Goal: Task Accomplishment & Management: Manage account settings

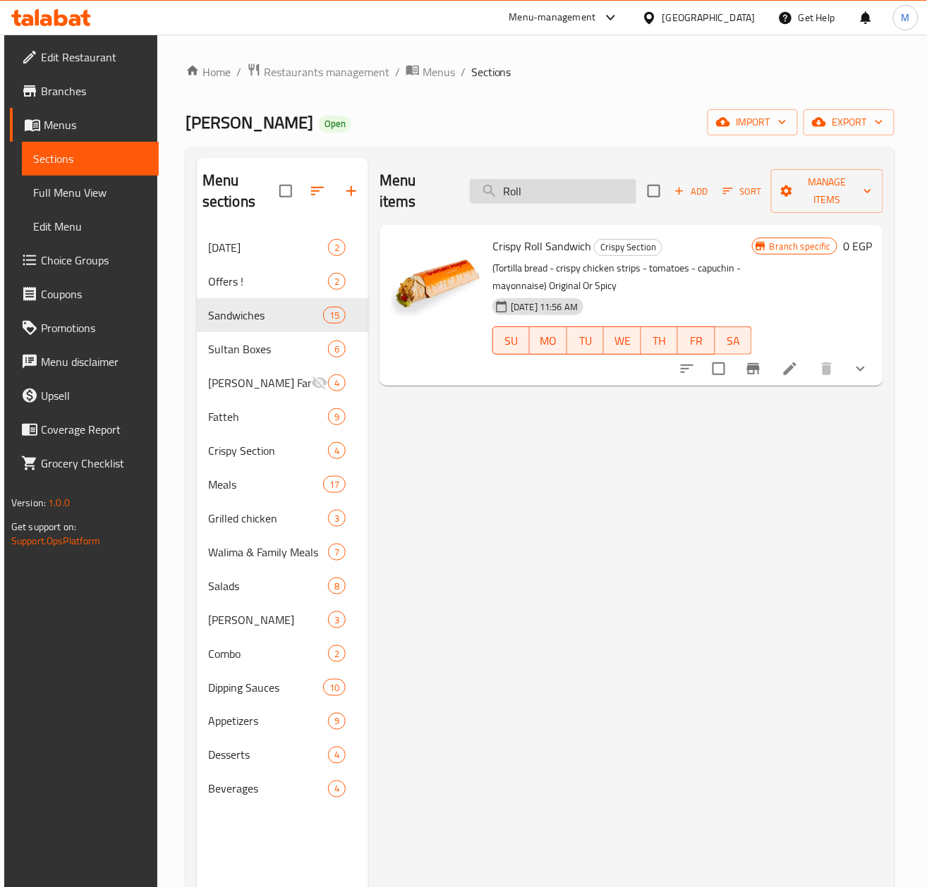
click at [544, 190] on input "Roll" at bounding box center [553, 191] width 166 height 25
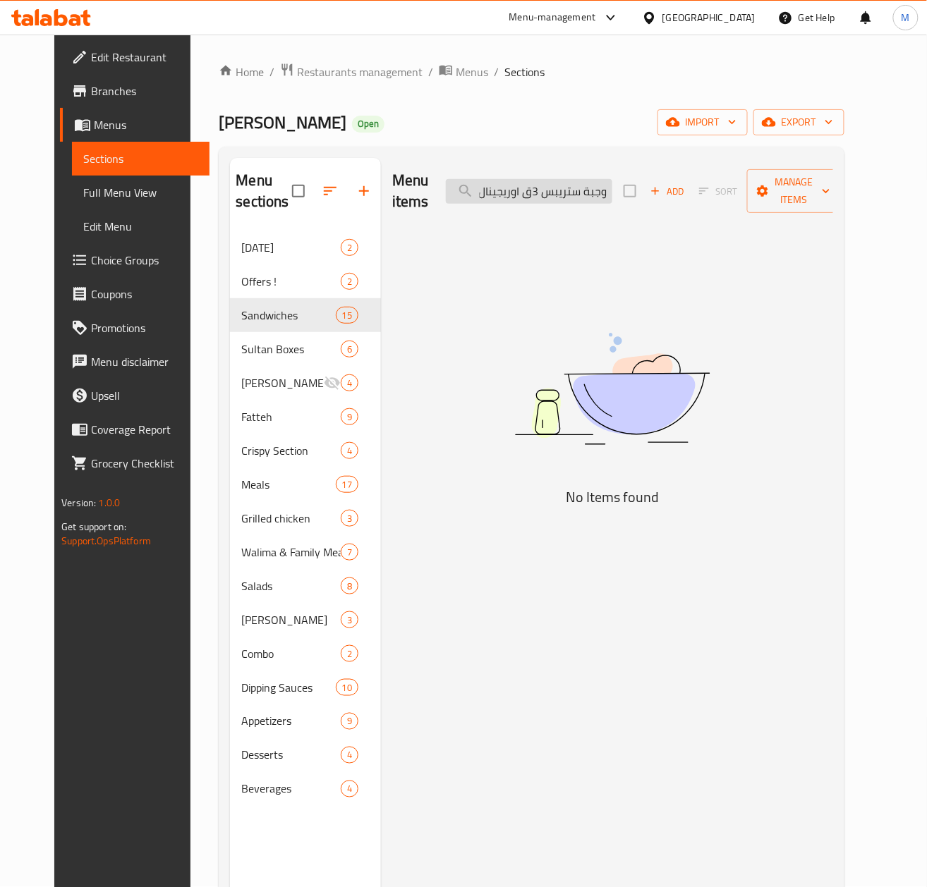
click at [573, 190] on input "وجبة ستريبس 3ق اوريجينال" at bounding box center [529, 191] width 166 height 25
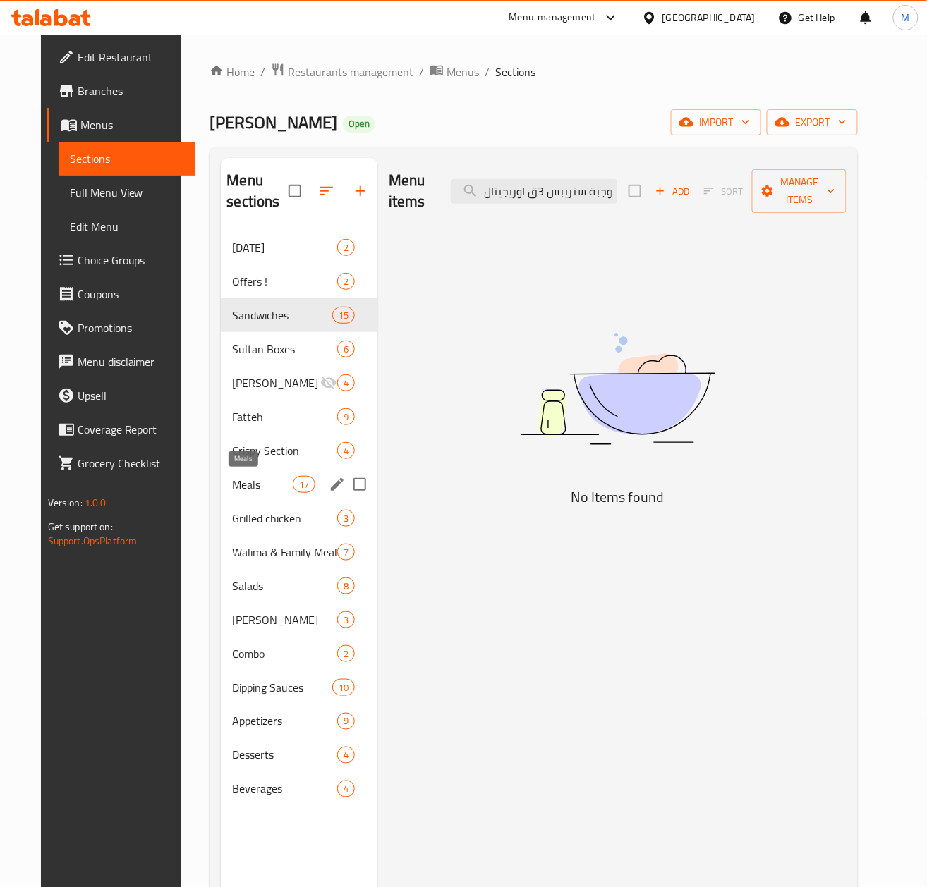
scroll to position [0, 0]
click at [238, 485] on span "Meals" at bounding box center [262, 484] width 60 height 17
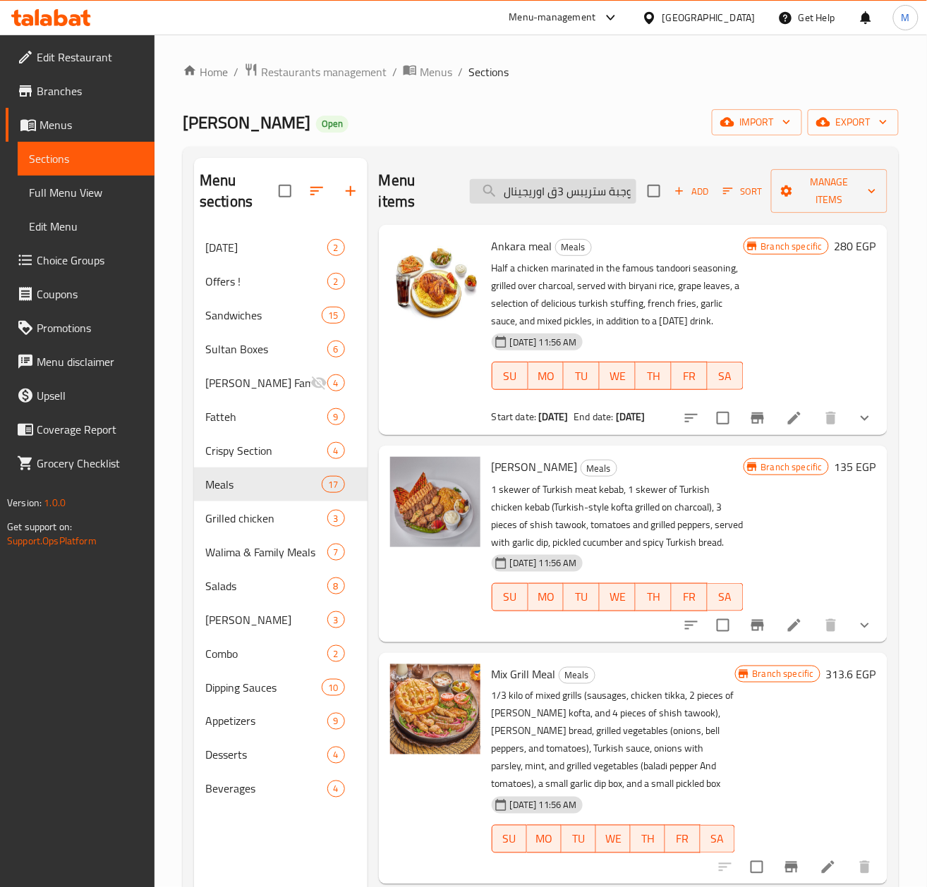
click at [559, 199] on input "وجبة ستريبس 3ق اوريجينال" at bounding box center [553, 191] width 166 height 25
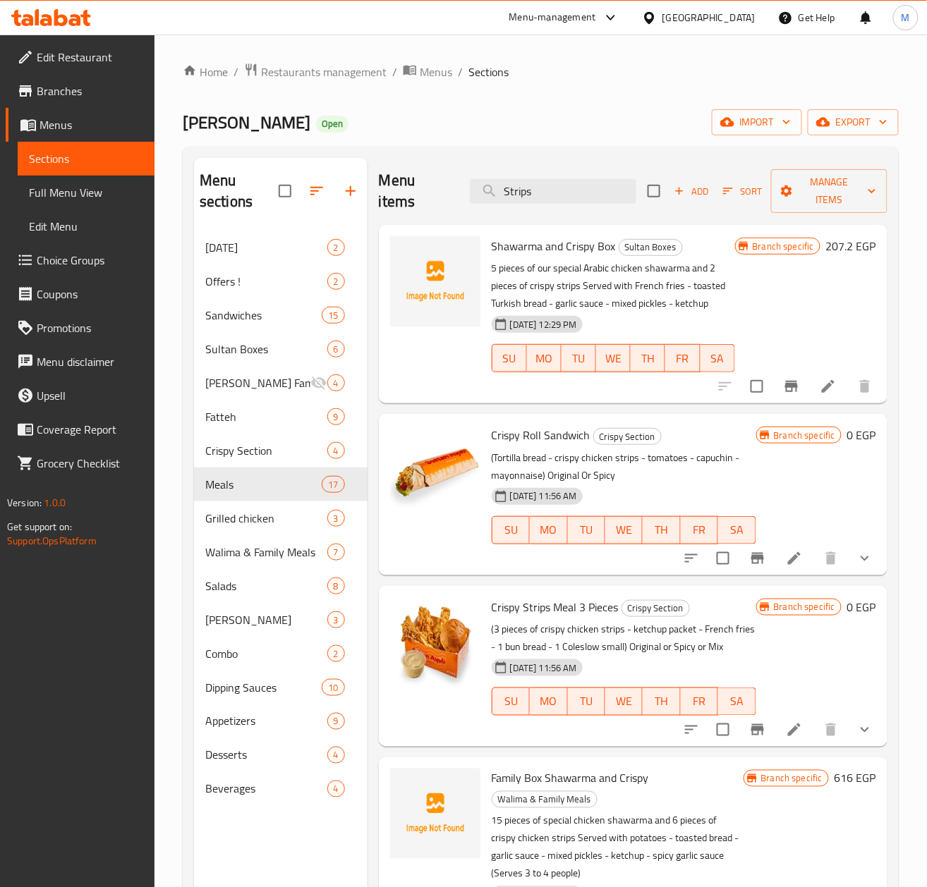
type input "Strips"
click at [863, 733] on icon "show more" at bounding box center [864, 729] width 17 height 17
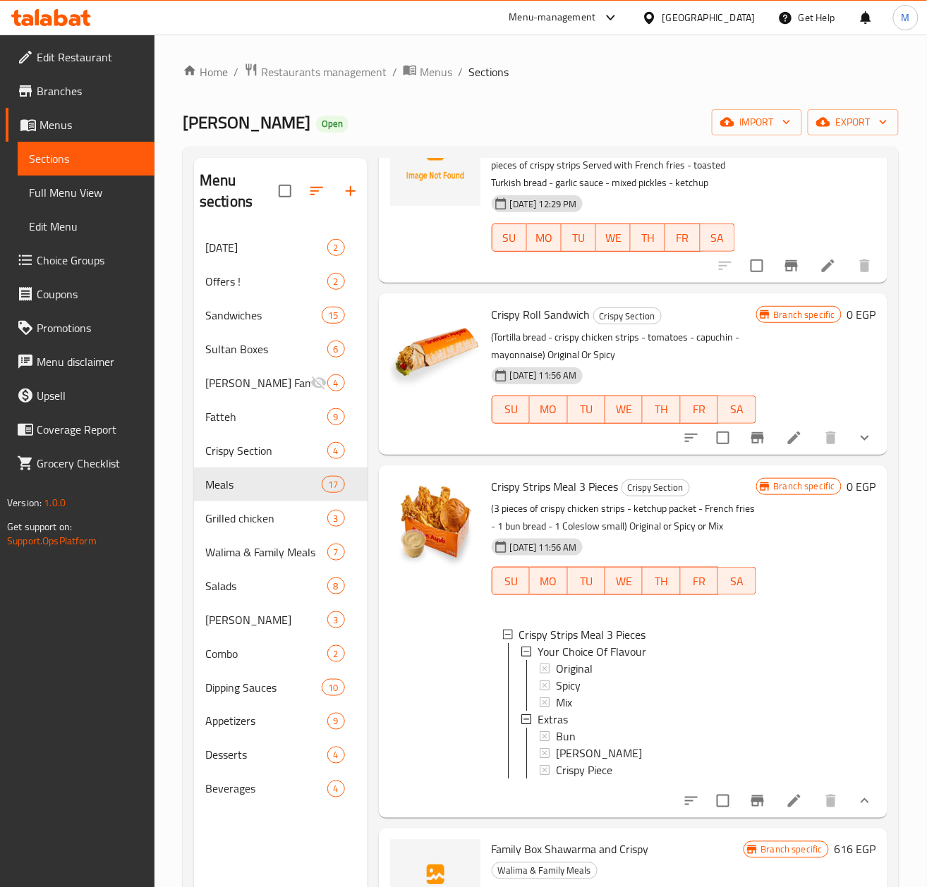
scroll to position [169, 0]
click at [590, 660] on span "Original" at bounding box center [574, 668] width 37 height 17
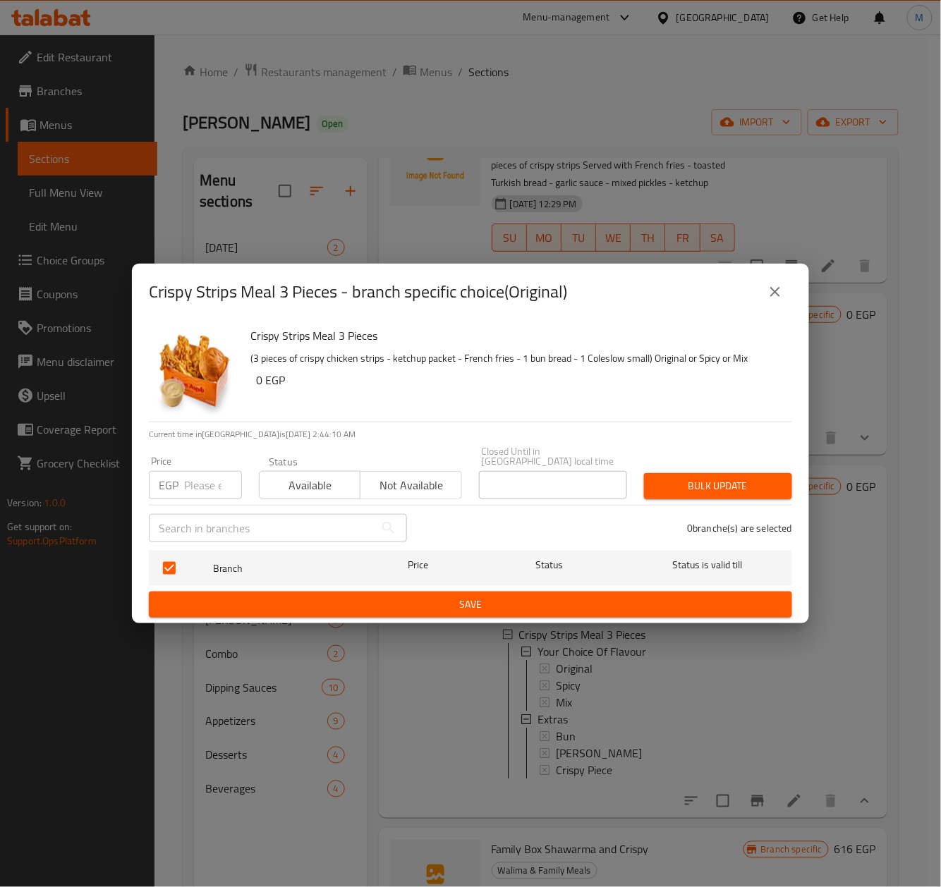
click at [774, 292] on icon "close" at bounding box center [775, 292] width 17 height 17
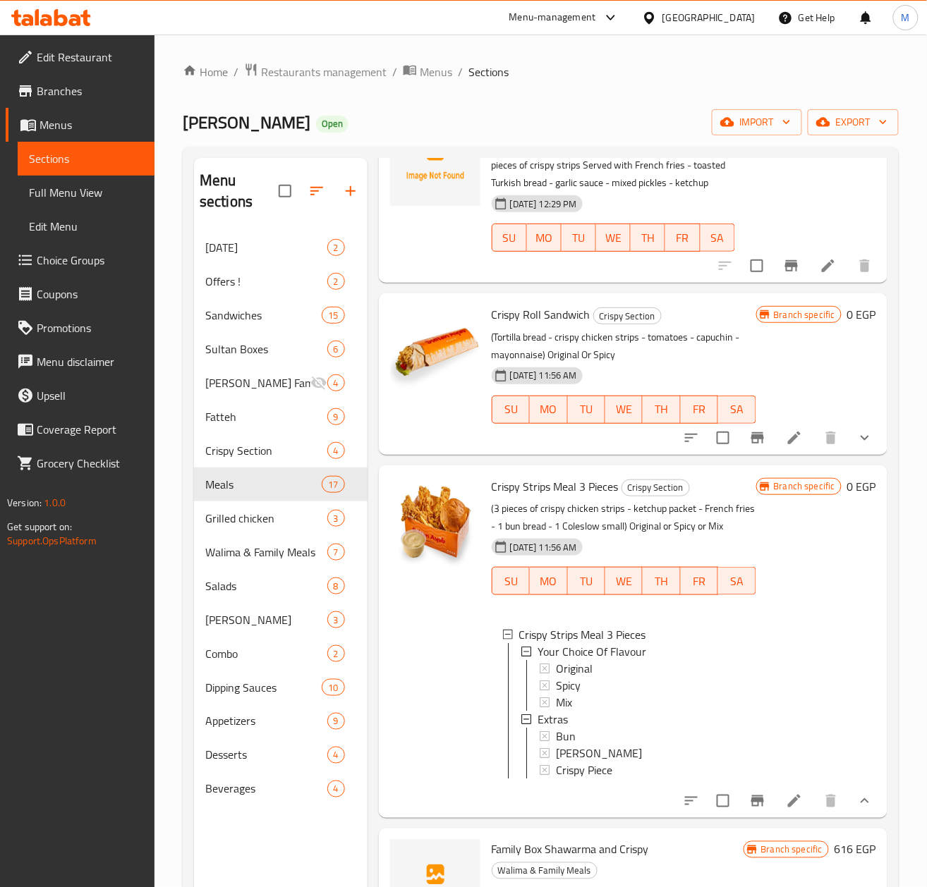
click at [592, 660] on span "Original" at bounding box center [574, 668] width 37 height 17
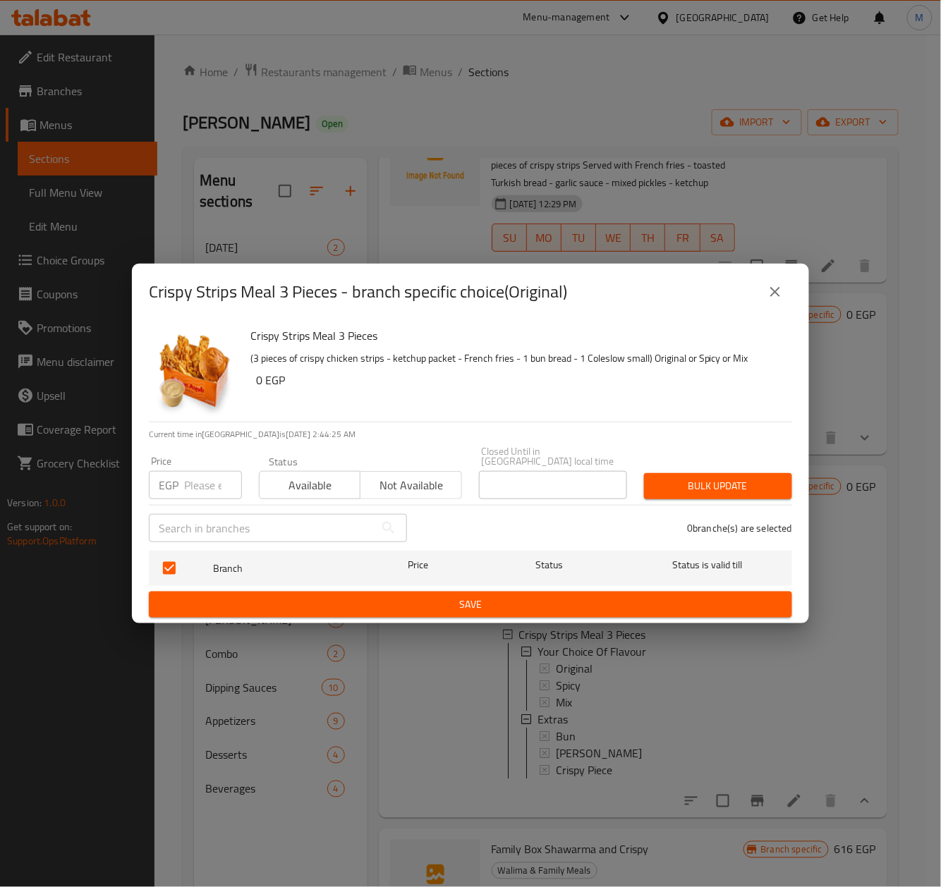
click at [774, 294] on icon "close" at bounding box center [775, 292] width 17 height 17
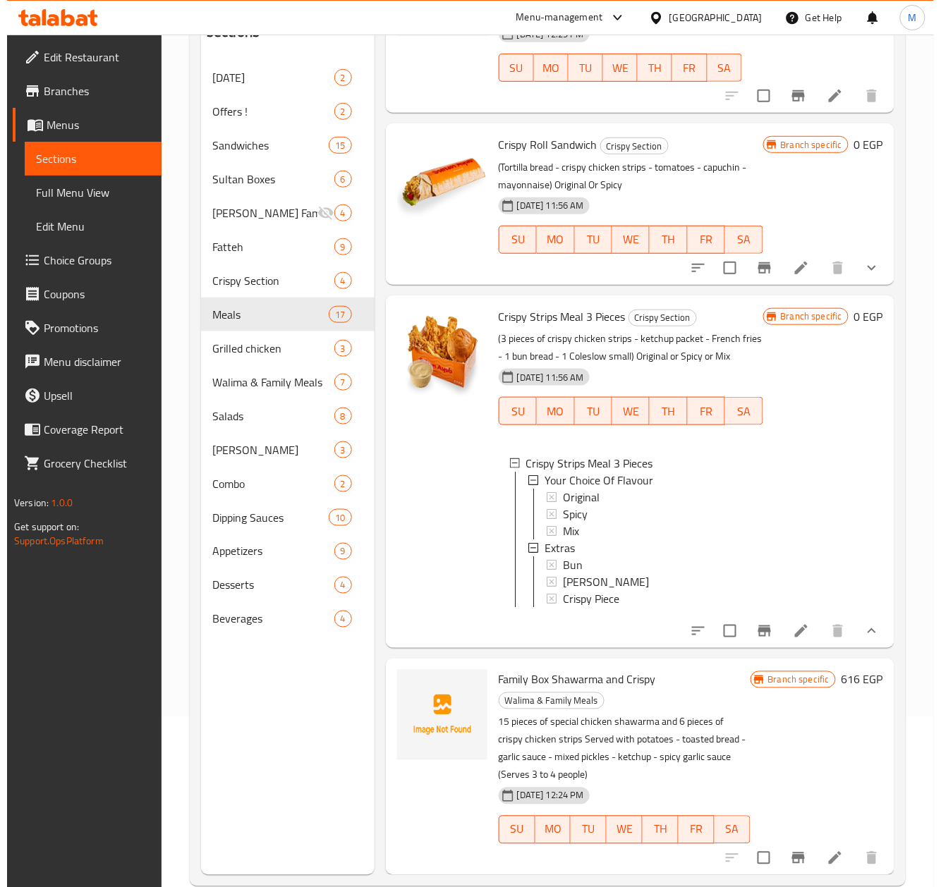
scroll to position [198, 0]
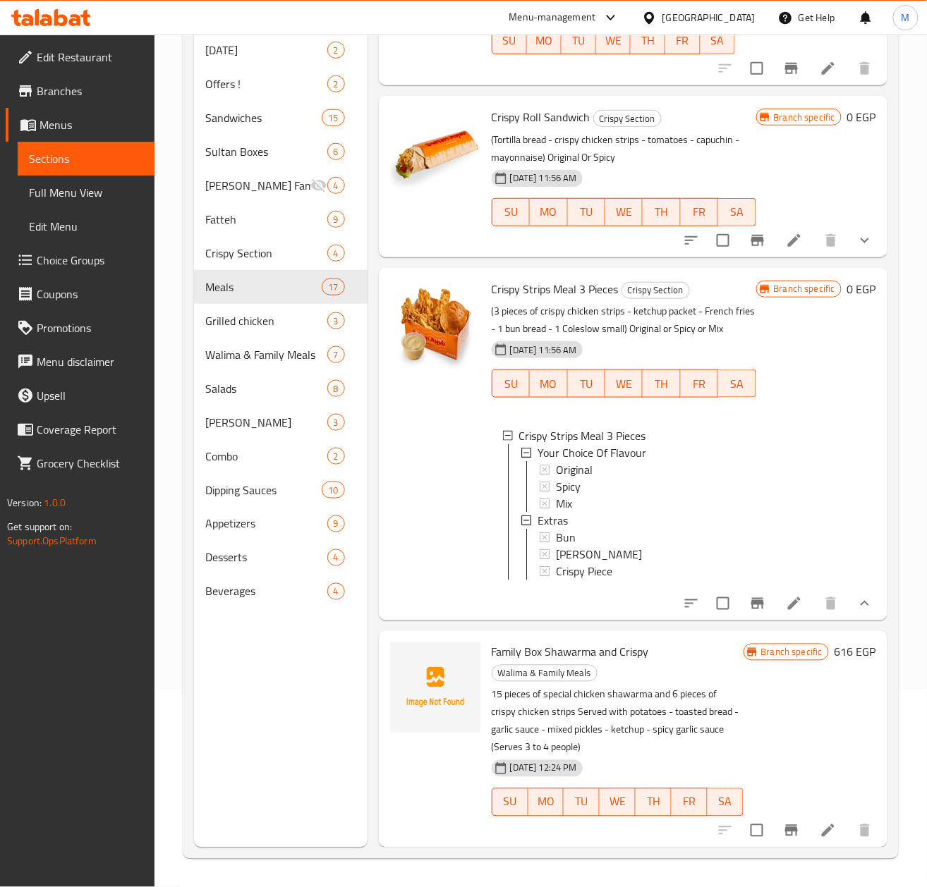
click at [751, 602] on icon "Branch-specific-item" at bounding box center [757, 603] width 13 height 11
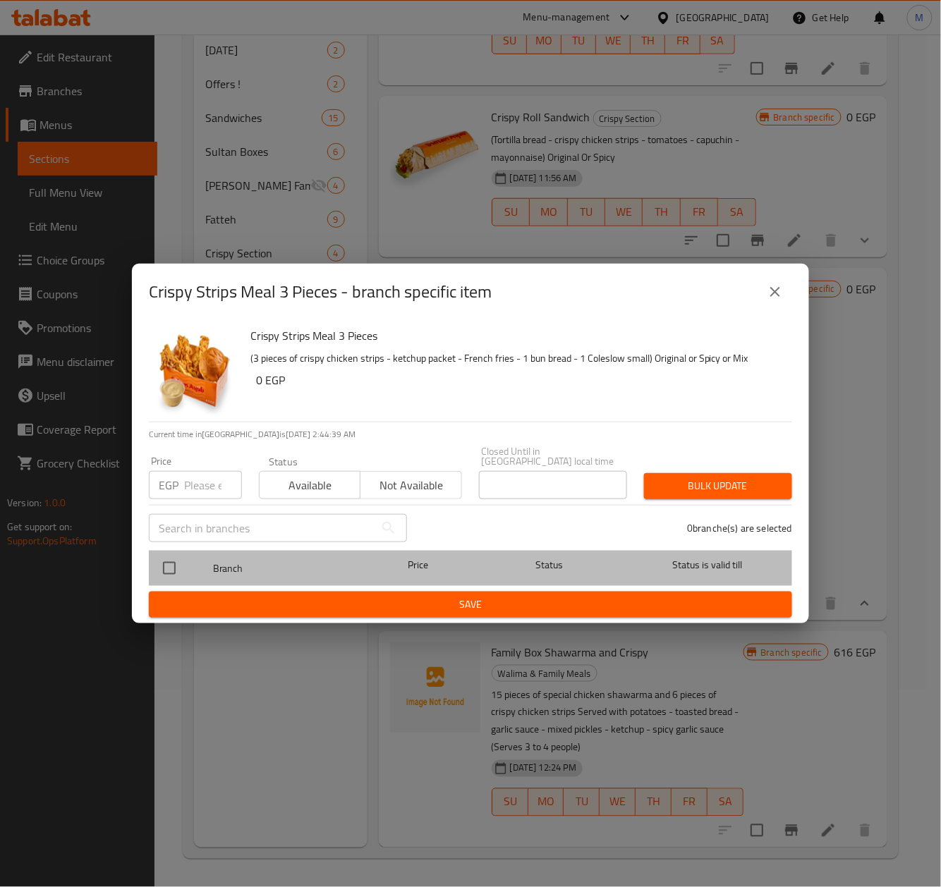
click at [233, 566] on span "Branch" at bounding box center [286, 569] width 147 height 18
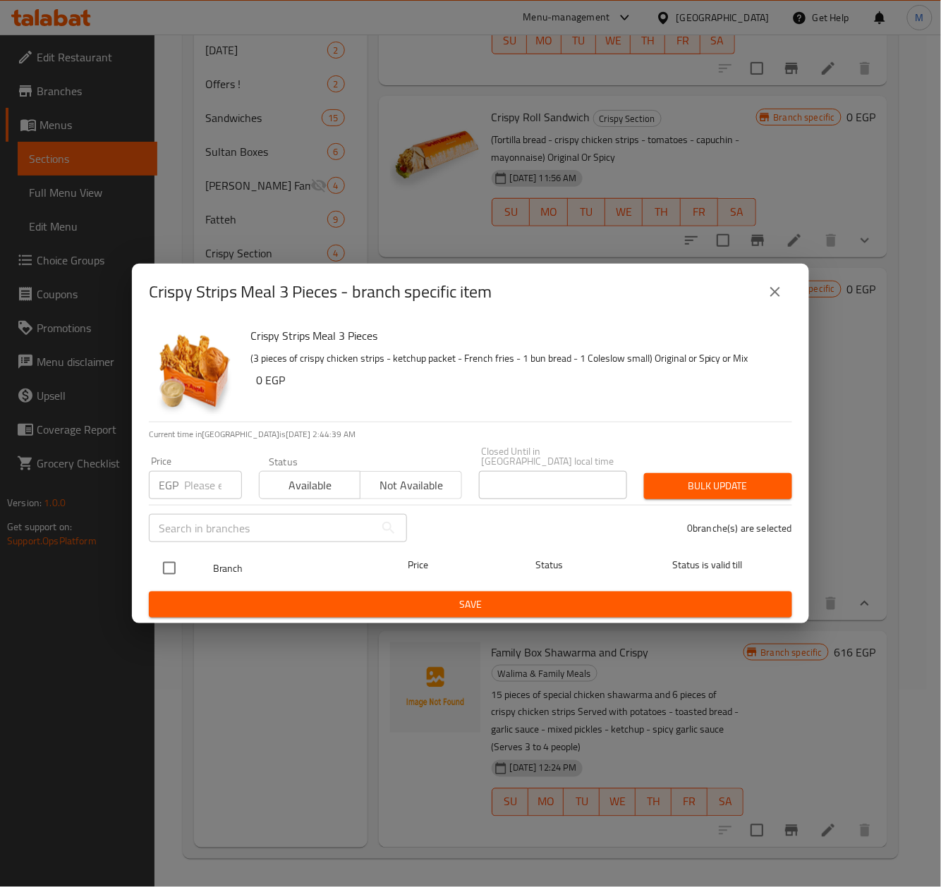
click at [372, 561] on span "Price" at bounding box center [418, 565] width 94 height 18
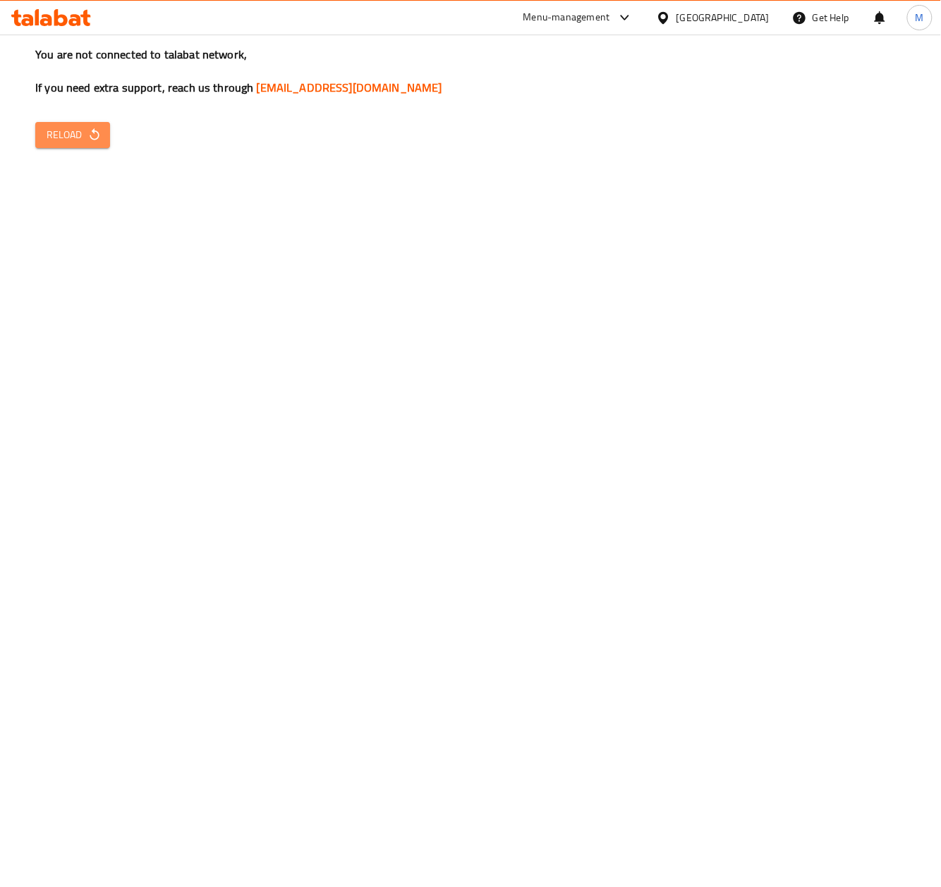
click at [71, 140] on span "Reload" at bounding box center [73, 135] width 52 height 18
click at [57, 147] on button "Reload" at bounding box center [72, 135] width 75 height 26
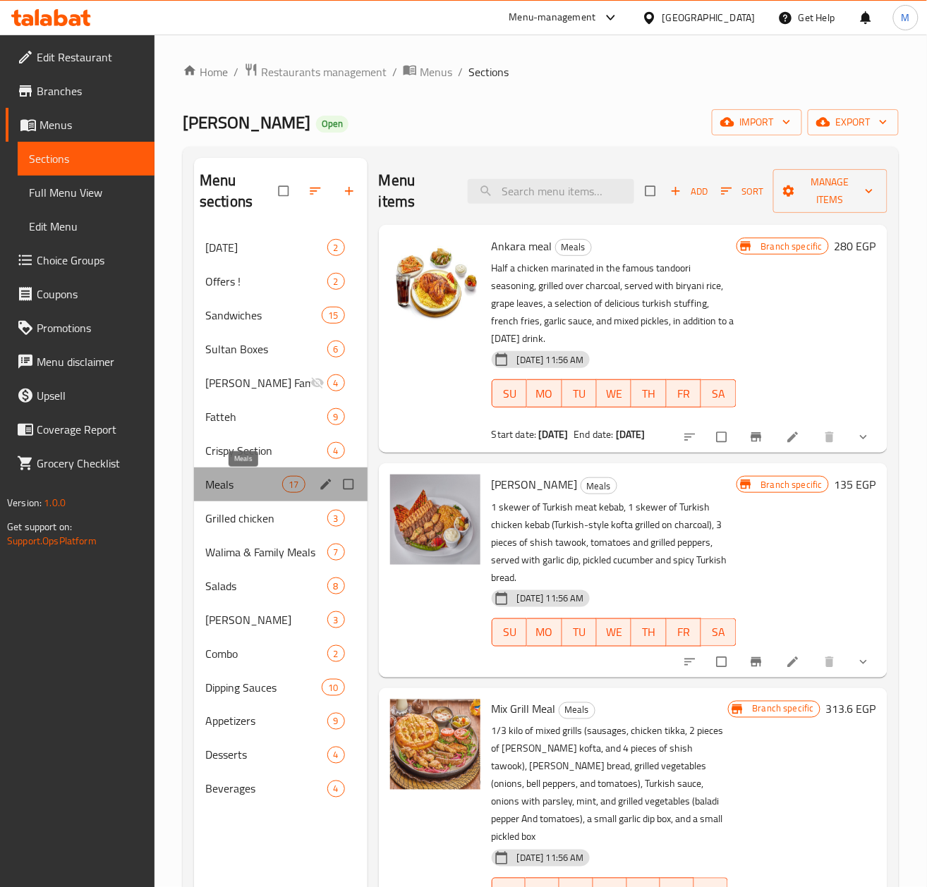
click at [248, 483] on span "Meals" at bounding box center [243, 484] width 77 height 17
click at [529, 199] on input "search" at bounding box center [551, 191] width 166 height 25
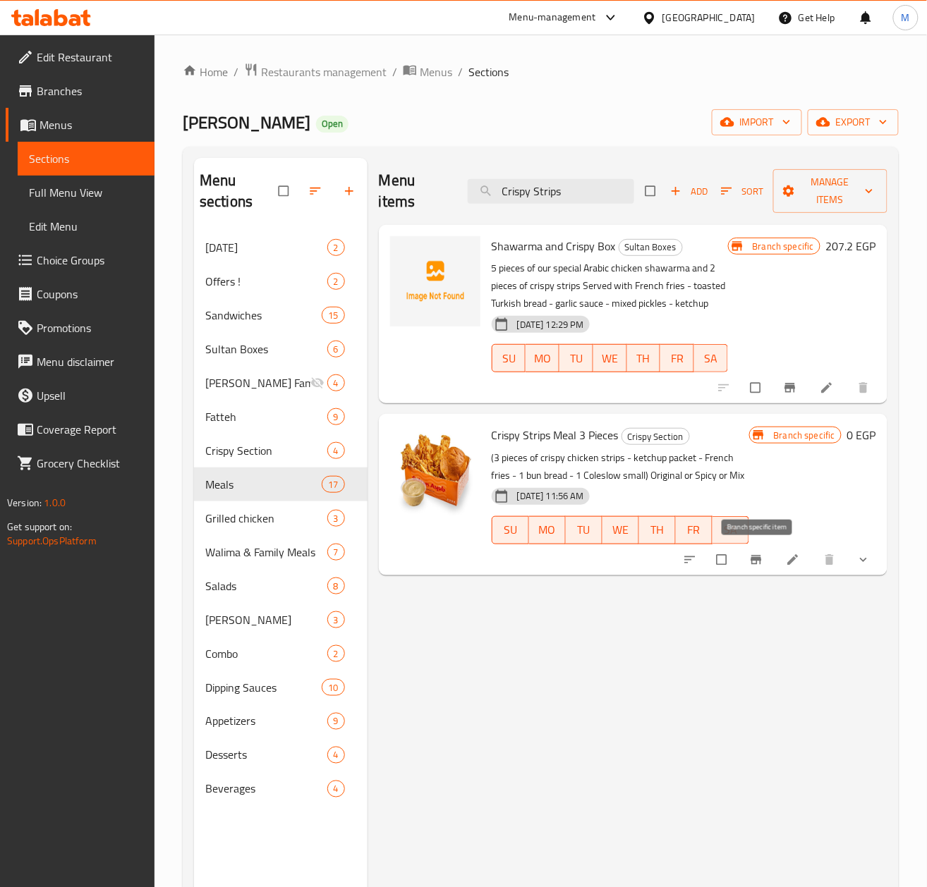
type input "Crispy Strips"
click at [757, 561] on icon "Branch-specific-item" at bounding box center [755, 559] width 11 height 9
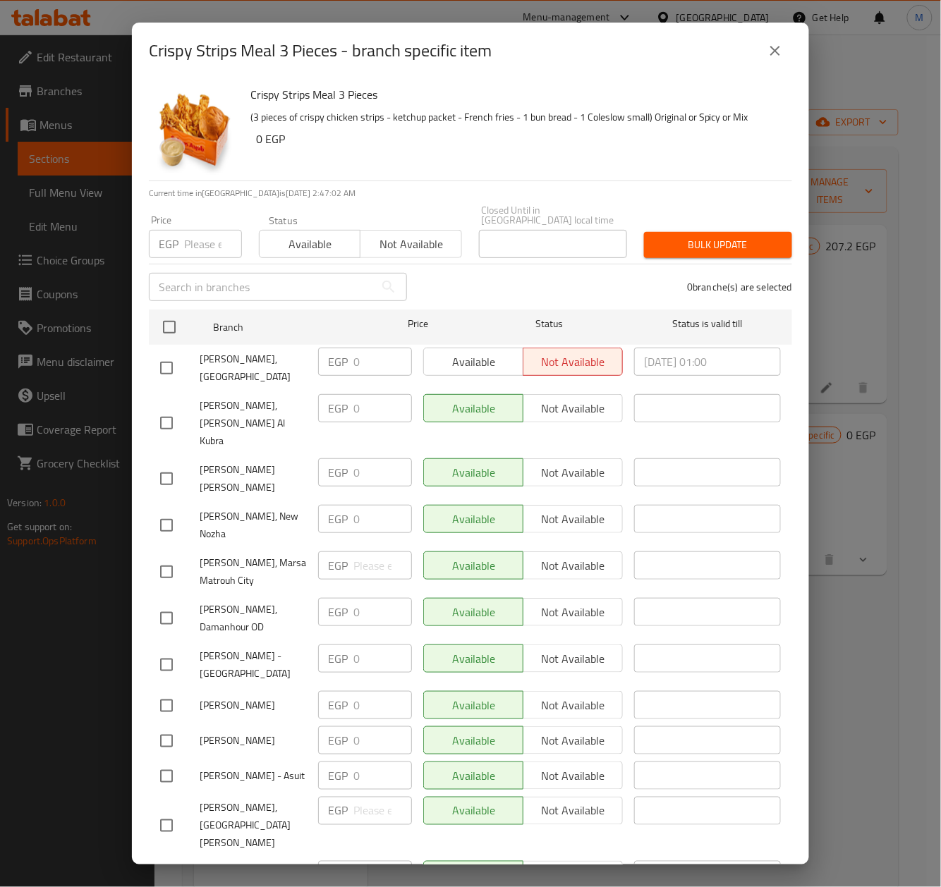
click at [791, 48] on button "close" at bounding box center [775, 51] width 34 height 34
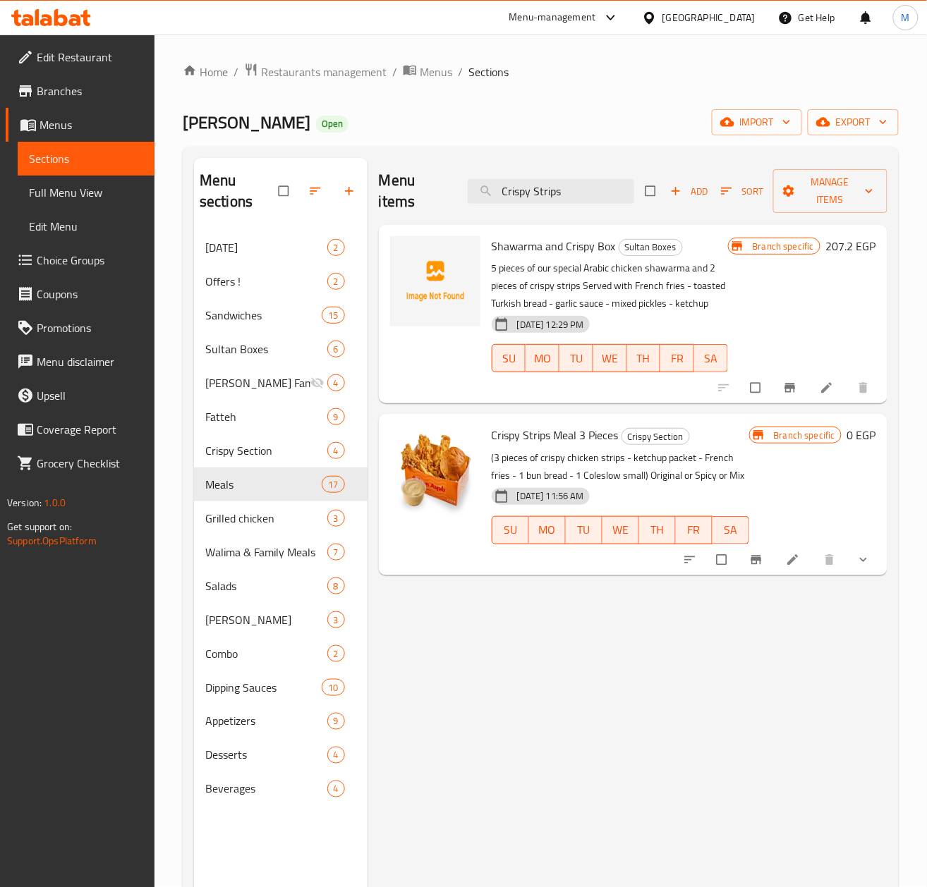
click at [872, 559] on span "show more" at bounding box center [864, 560] width 17 height 14
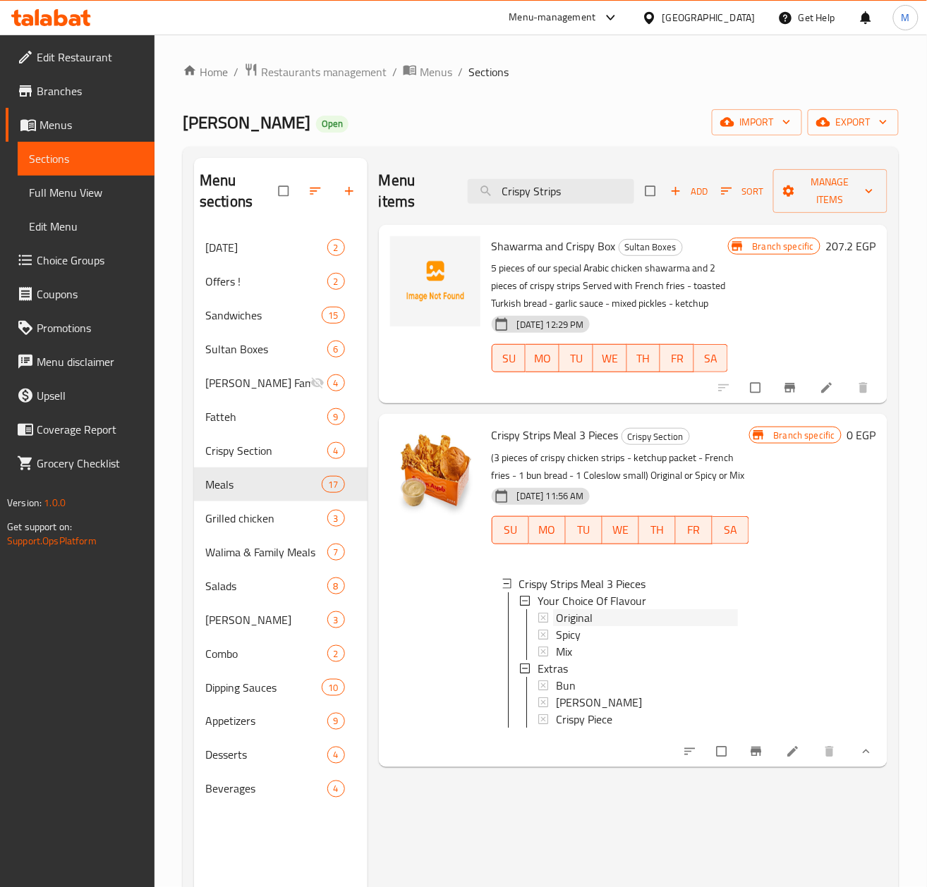
click at [592, 612] on span "Original" at bounding box center [574, 617] width 37 height 17
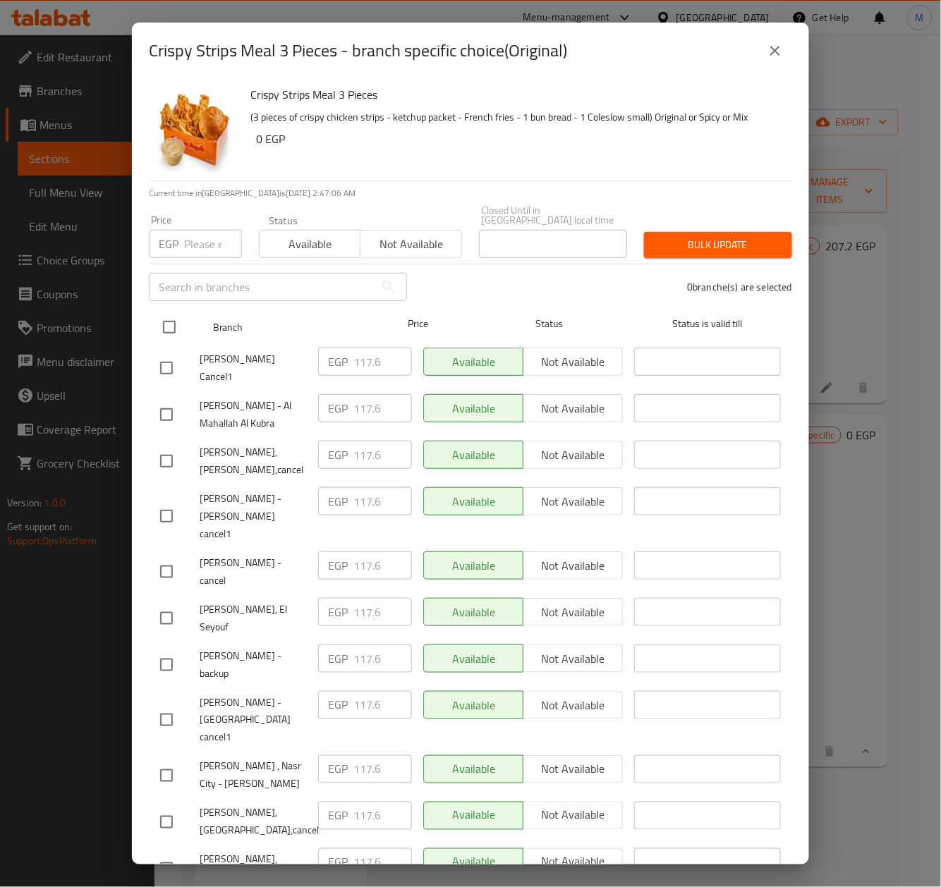
drag, startPoint x: 173, startPoint y: 316, endPoint x: 190, endPoint y: 233, distance: 84.9
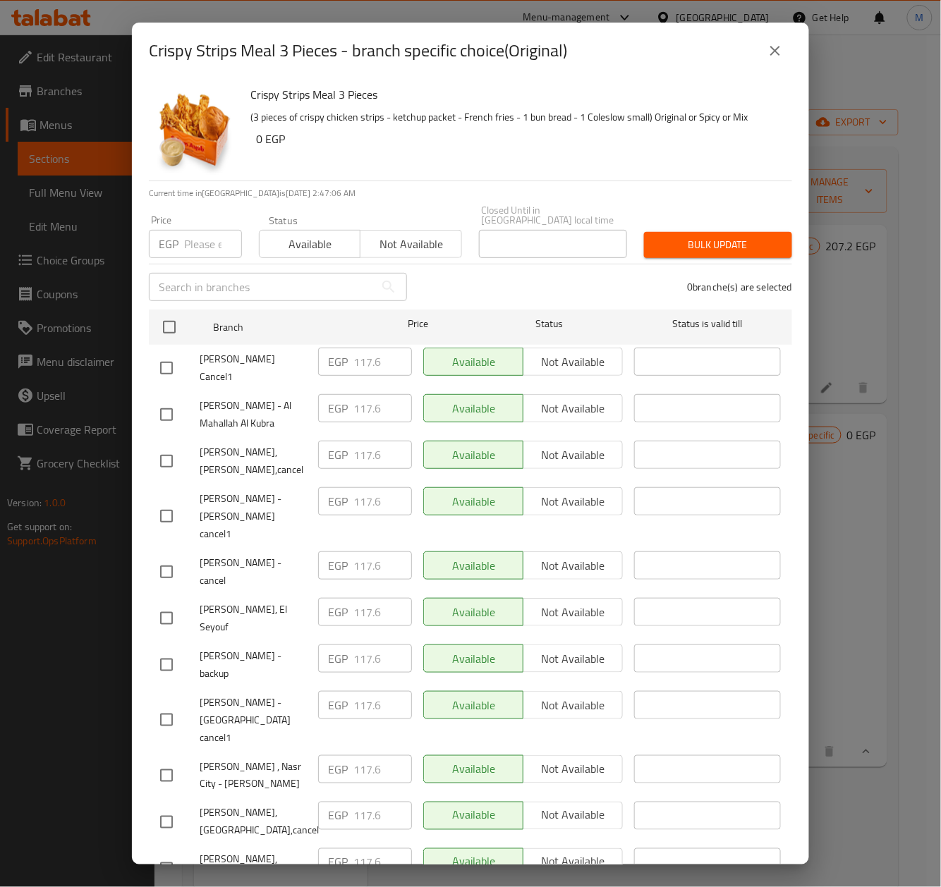
click at [172, 315] on input "checkbox" at bounding box center [169, 327] width 30 height 30
checkbox input "true"
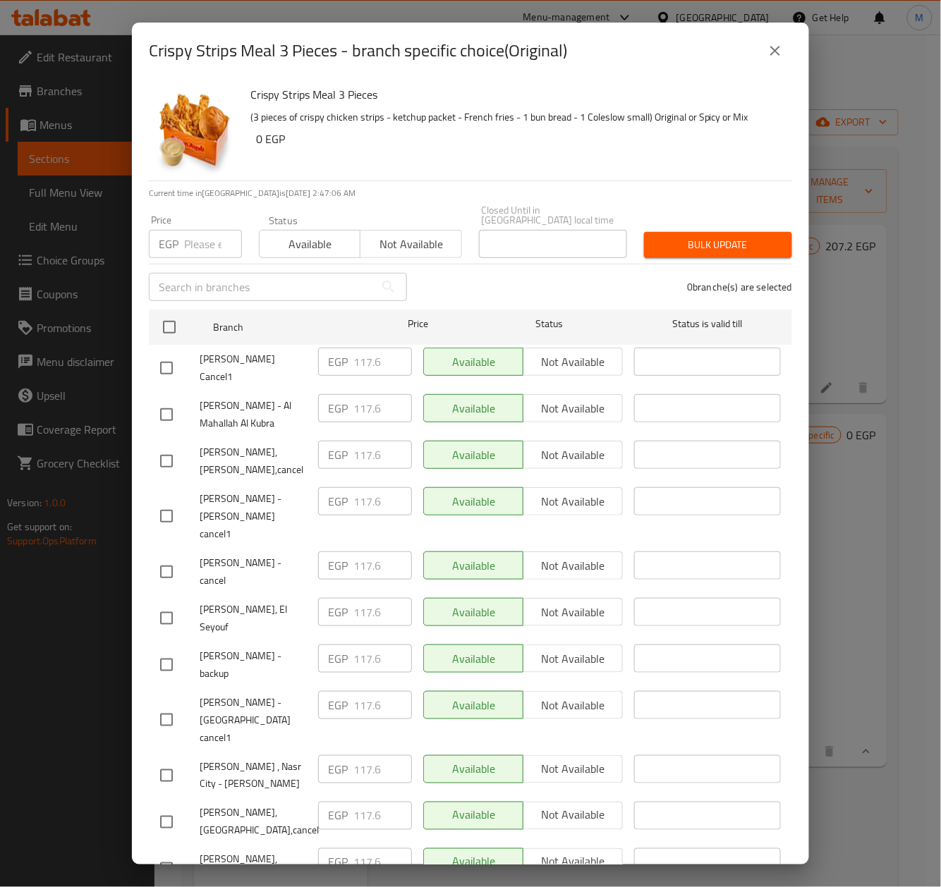
checkbox input "true"
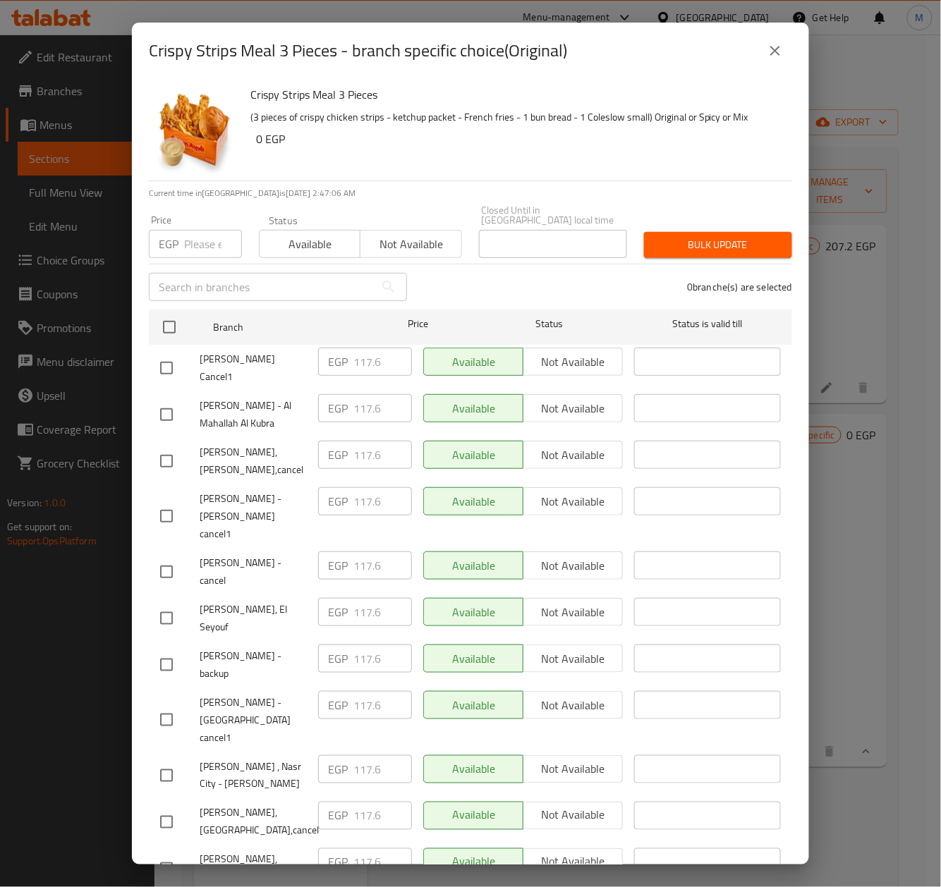
checkbox input "true"
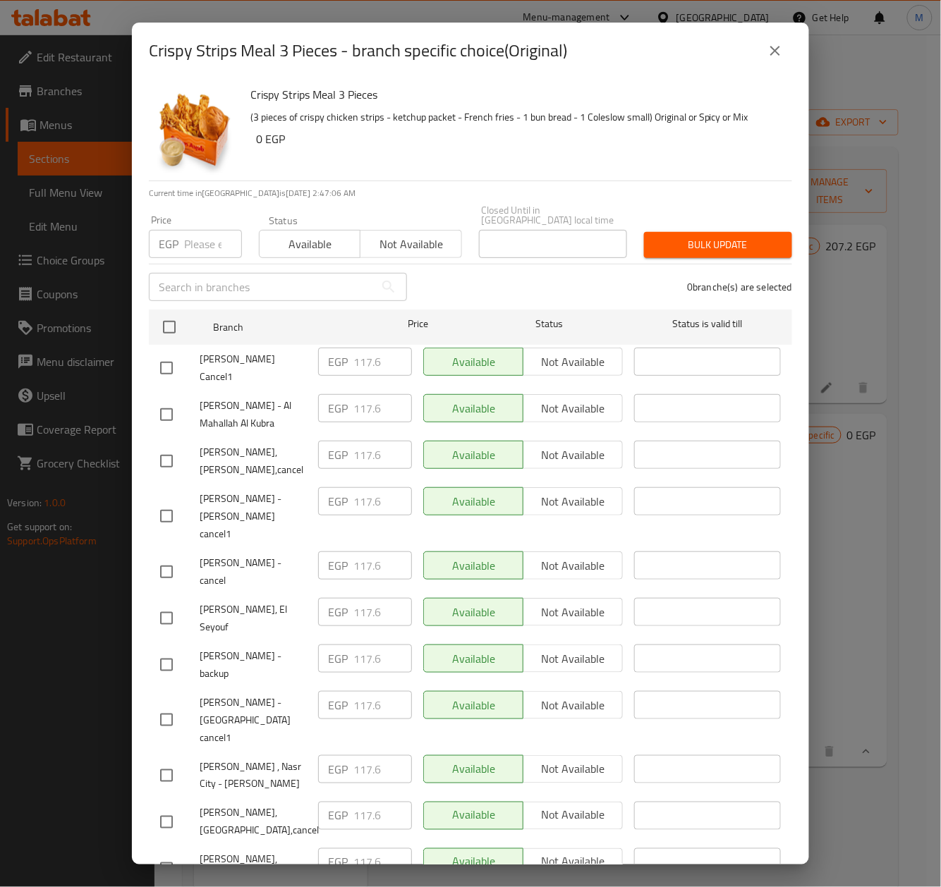
checkbox input "true"
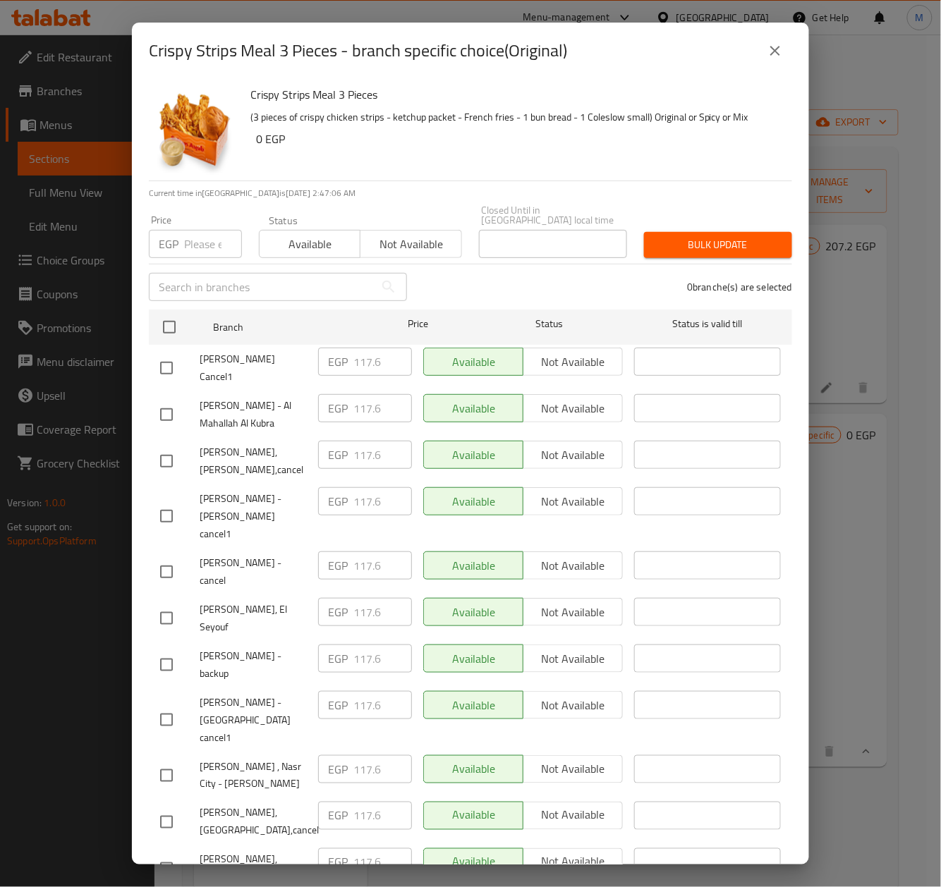
checkbox input "true"
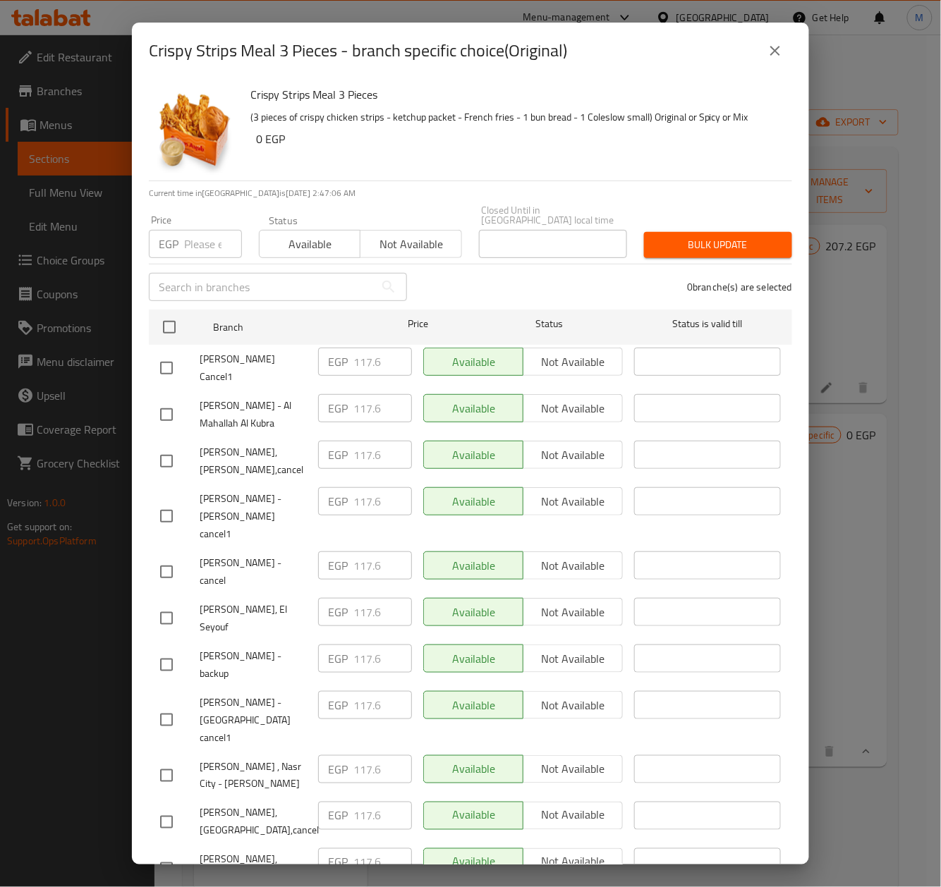
checkbox input "true"
click at [190, 230] on input "number" at bounding box center [213, 244] width 58 height 28
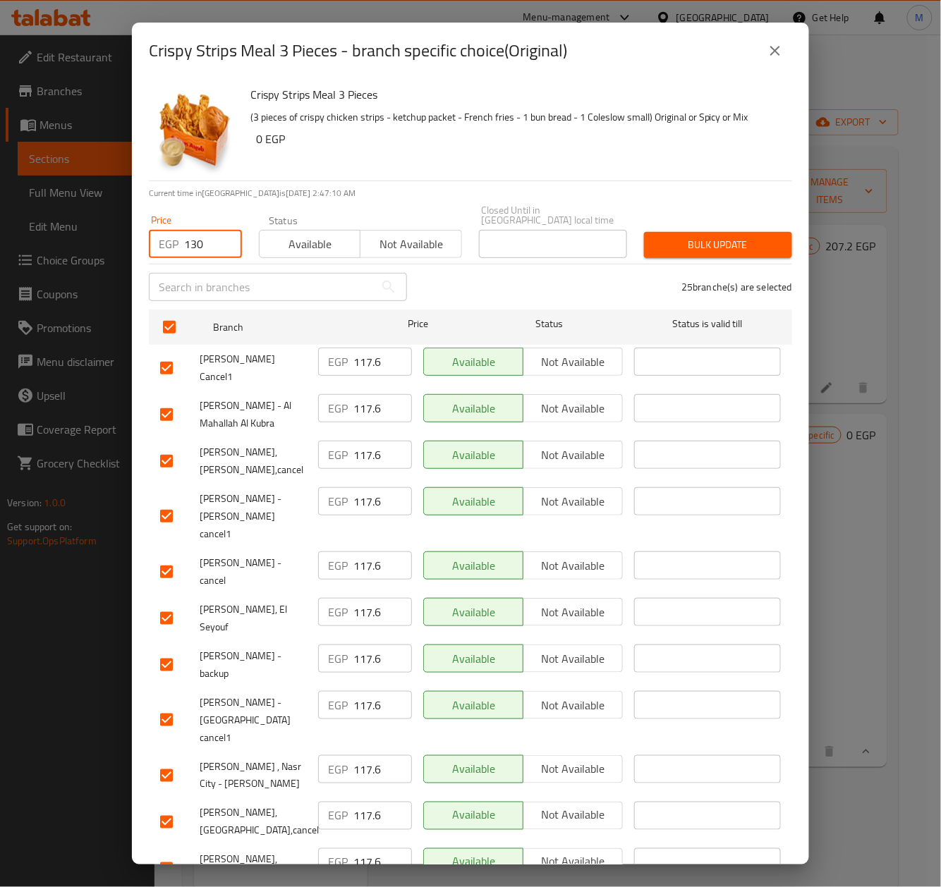
type input "130"
click at [608, 190] on p "Current time in Egypt is 01 Oct 2025 2:47:13 AM" at bounding box center [470, 193] width 643 height 13
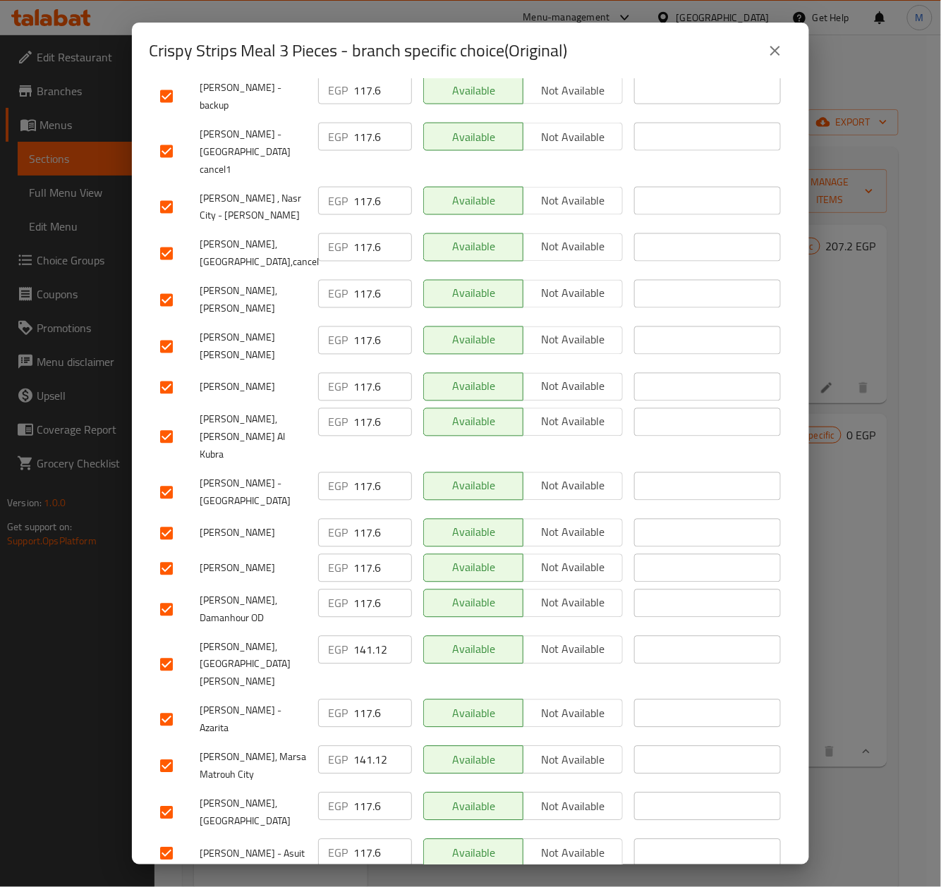
drag, startPoint x: 175, startPoint y: 562, endPoint x: 351, endPoint y: 559, distance: 175.6
click at [173, 650] on input "checkbox" at bounding box center [167, 665] width 30 height 30
checkbox input "false"
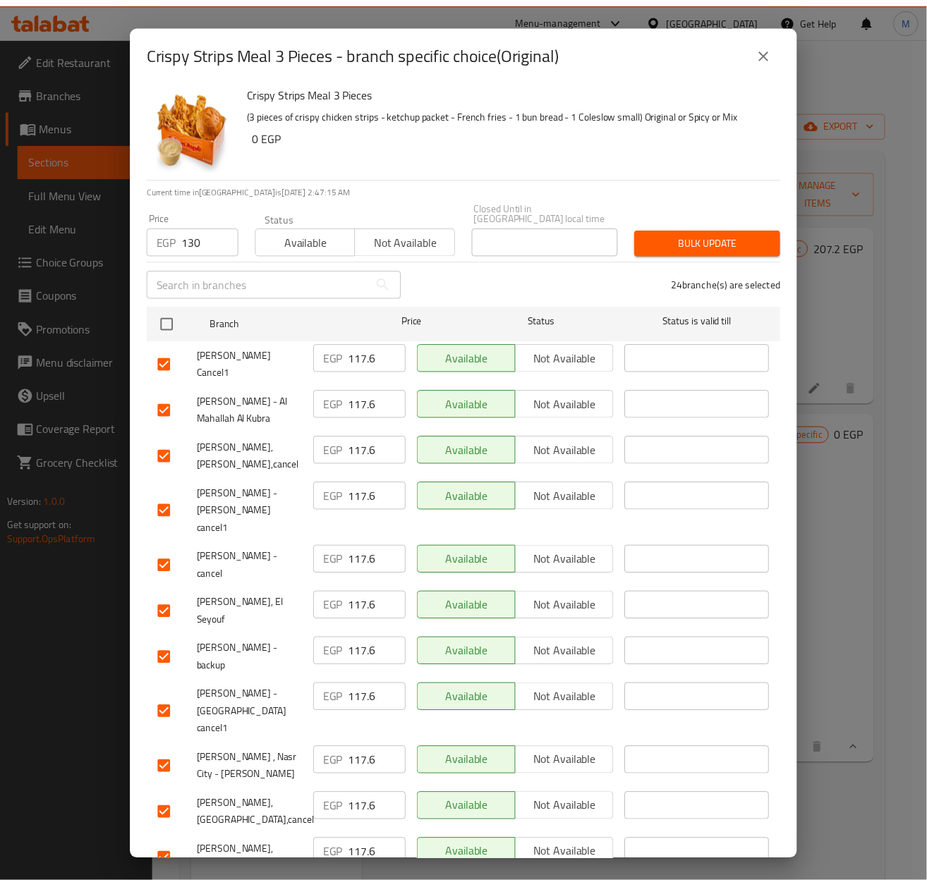
scroll to position [0, 0]
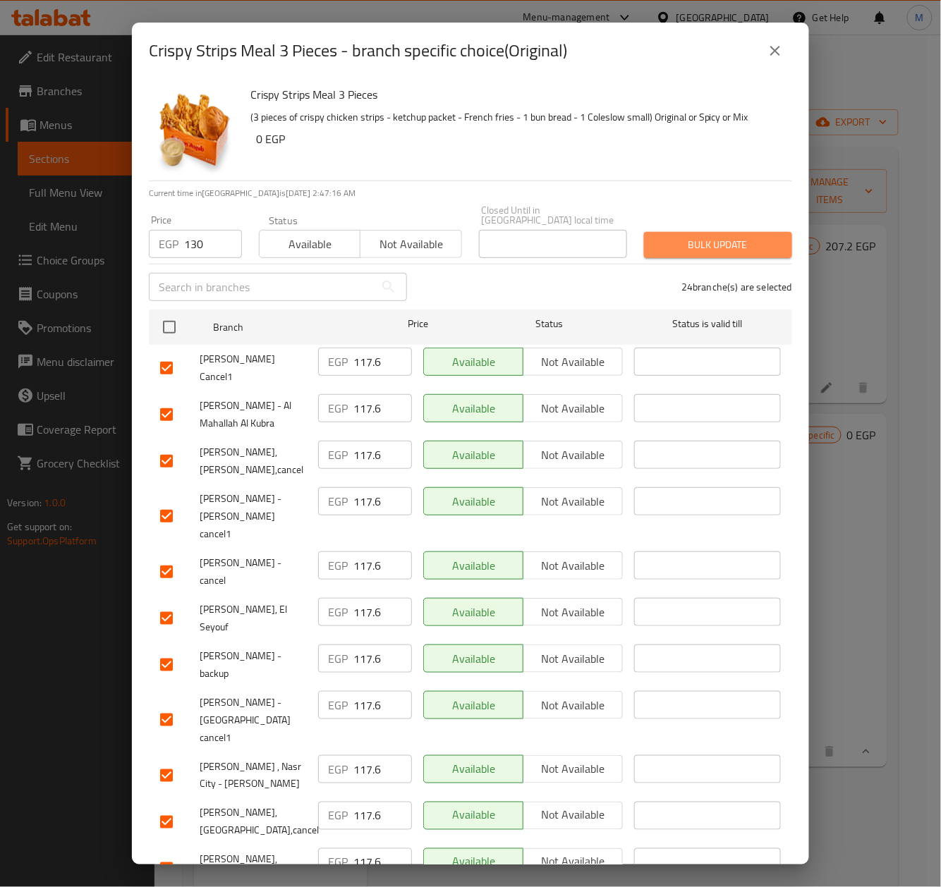
click at [715, 237] on span "Bulk update" at bounding box center [718, 245] width 126 height 18
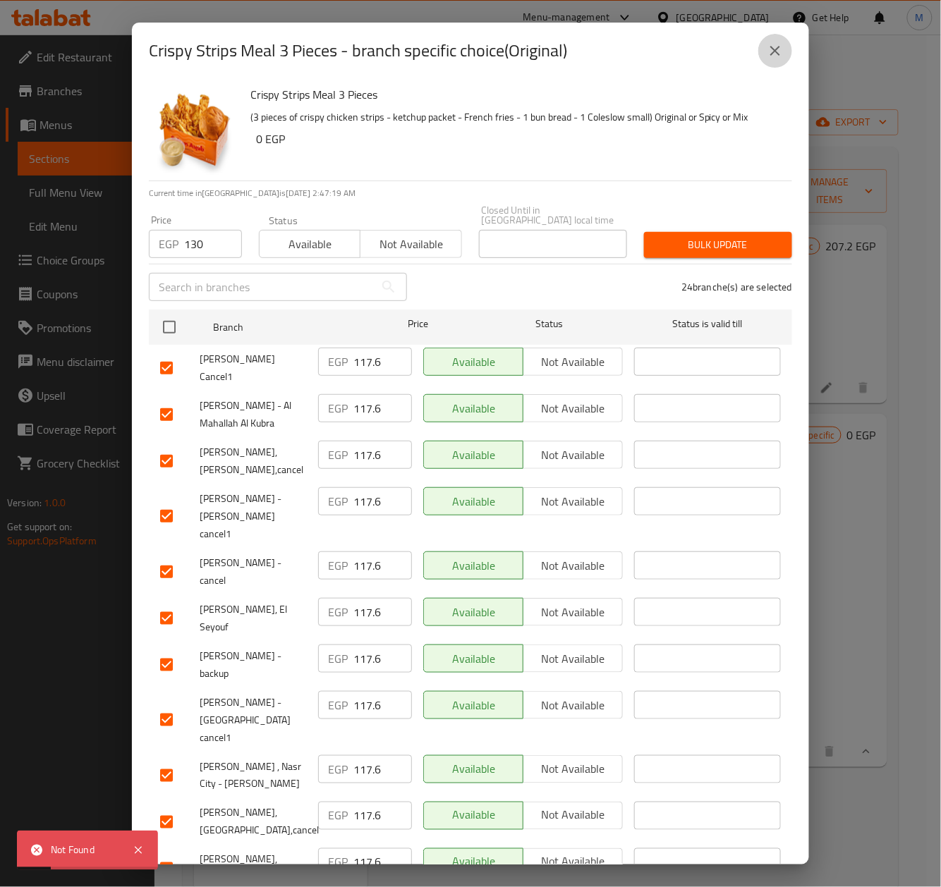
click at [776, 52] on icon "close" at bounding box center [775, 50] width 17 height 17
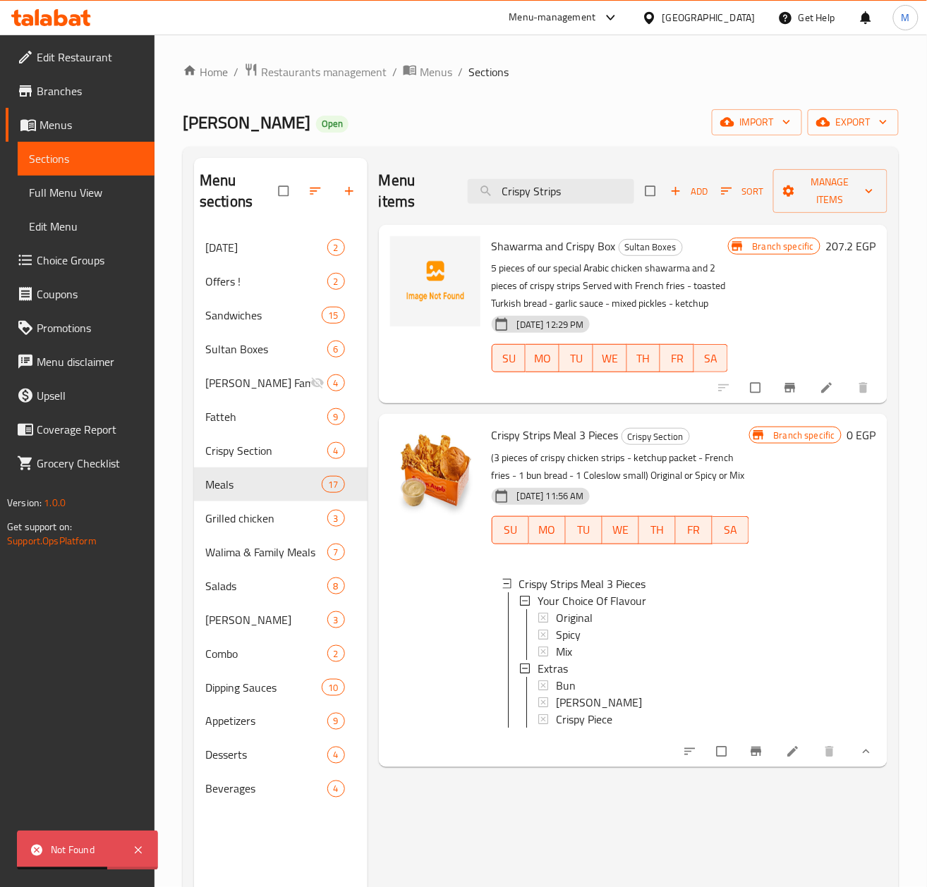
click at [783, 763] on li at bounding box center [793, 752] width 39 height 23
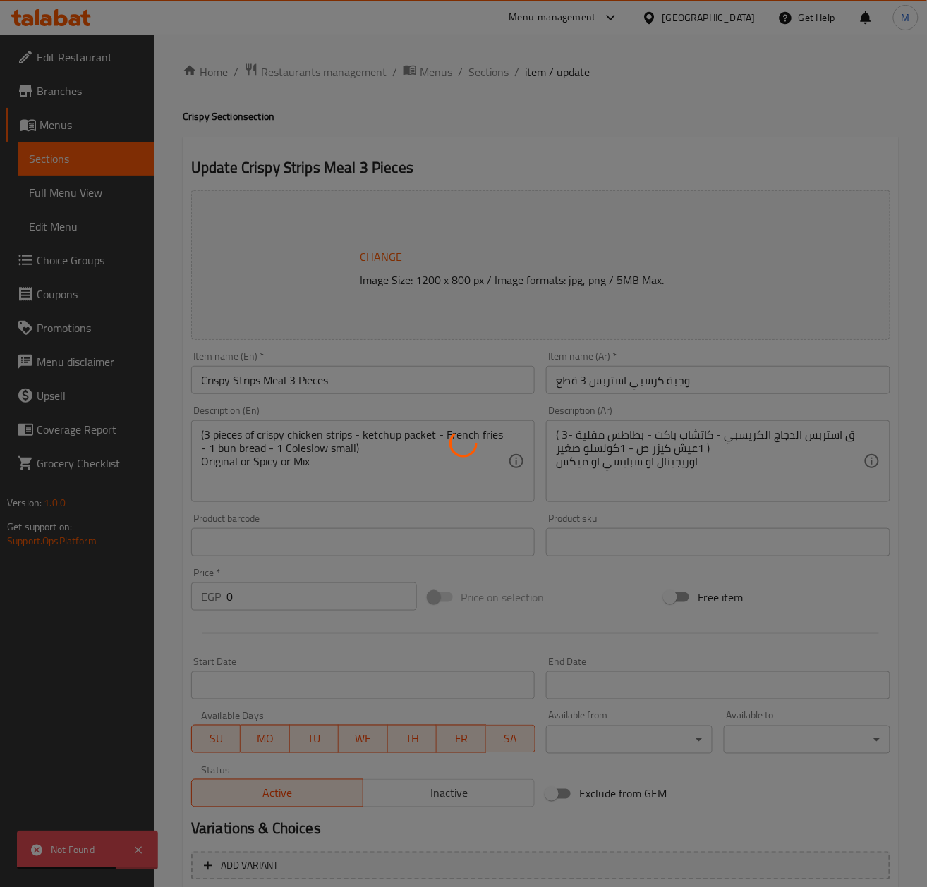
type input "اختيارك من النكهة"
type input "1"
type input "اضافات"
type input "0"
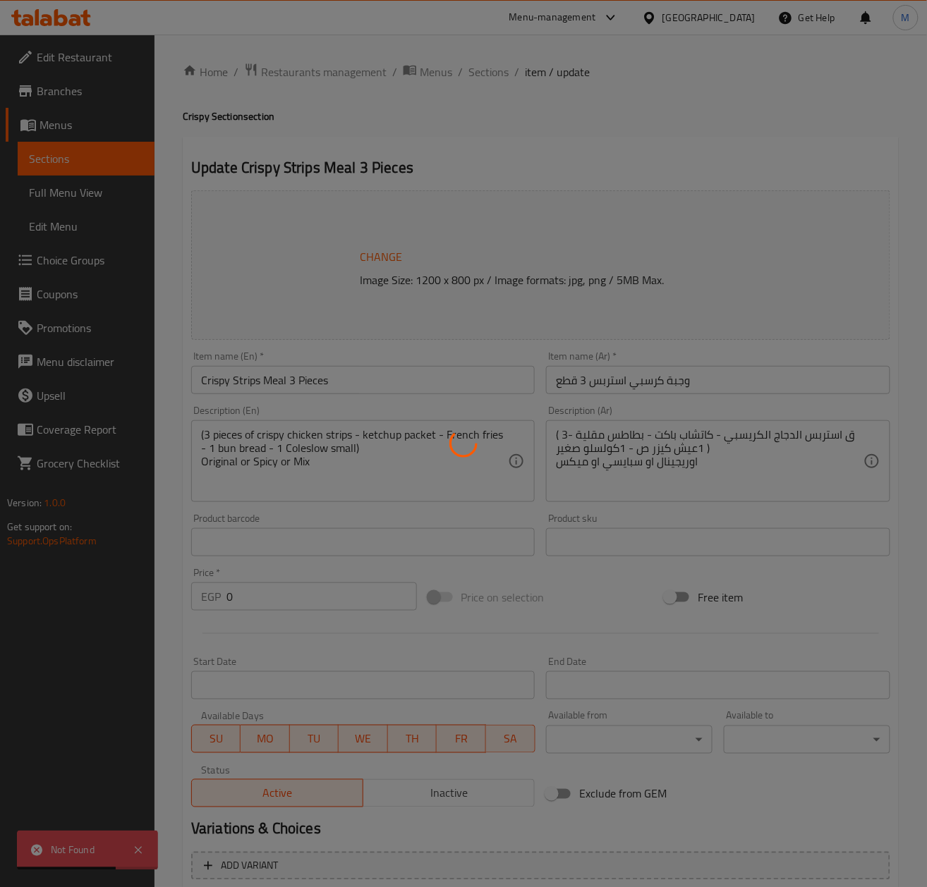
type input "0"
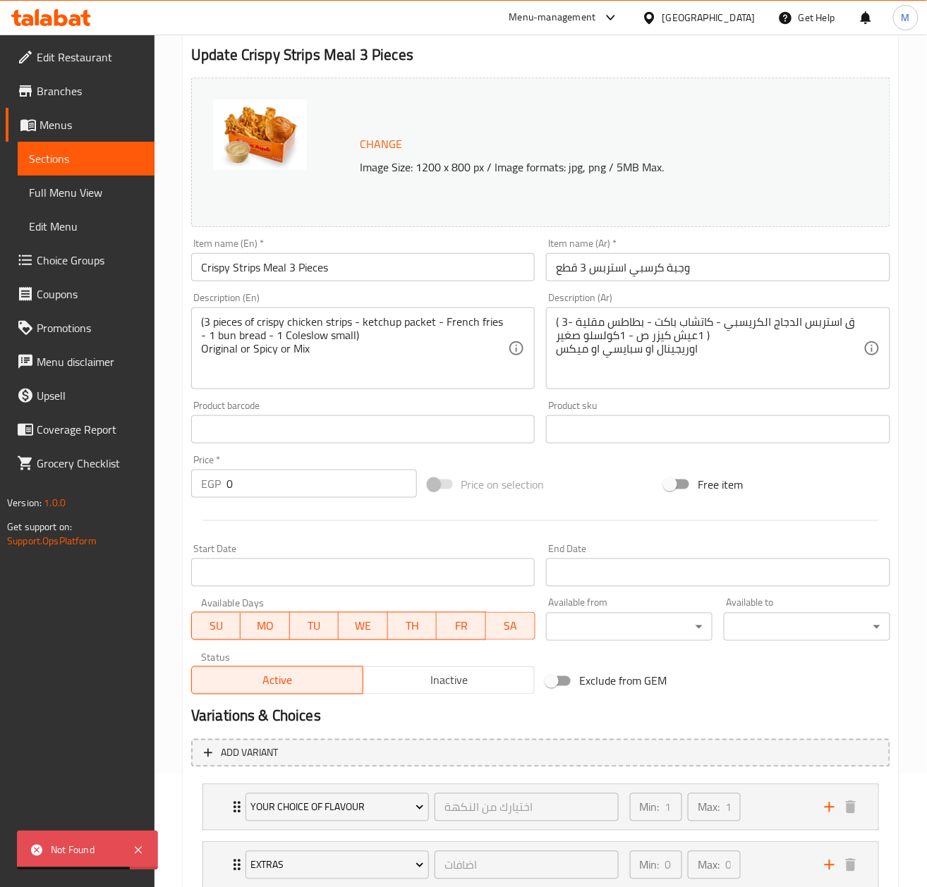
scroll to position [212, 0]
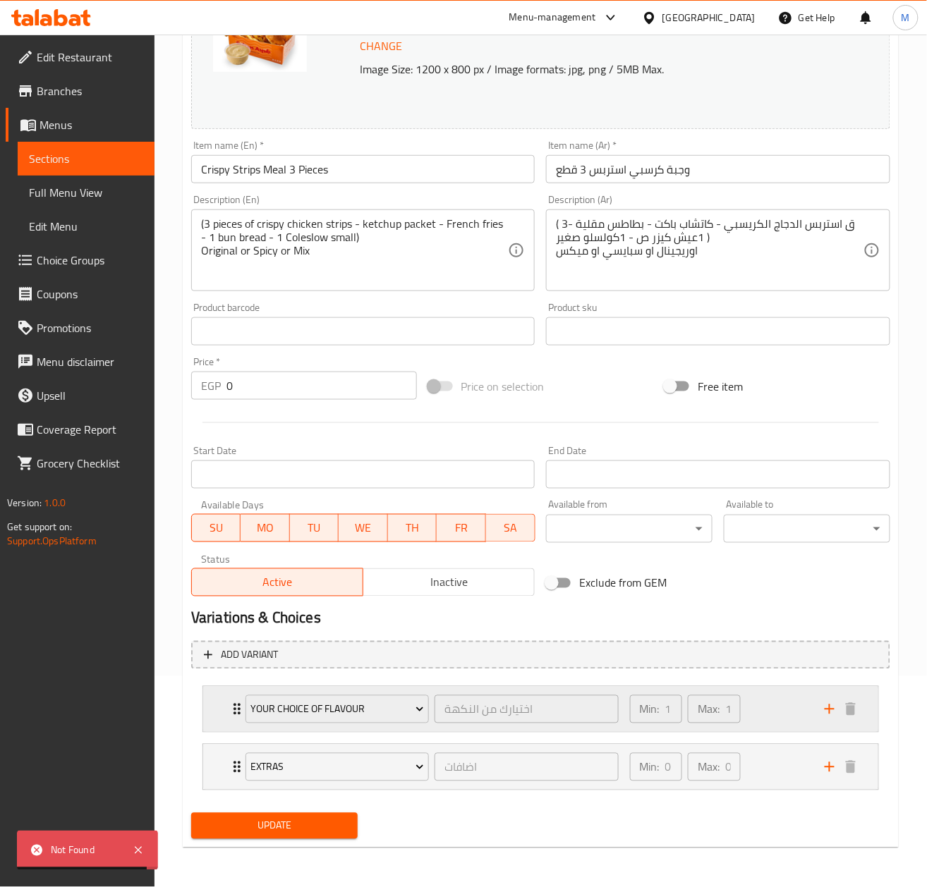
drag, startPoint x: 240, startPoint y: 703, endPoint x: 293, endPoint y: 691, distance: 54.9
click at [240, 703] on div "Your Choice Of Flavour اختيارك من النكهة ​" at bounding box center [432, 709] width 390 height 45
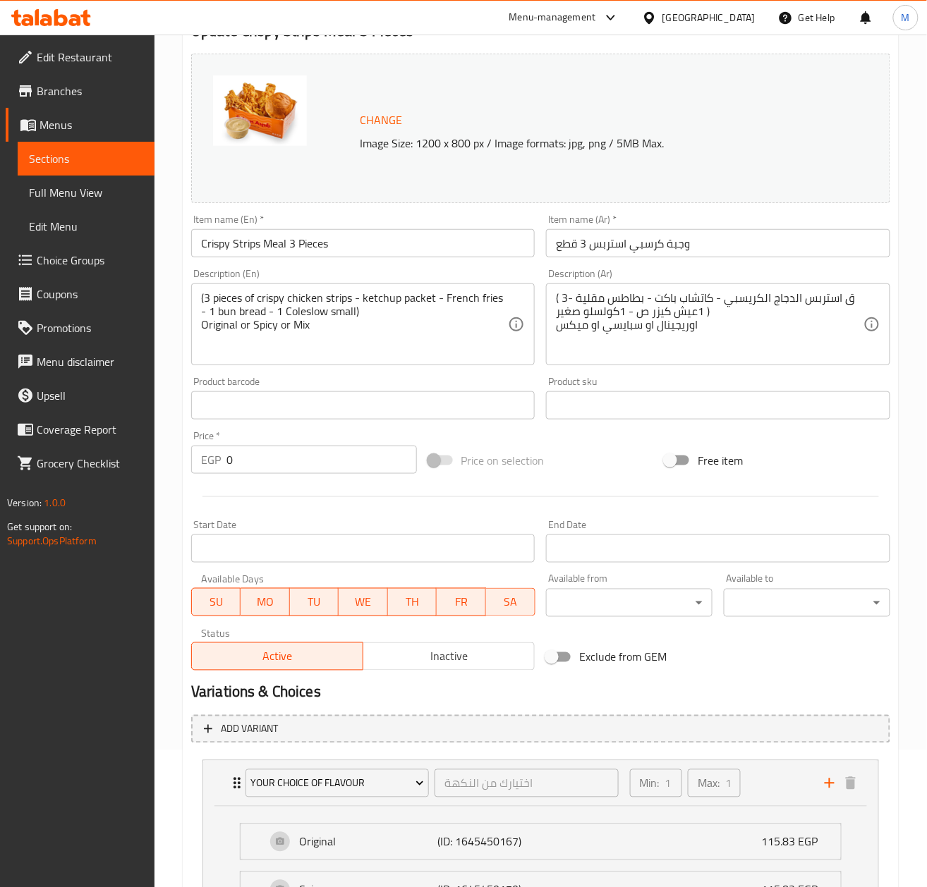
scroll to position [0, 0]
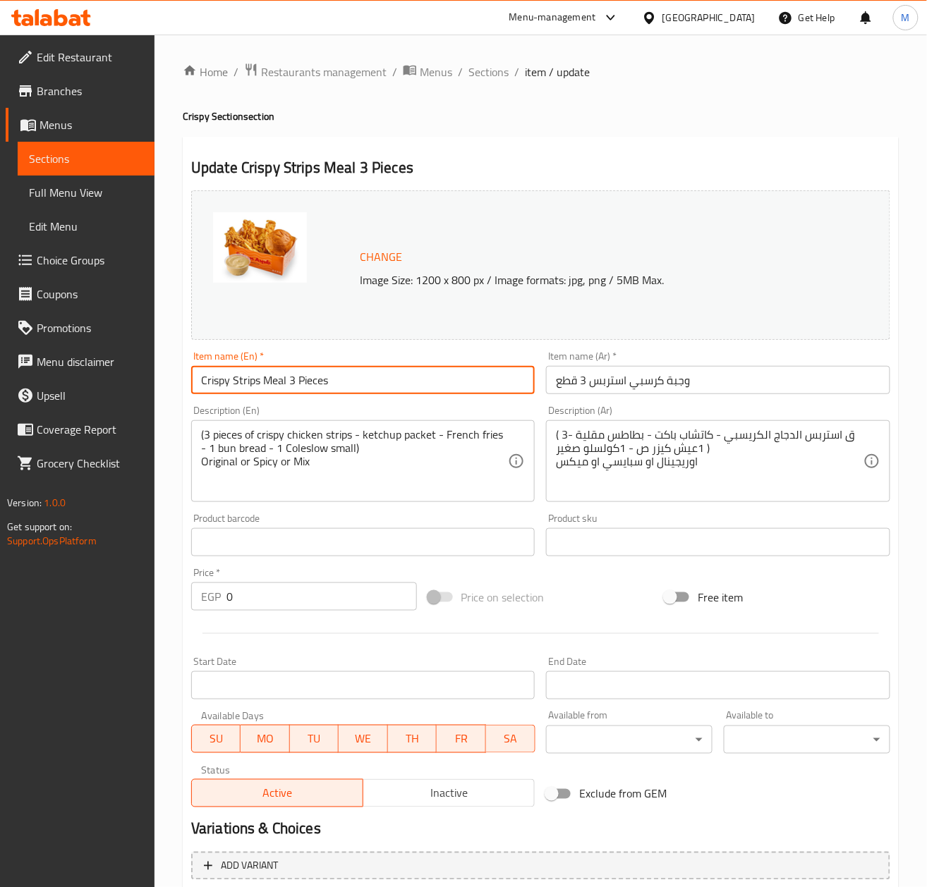
drag, startPoint x: 368, startPoint y: 382, endPoint x: 102, endPoint y: 381, distance: 266.6
click at [102, 381] on div "Edit Restaurant Branches Menus Sections Full Menu View Edit Menu Choice Groups …" at bounding box center [463, 653] width 927 height 1236
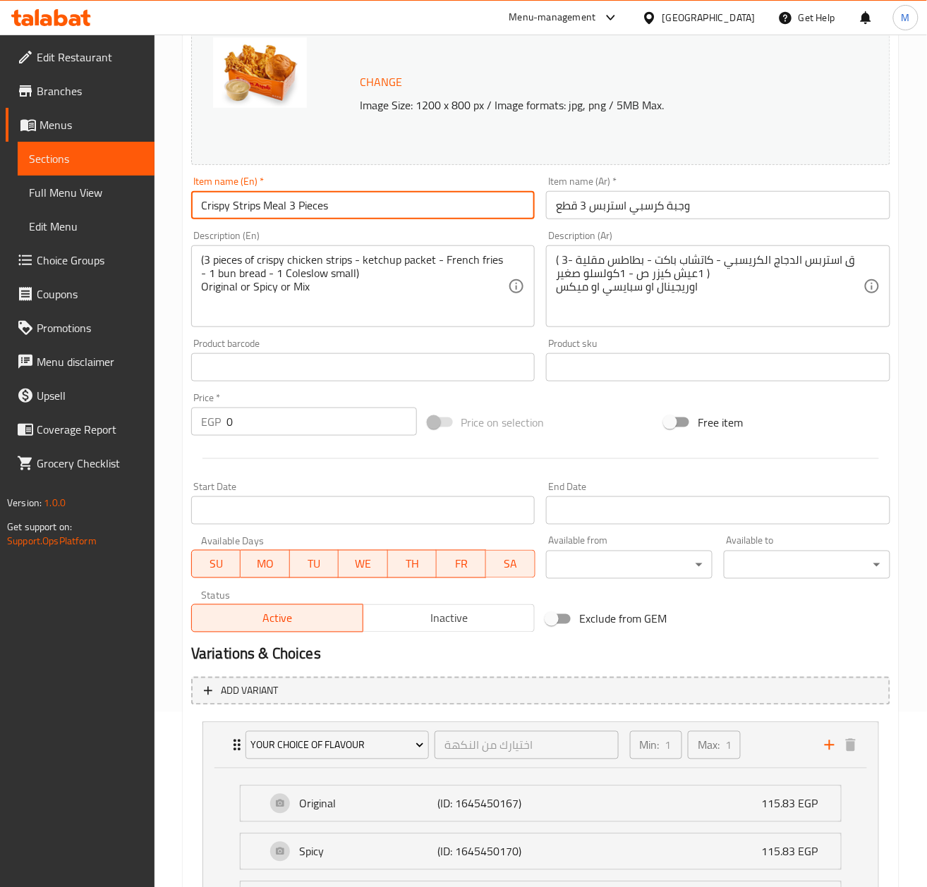
scroll to position [386, 0]
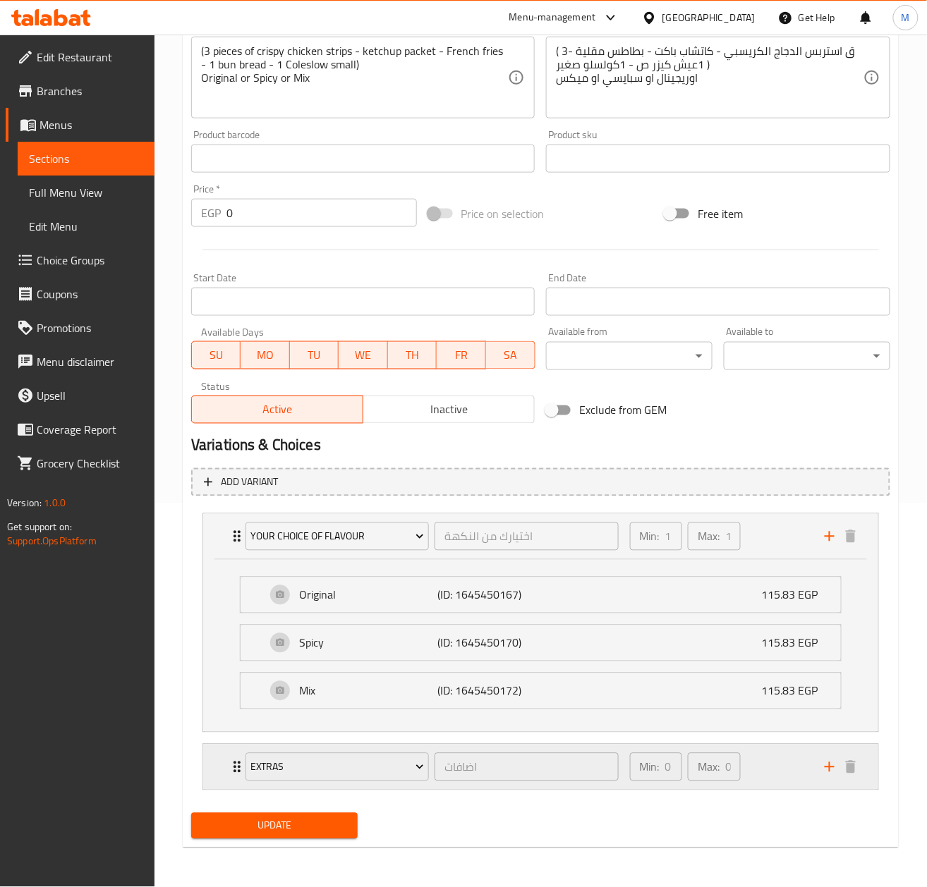
click at [230, 777] on div "Extras اضافات ​ Min: 0 ​ Max: 0 ​" at bounding box center [545, 767] width 633 height 45
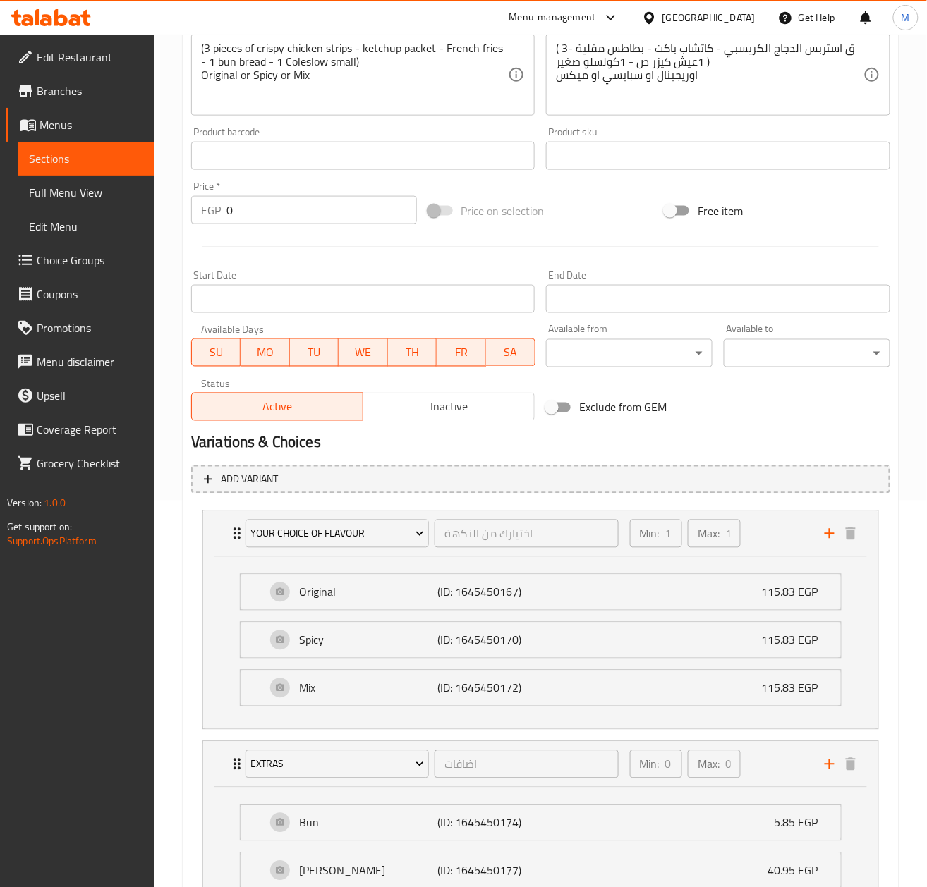
click at [54, 164] on span "Sections" at bounding box center [86, 158] width 114 height 17
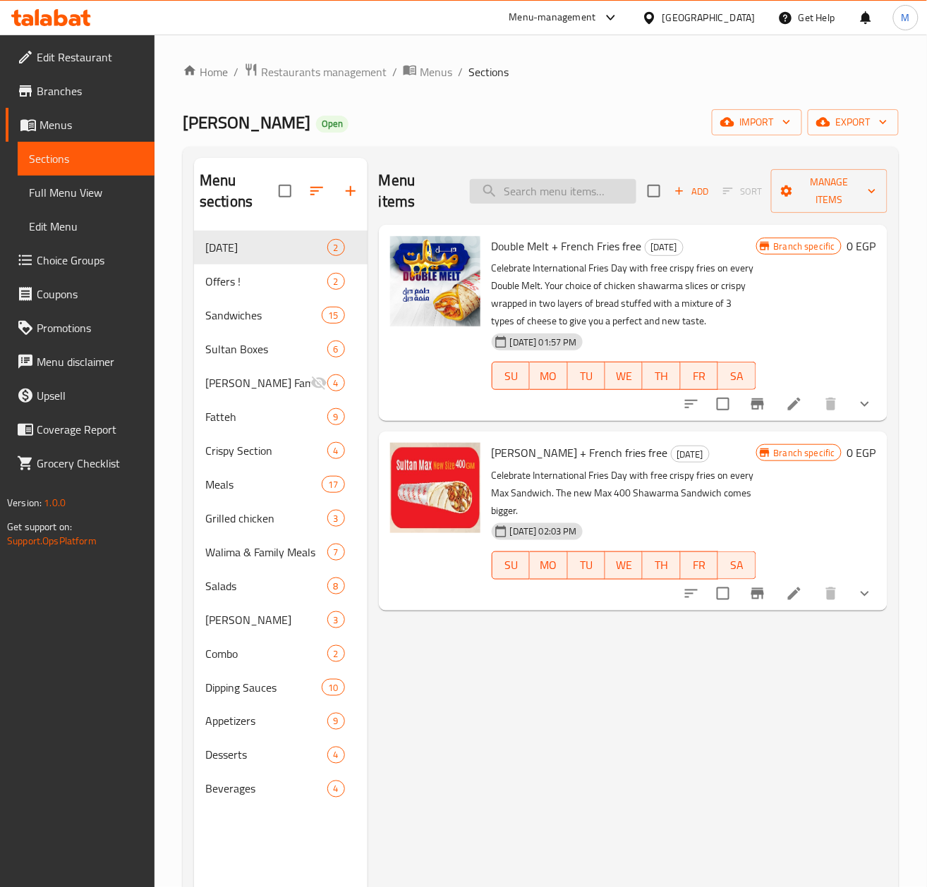
click at [537, 195] on input "search" at bounding box center [553, 191] width 166 height 25
paste input "Crispy Strips Meal 3 Pieces"
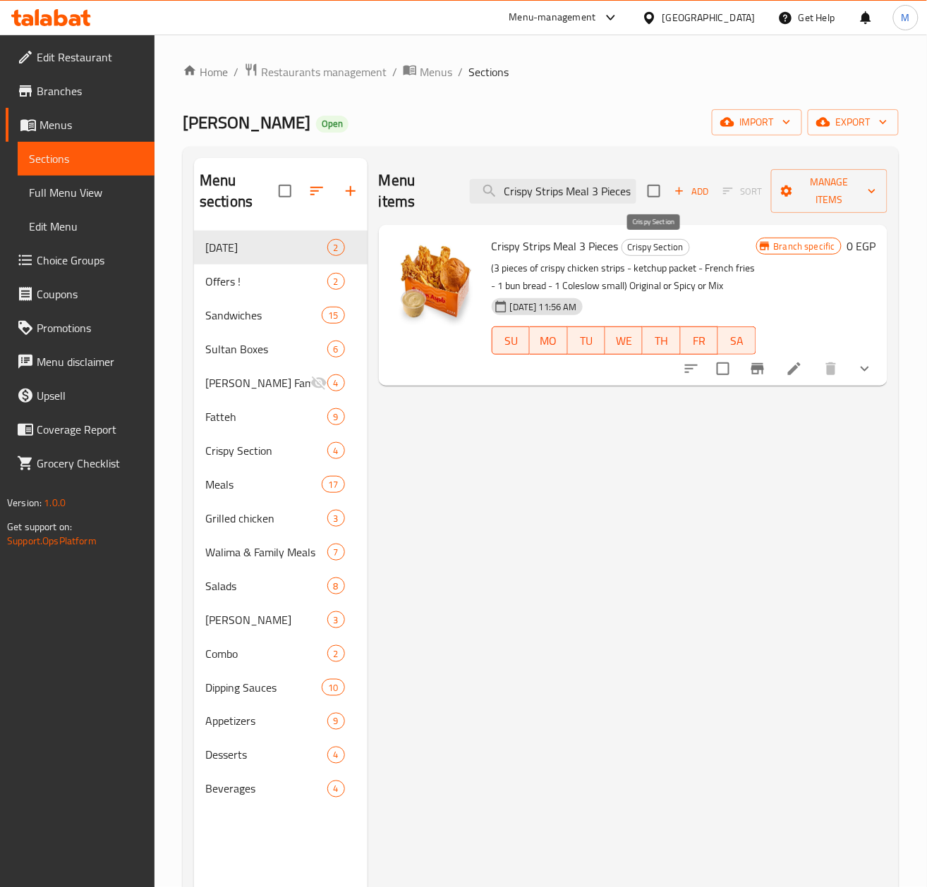
click at [656, 249] on span "Crispy Section" at bounding box center [655, 247] width 67 height 16
copy span "Section"
click at [568, 710] on div "Menu items Crispy Strips Meal 3 Pieces Add Sort Manage items Crispy Strips Meal…" at bounding box center [627, 601] width 520 height 887
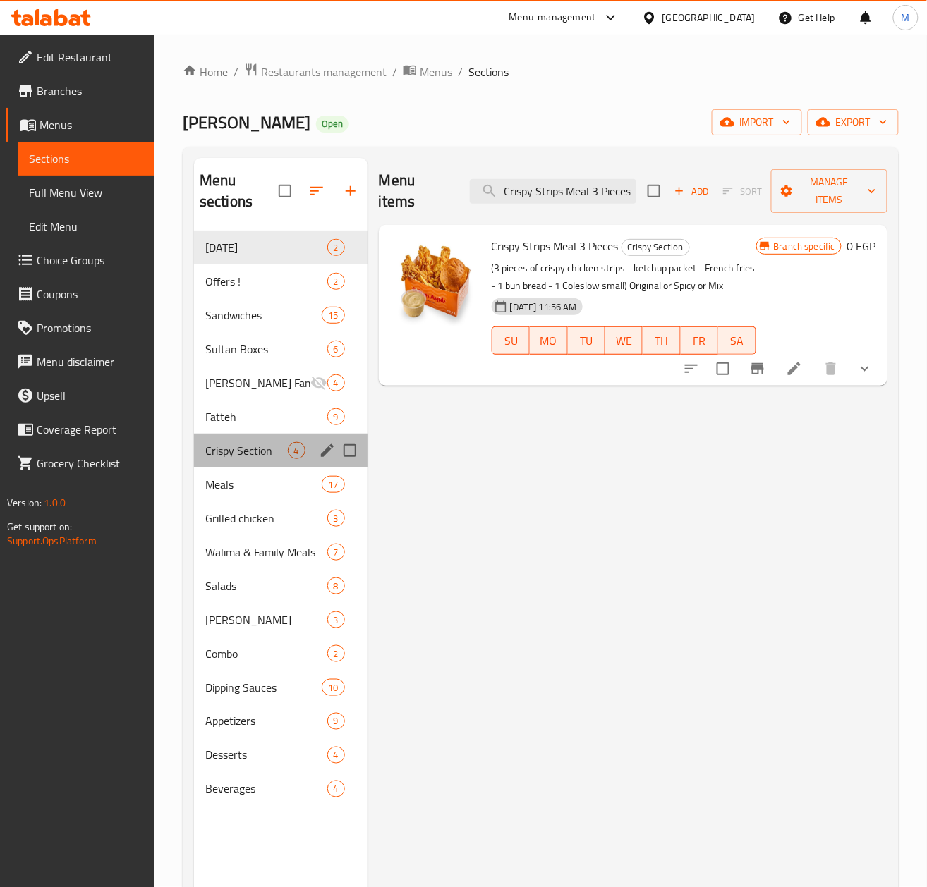
click at [252, 461] on div "Crispy Section 4" at bounding box center [280, 451] width 173 height 34
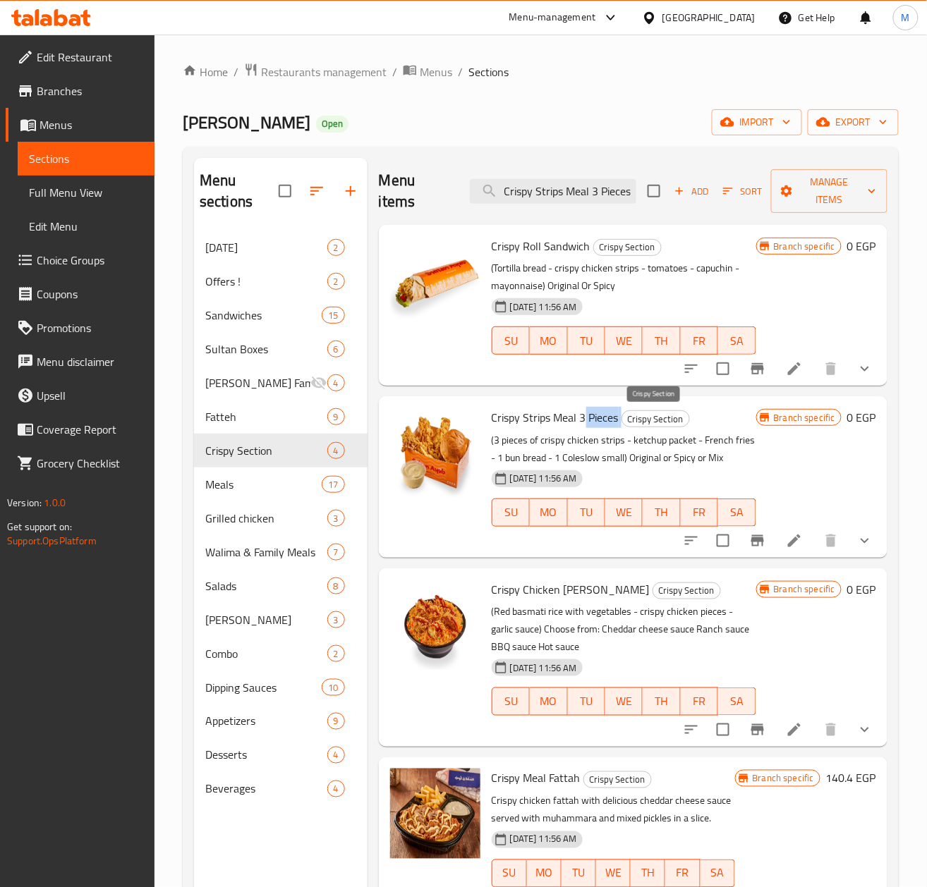
drag, startPoint x: 579, startPoint y: 418, endPoint x: 621, endPoint y: 286, distance: 137.6
click at [623, 423] on h6 "Crispy Strips Meal 3 Pieces Crispy Section" at bounding box center [624, 418] width 264 height 20
copy h6 "3 Pieces"
click at [585, 201] on input "Crispy Strips Meal 3 Pieces" at bounding box center [553, 191] width 166 height 25
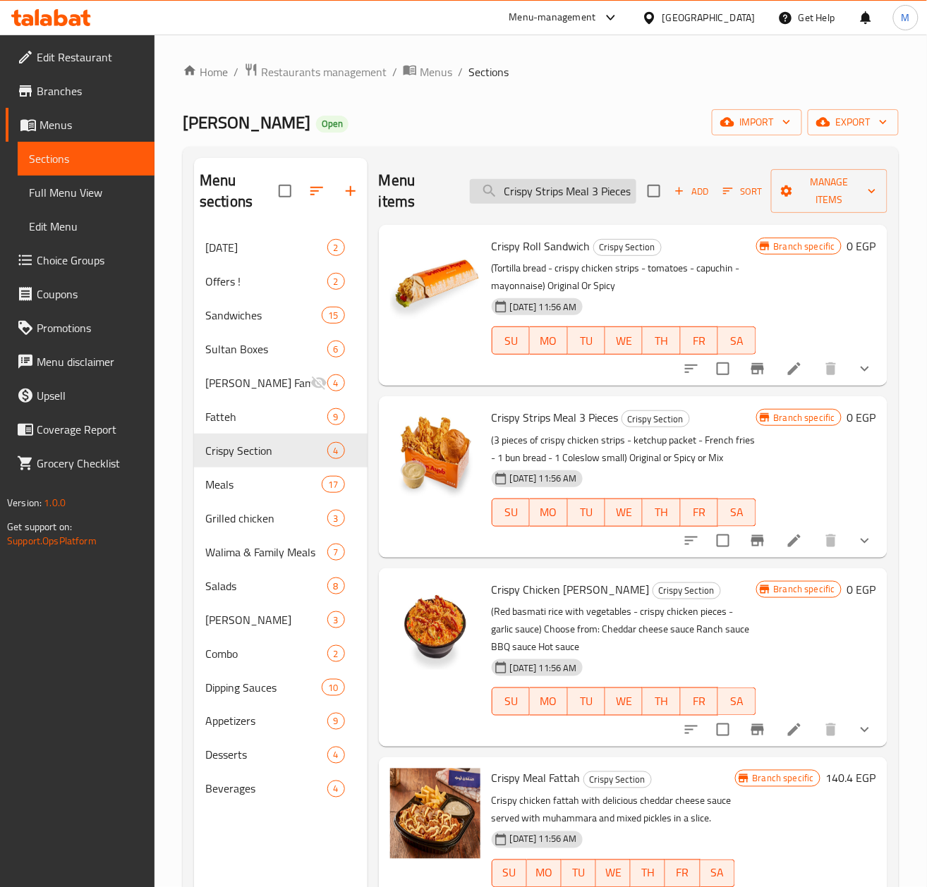
click at [585, 201] on input "Crispy Strips Meal 3 Pieces" at bounding box center [553, 191] width 166 height 25
paste input "search"
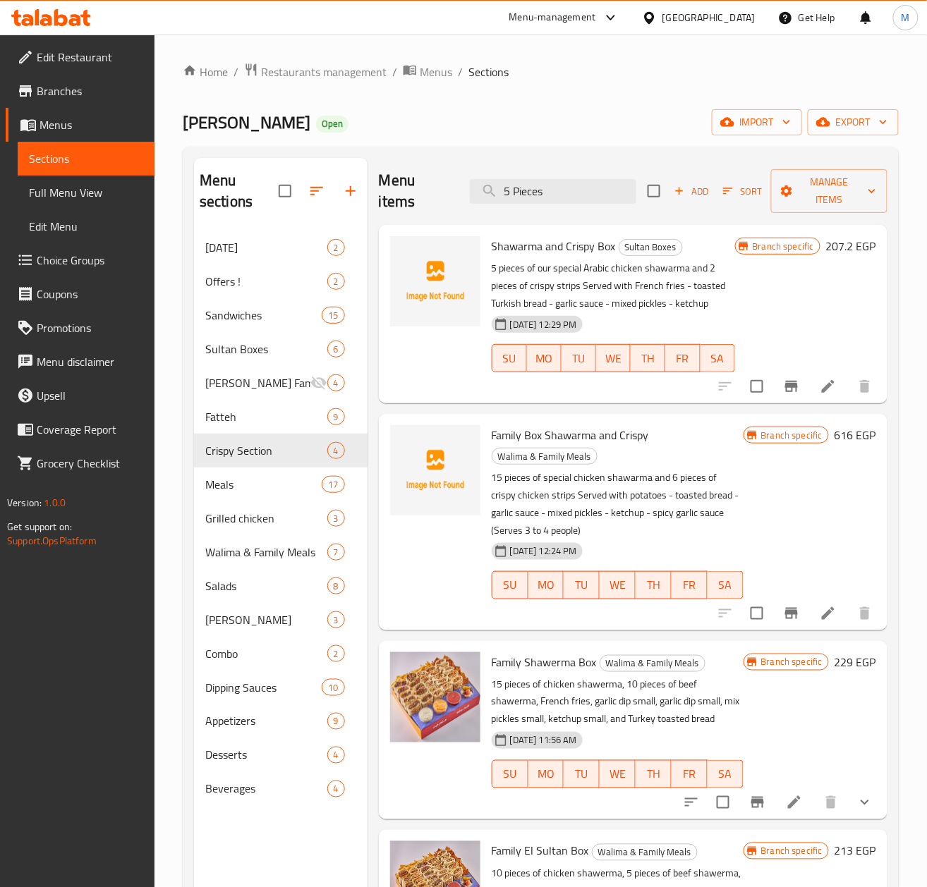
click at [551, 217] on div "Menu items 5 Pieces Add Sort Manage items" at bounding box center [633, 191] width 509 height 67
click at [551, 196] on input "5 Pieces" at bounding box center [553, 191] width 166 height 25
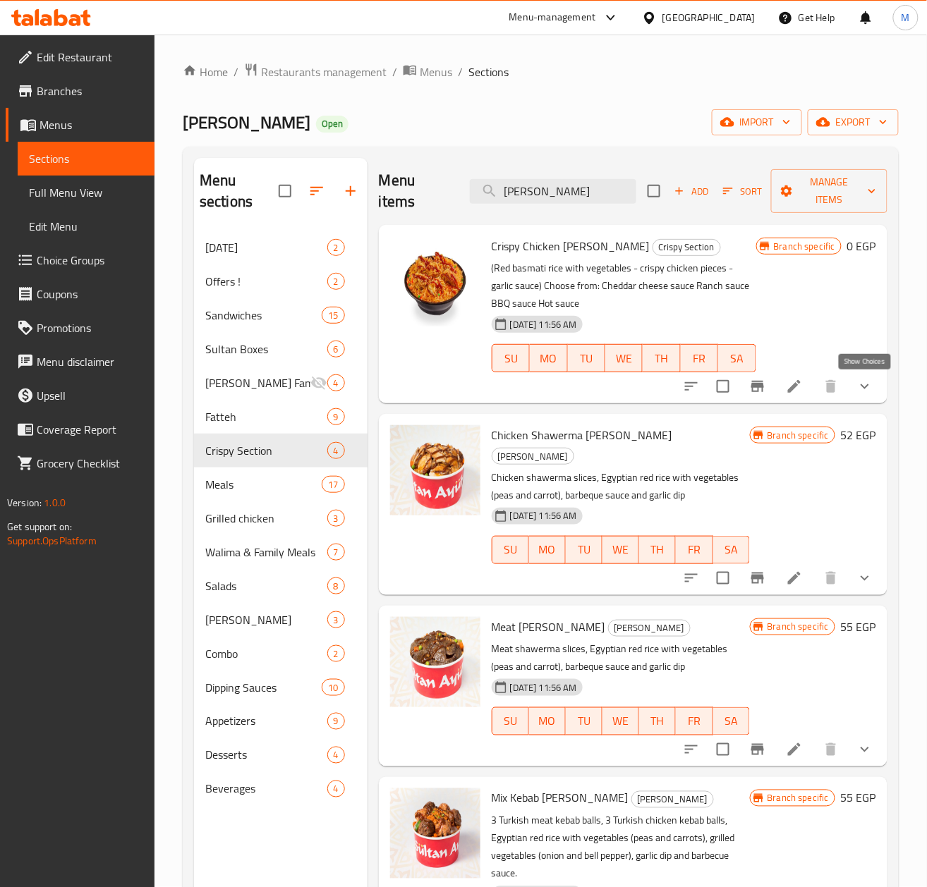
type input "[PERSON_NAME]"
click at [866, 386] on icon "show more" at bounding box center [864, 386] width 17 height 17
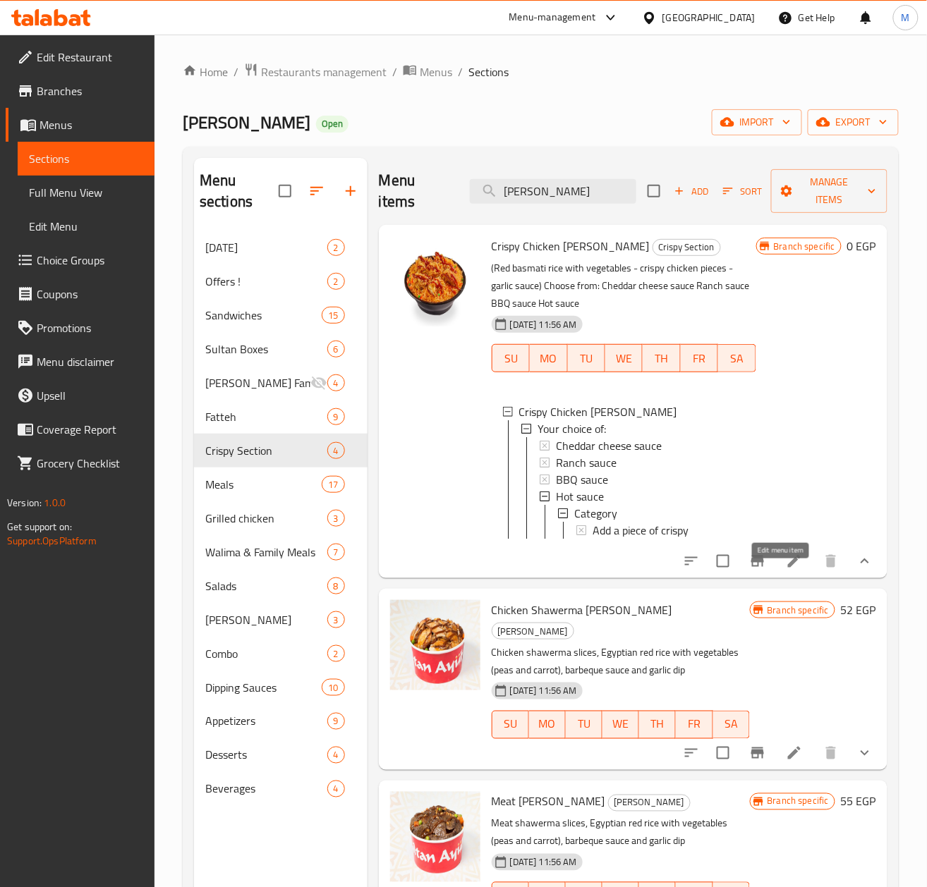
click at [788, 570] on icon at bounding box center [794, 561] width 17 height 17
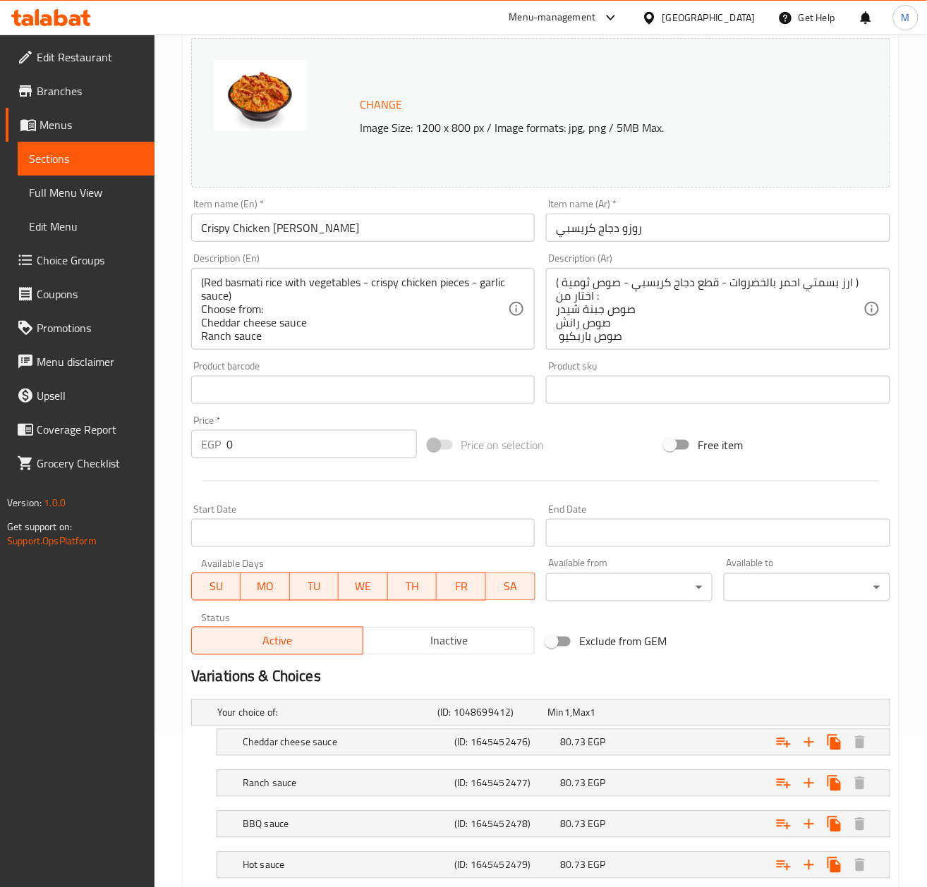
scroll to position [305, 0]
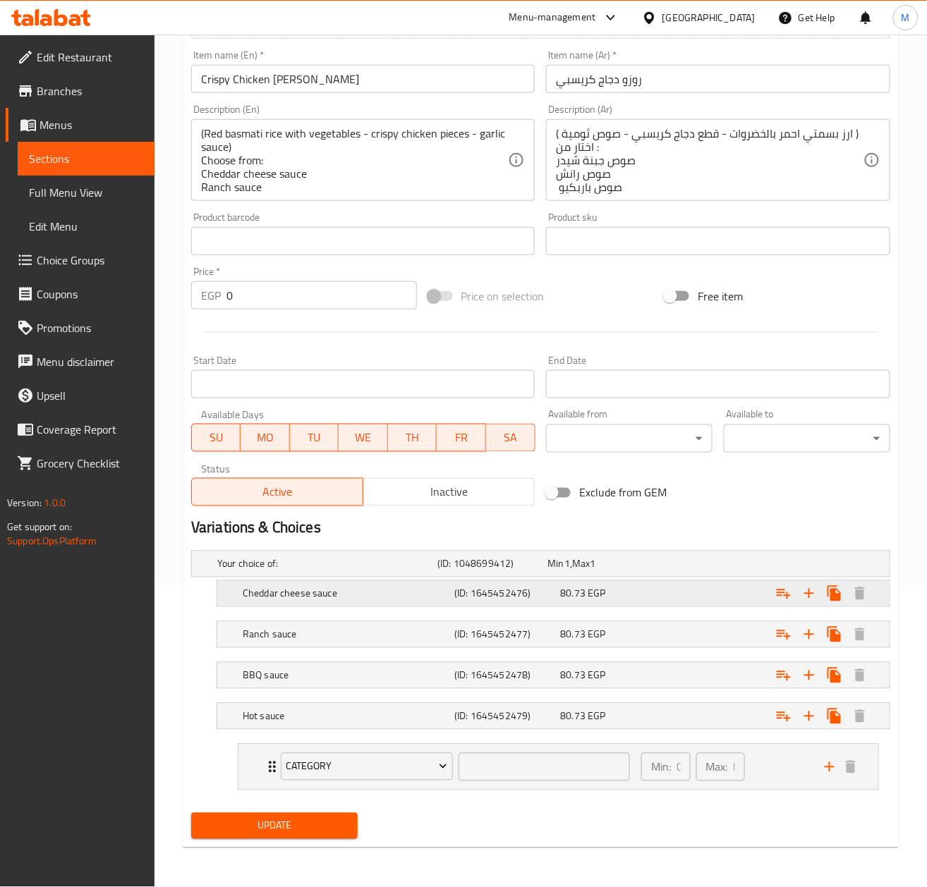
click at [396, 596] on h5 "Cheddar cheese sauce" at bounding box center [346, 594] width 206 height 14
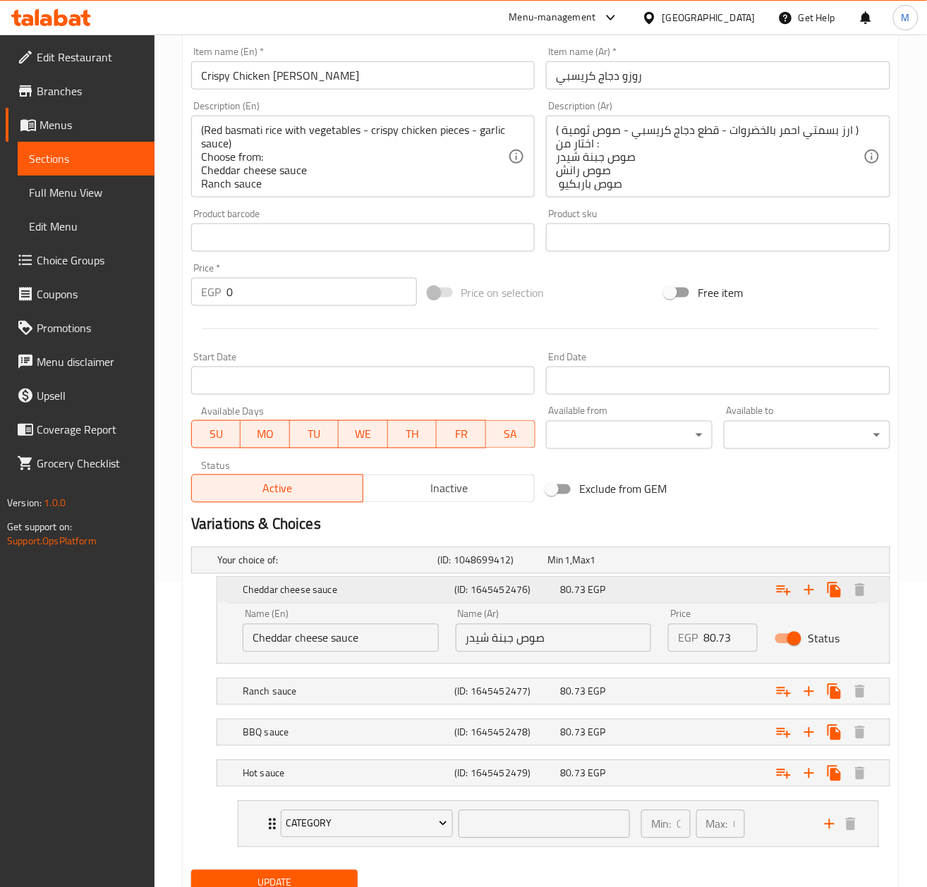
click at [396, 596] on h5 "Cheddar cheese sauce" at bounding box center [346, 590] width 206 height 14
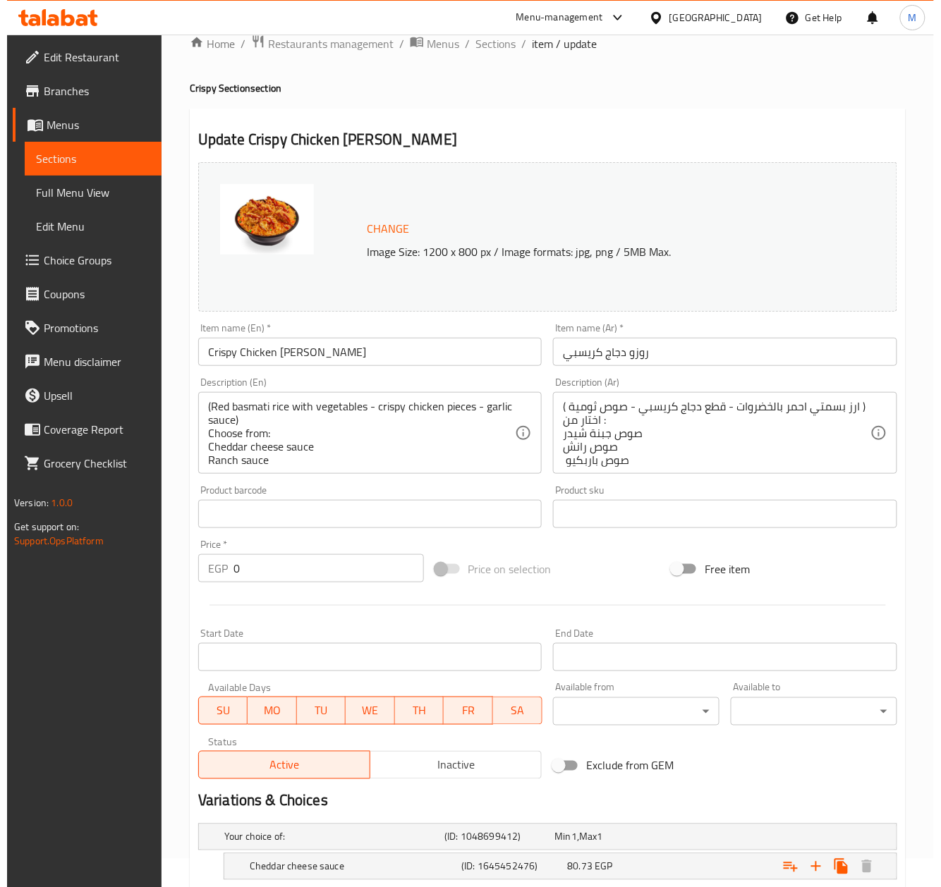
scroll to position [23, 0]
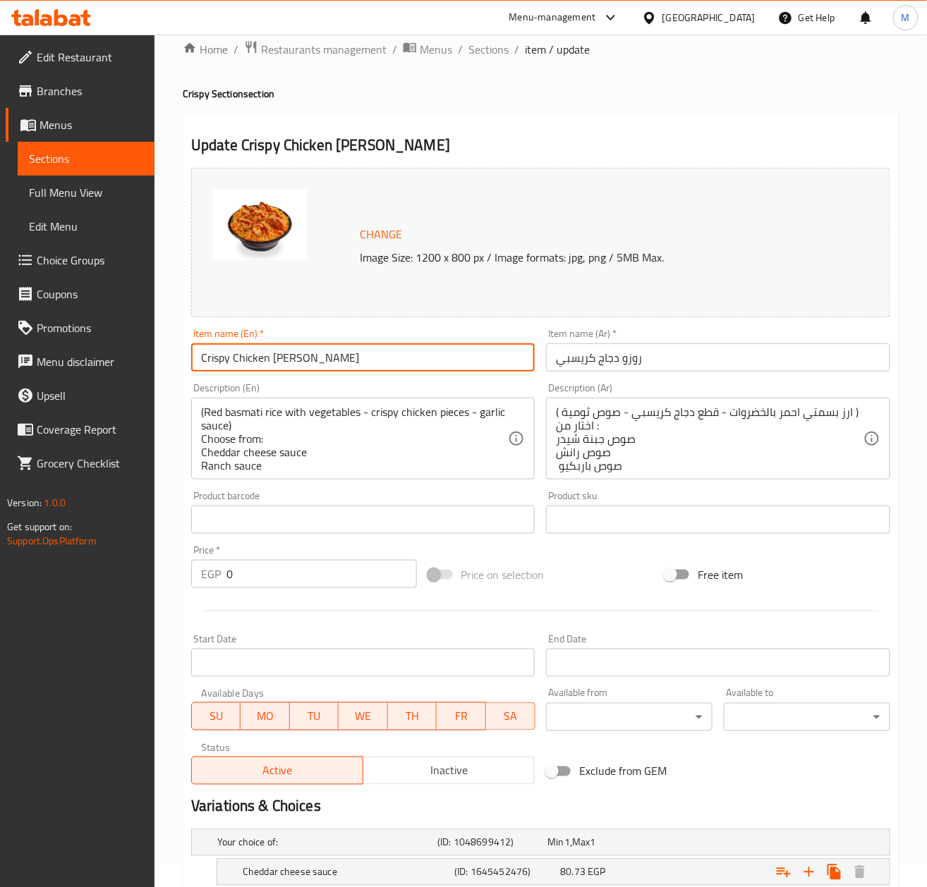
drag, startPoint x: 336, startPoint y: 348, endPoint x: 94, endPoint y: 248, distance: 261.5
click at [148, 346] on div "Edit Restaurant Branches Menus Sections Full Menu View Edit Menu Choice Groups …" at bounding box center [463, 589] width 927 height 1154
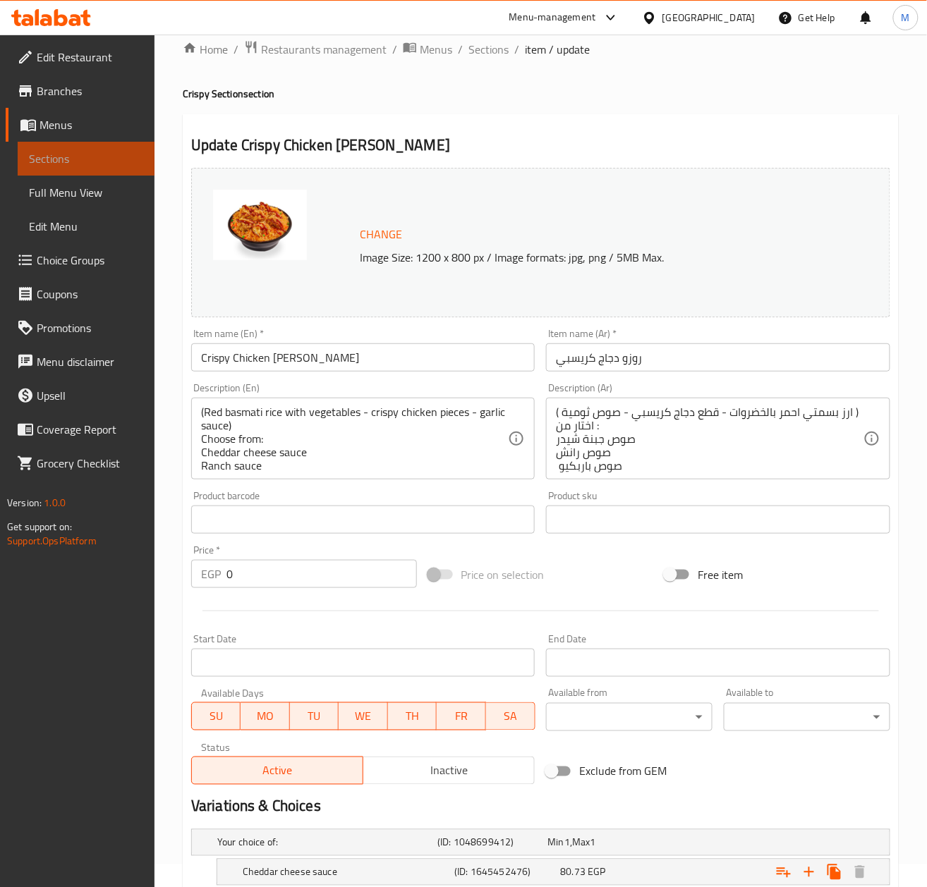
click at [49, 170] on link "Sections" at bounding box center [86, 159] width 137 height 34
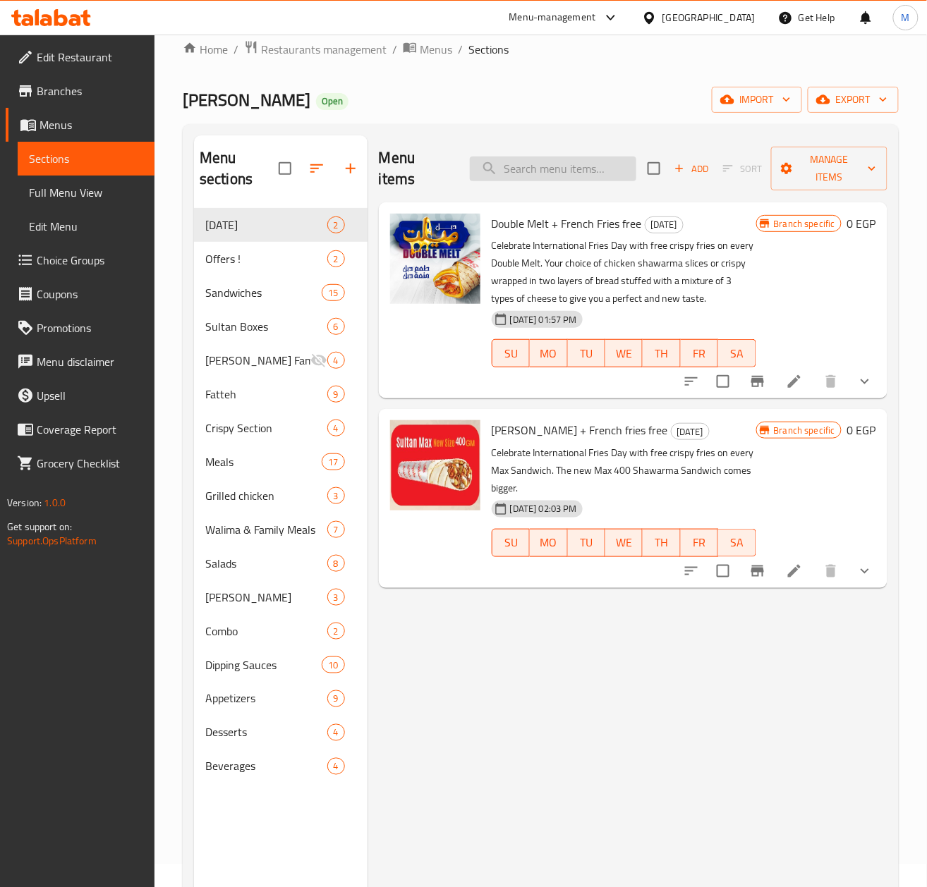
click at [543, 173] on input "search" at bounding box center [553, 169] width 166 height 25
paste input "Crispy Chicken Rozo"
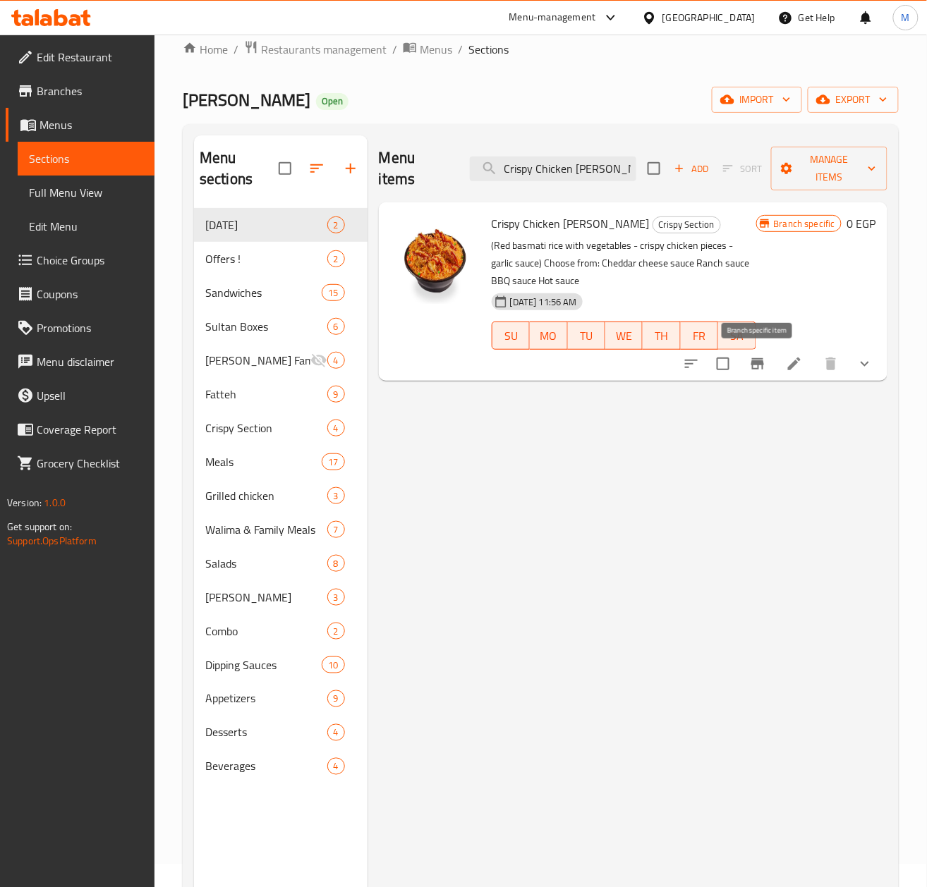
type input "Crispy Chicken Rozo"
click at [765, 357] on icon "Branch-specific-item" at bounding box center [757, 363] width 17 height 17
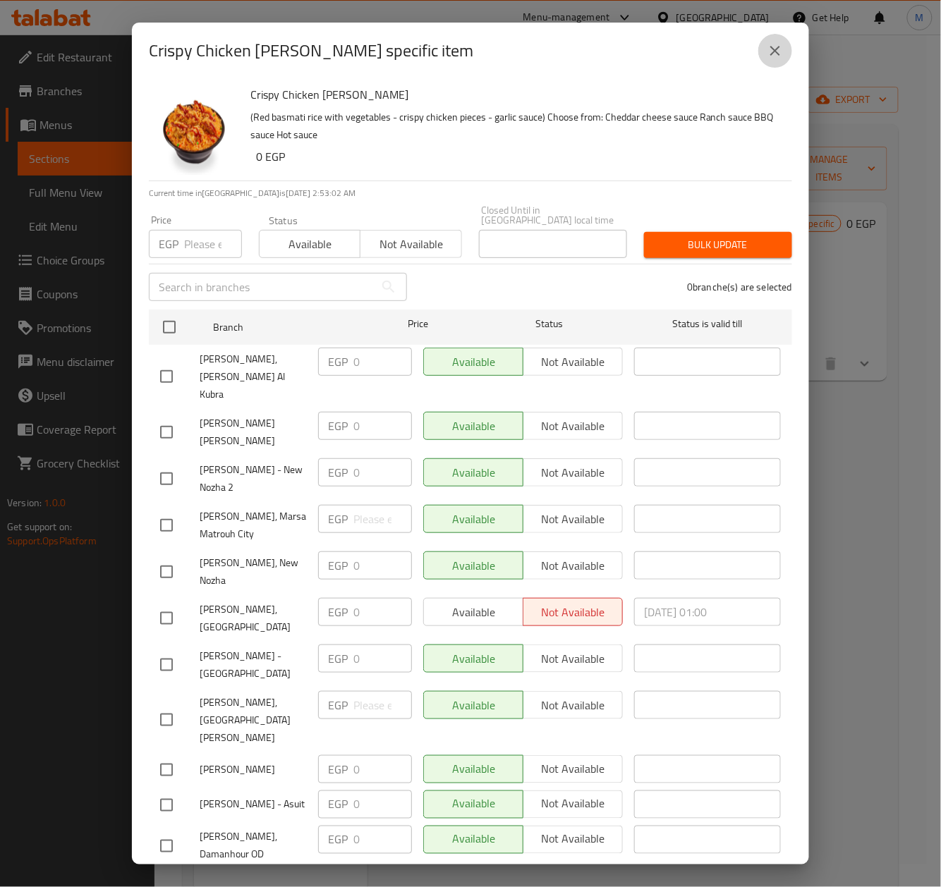
click at [779, 49] on icon "close" at bounding box center [775, 50] width 17 height 17
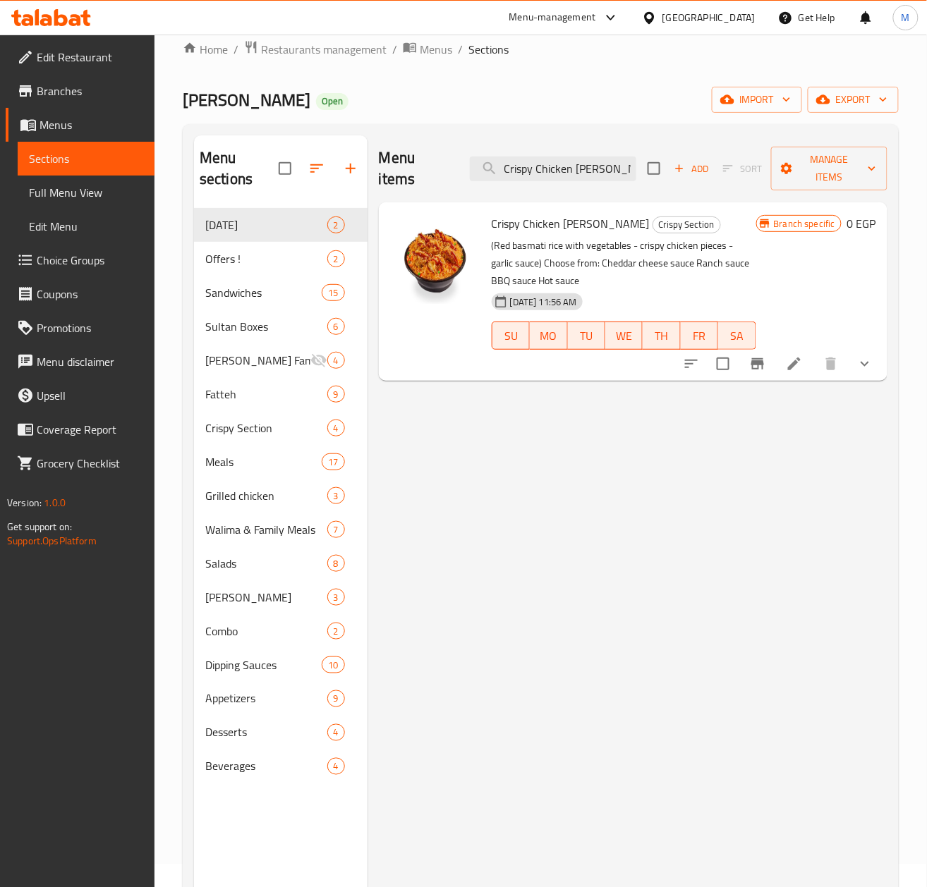
click at [858, 364] on icon "show more" at bounding box center [864, 363] width 17 height 17
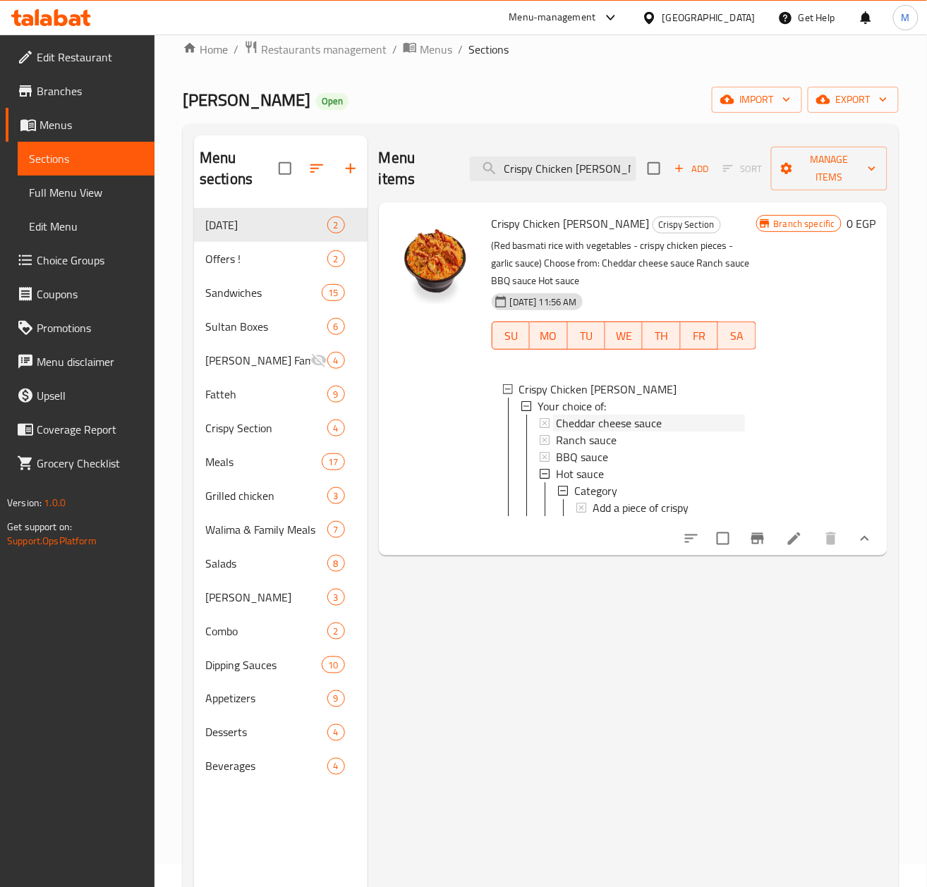
click at [599, 420] on span "Cheddar cheese sauce" at bounding box center [609, 423] width 106 height 17
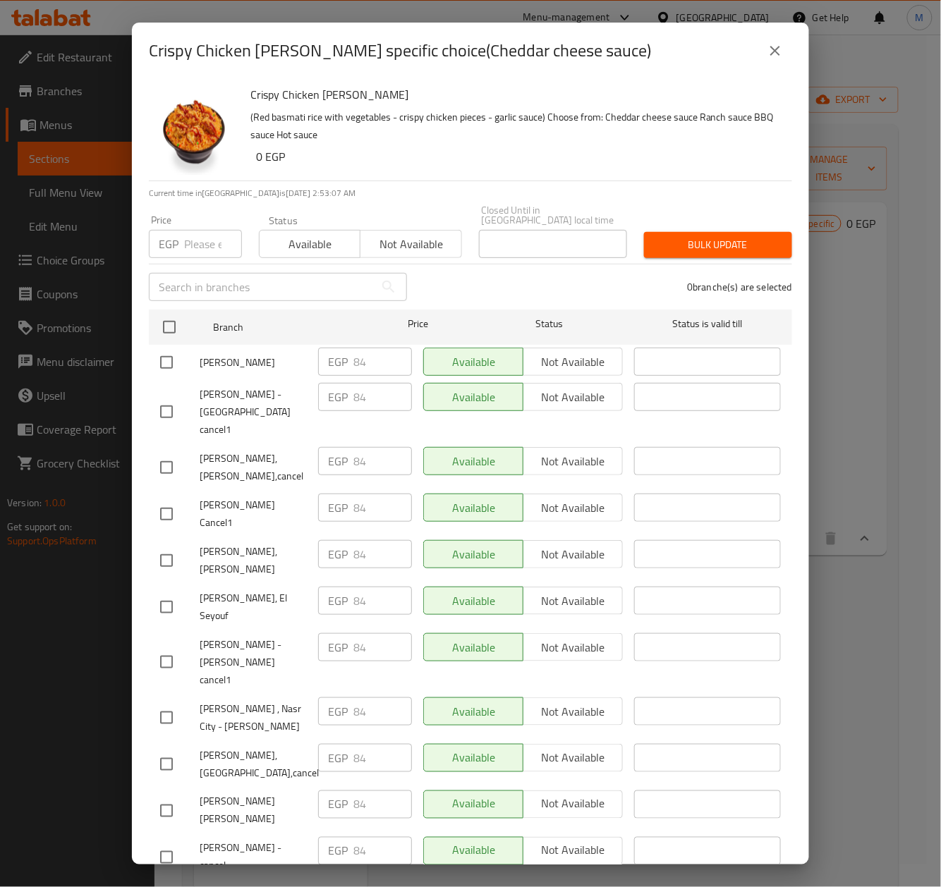
click at [192, 233] on input "number" at bounding box center [213, 244] width 58 height 28
type input "85"
click at [531, 282] on div "0 branche(s) are selected" at bounding box center [607, 287] width 385 height 51
drag, startPoint x: 173, startPoint y: 324, endPoint x: 173, endPoint y: 333, distance: 8.5
click at [173, 324] on input "checkbox" at bounding box center [169, 327] width 30 height 30
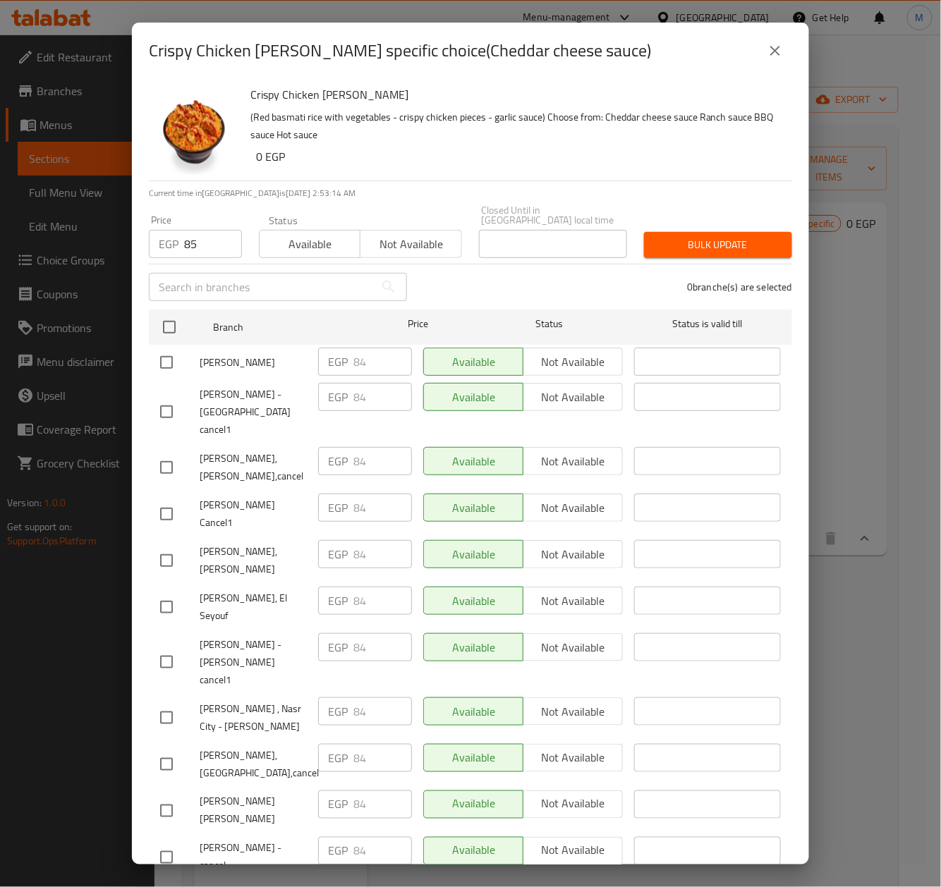
checkbox input "true"
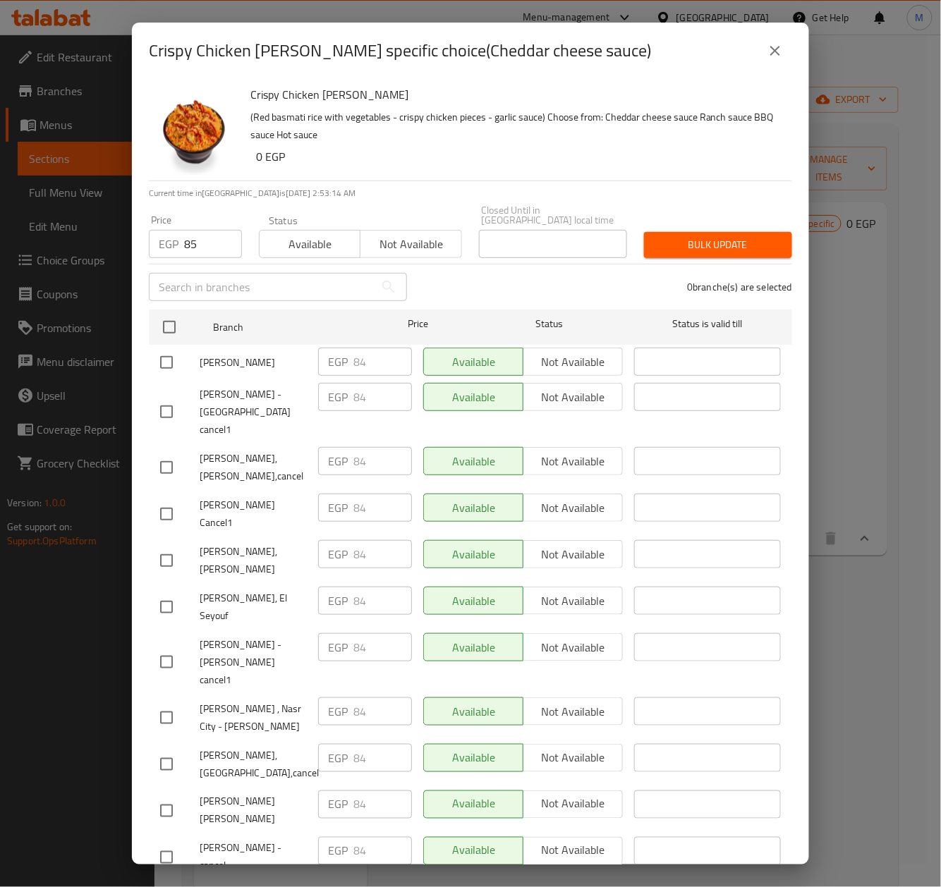
checkbox input "true"
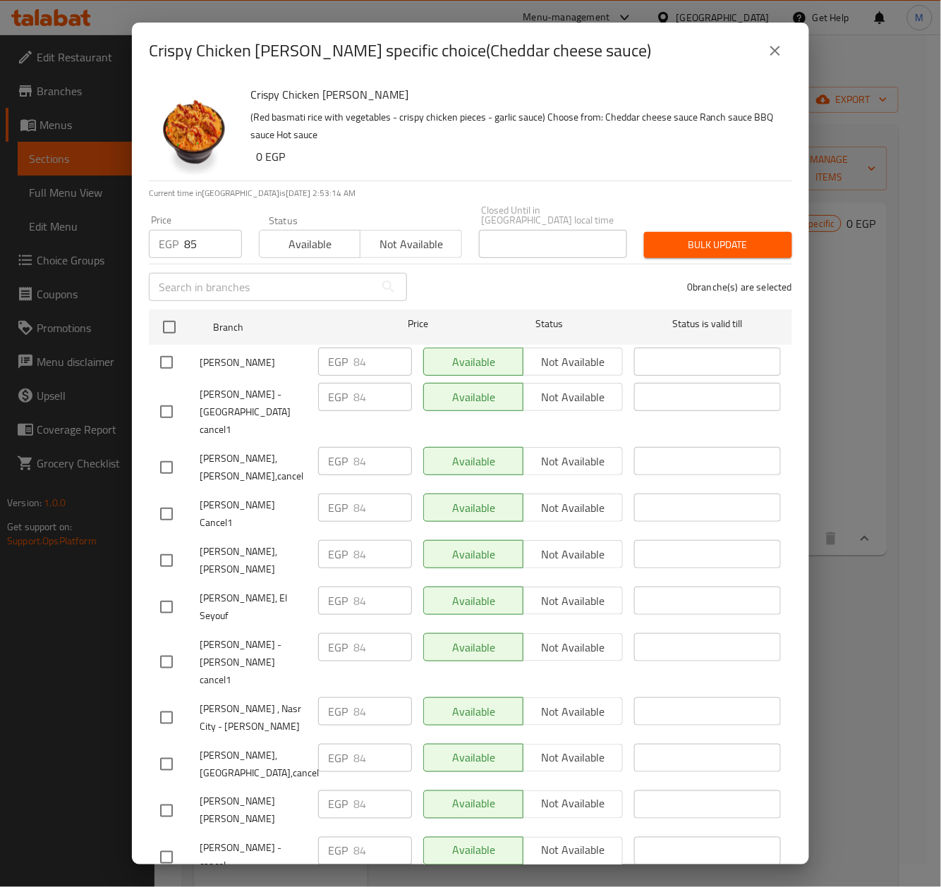
checkbox input "true"
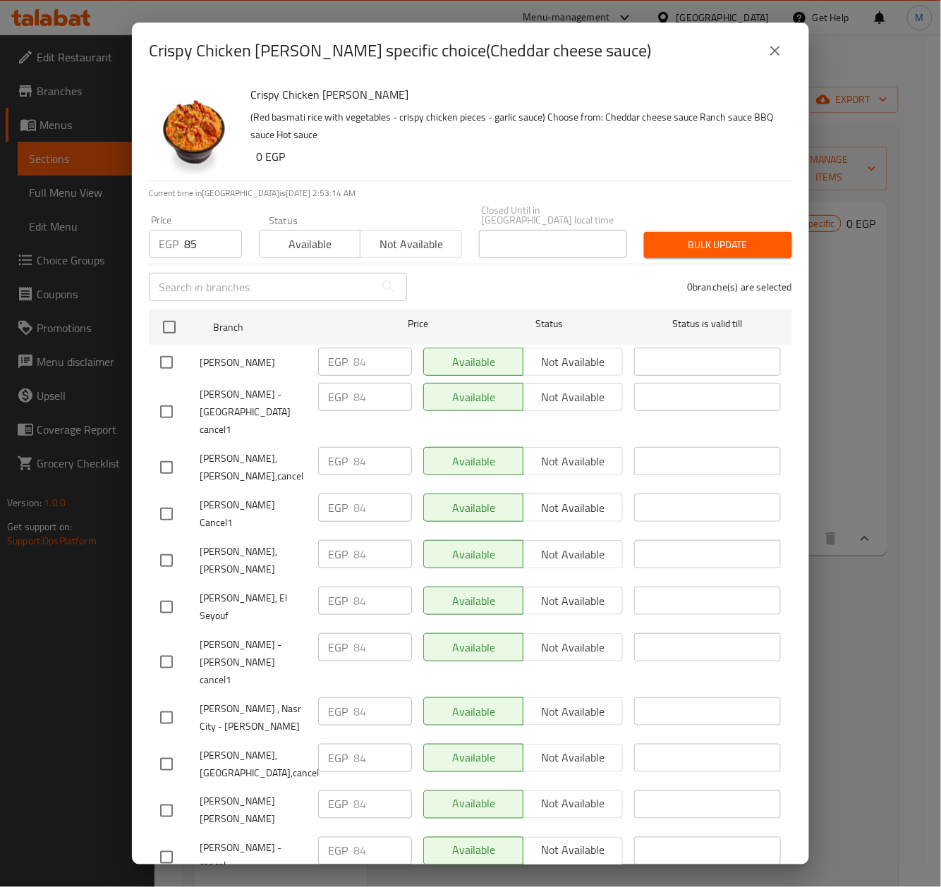
checkbox input "true"
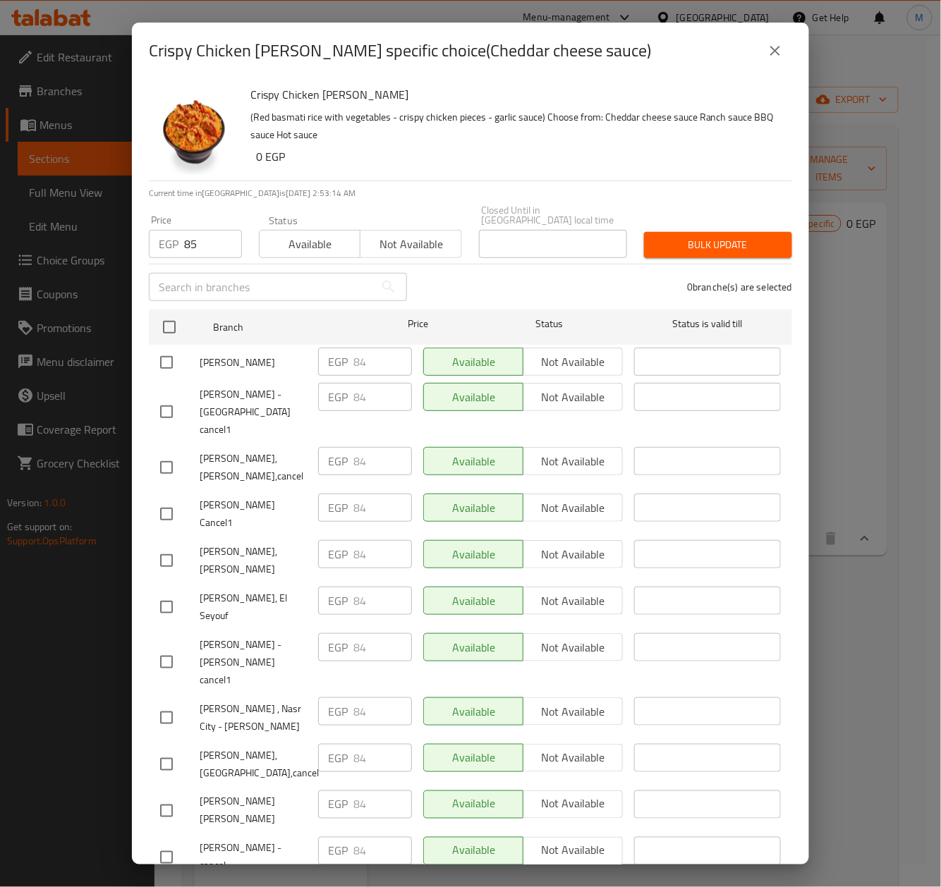
checkbox input "true"
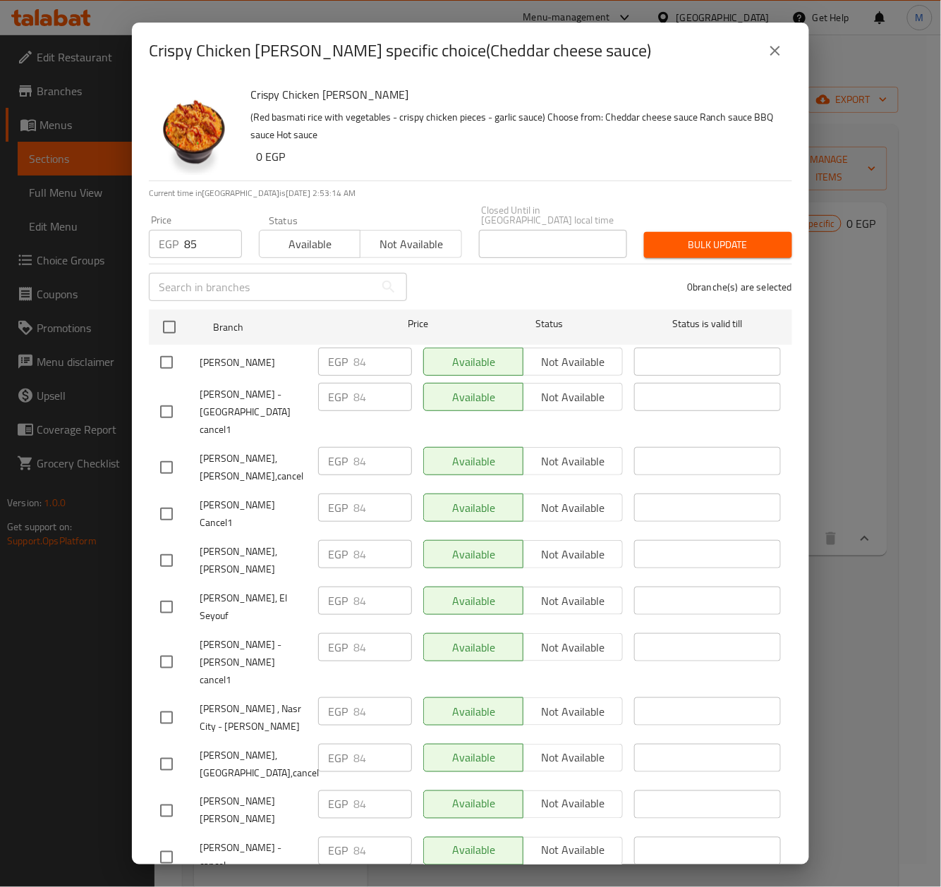
checkbox input "true"
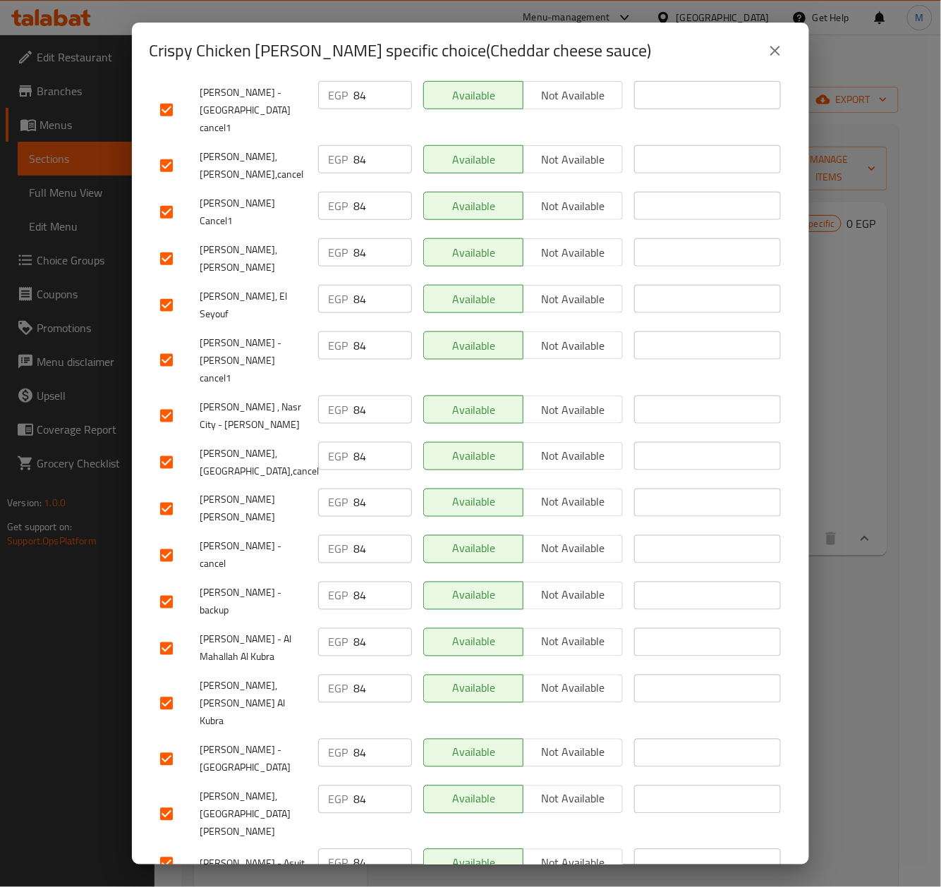
scroll to position [376, 0]
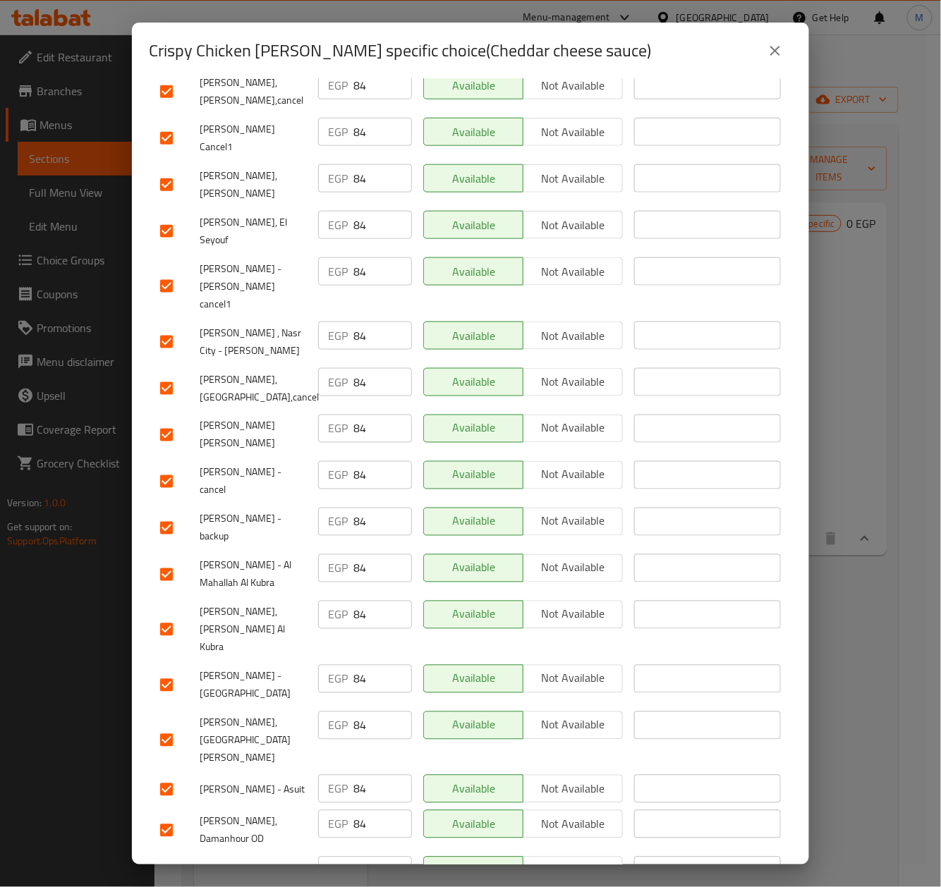
click at [169, 726] on input "checkbox" at bounding box center [167, 741] width 30 height 30
checkbox input "false"
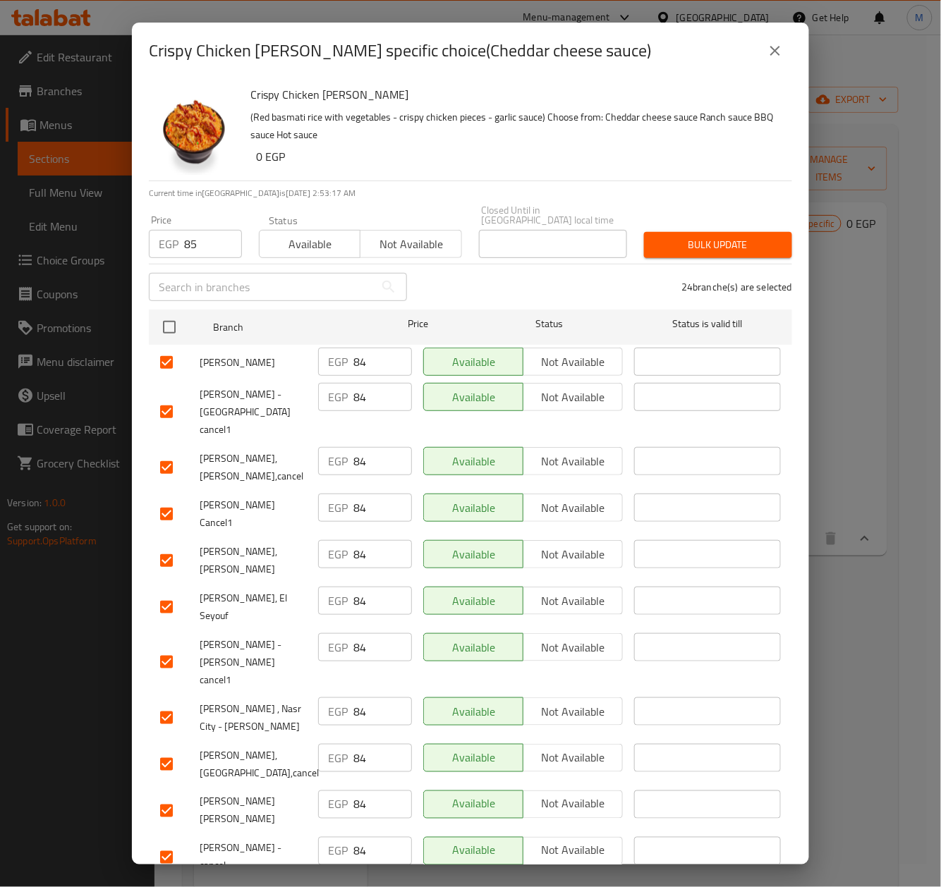
drag, startPoint x: 706, startPoint y: 227, endPoint x: 793, endPoint y: 251, distance: 90.7
click at [706, 236] on span "Bulk update" at bounding box center [718, 245] width 126 height 18
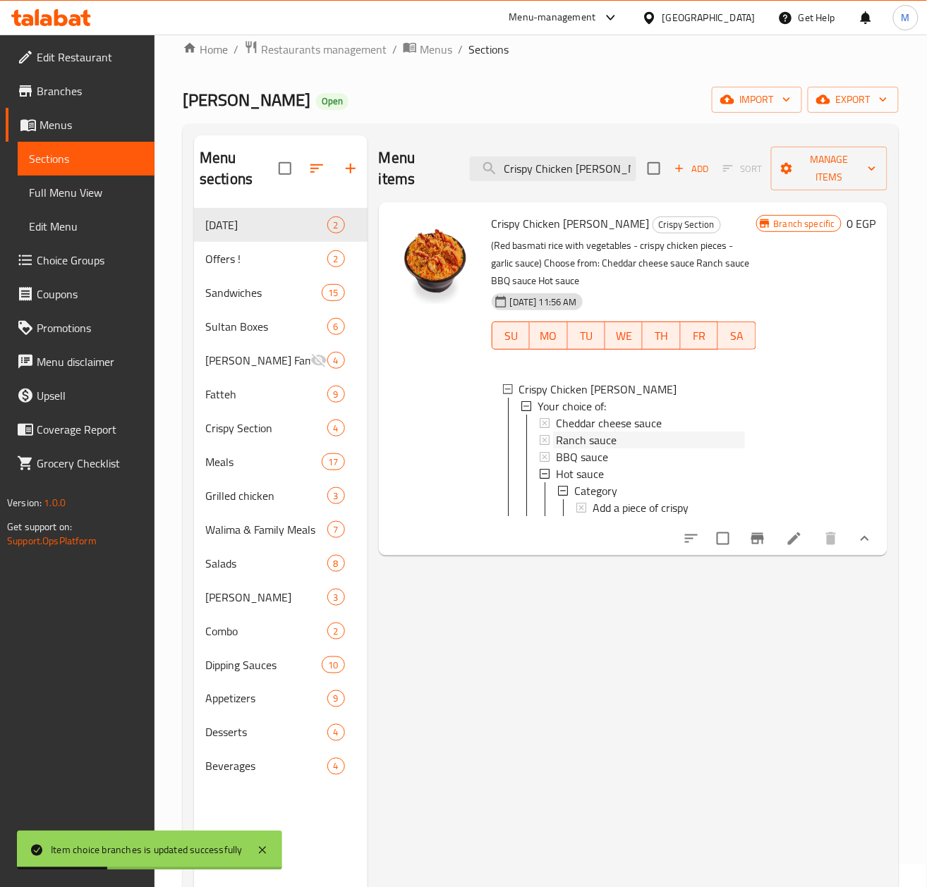
click at [590, 439] on span "Ranch sauce" at bounding box center [586, 440] width 61 height 17
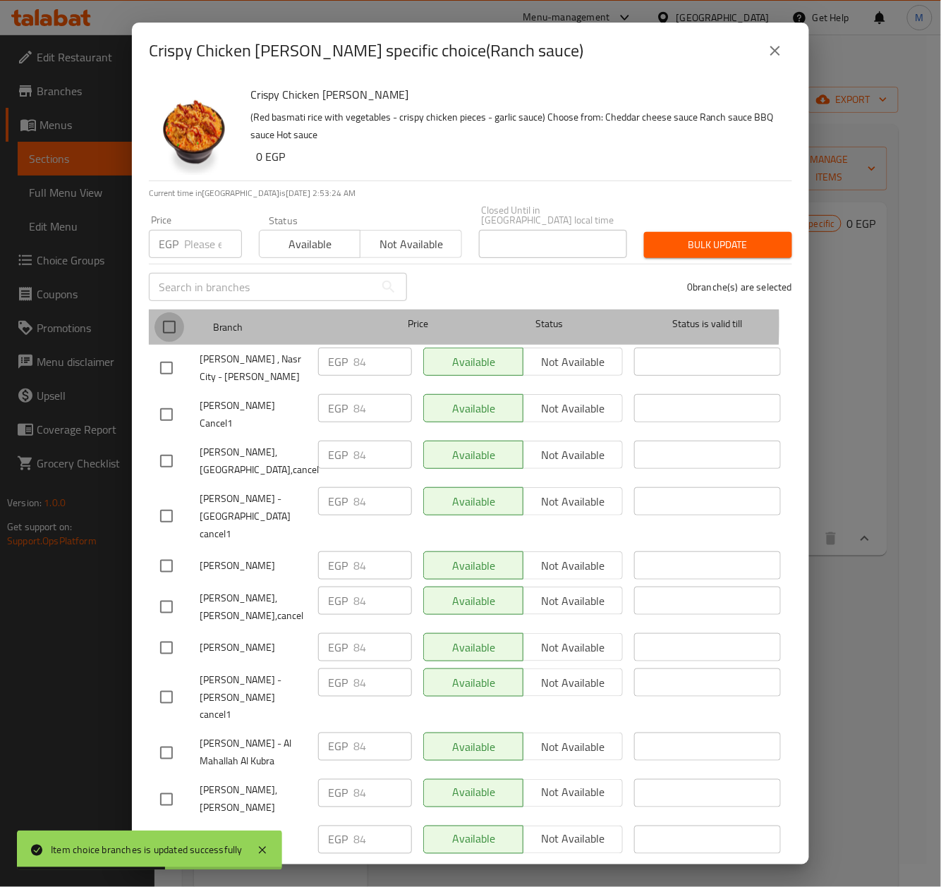
click at [161, 313] on input "checkbox" at bounding box center [169, 327] width 30 height 30
checkbox input "true"
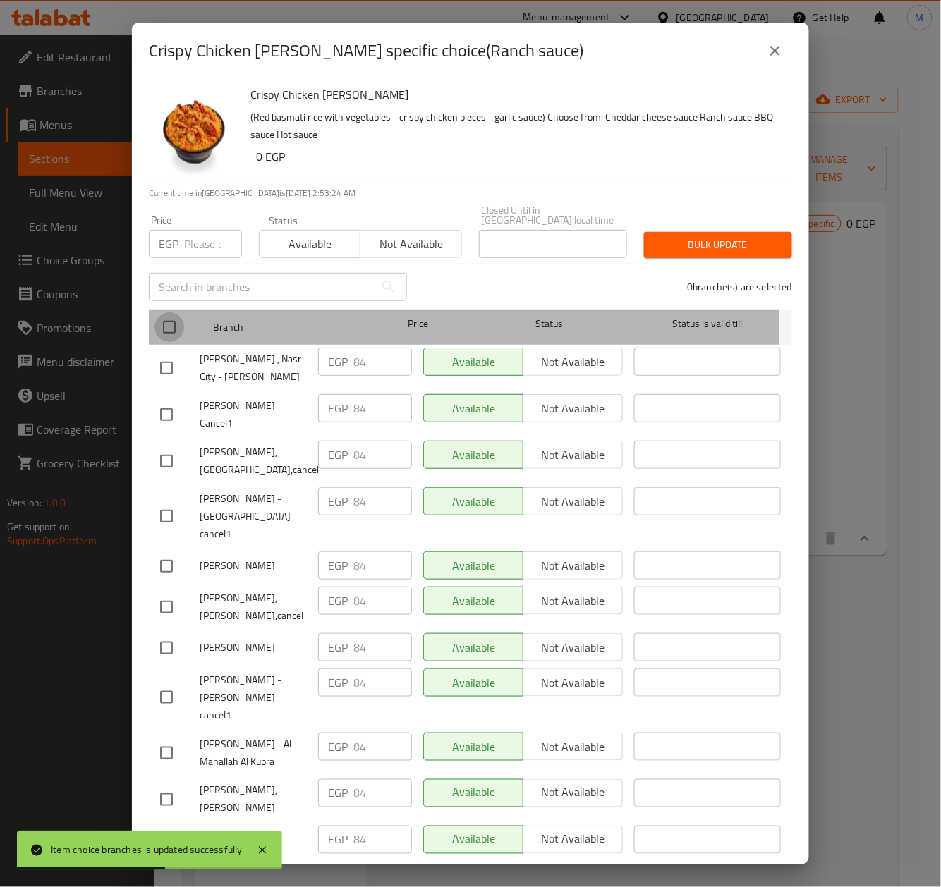
checkbox input "true"
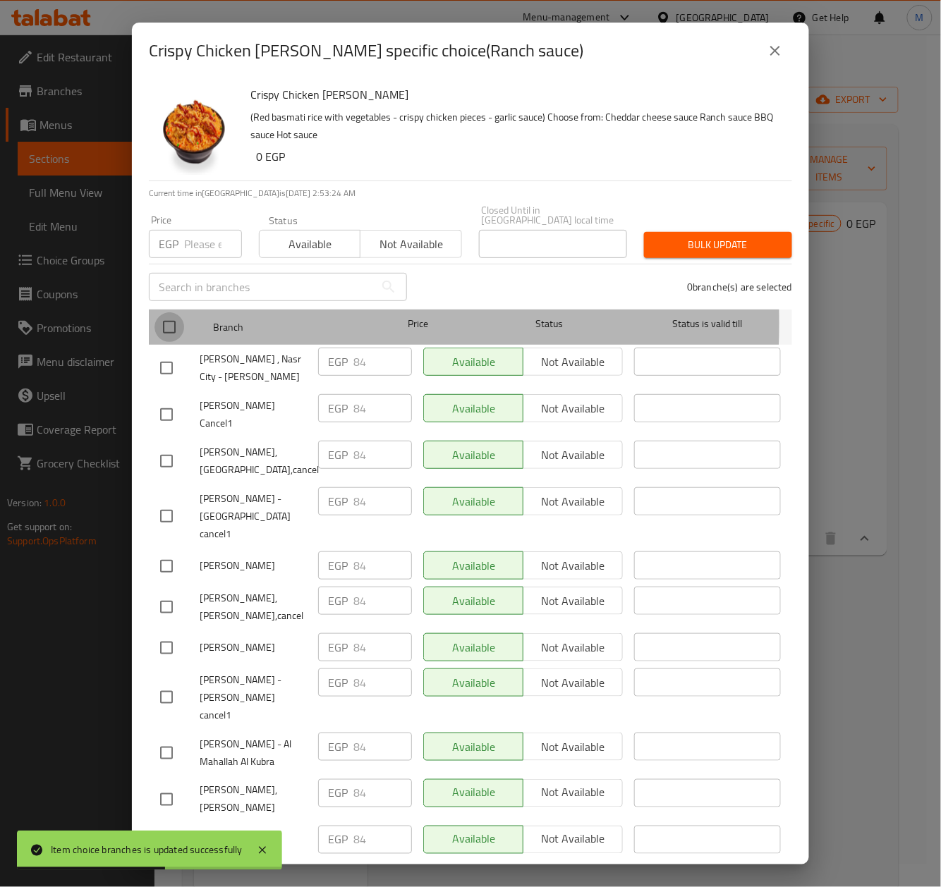
checkbox input "true"
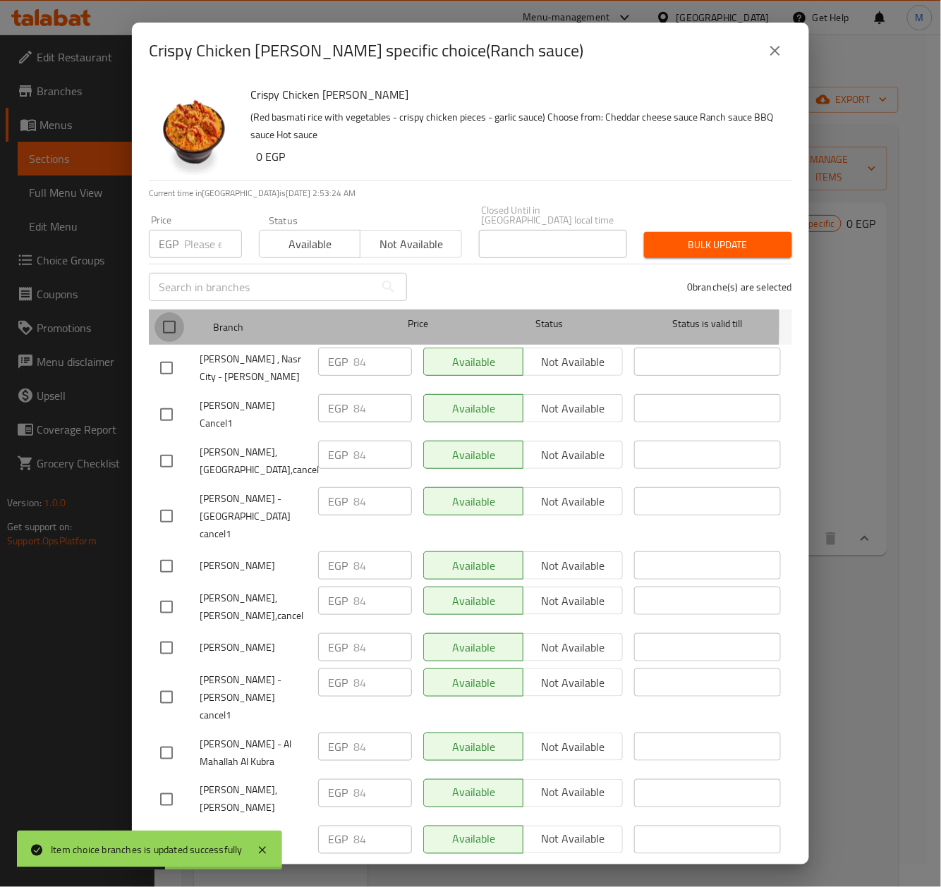
checkbox input "true"
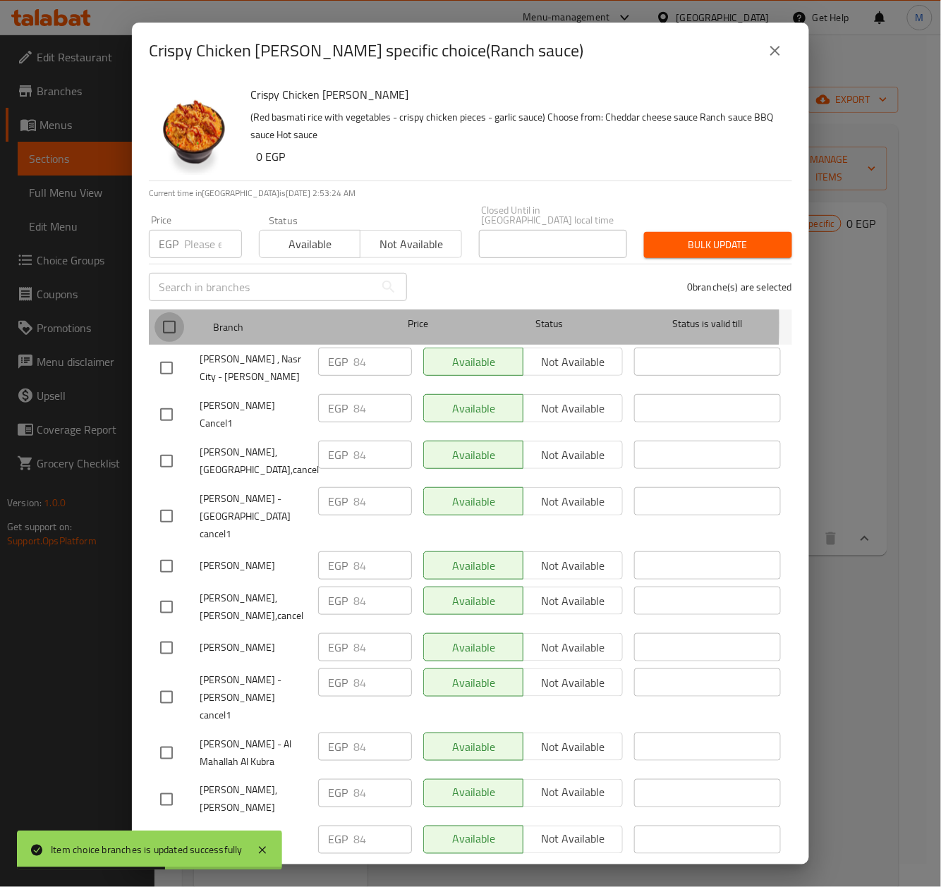
checkbox input "true"
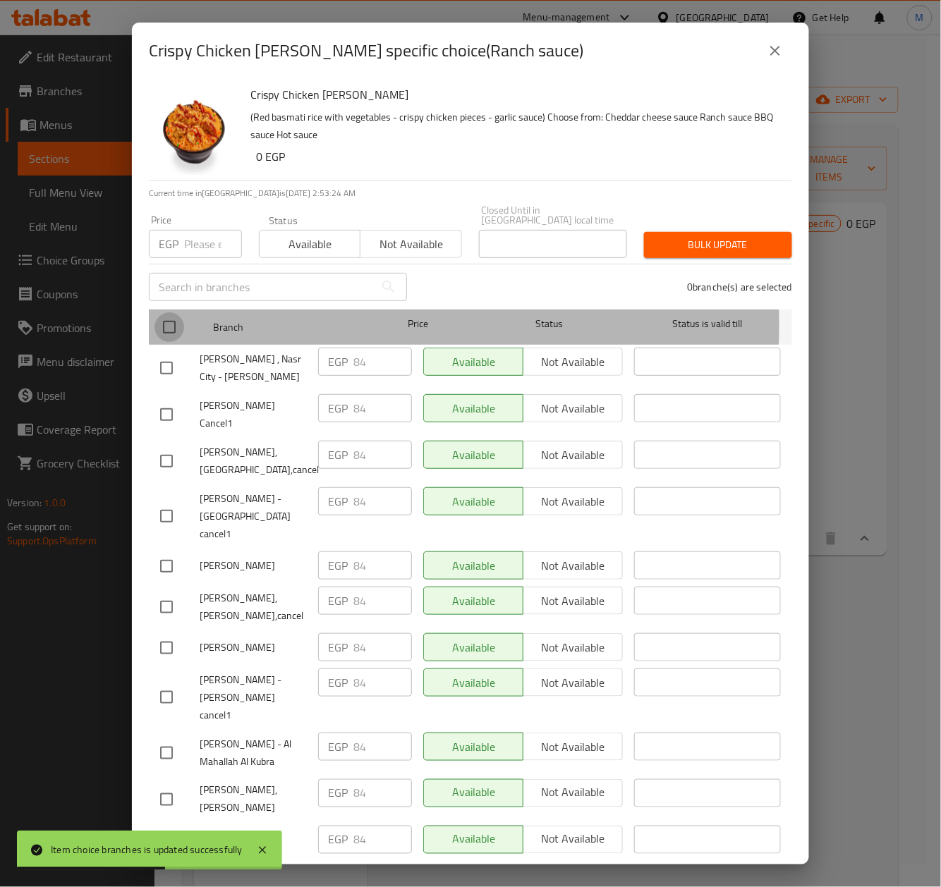
checkbox input "true"
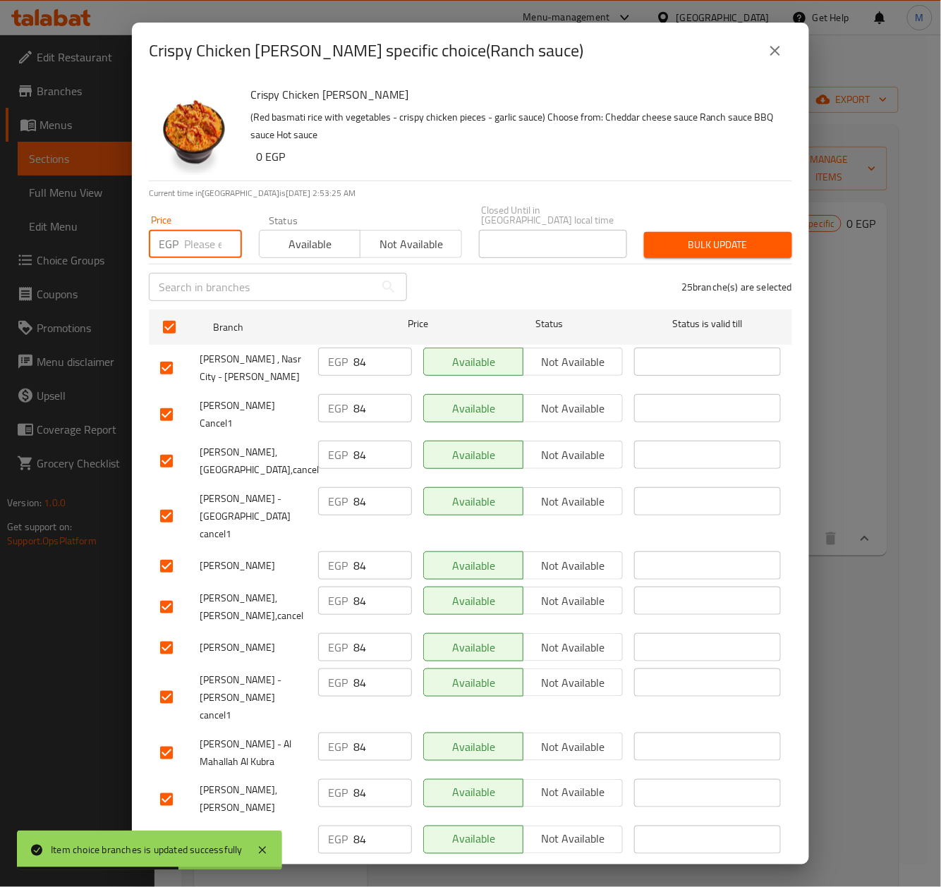
click at [198, 240] on input "number" at bounding box center [213, 244] width 58 height 28
type input "85"
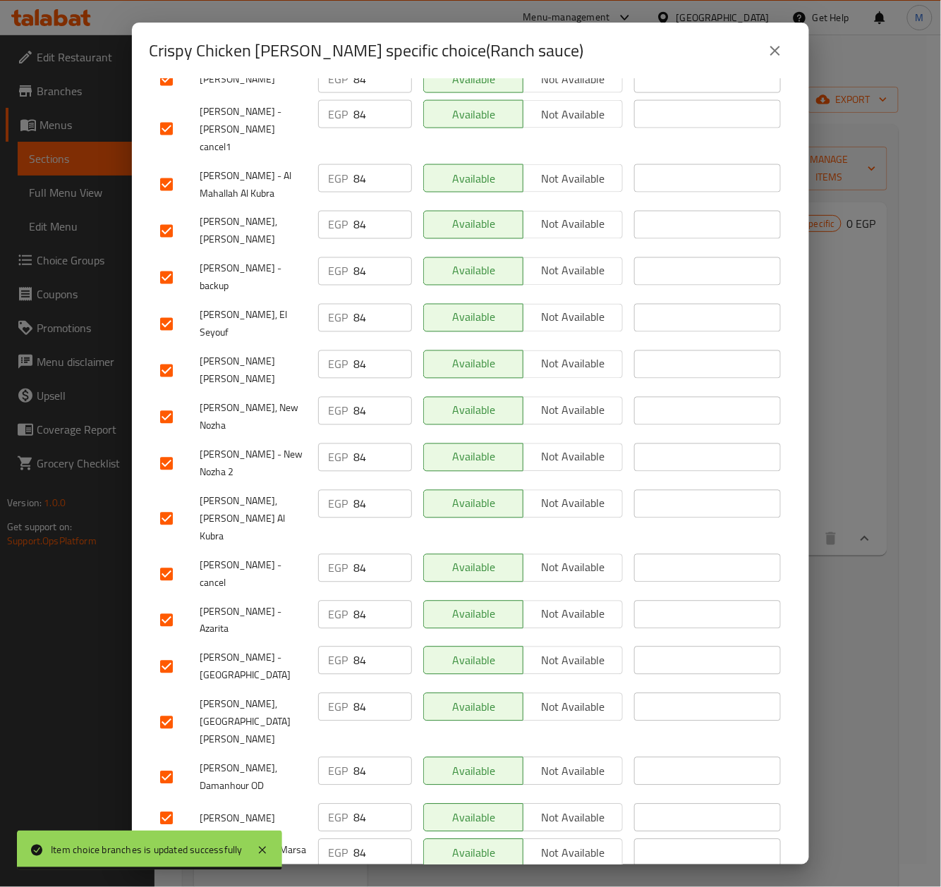
drag, startPoint x: 169, startPoint y: 584, endPoint x: 505, endPoint y: 574, distance: 335.9
click at [170, 708] on input "checkbox" at bounding box center [167, 723] width 30 height 30
checkbox input "false"
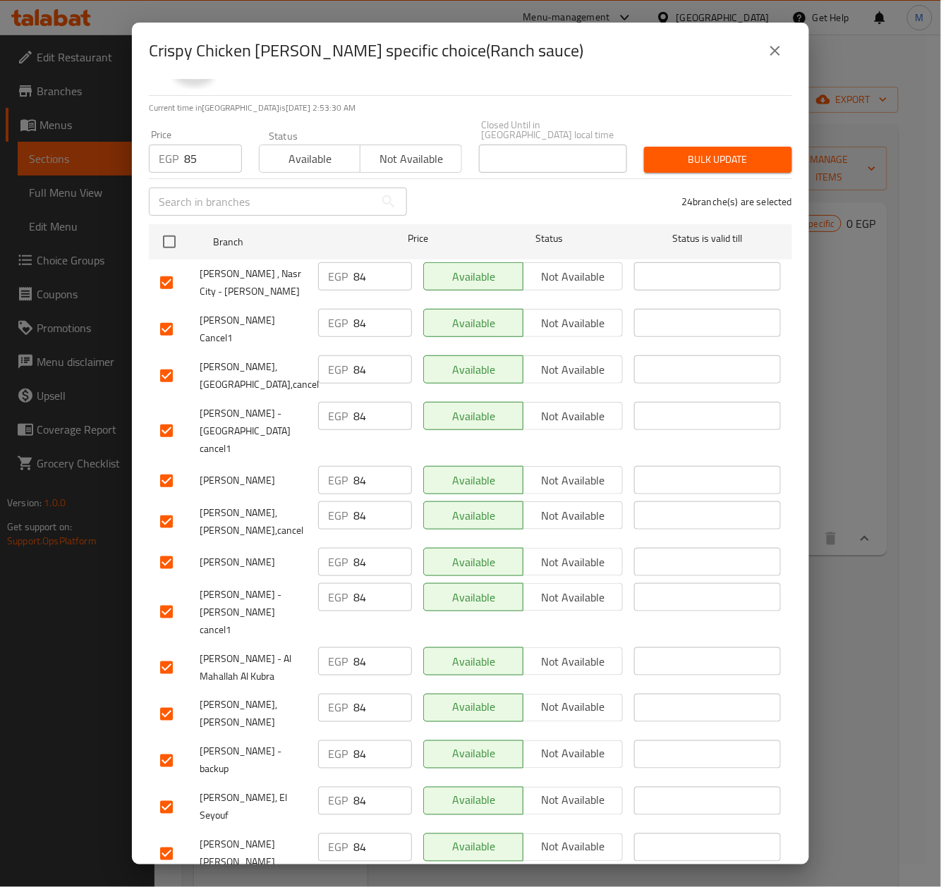
scroll to position [0, 0]
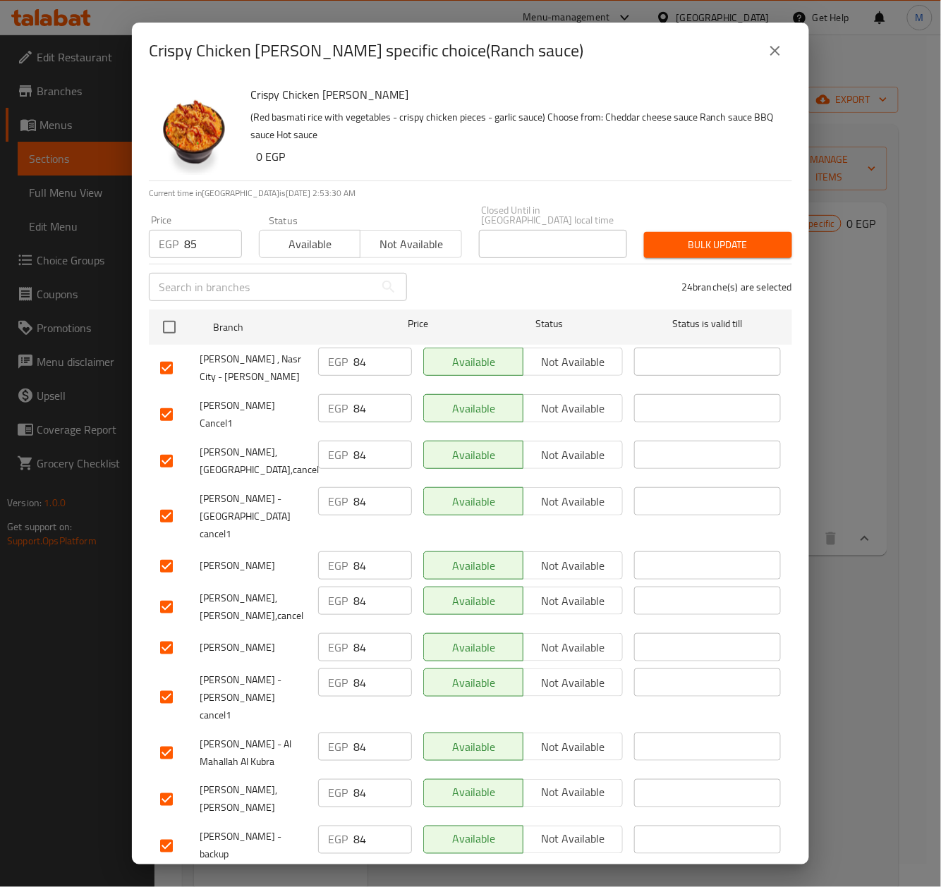
click at [735, 236] on span "Bulk update" at bounding box center [718, 245] width 126 height 18
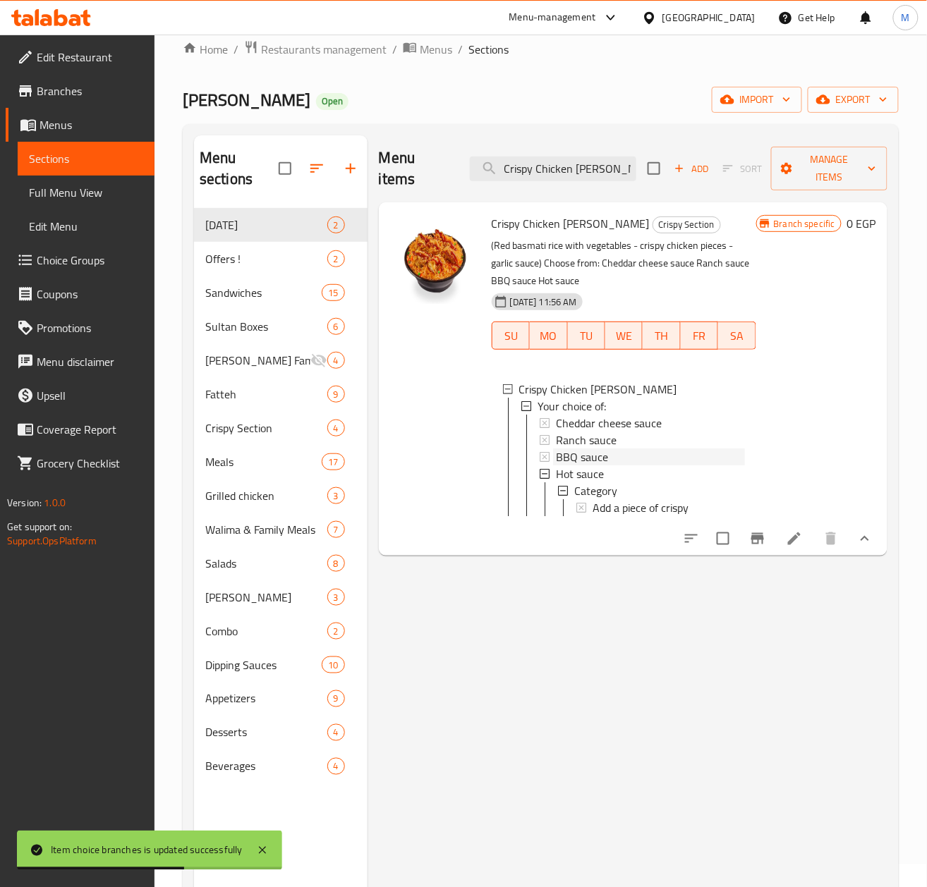
click at [625, 456] on div "BBQ sauce" at bounding box center [650, 457] width 189 height 17
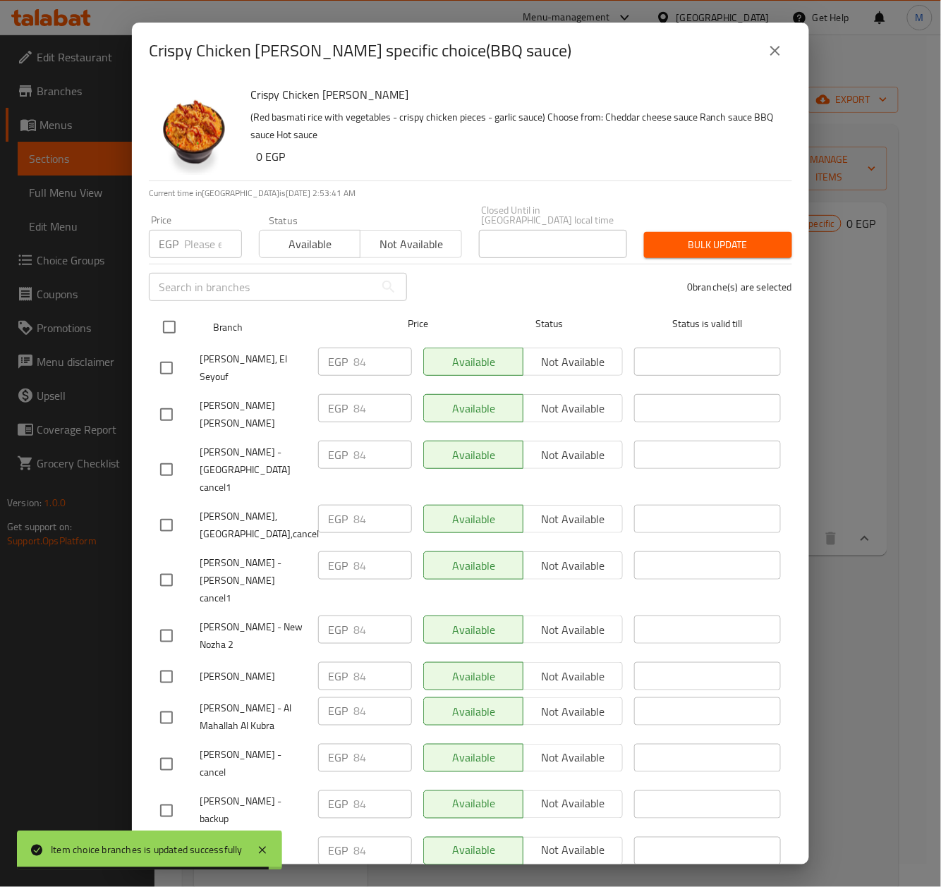
click at [169, 317] on input "checkbox" at bounding box center [169, 327] width 30 height 30
checkbox input "true"
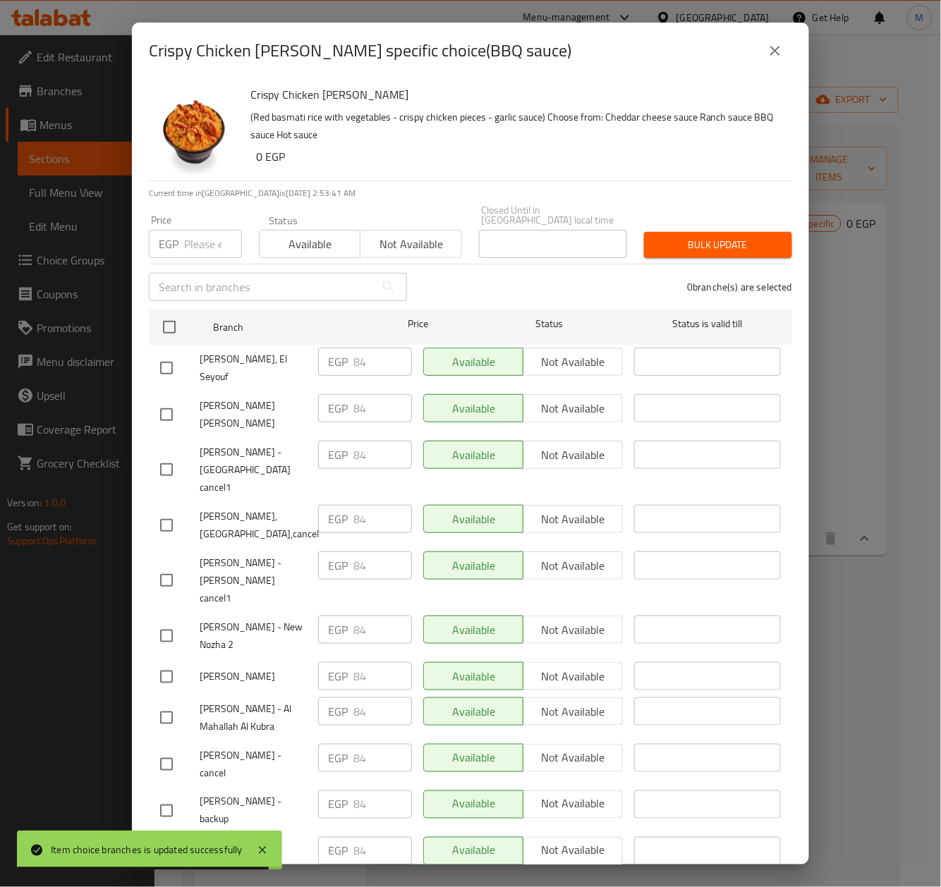
checkbox input "true"
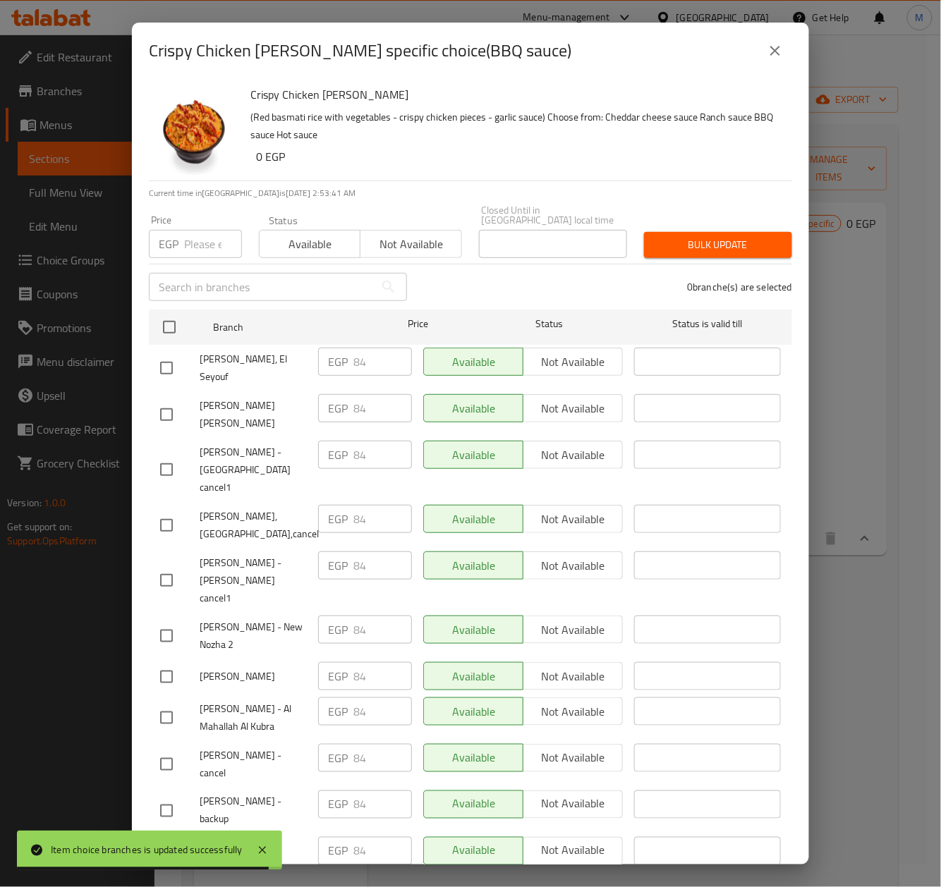
checkbox input "true"
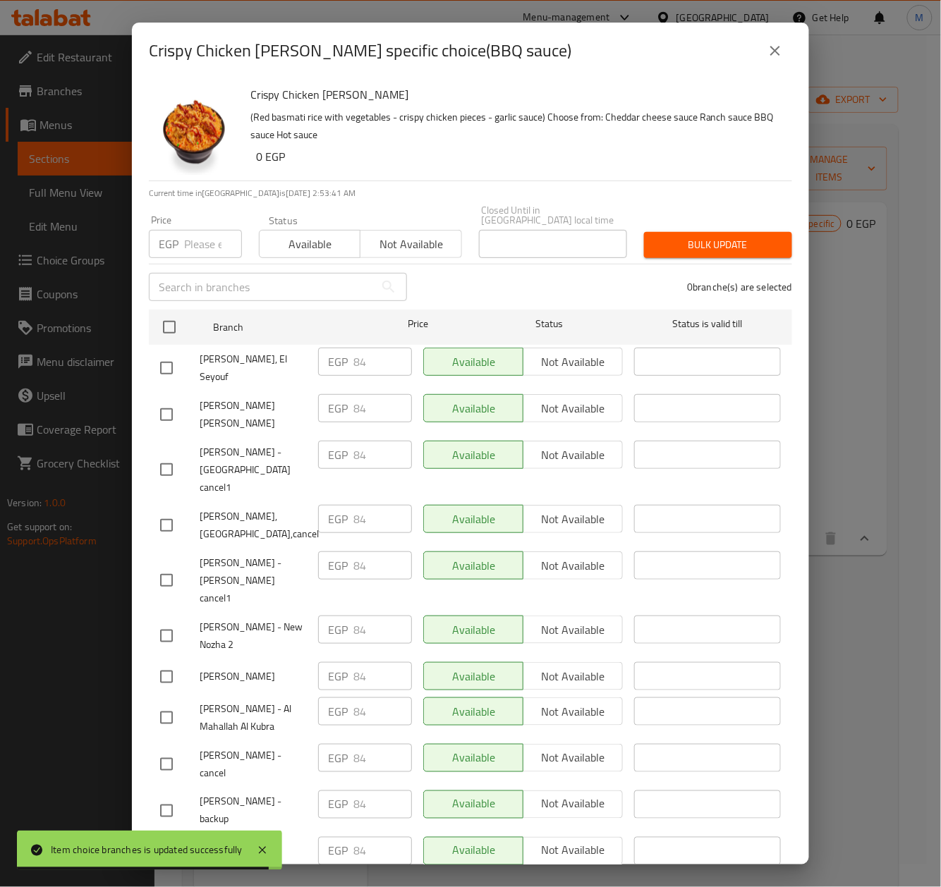
checkbox input "true"
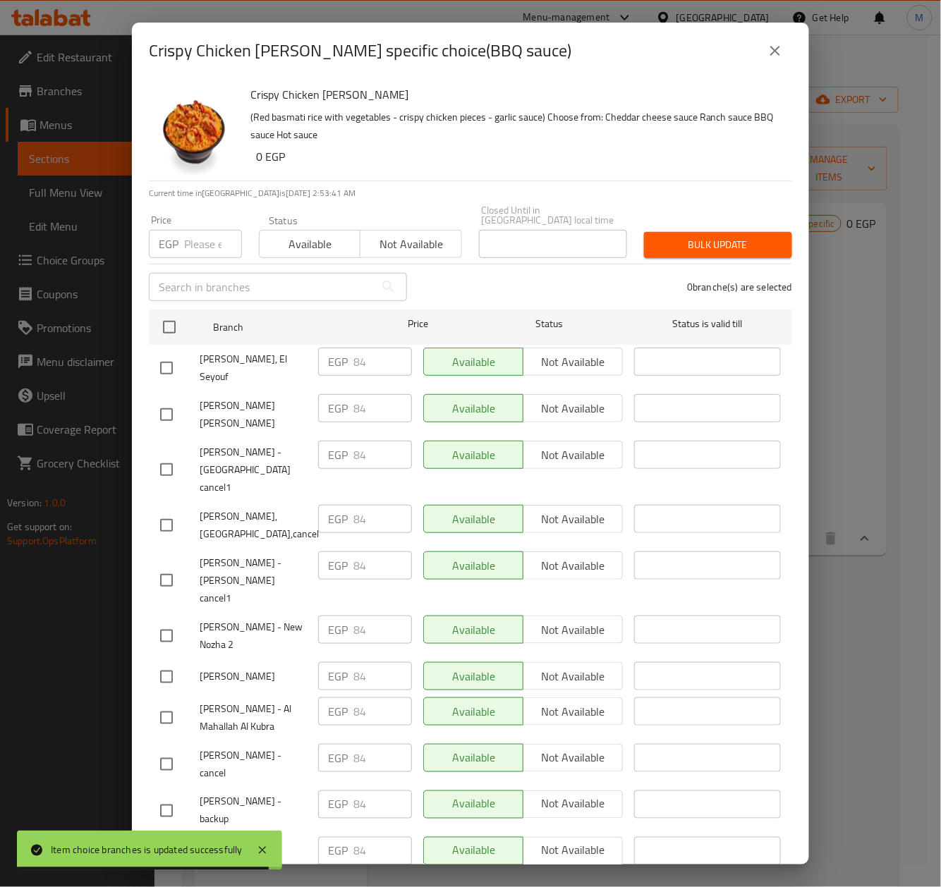
checkbox input "true"
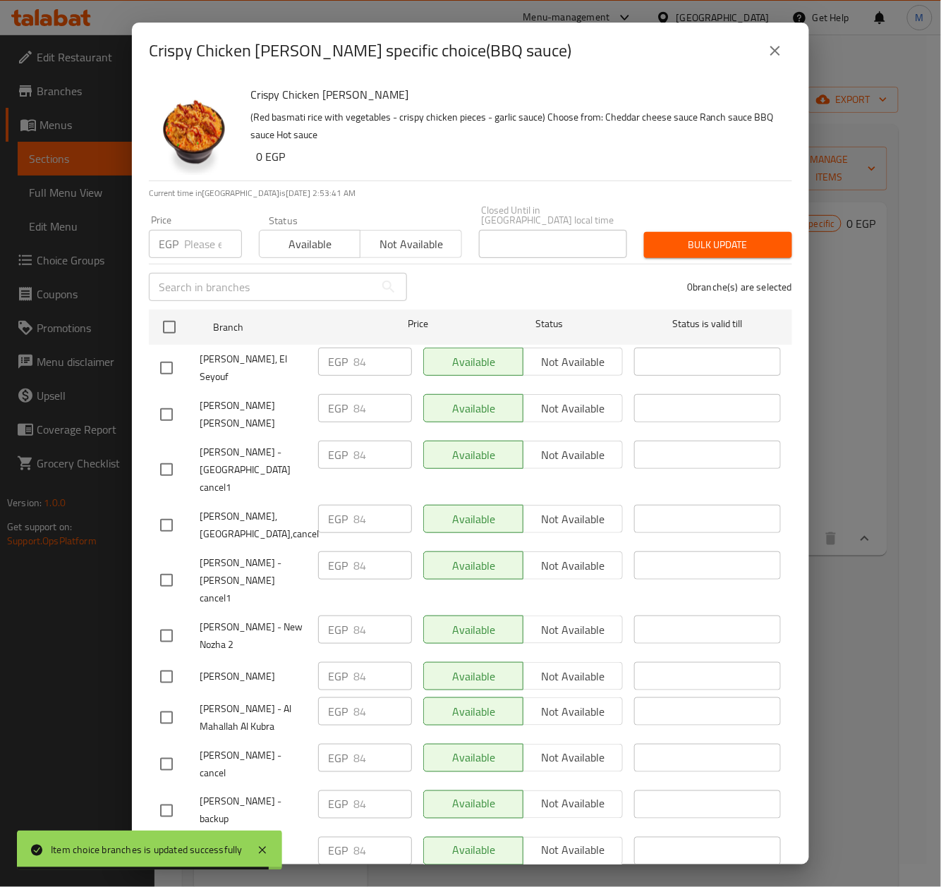
checkbox input "true"
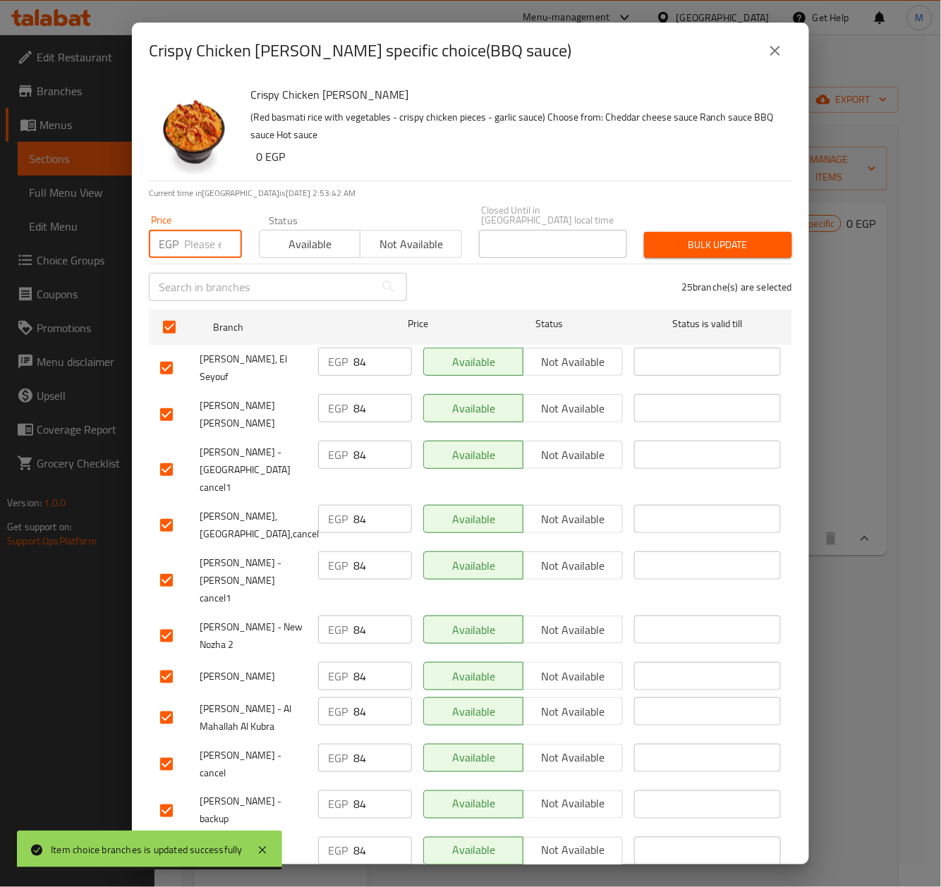
click at [196, 234] on input "number" at bounding box center [213, 244] width 58 height 28
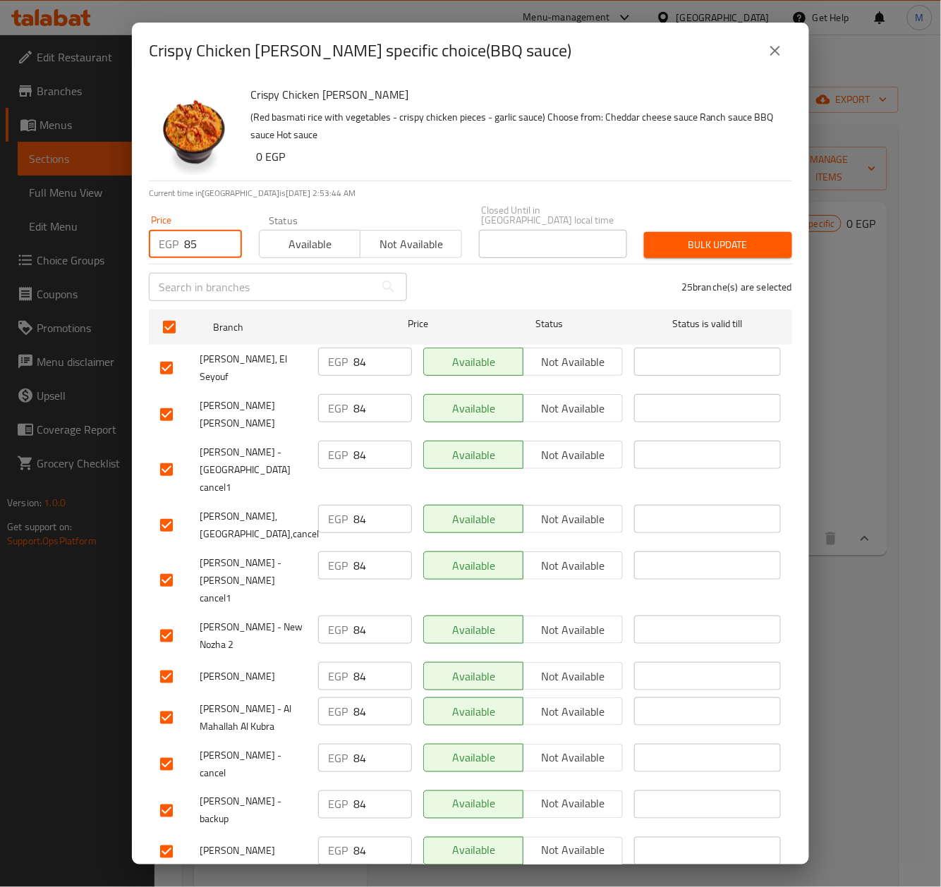
type input "85"
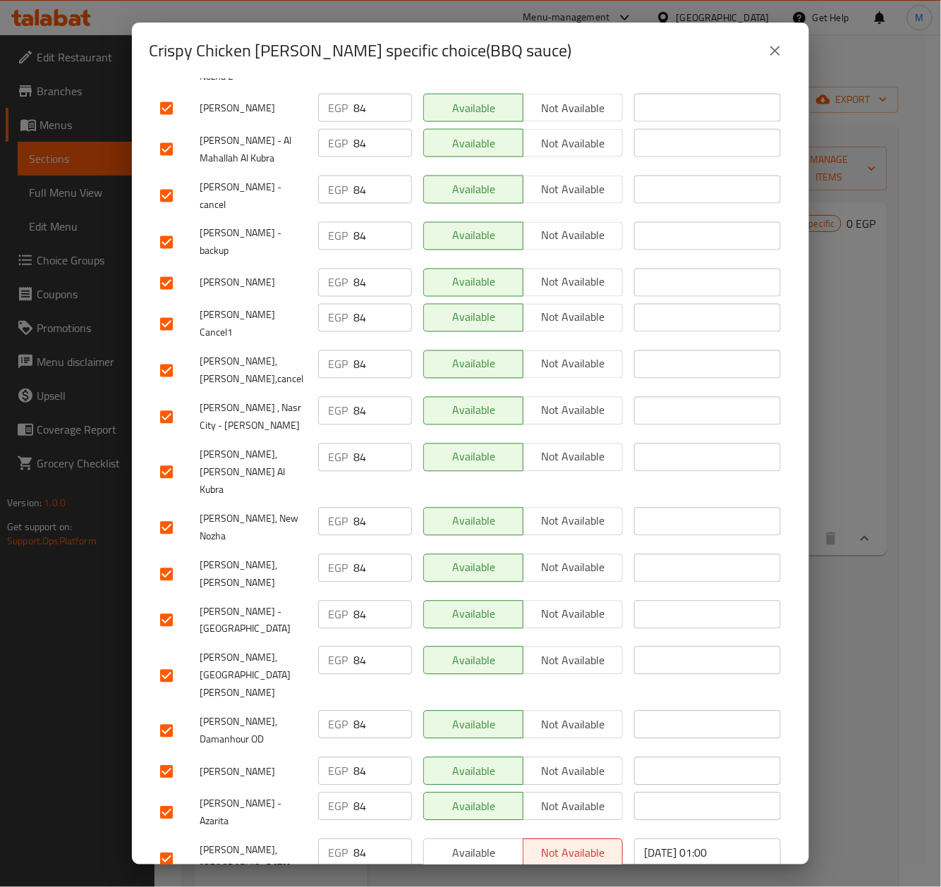
click at [167, 662] on input "checkbox" at bounding box center [167, 677] width 30 height 30
checkbox input "false"
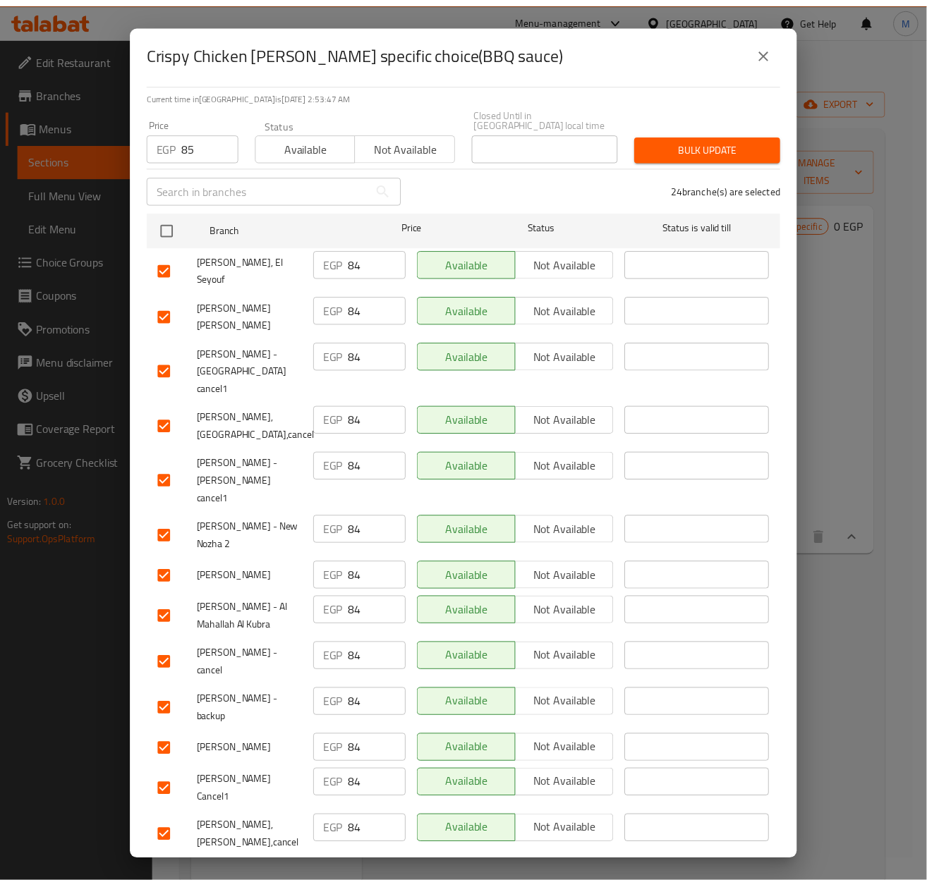
scroll to position [0, 0]
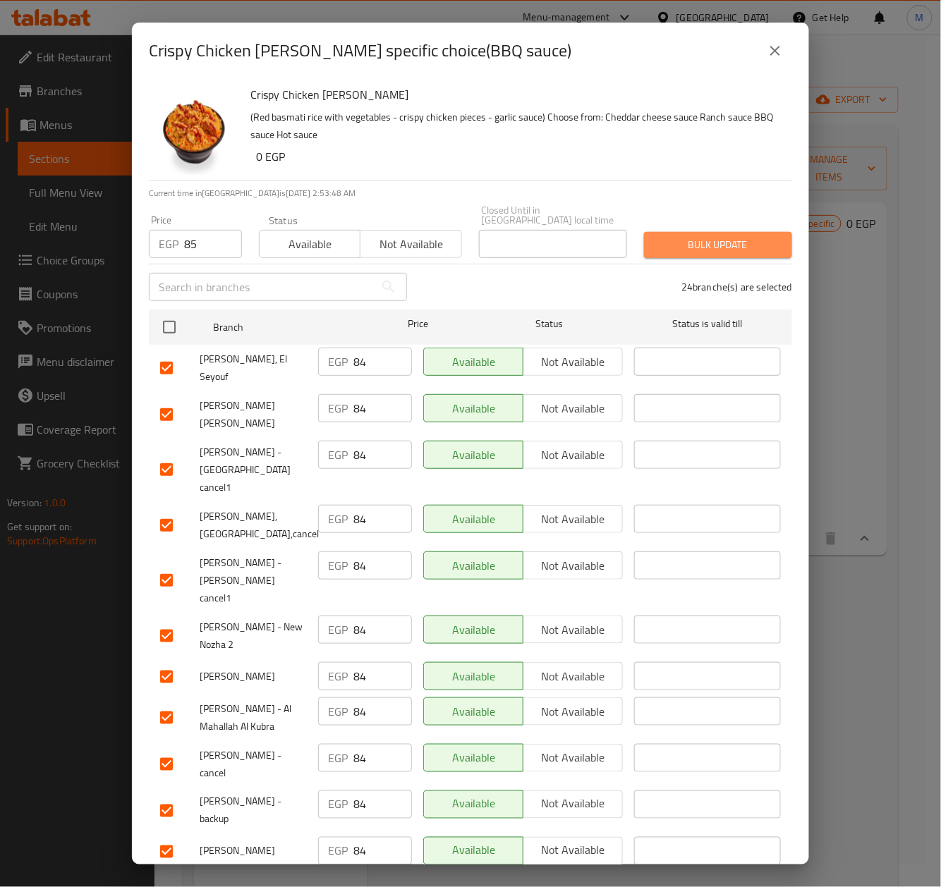
click at [709, 240] on span "Bulk update" at bounding box center [718, 245] width 126 height 18
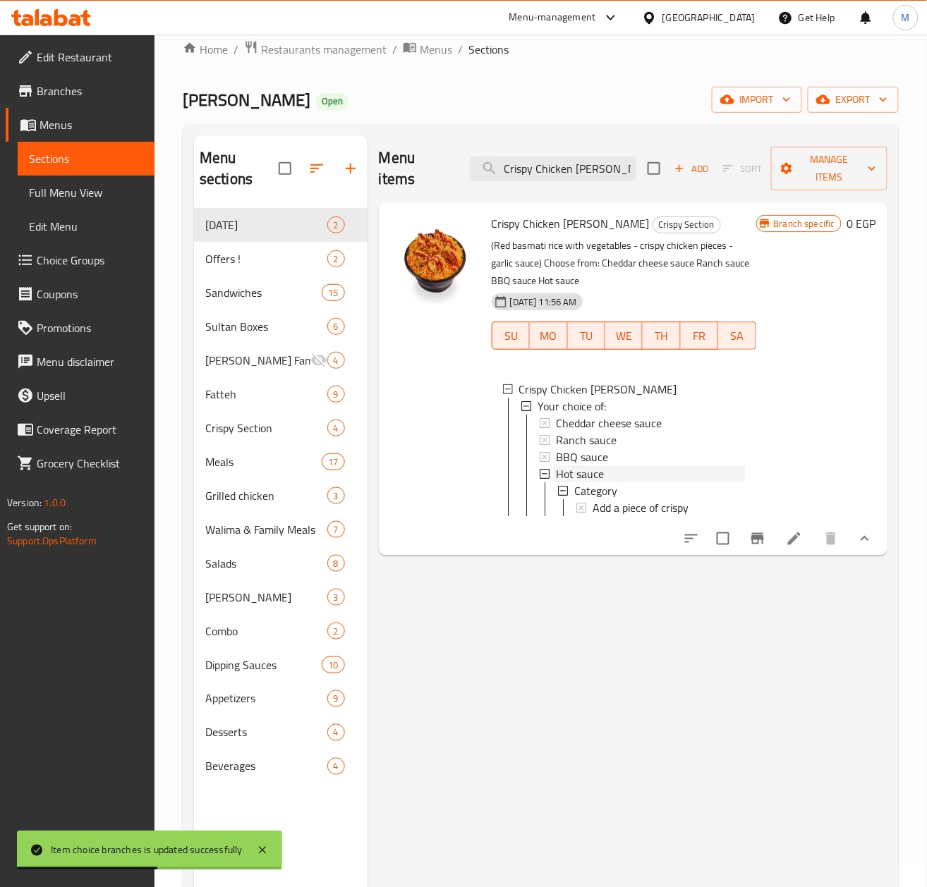
click at [584, 477] on span "Hot sauce" at bounding box center [580, 473] width 48 height 17
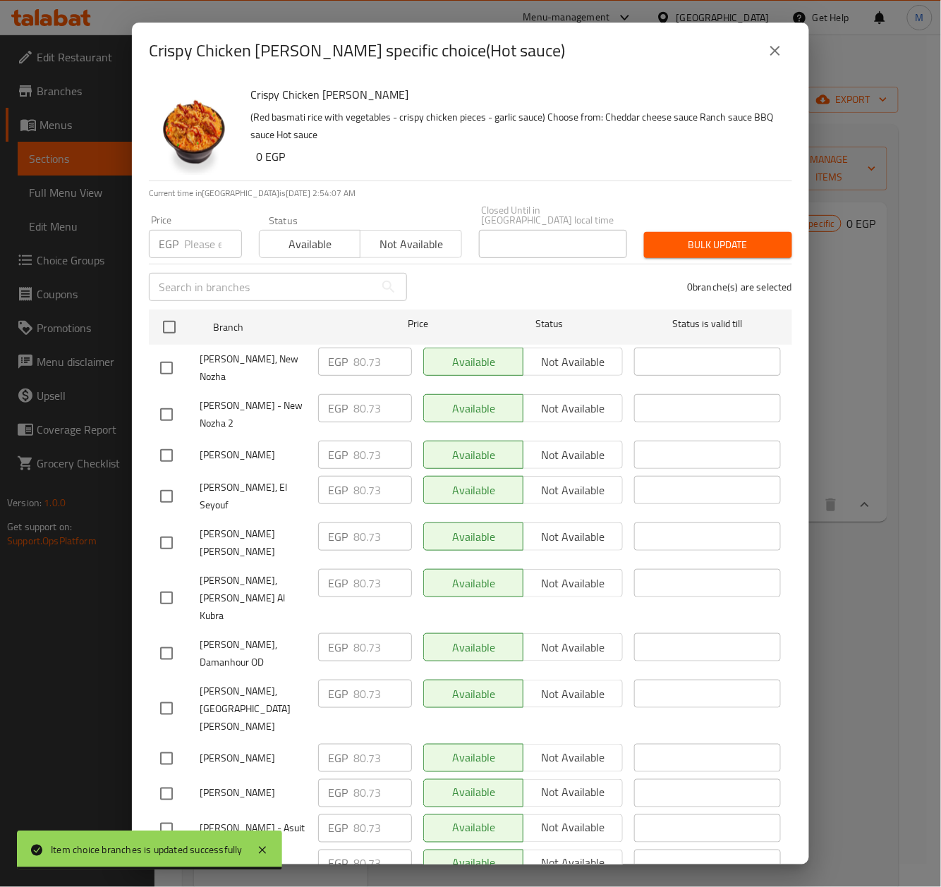
click at [178, 241] on p "EGP" at bounding box center [169, 244] width 20 height 17
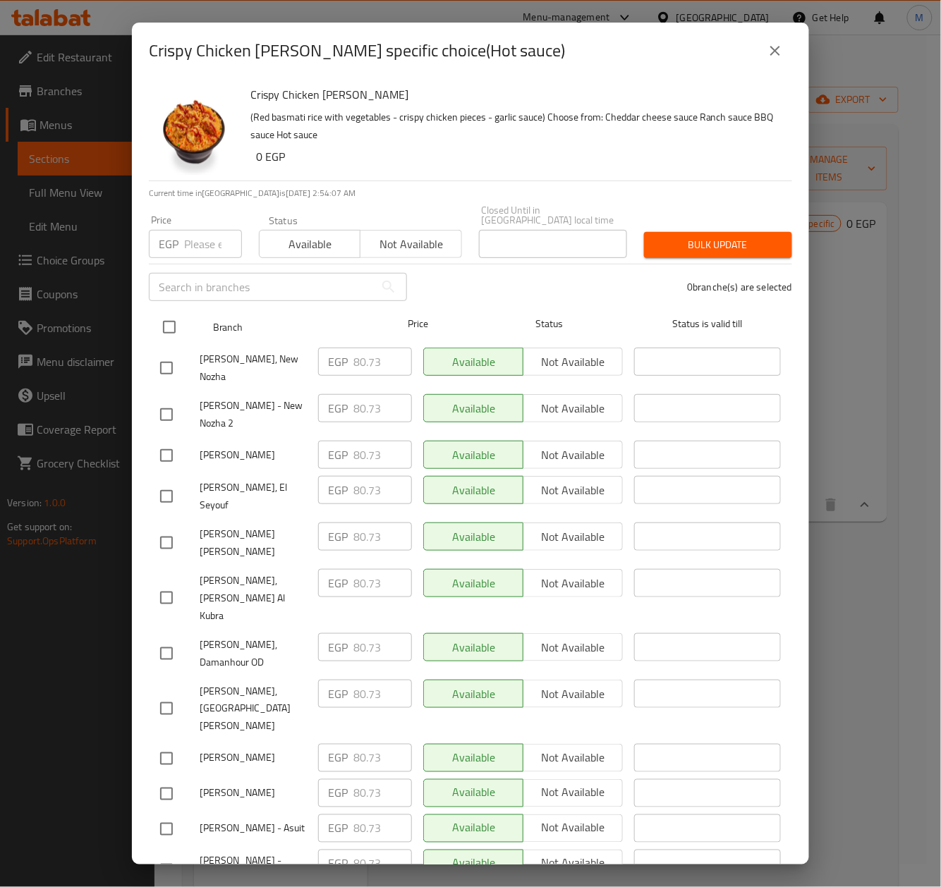
click at [176, 322] on input "checkbox" at bounding box center [169, 327] width 30 height 30
checkbox input "true"
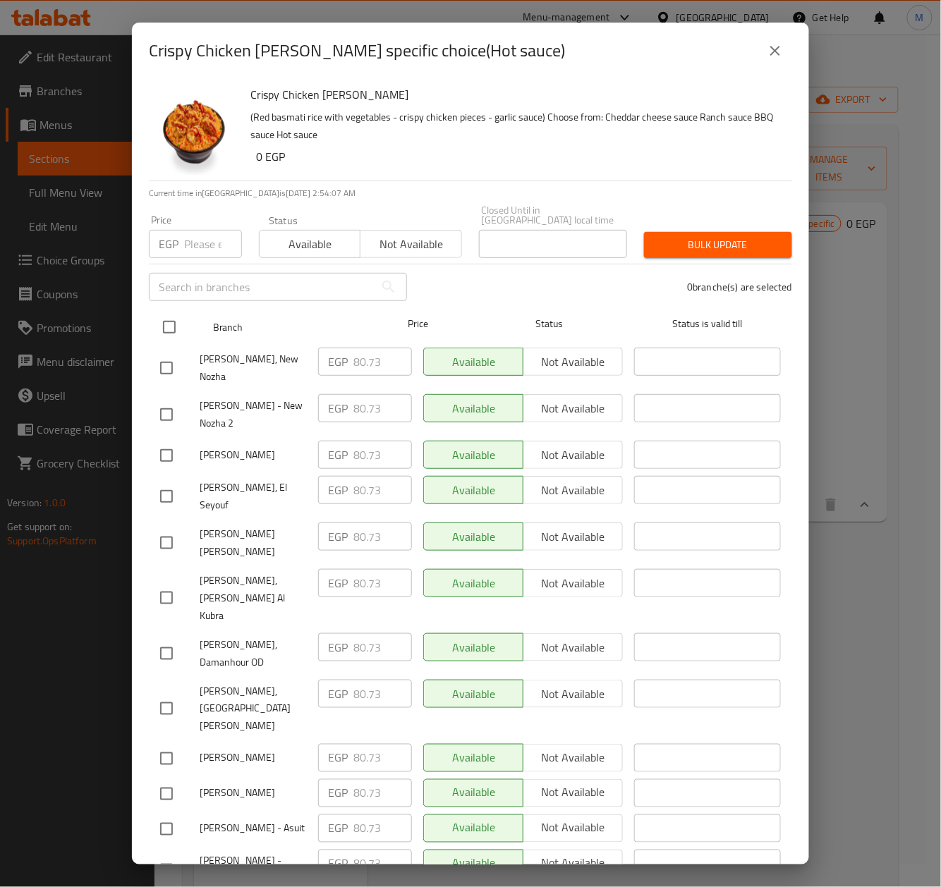
checkbox input "true"
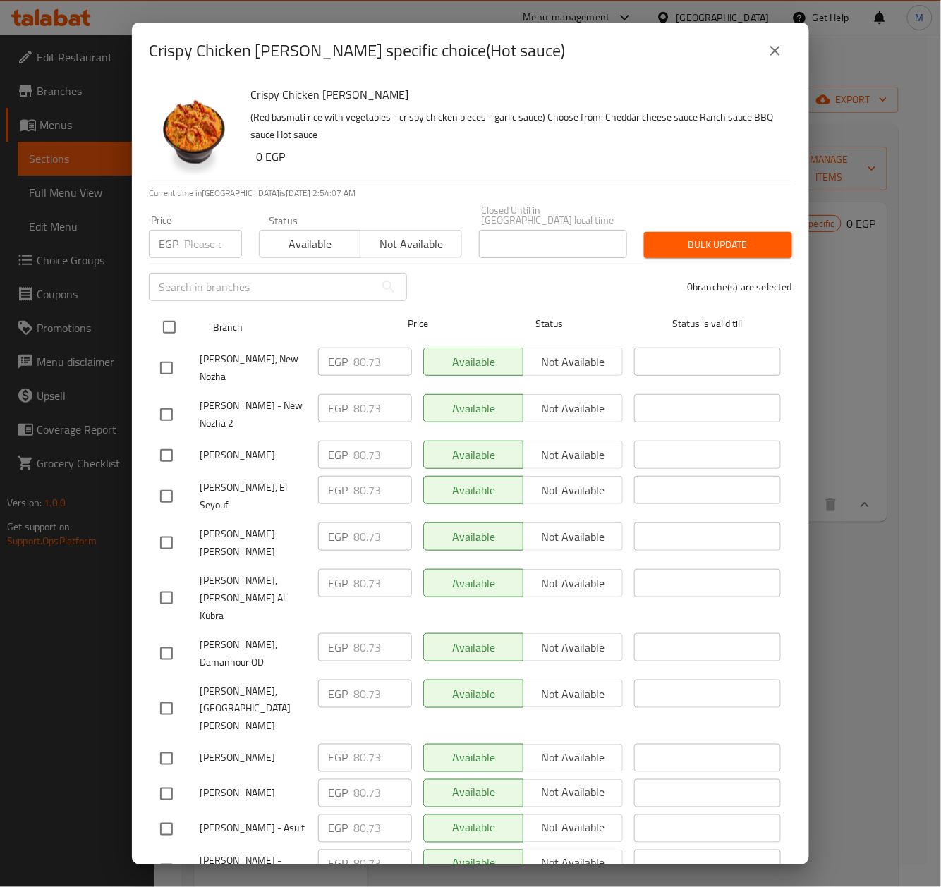
checkbox input "true"
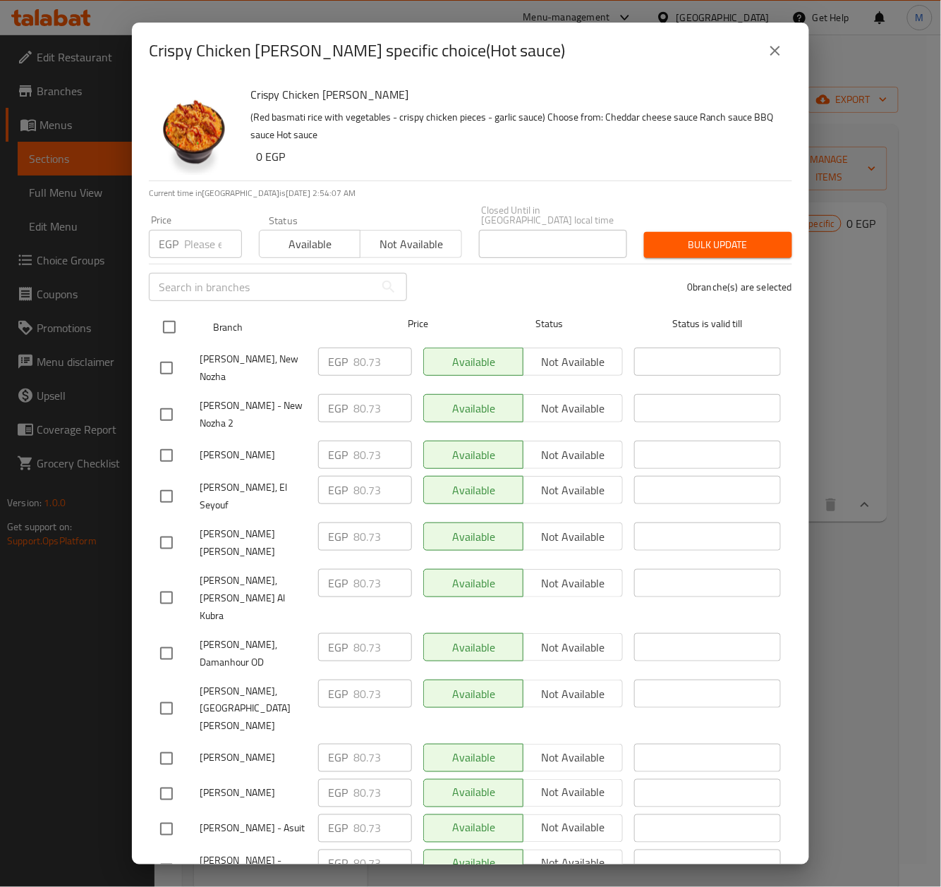
checkbox input "true"
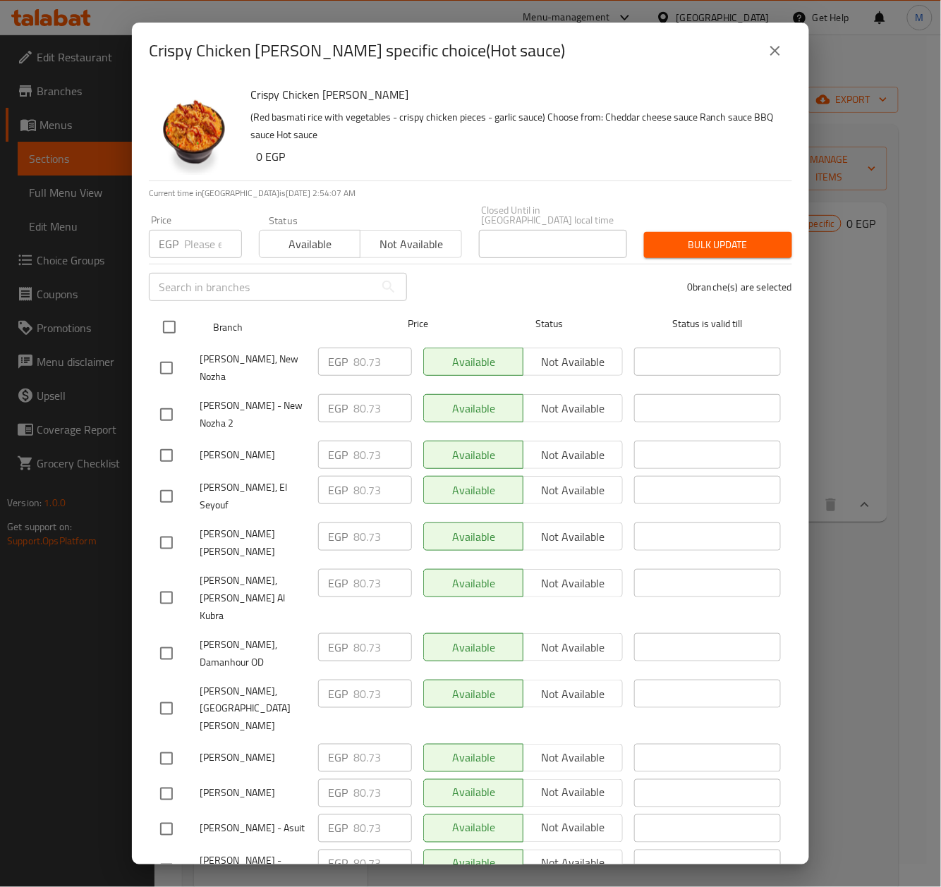
checkbox input "true"
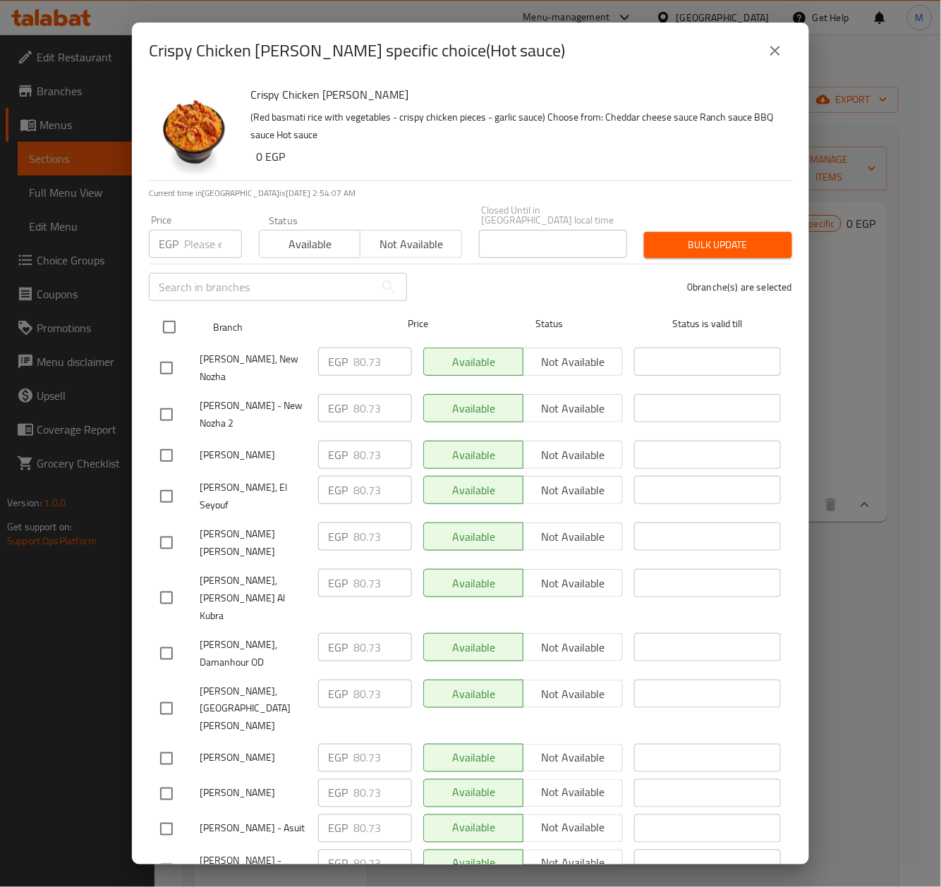
checkbox input "true"
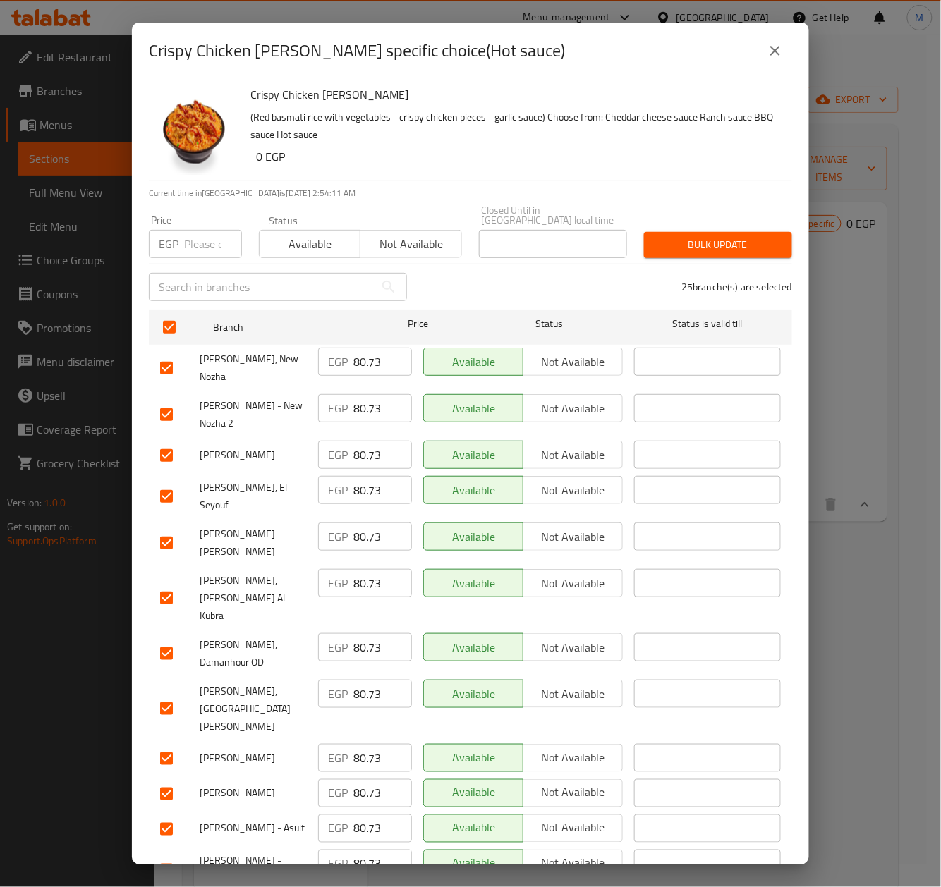
click at [195, 230] on input "number" at bounding box center [213, 244] width 58 height 28
paste input "85.00"
type input "85.00"
click at [159, 694] on input "checkbox" at bounding box center [167, 709] width 30 height 30
checkbox input "false"
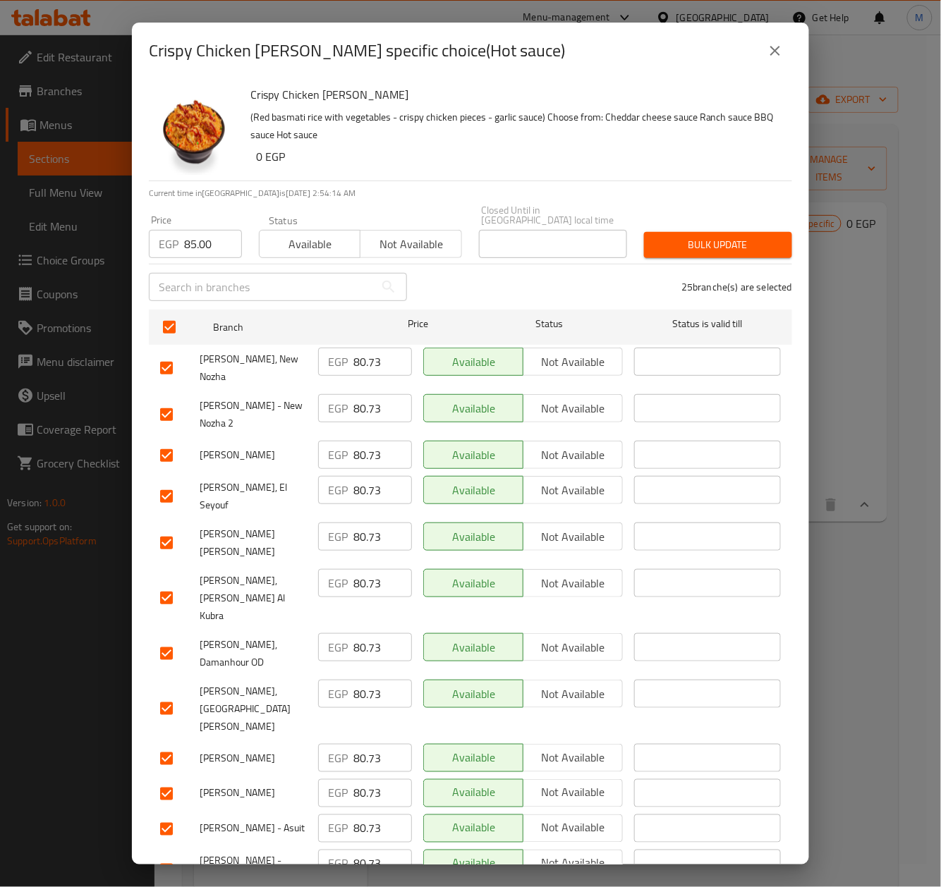
checkbox input "false"
click at [709, 236] on span "Bulk update" at bounding box center [718, 245] width 126 height 18
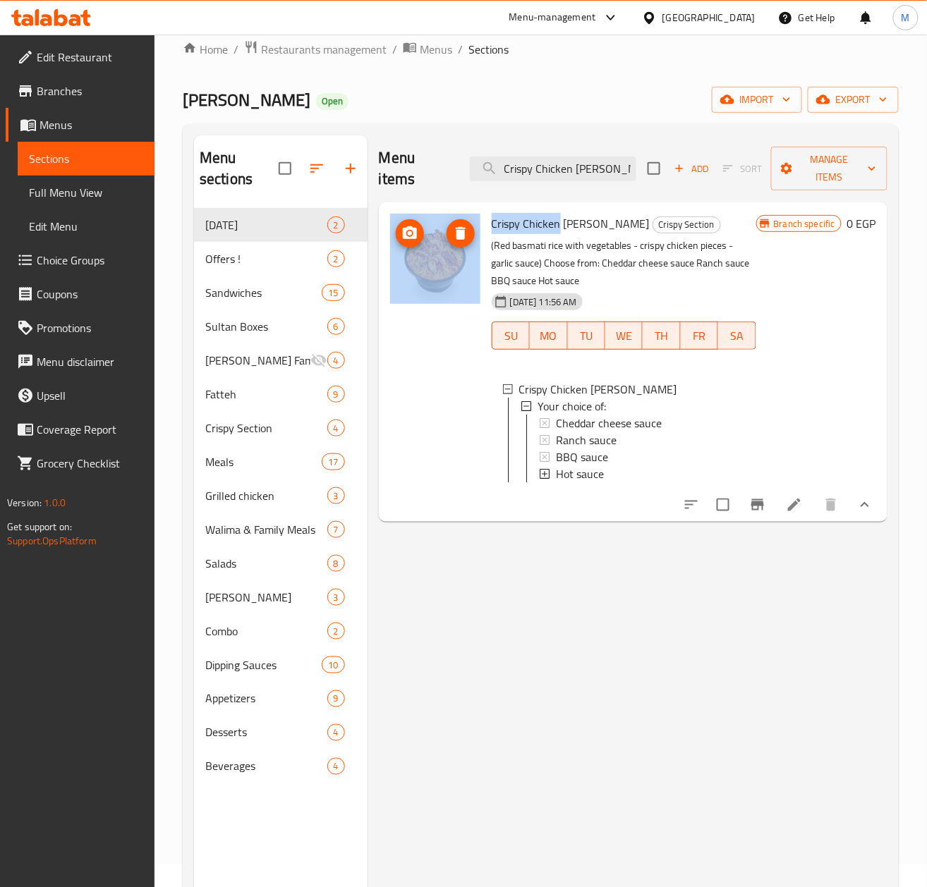
drag, startPoint x: 556, startPoint y: 224, endPoint x: 449, endPoint y: 224, distance: 107.2
click at [449, 224] on div "Crispy Chicken Rozo Crispy Section (Red basmati rice with vegetables - crispy c…" at bounding box center [632, 362] width 497 height 308
copy div "Crispy Chicken"
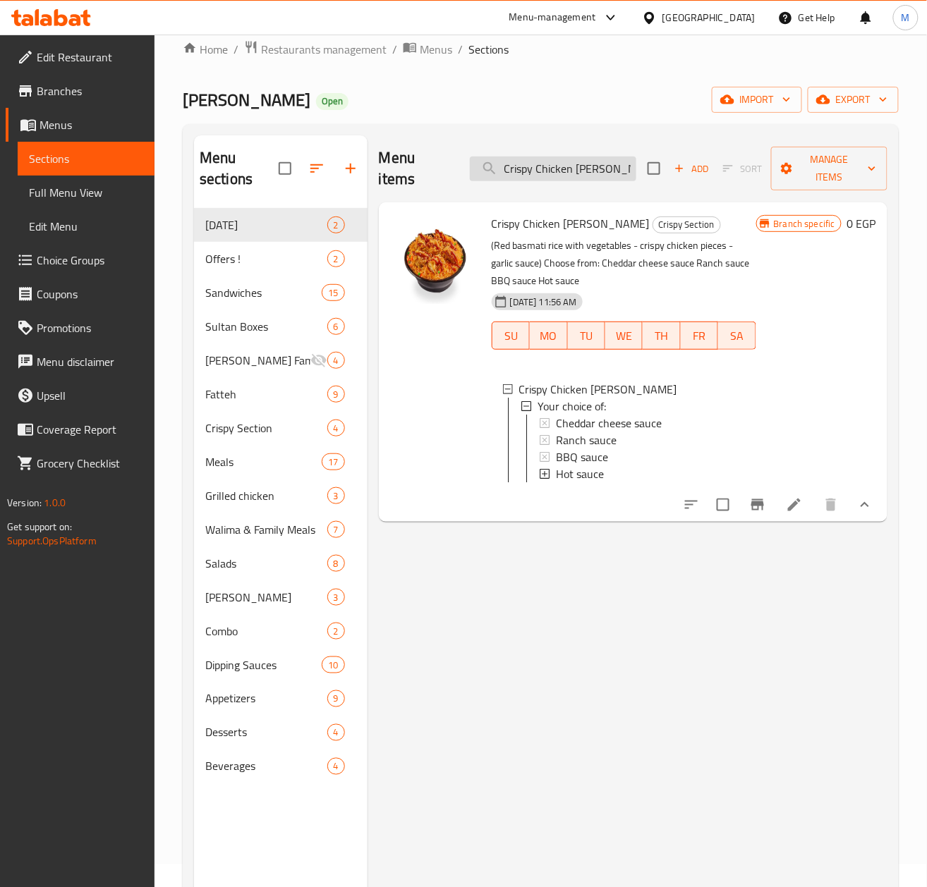
click at [567, 173] on input "Crispy Chicken Rozo" at bounding box center [553, 169] width 166 height 25
paste input "Crispy Chicken"
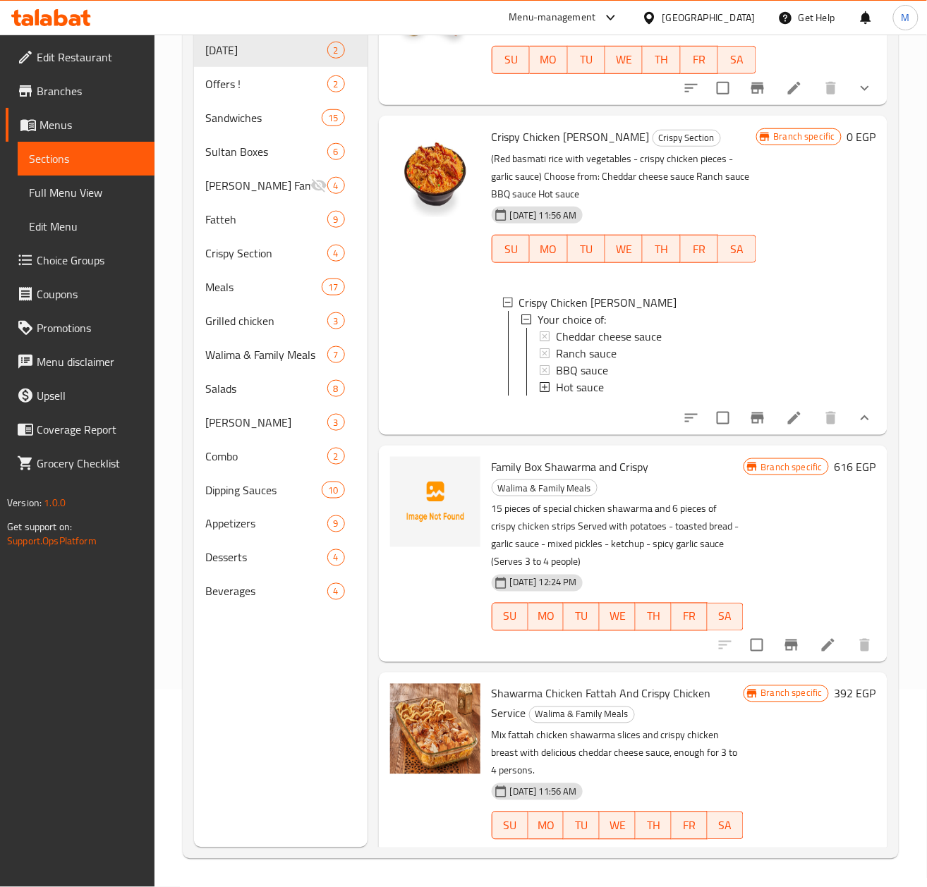
scroll to position [470, 0]
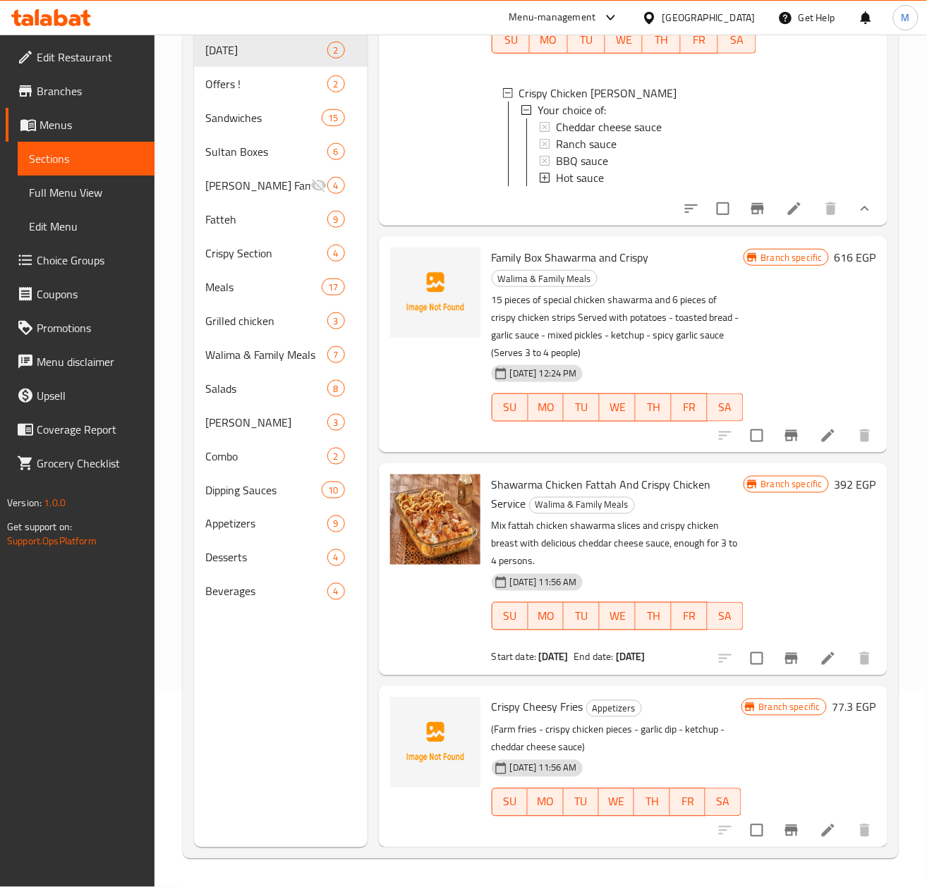
click at [604, 509] on span "Shawarma Chicken Fattah And Crispy Chicken Service" at bounding box center [601, 494] width 219 height 41
copy span "Fattah"
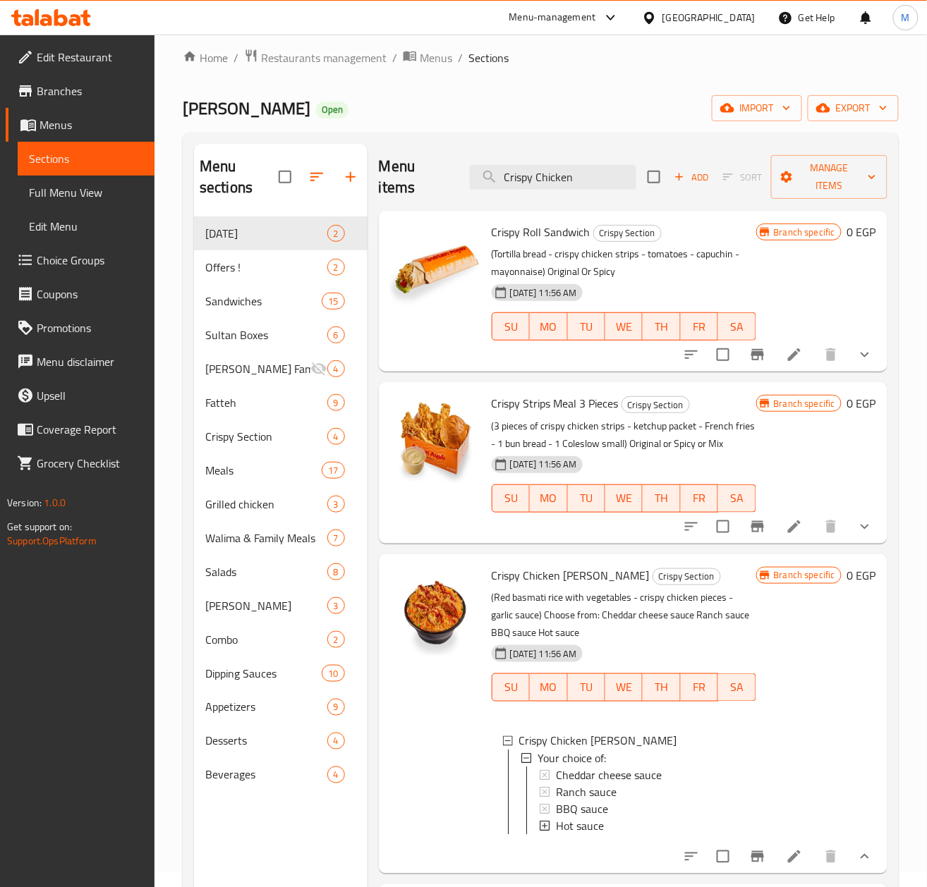
scroll to position [0, 0]
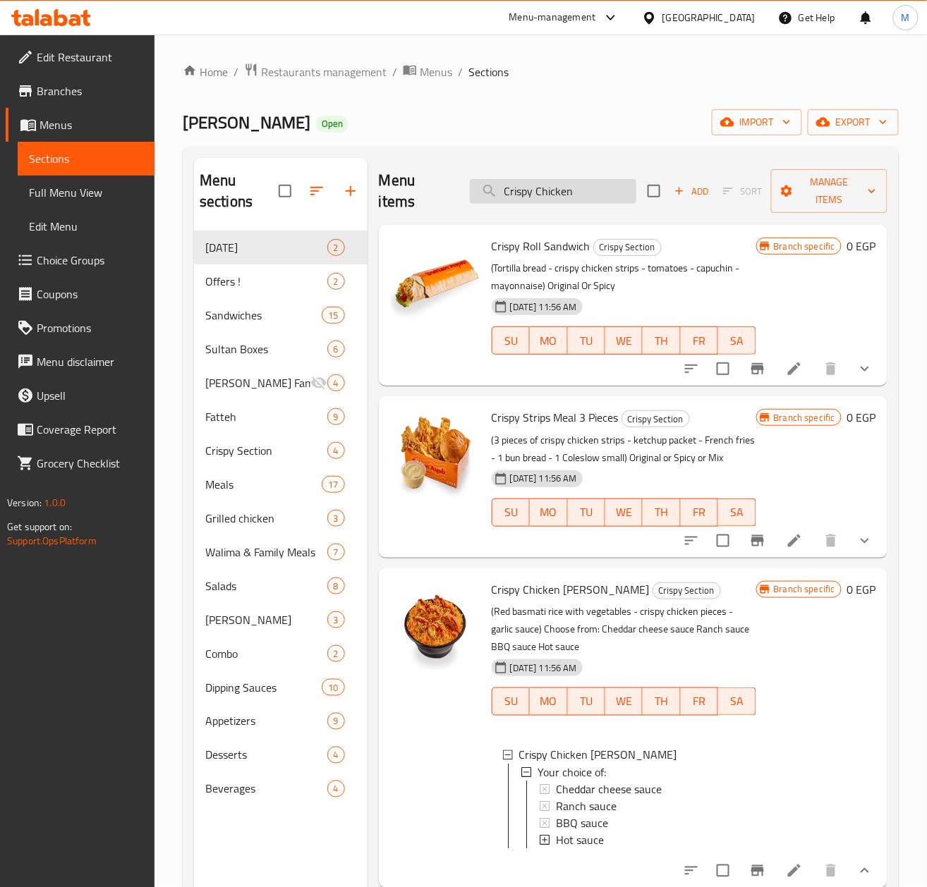
click at [551, 196] on input "Crispy Chicken" at bounding box center [553, 191] width 166 height 25
paste input "Fattah"
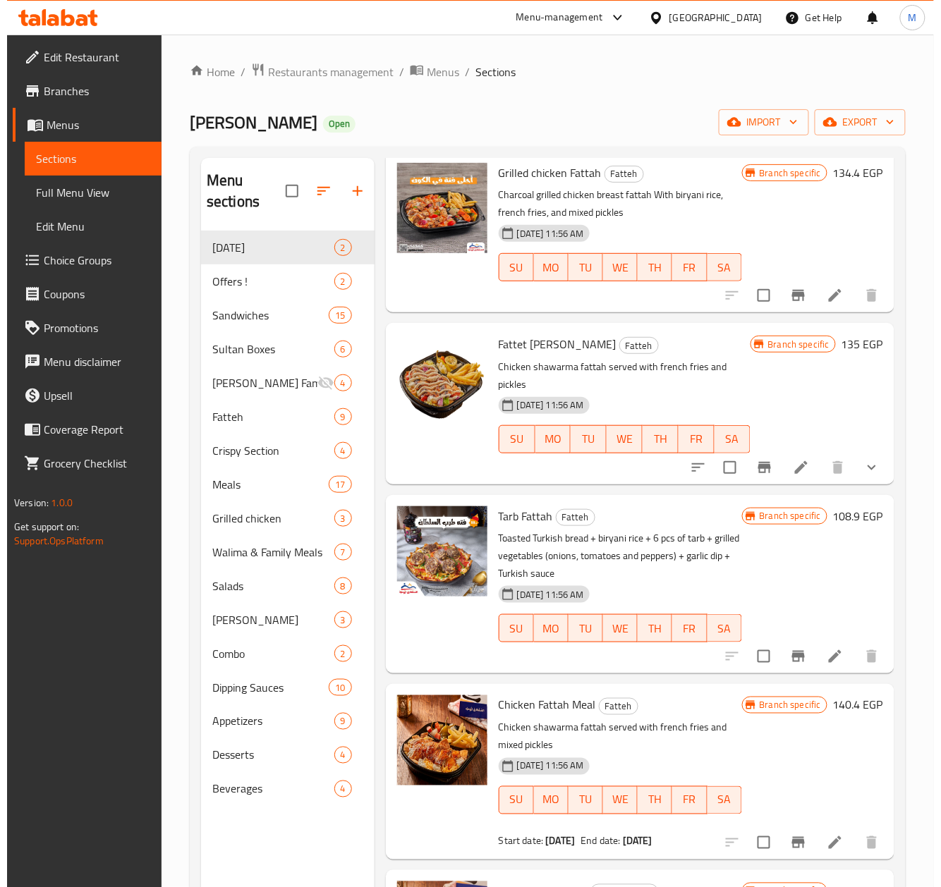
scroll to position [282, 0]
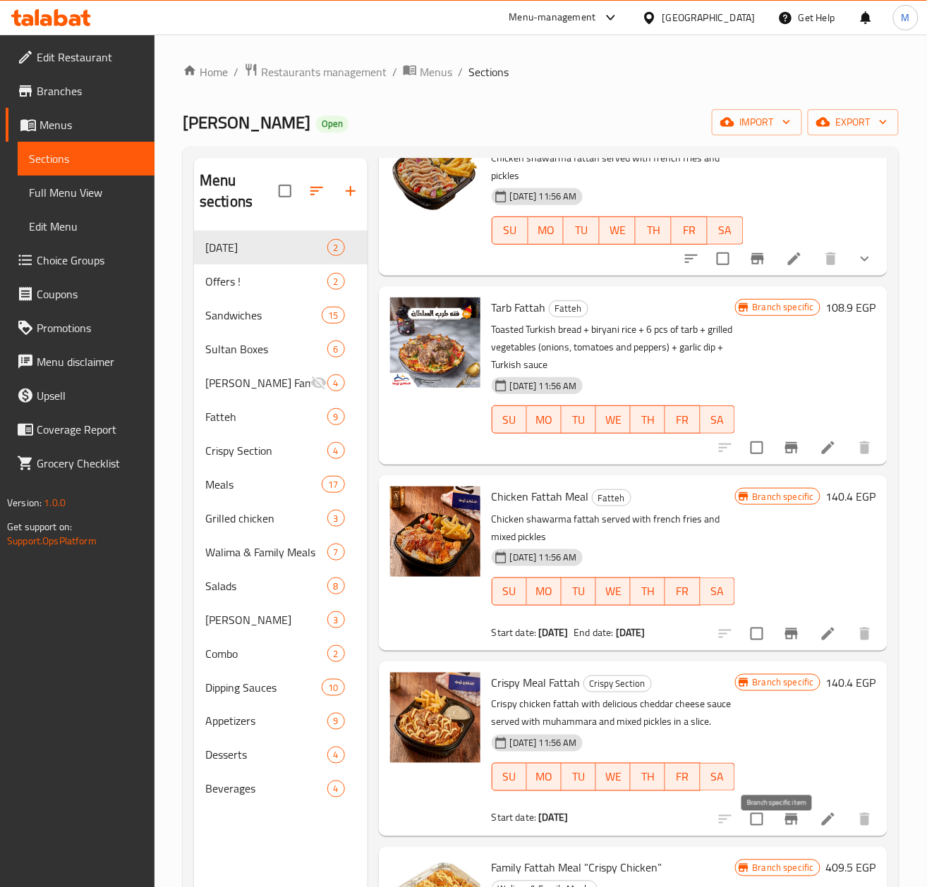
type input "Fattah"
click at [774, 832] on button "Branch-specific-item" at bounding box center [791, 820] width 34 height 34
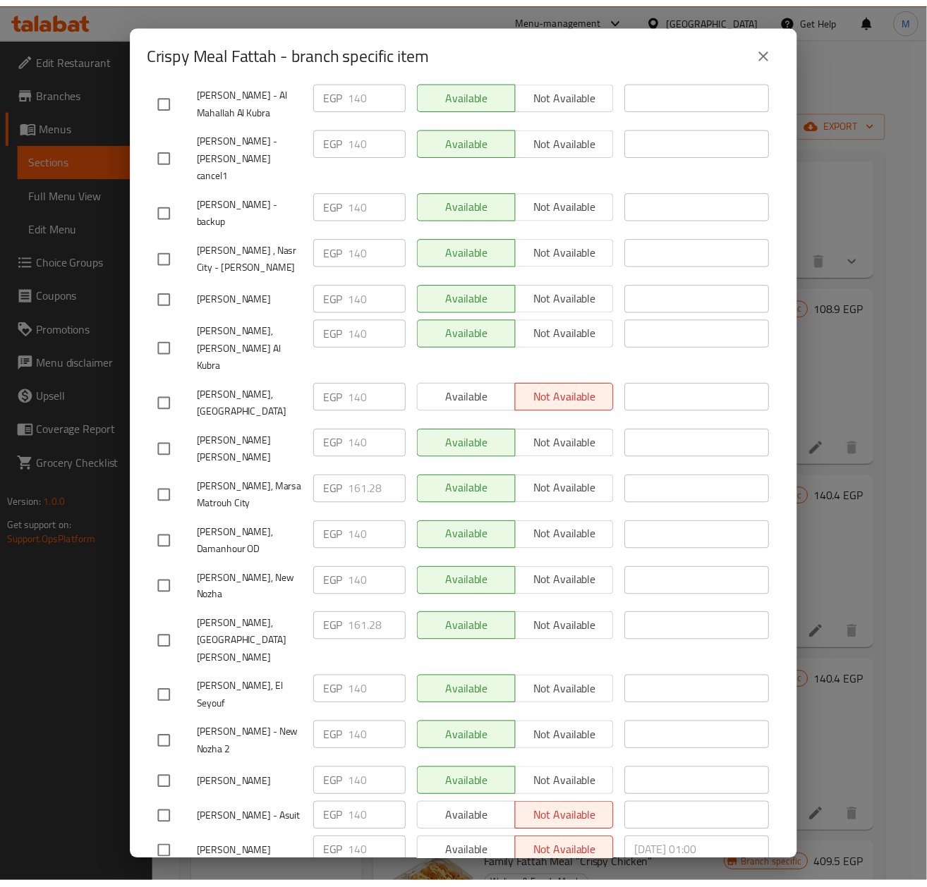
scroll to position [568, 0]
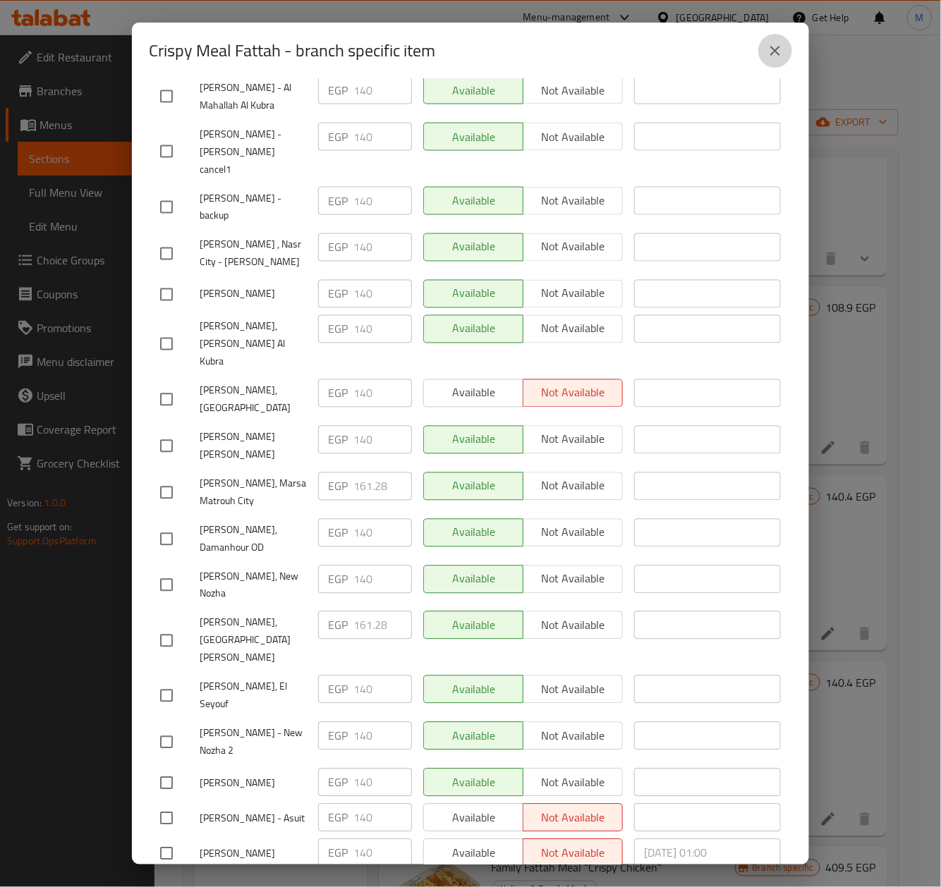
click at [777, 58] on icon "close" at bounding box center [775, 50] width 17 height 17
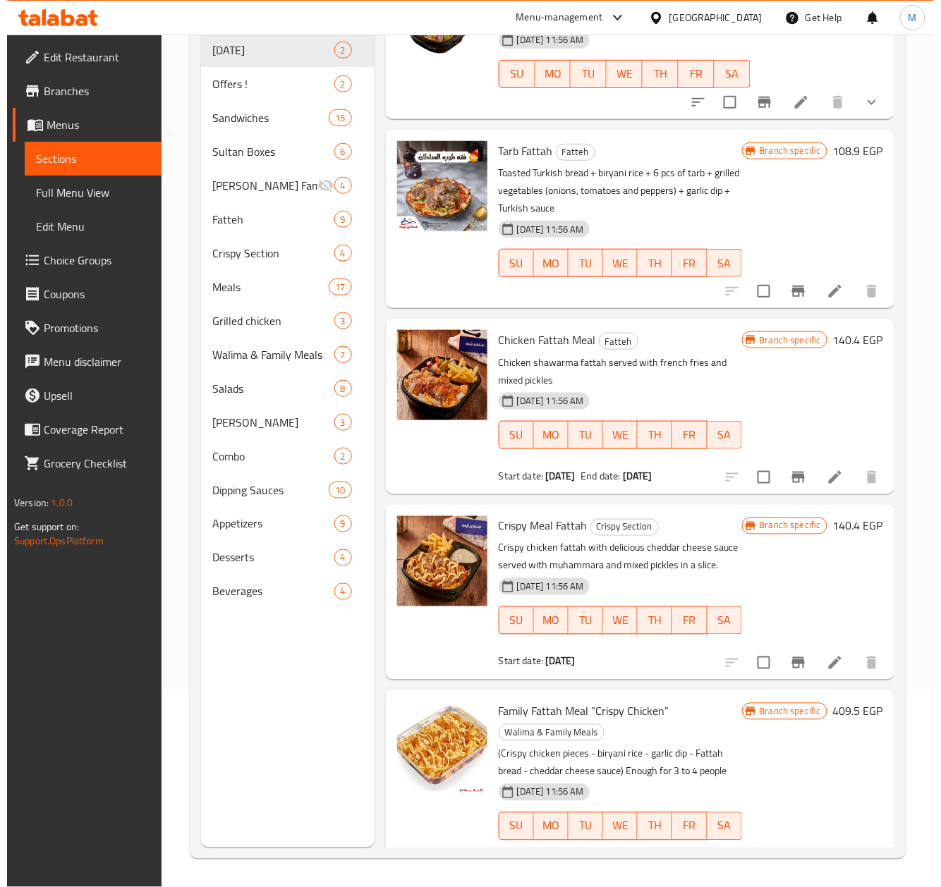
scroll to position [240, 0]
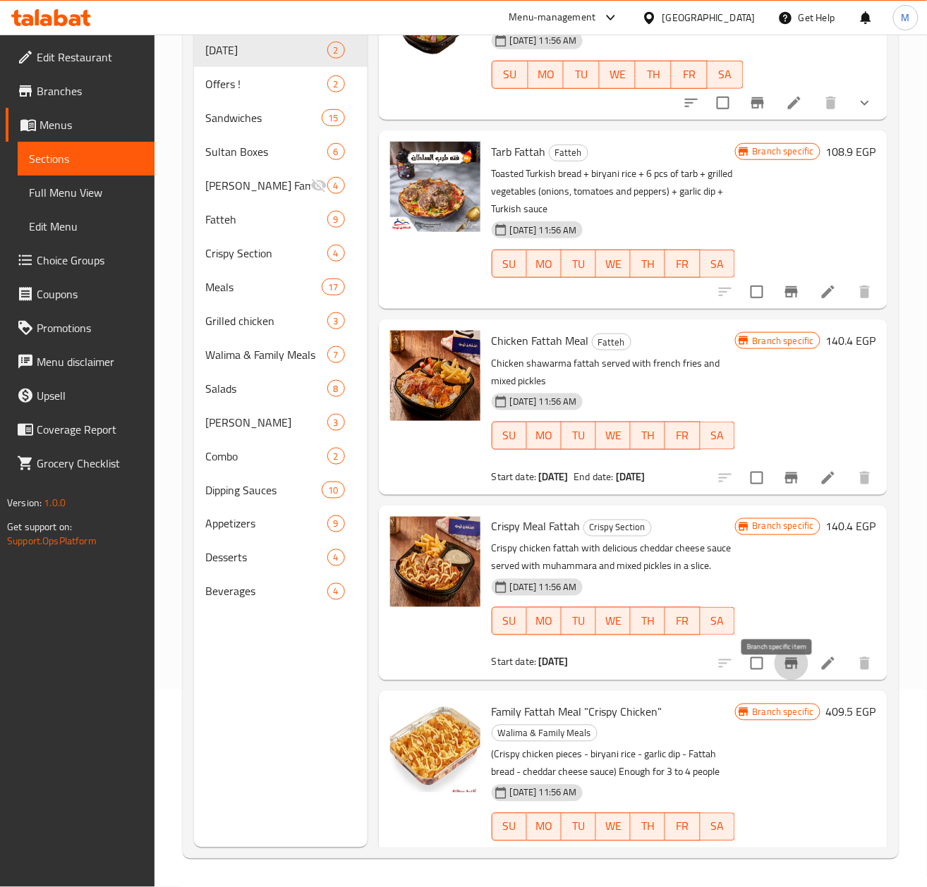
click at [785, 669] on icon "Branch-specific-item" at bounding box center [791, 663] width 13 height 11
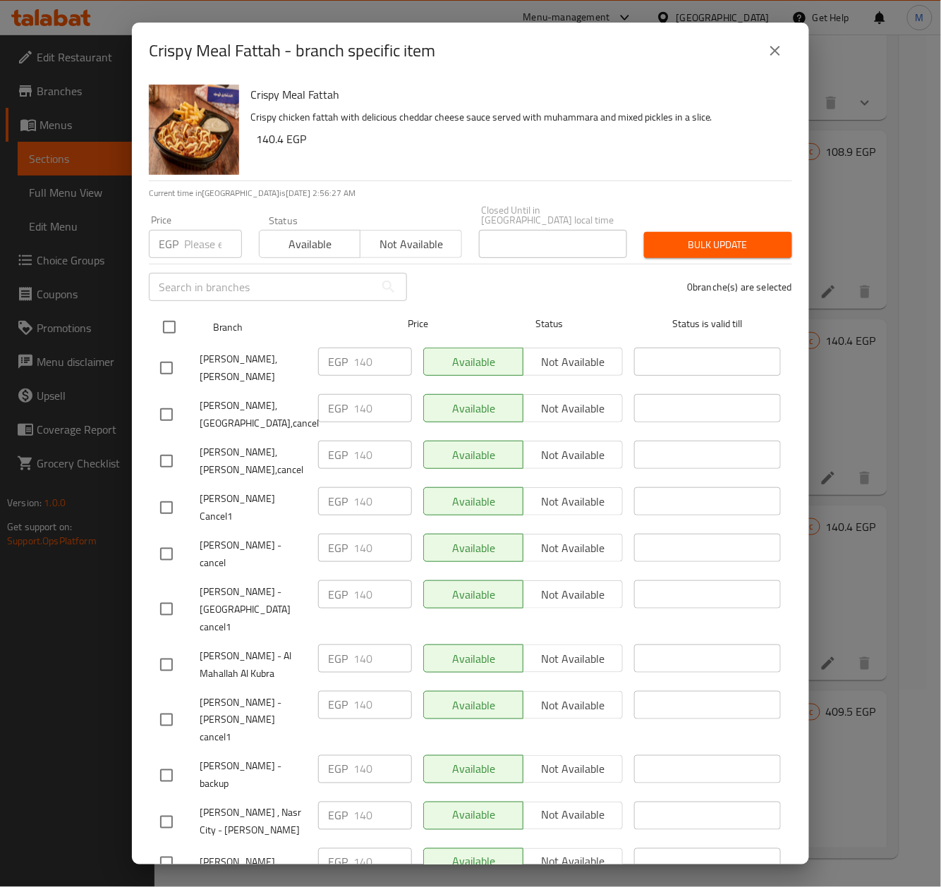
click at [166, 312] on input "checkbox" at bounding box center [169, 327] width 30 height 30
checkbox input "true"
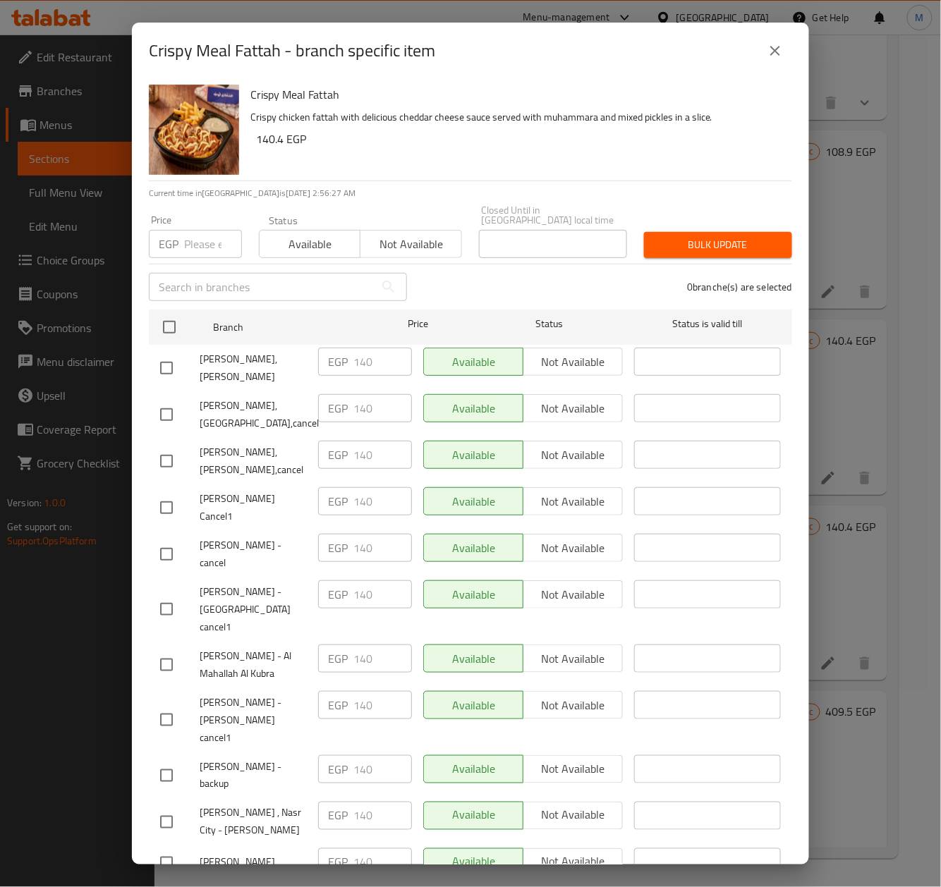
checkbox input "true"
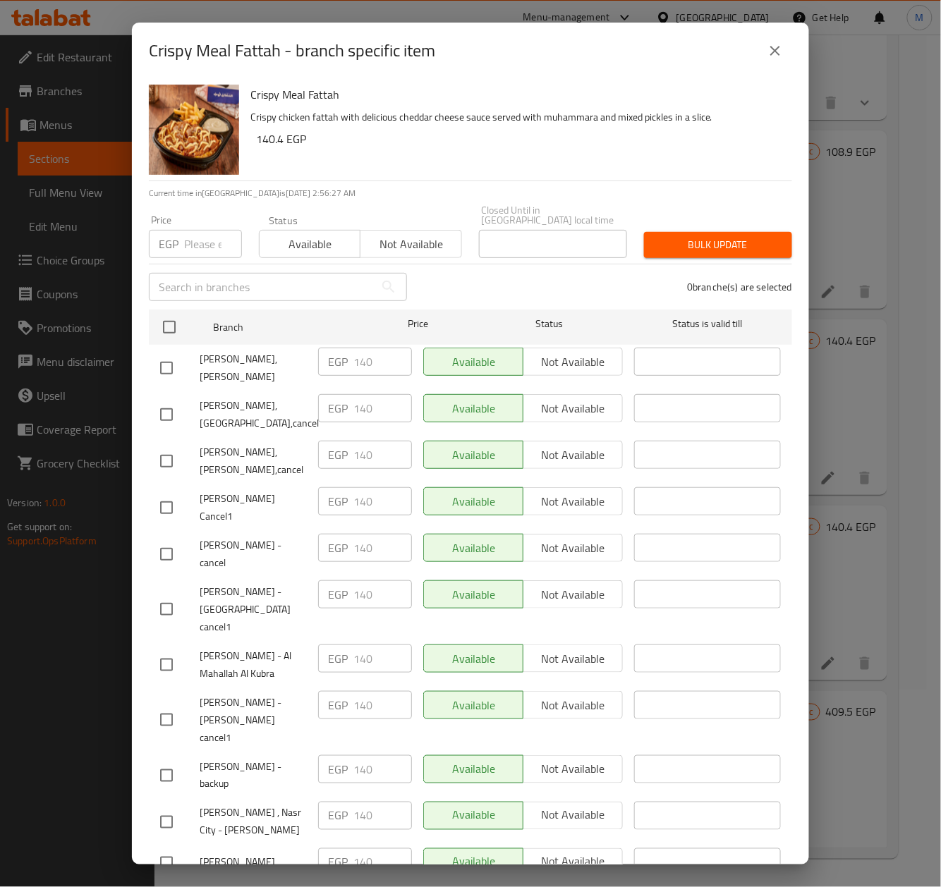
checkbox input "true"
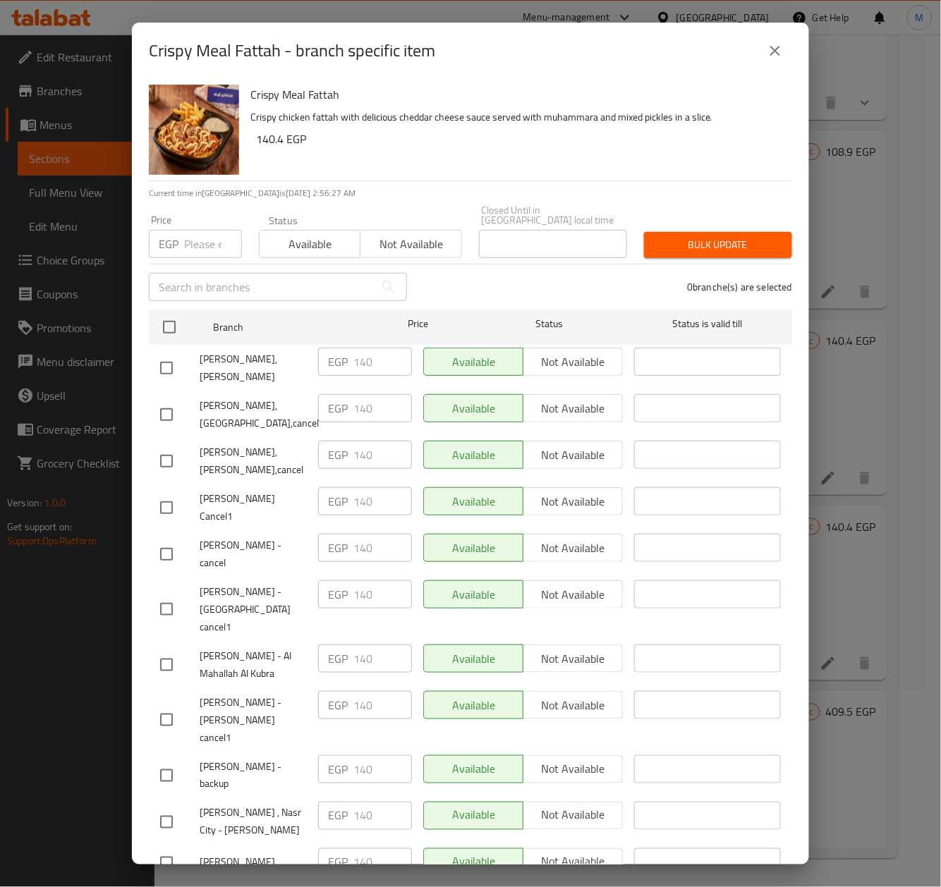
checkbox input "true"
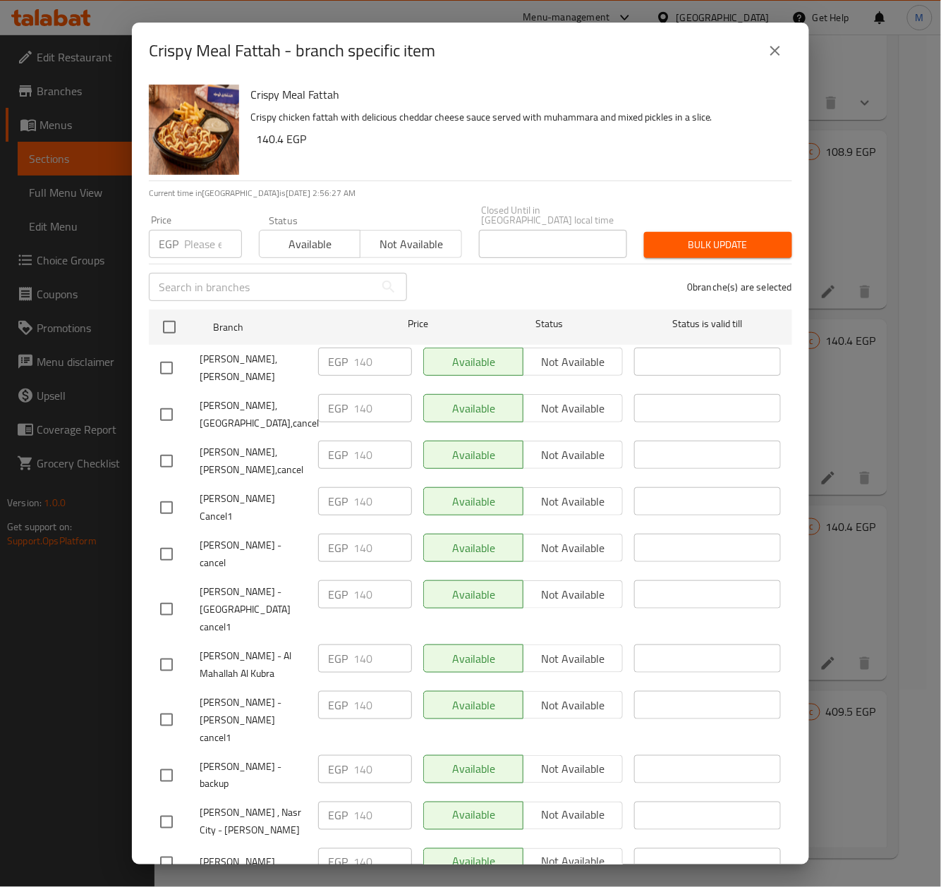
checkbox input "true"
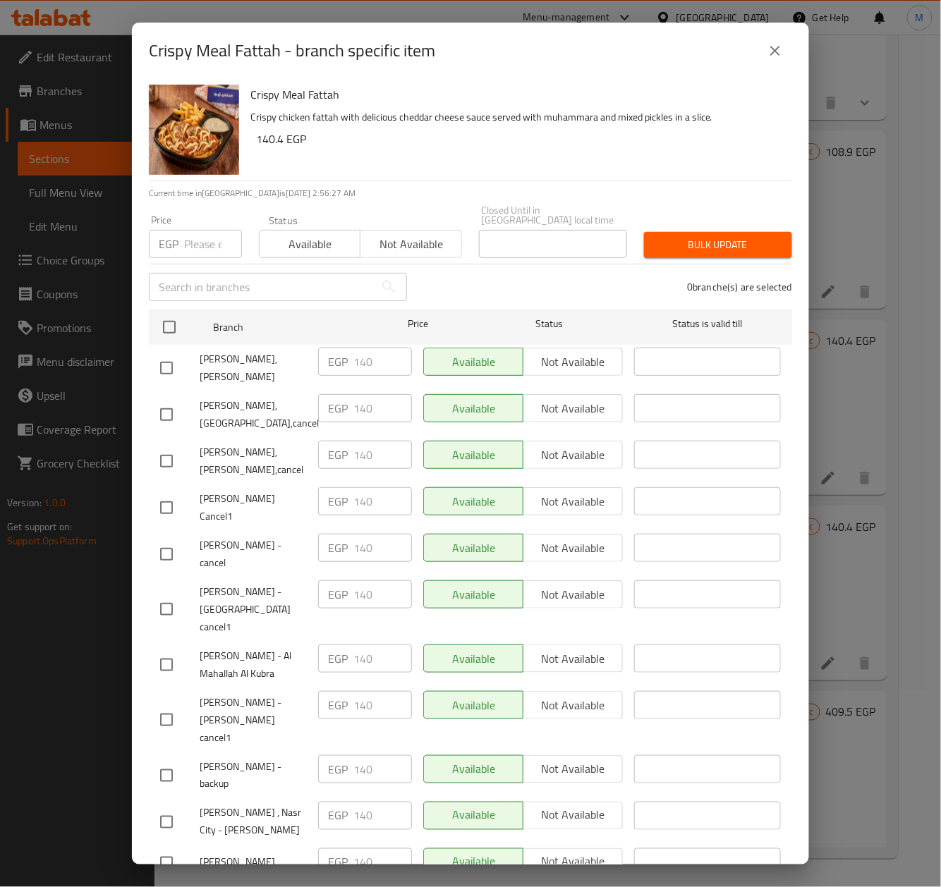
checkbox input "true"
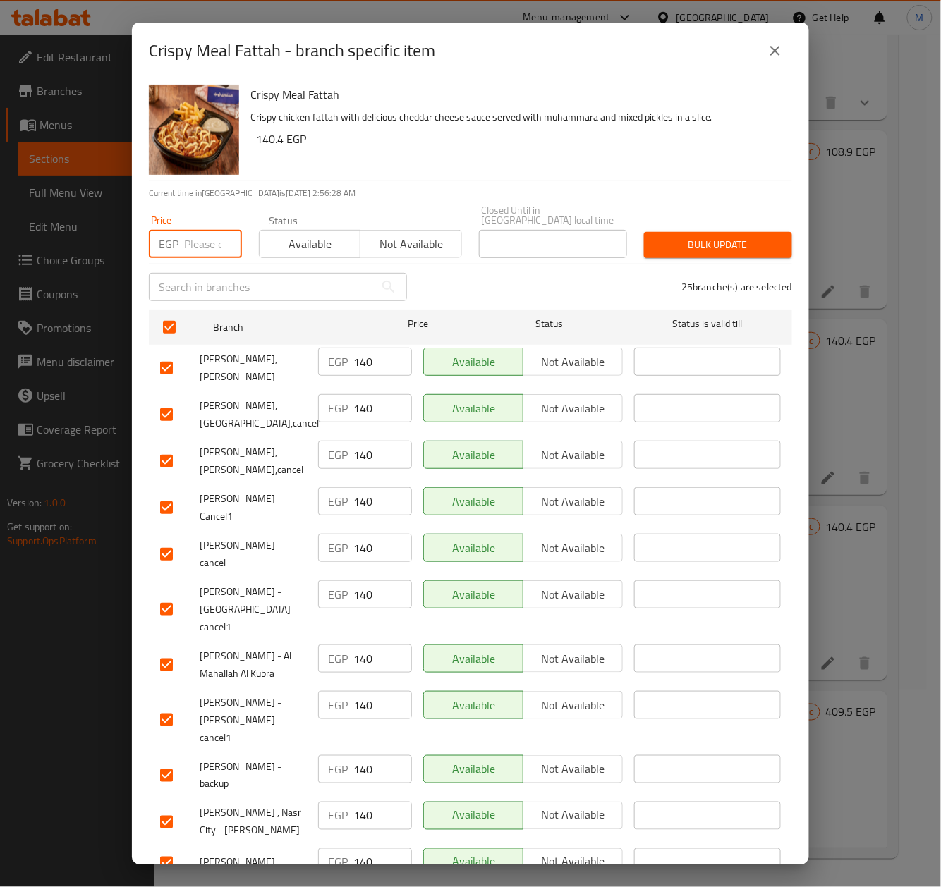
click at [190, 244] on input "number" at bounding box center [213, 244] width 58 height 28
type input "137.50"
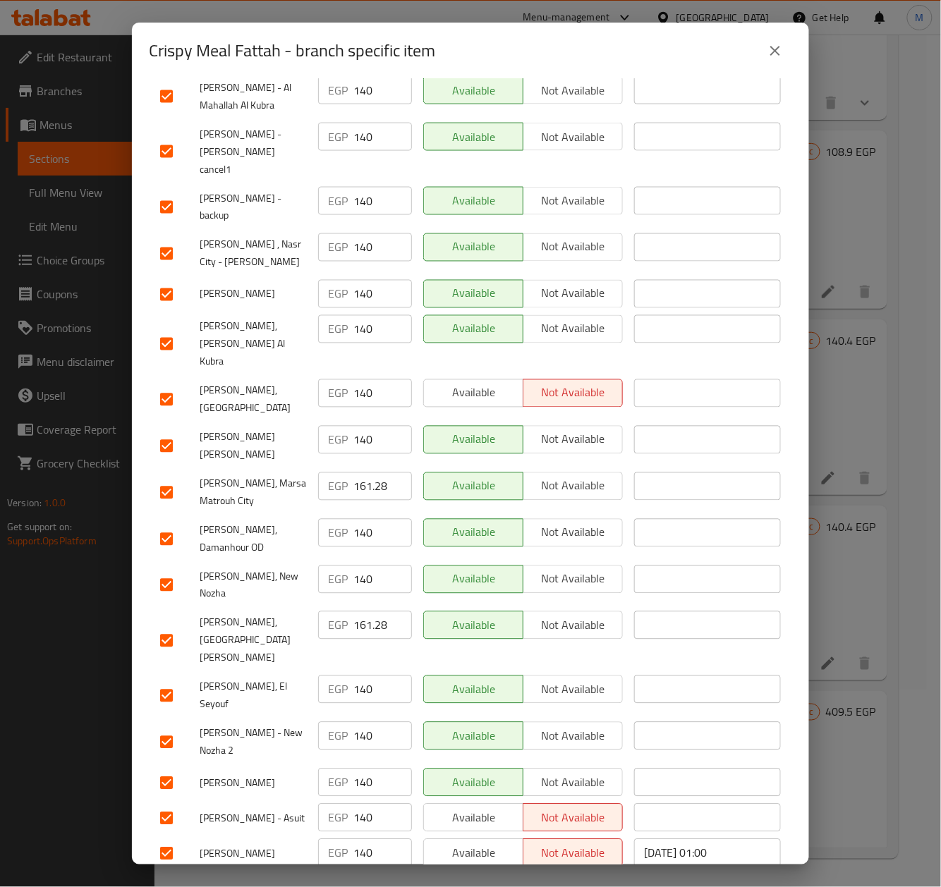
click at [169, 626] on input "checkbox" at bounding box center [167, 641] width 30 height 30
checkbox input "false"
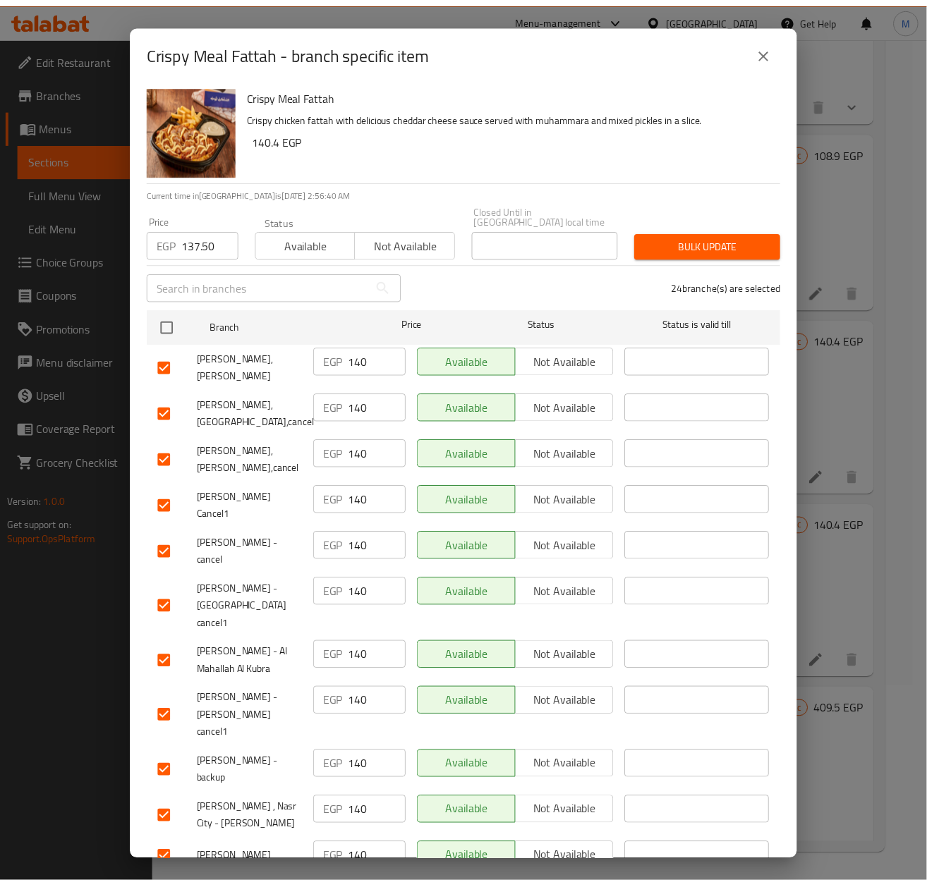
scroll to position [0, 0]
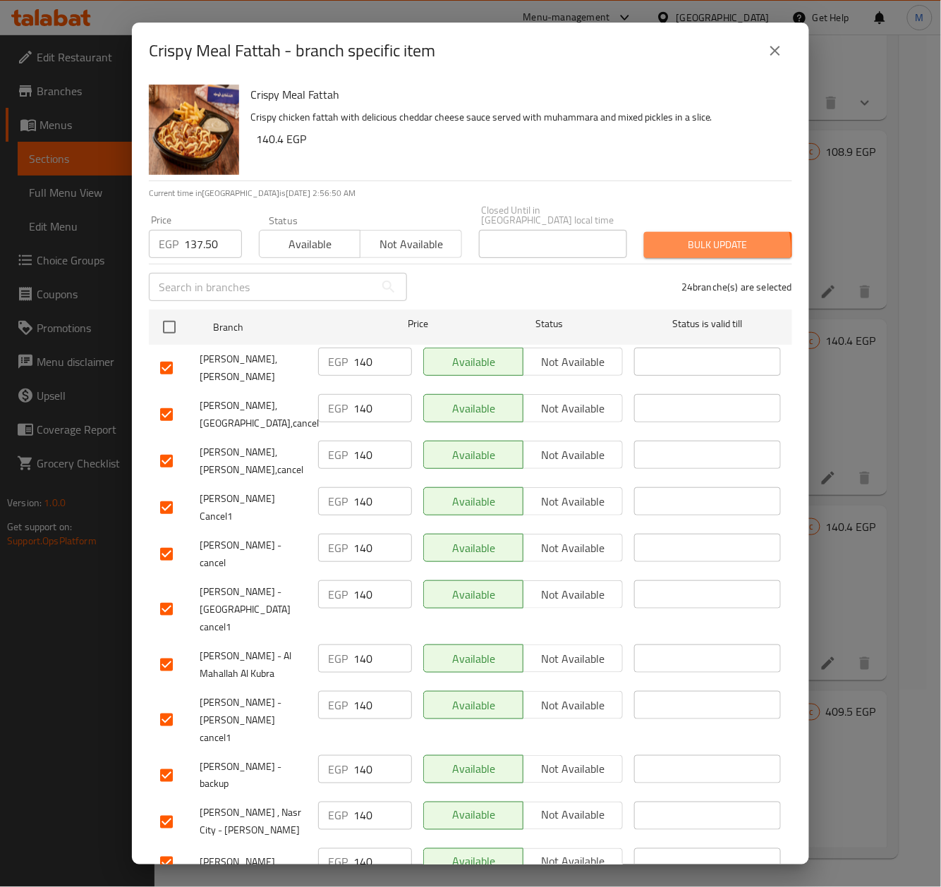
click at [698, 240] on span "Bulk update" at bounding box center [718, 245] width 126 height 18
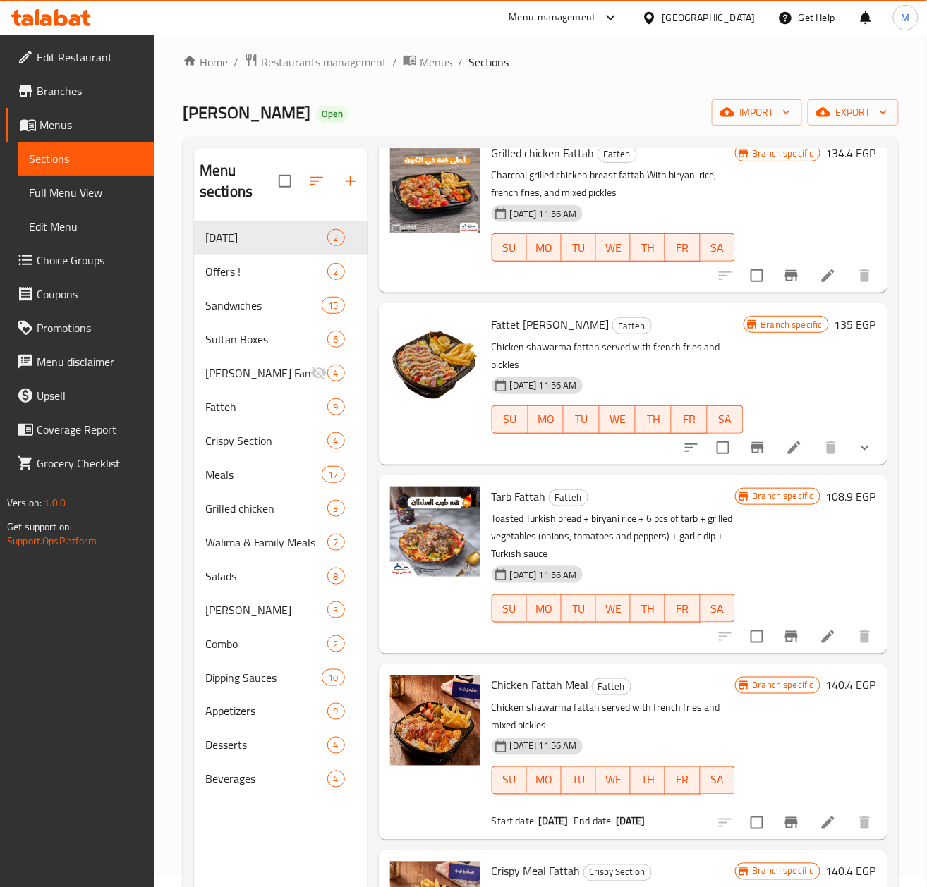
scroll to position [52, 0]
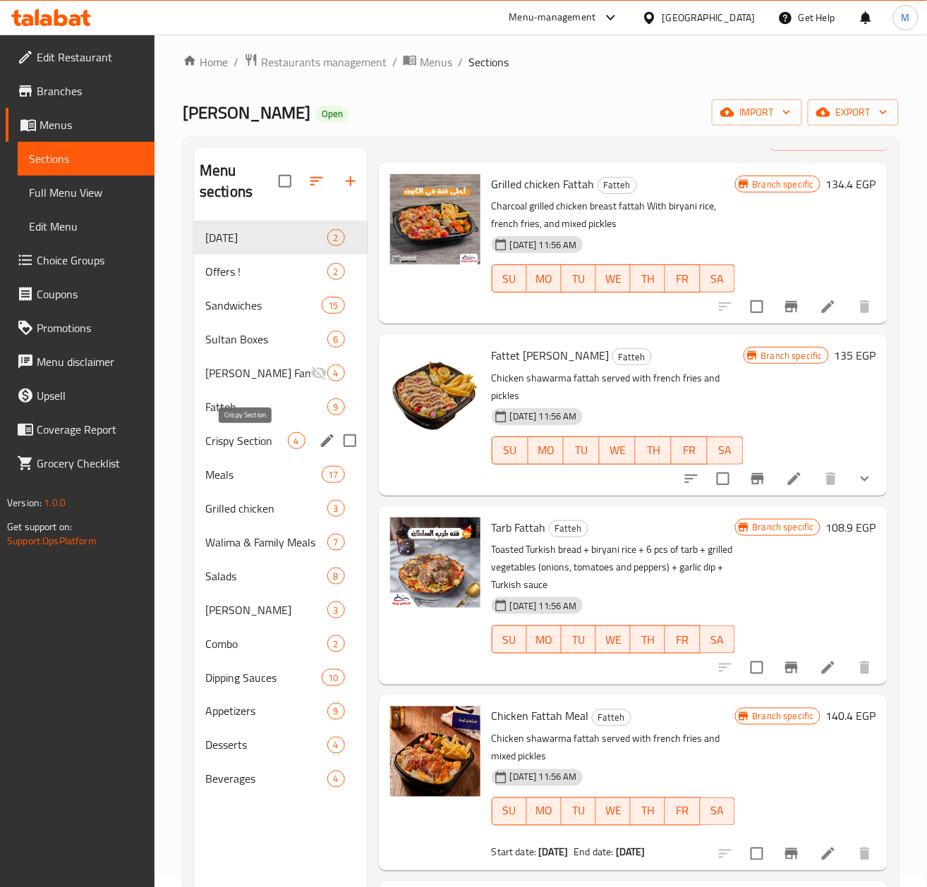
click at [247, 449] on span "Crispy Section" at bounding box center [246, 440] width 83 height 17
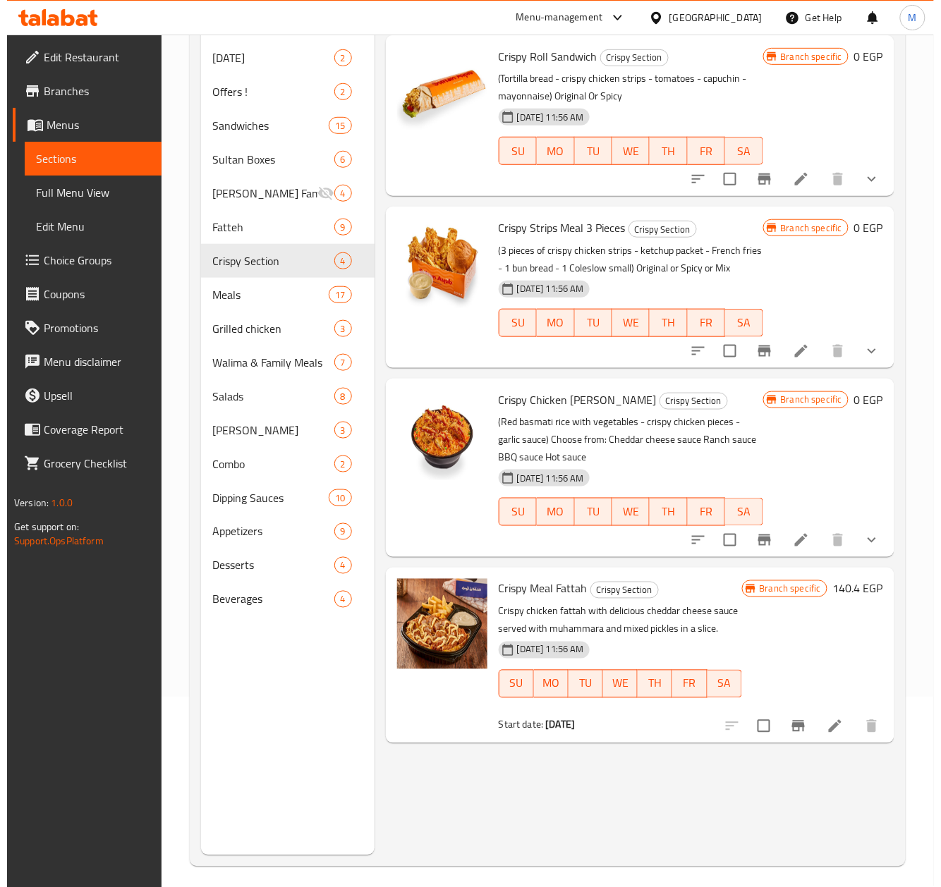
scroll to position [198, 0]
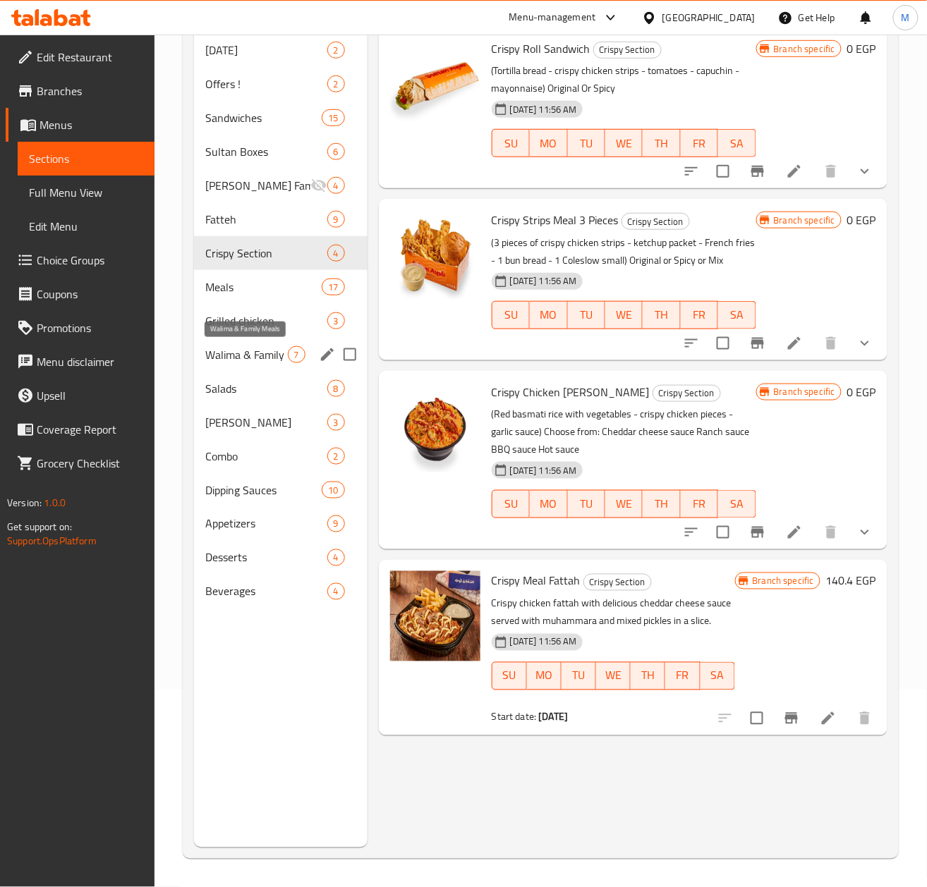
click at [227, 359] on span "Walima & Family Meals" at bounding box center [246, 354] width 83 height 17
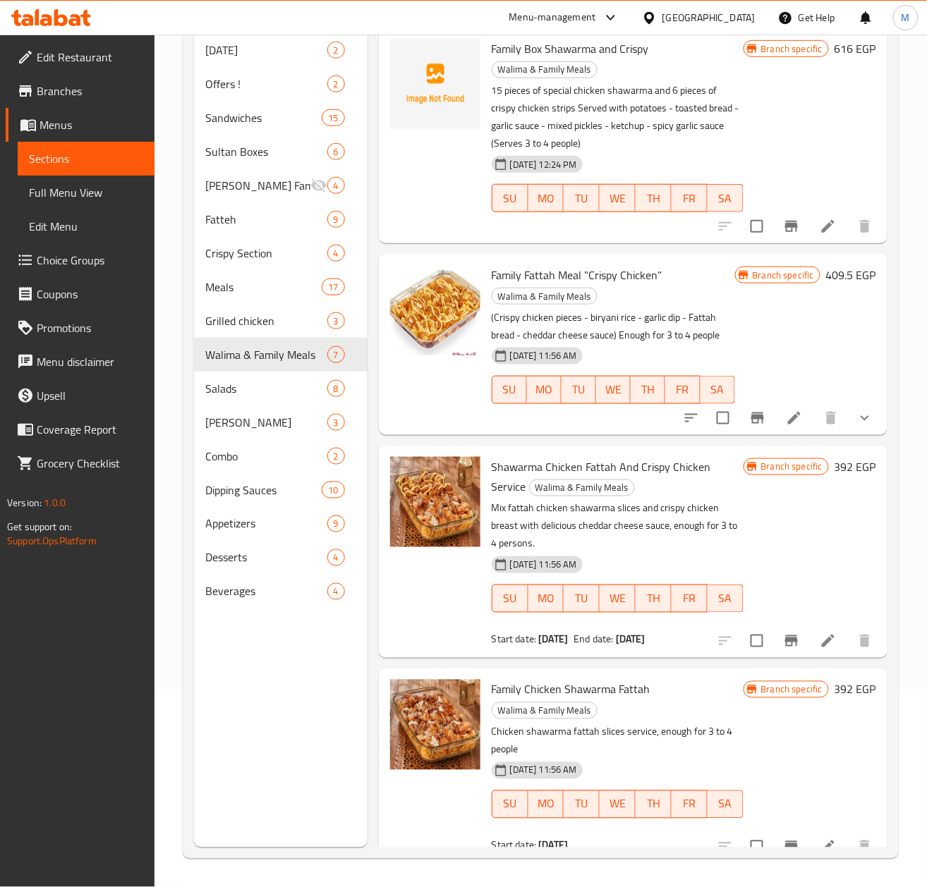
click at [554, 276] on span "Family Fattah Meal "Crispy Chicken"" at bounding box center [577, 274] width 171 height 21
click at [749, 425] on icon "Branch-specific-item" at bounding box center [757, 418] width 17 height 17
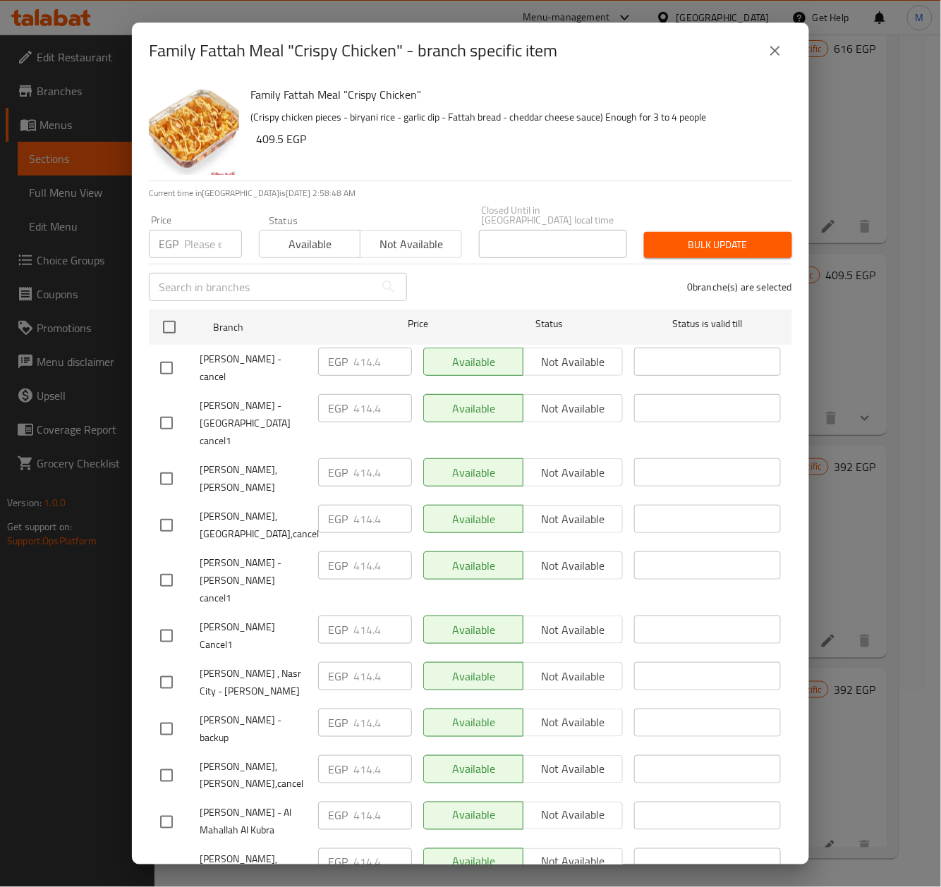
drag, startPoint x: 209, startPoint y: 235, endPoint x: 198, endPoint y: 243, distance: 13.7
click at [209, 235] on input "number" at bounding box center [213, 244] width 58 height 28
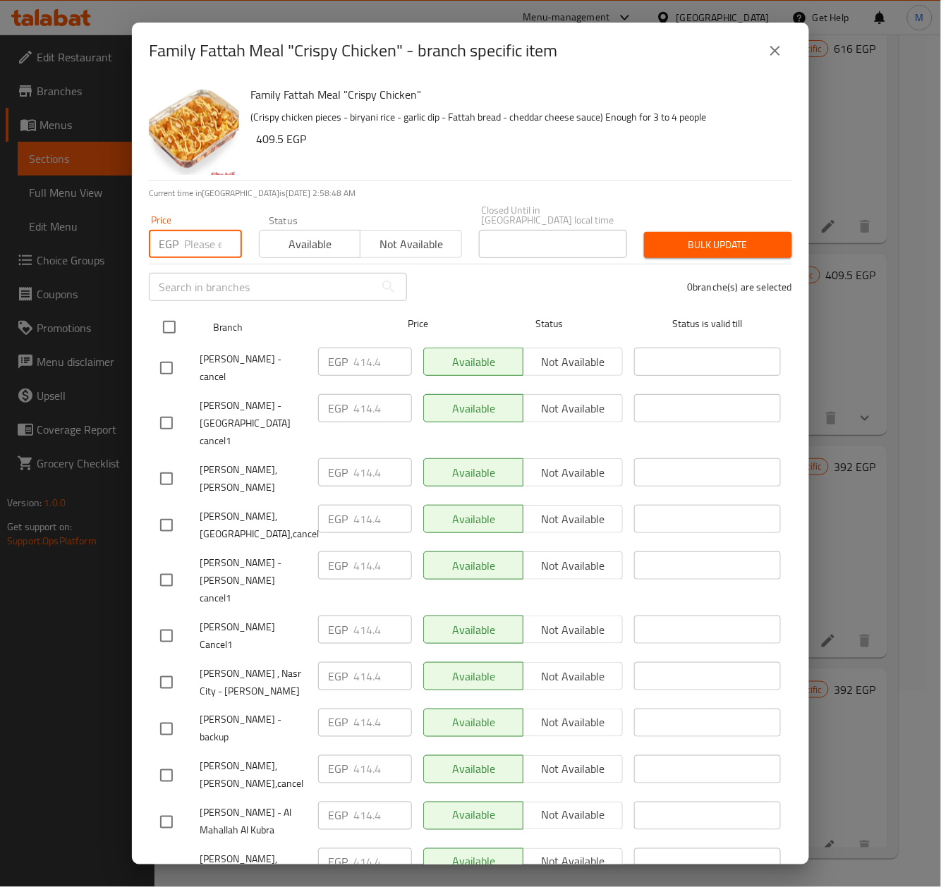
paste input "423.00"
type input "423.00"
click at [173, 314] on input "checkbox" at bounding box center [169, 327] width 30 height 30
checkbox input "true"
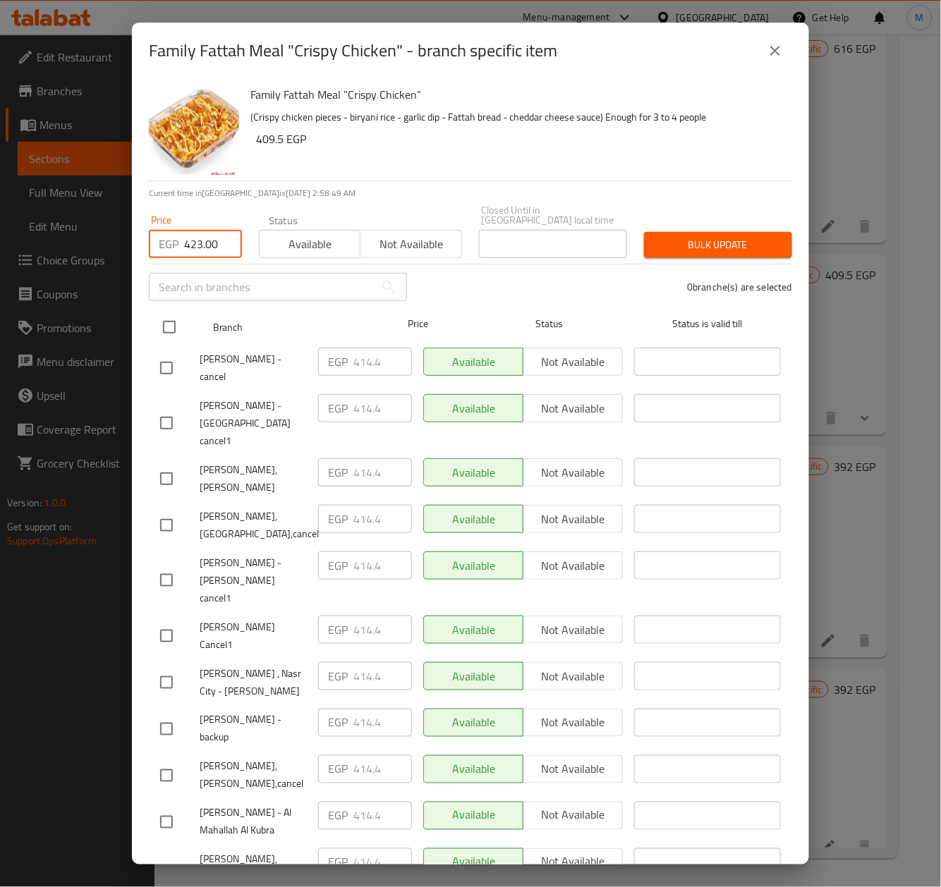
checkbox input "true"
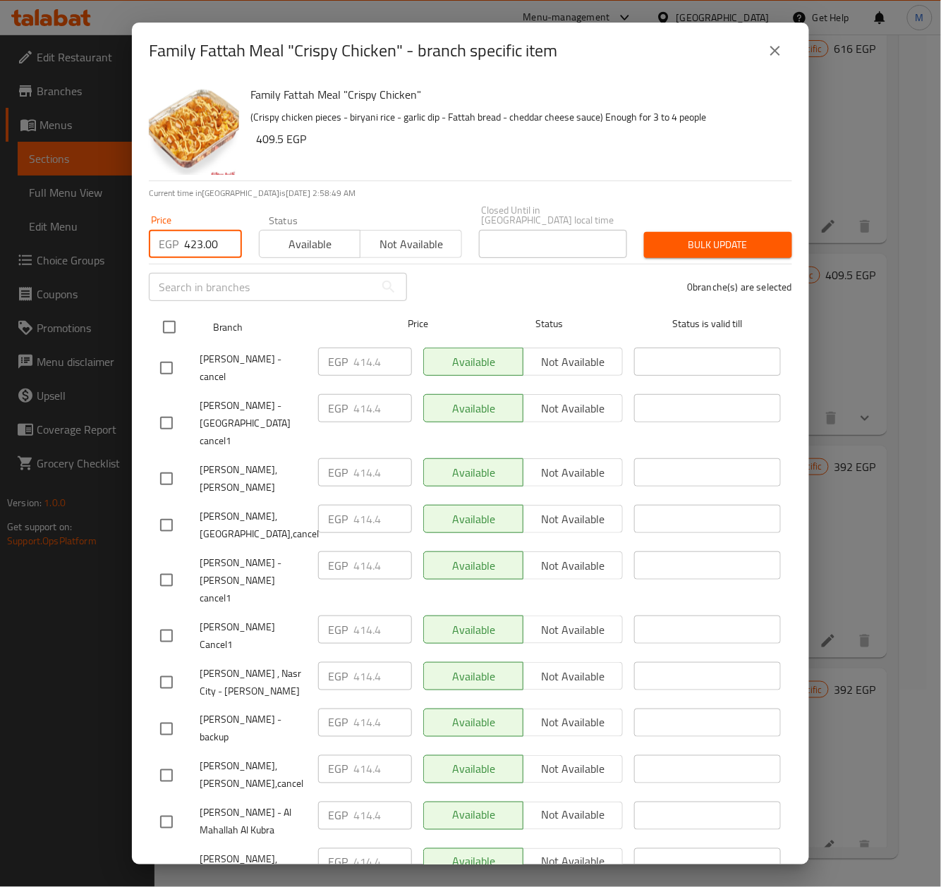
checkbox input "true"
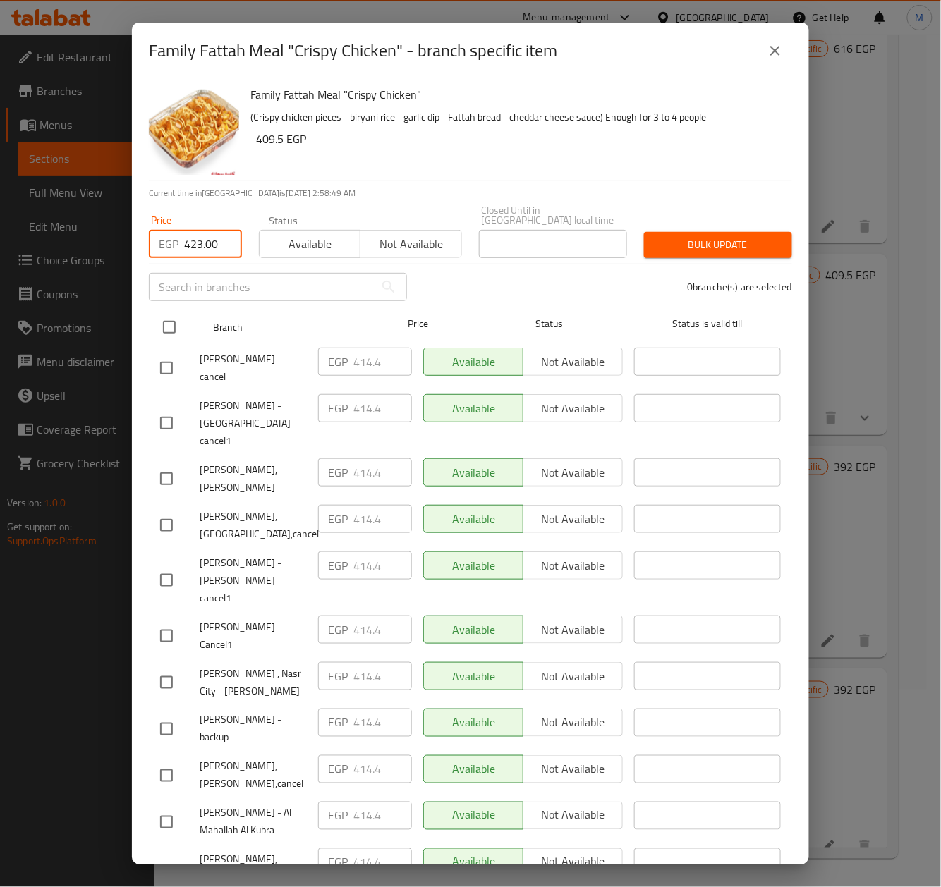
checkbox input "true"
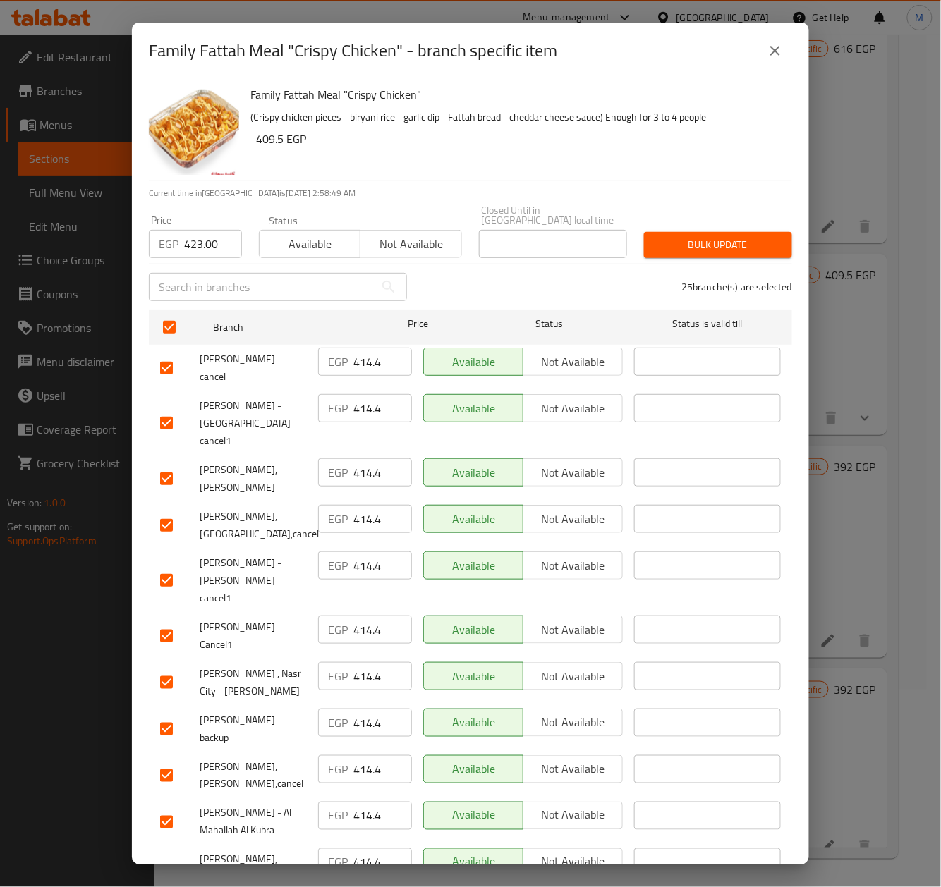
drag, startPoint x: 506, startPoint y: 275, endPoint x: 518, endPoint y: 103, distance: 172.5
click at [509, 274] on div "25 branche(s) are selected" at bounding box center [607, 287] width 385 height 51
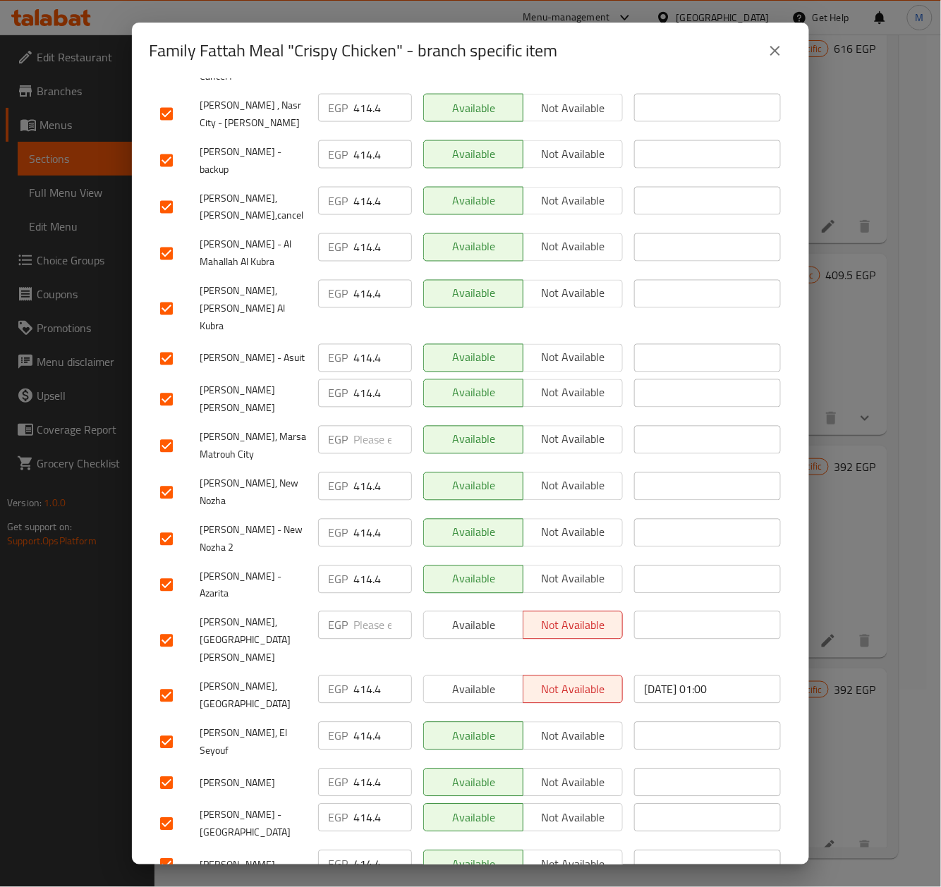
click at [173, 626] on input "checkbox" at bounding box center [167, 641] width 30 height 30
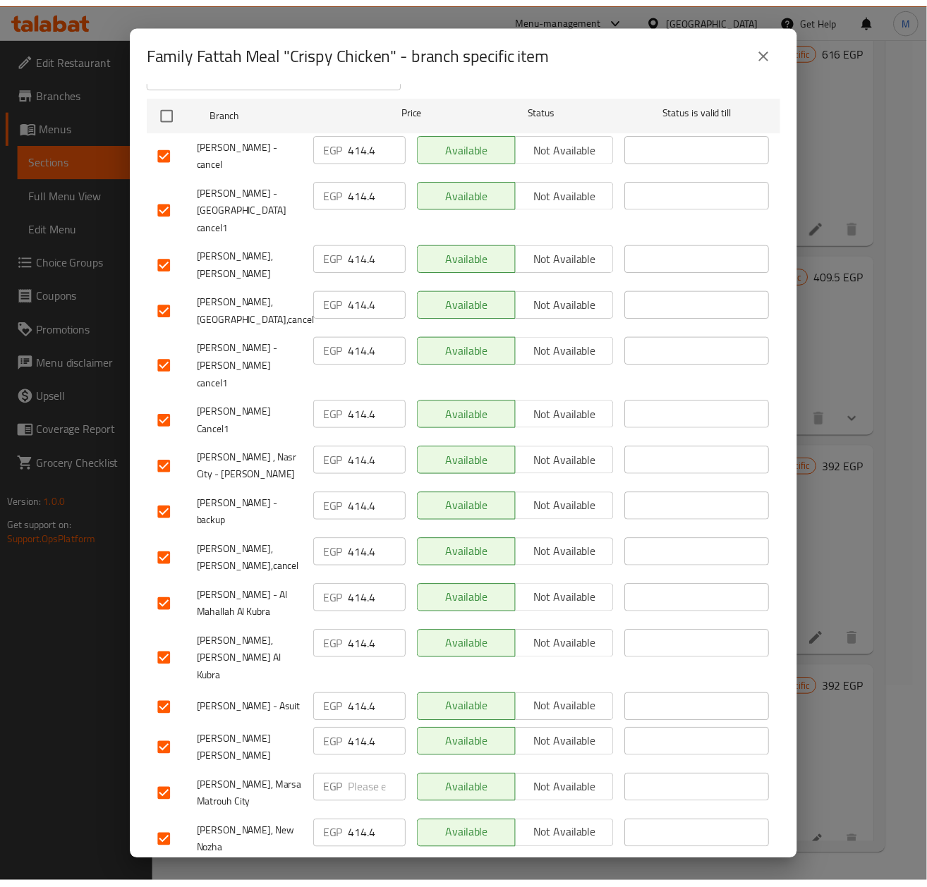
scroll to position [0, 0]
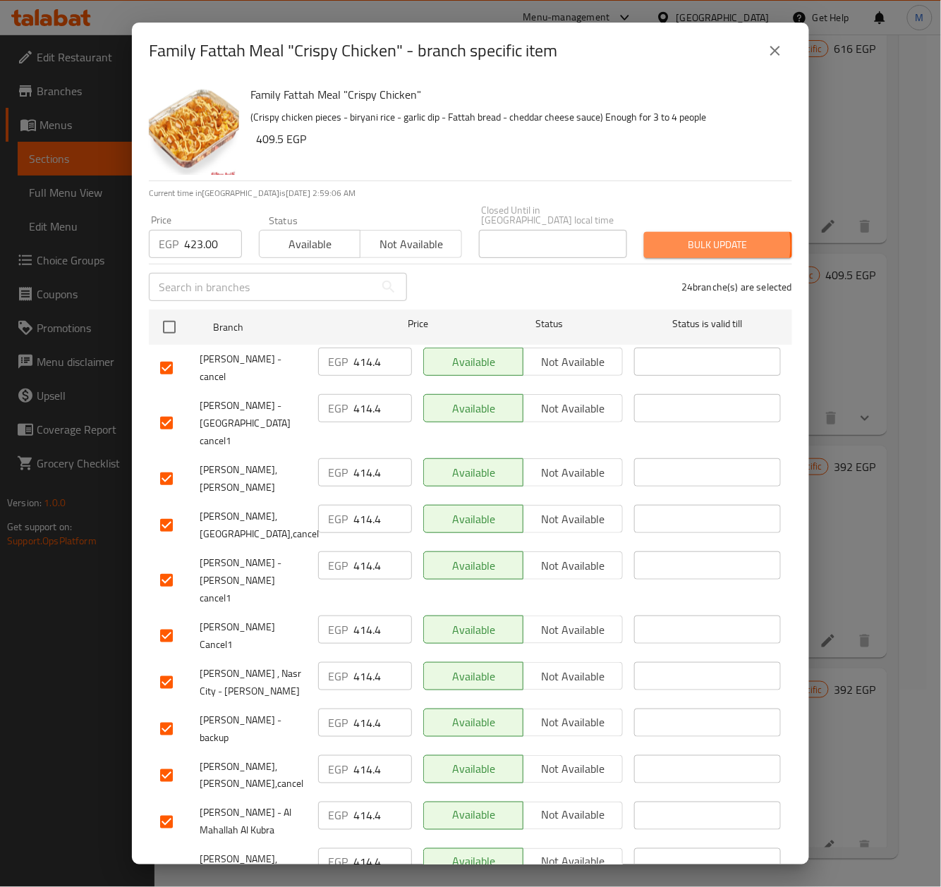
click at [693, 236] on span "Bulk update" at bounding box center [718, 245] width 126 height 18
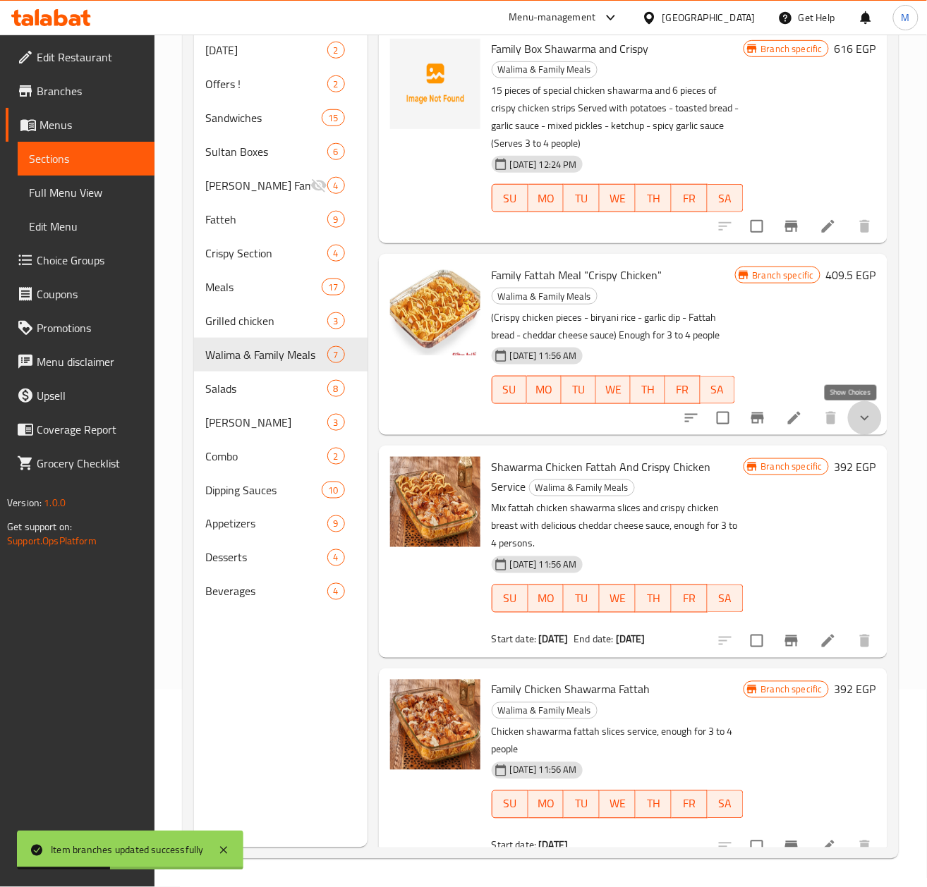
click at [860, 418] on icon "show more" at bounding box center [864, 417] width 8 height 5
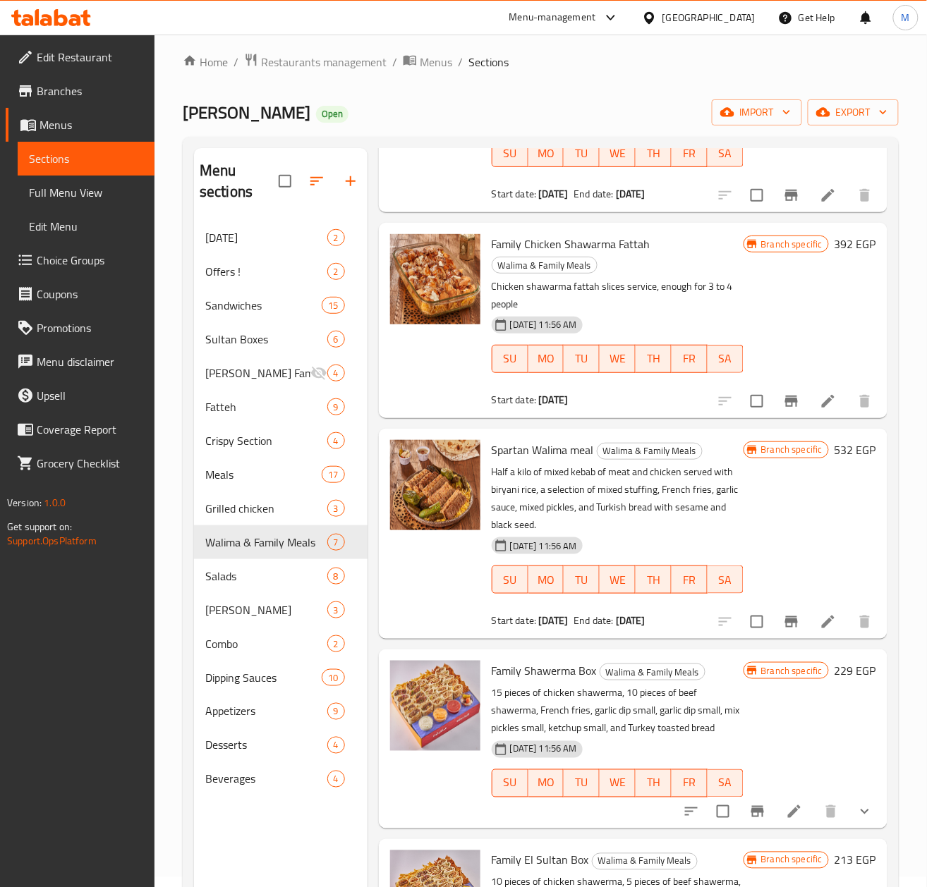
scroll to position [752, 0]
click at [800, 745] on div "Branch specific 229 EGP" at bounding box center [809, 739] width 133 height 156
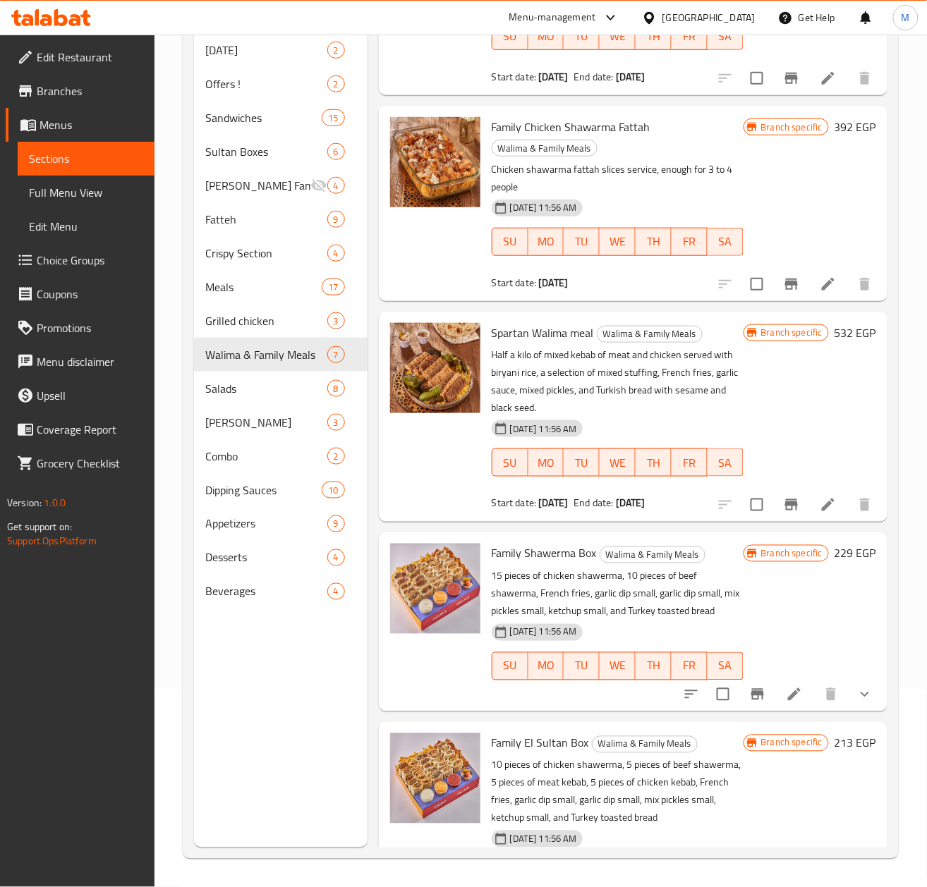
scroll to position [755, 0]
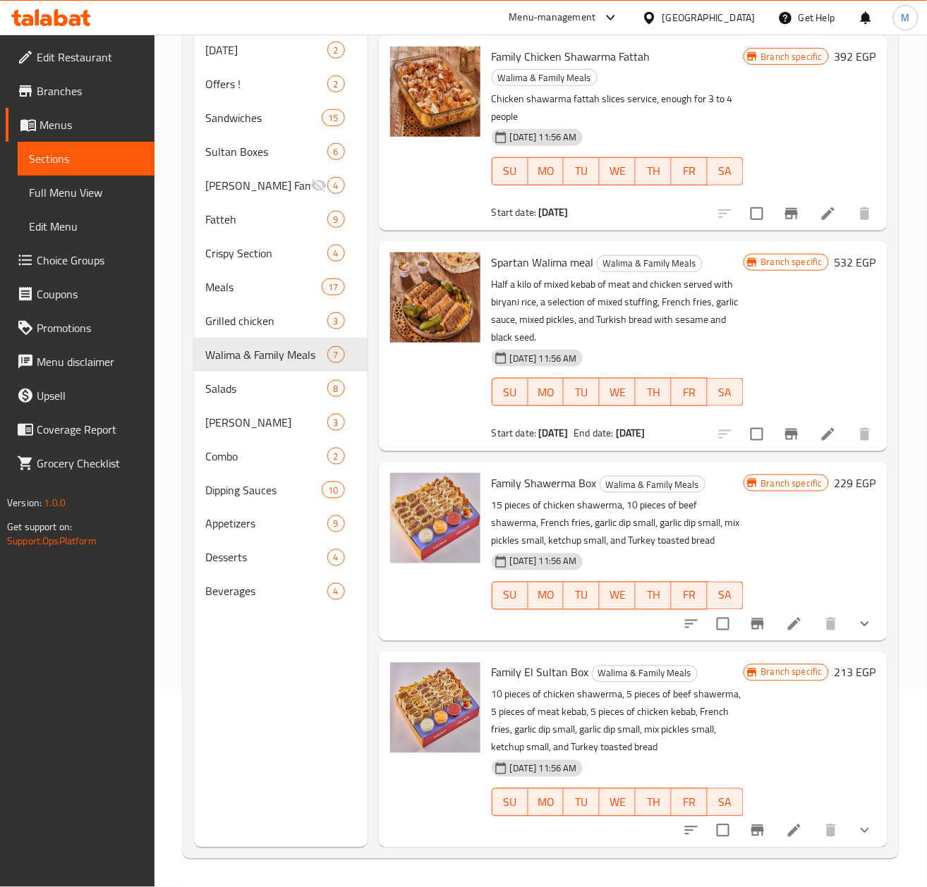
click at [860, 838] on button "show more" at bounding box center [865, 831] width 34 height 34
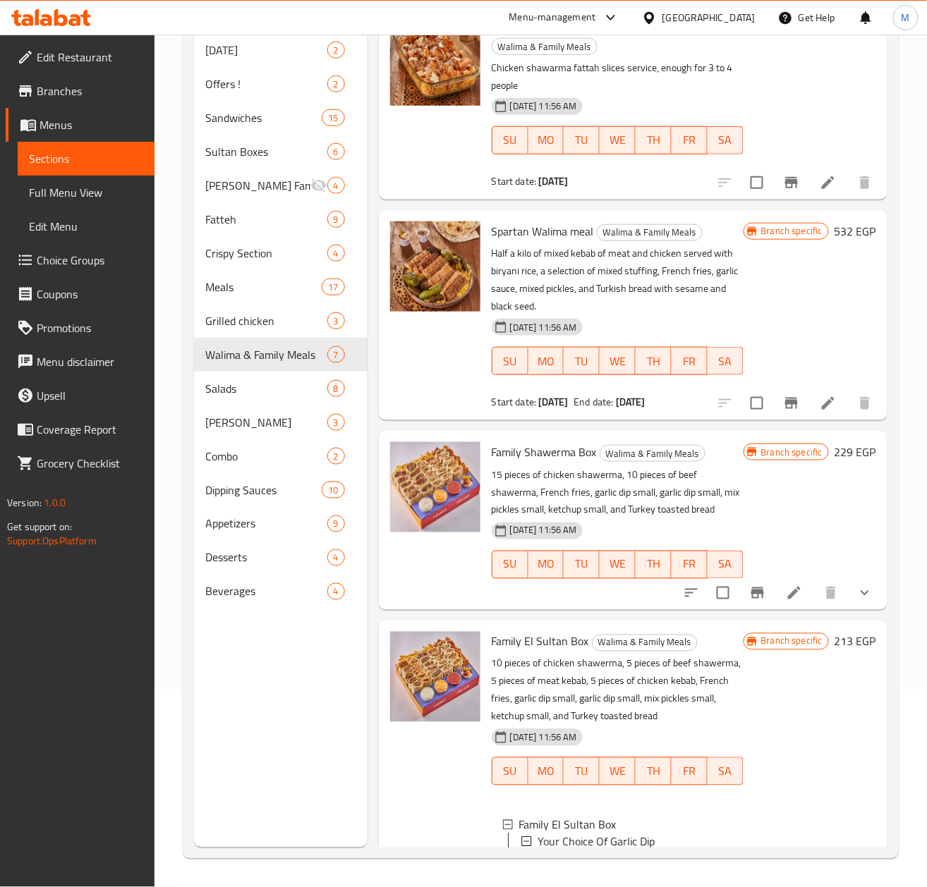
scroll to position [893, 0]
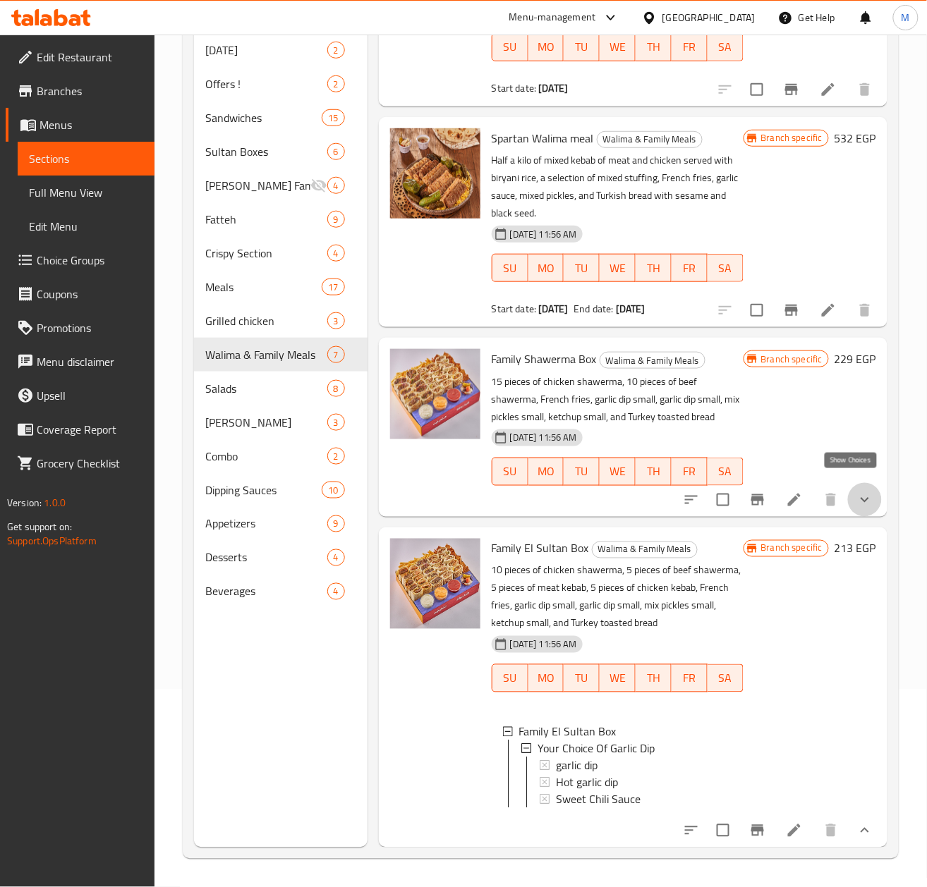
click at [858, 492] on icon "show more" at bounding box center [864, 500] width 17 height 17
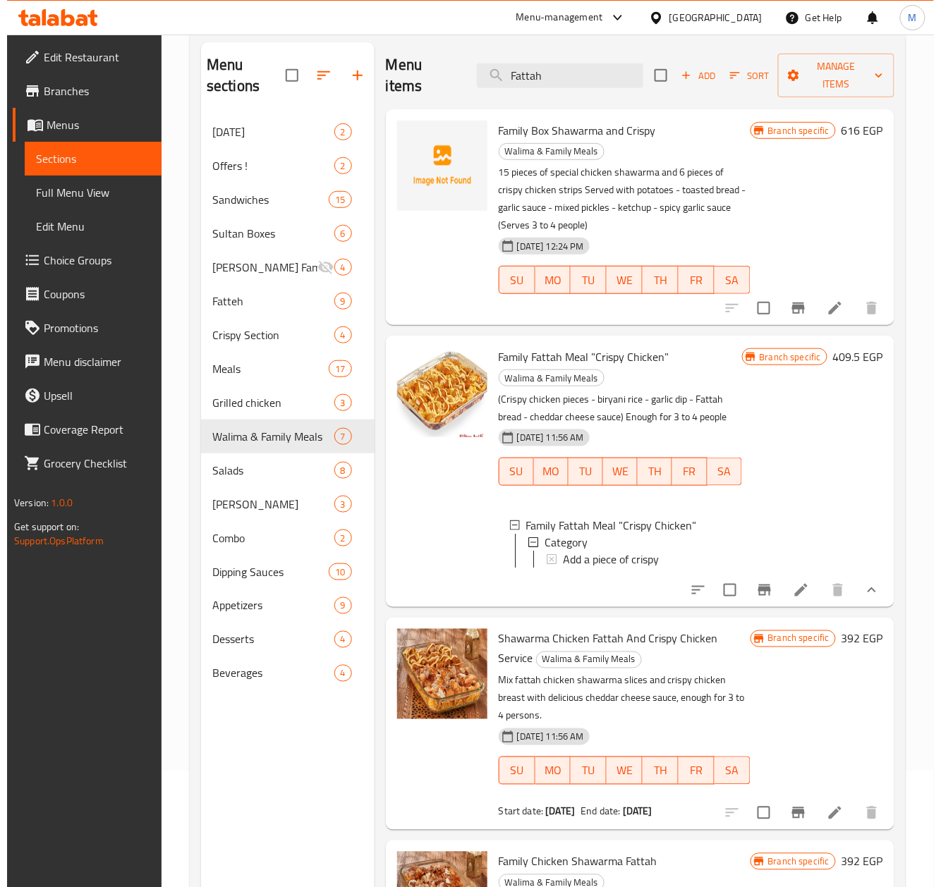
scroll to position [10, 0]
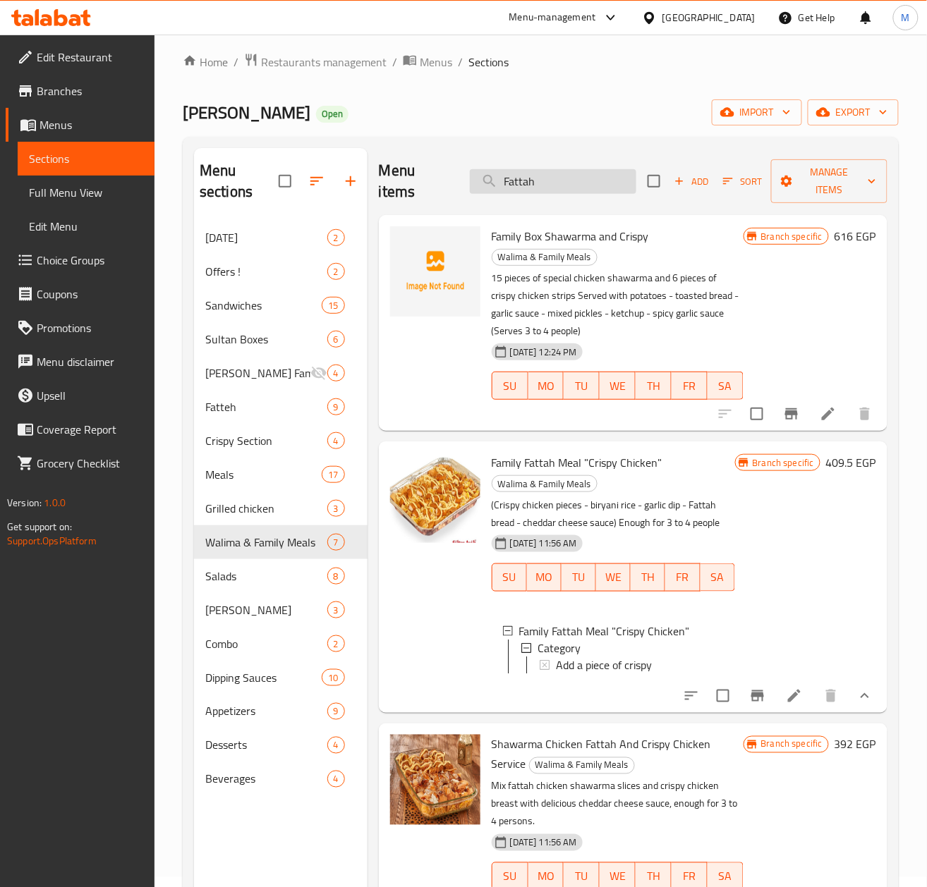
click at [561, 186] on input "Fattah" at bounding box center [553, 181] width 166 height 25
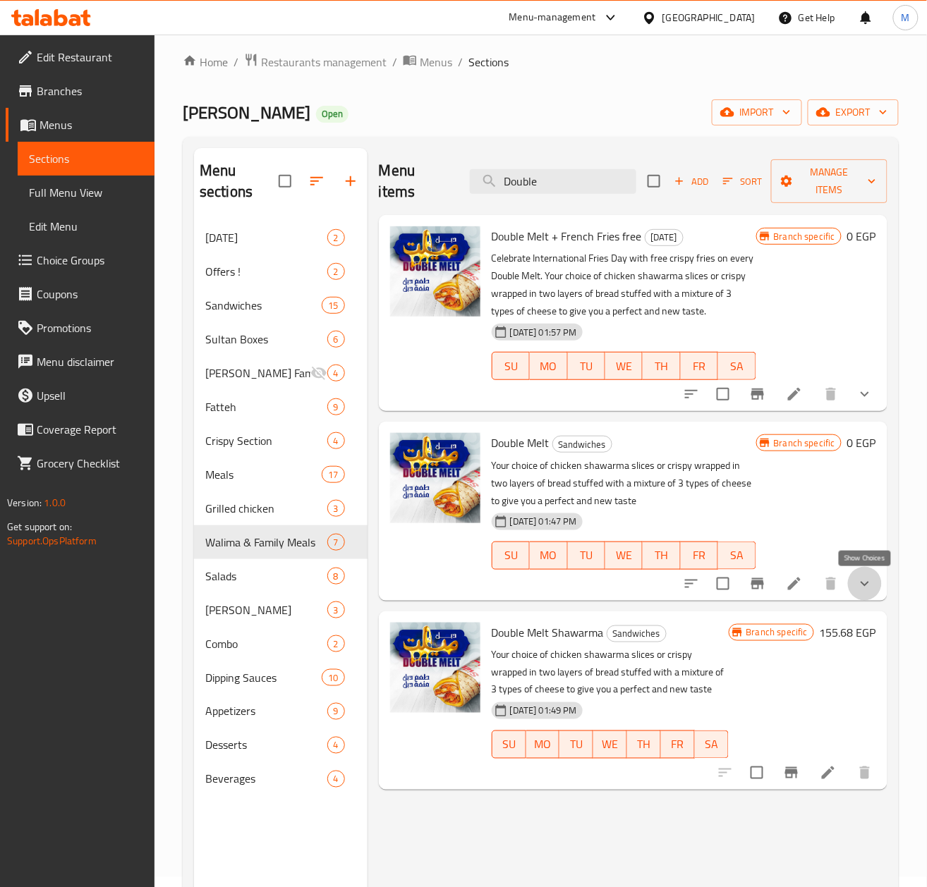
click at [870, 579] on icon "show more" at bounding box center [864, 584] width 17 height 17
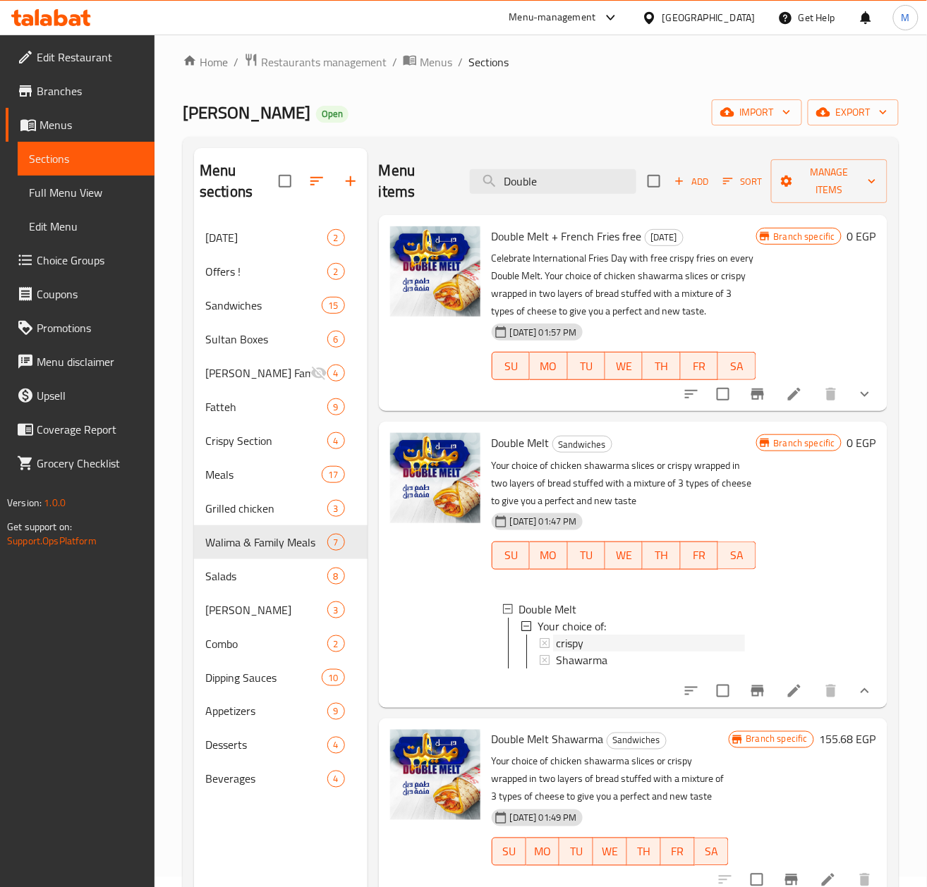
click at [576, 645] on span "crispy" at bounding box center [570, 643] width 28 height 17
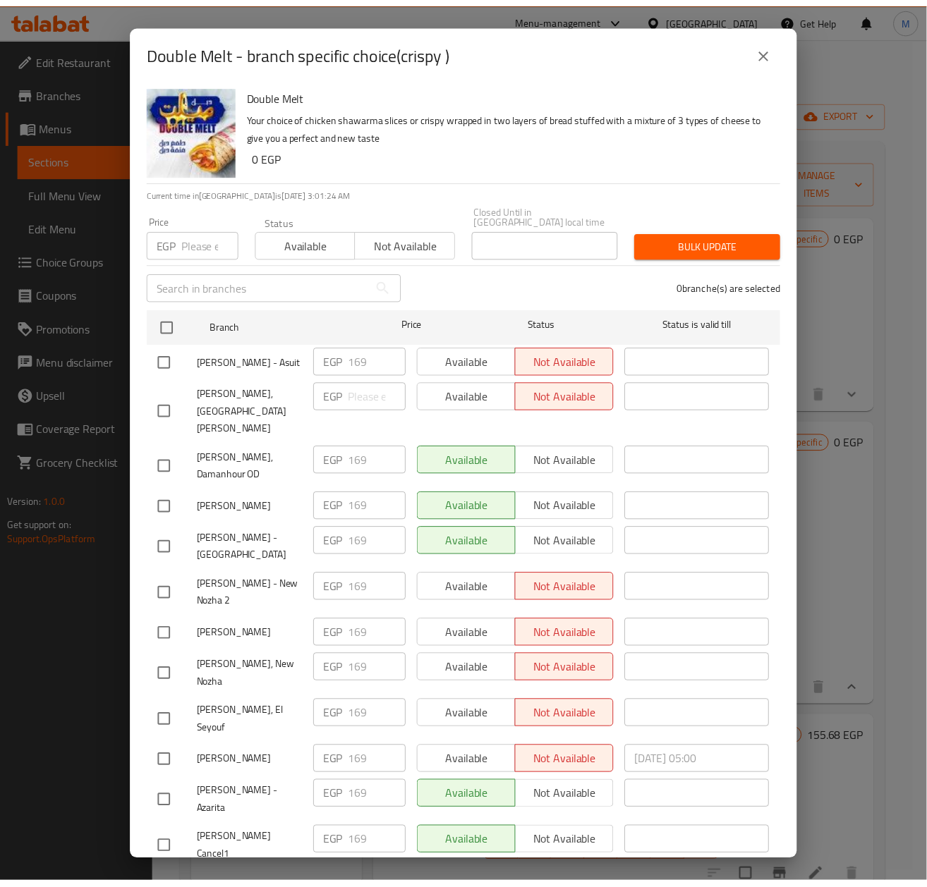
scroll to position [0, 0]
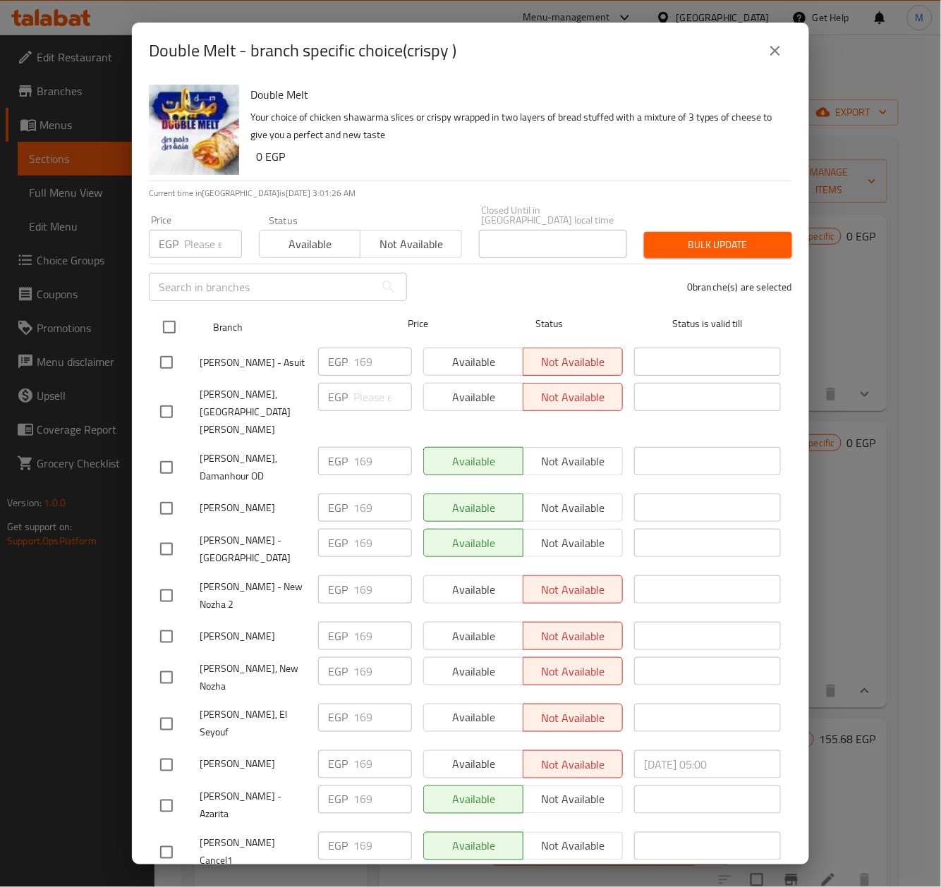
click at [169, 312] on input "checkbox" at bounding box center [169, 327] width 30 height 30
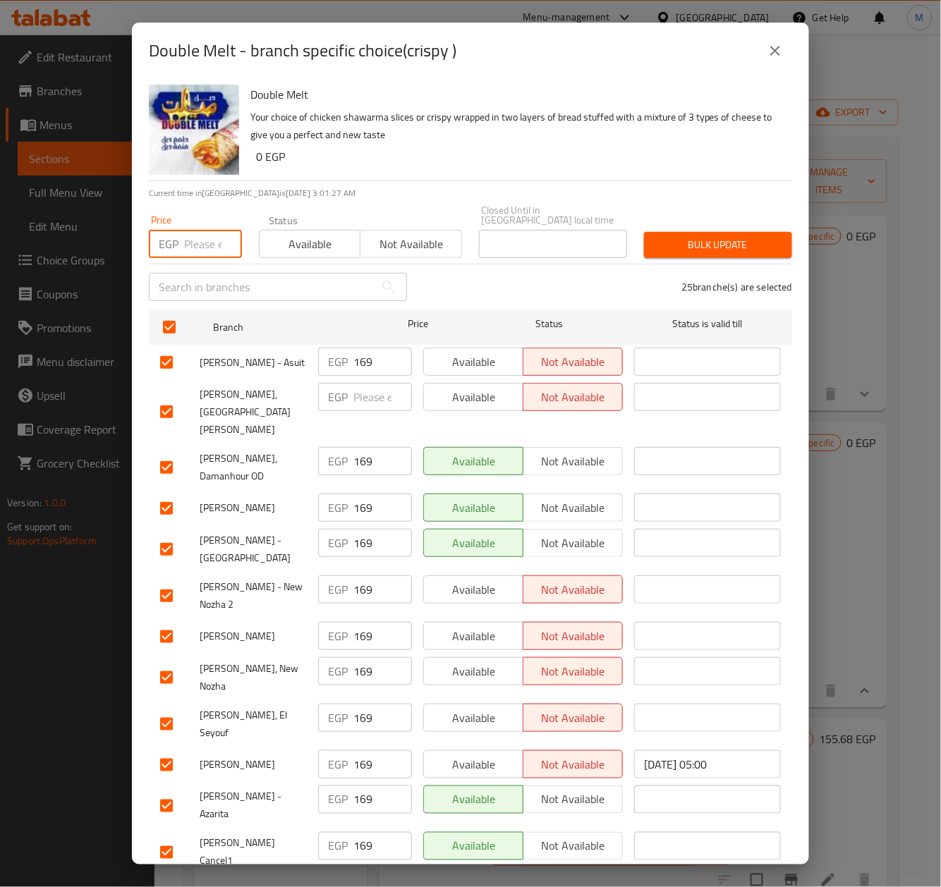
click at [200, 235] on input "number" at bounding box center [213, 244] width 58 height 28
click at [165, 397] on input "checkbox" at bounding box center [167, 412] width 30 height 30
click at [702, 236] on span "Bulk update" at bounding box center [718, 245] width 126 height 18
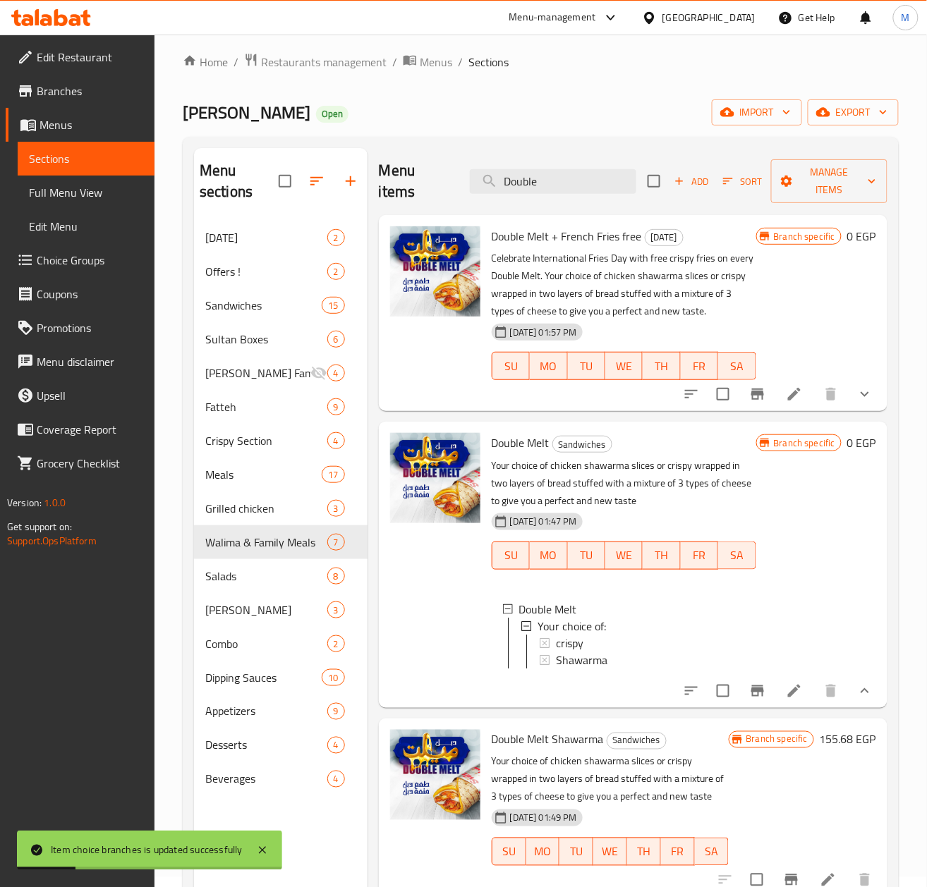
click at [861, 404] on button "show more" at bounding box center [865, 394] width 34 height 34
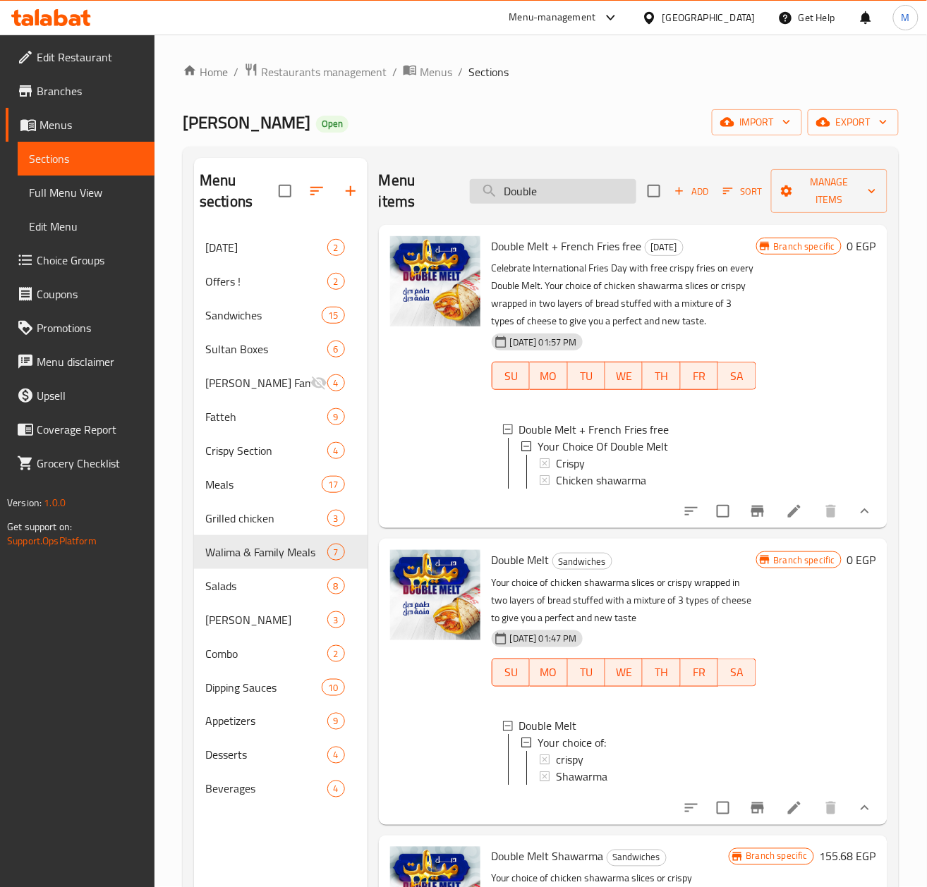
click at [557, 192] on input "Double" at bounding box center [553, 191] width 166 height 25
paste input "فتة بشاميل شاورما دجاج"
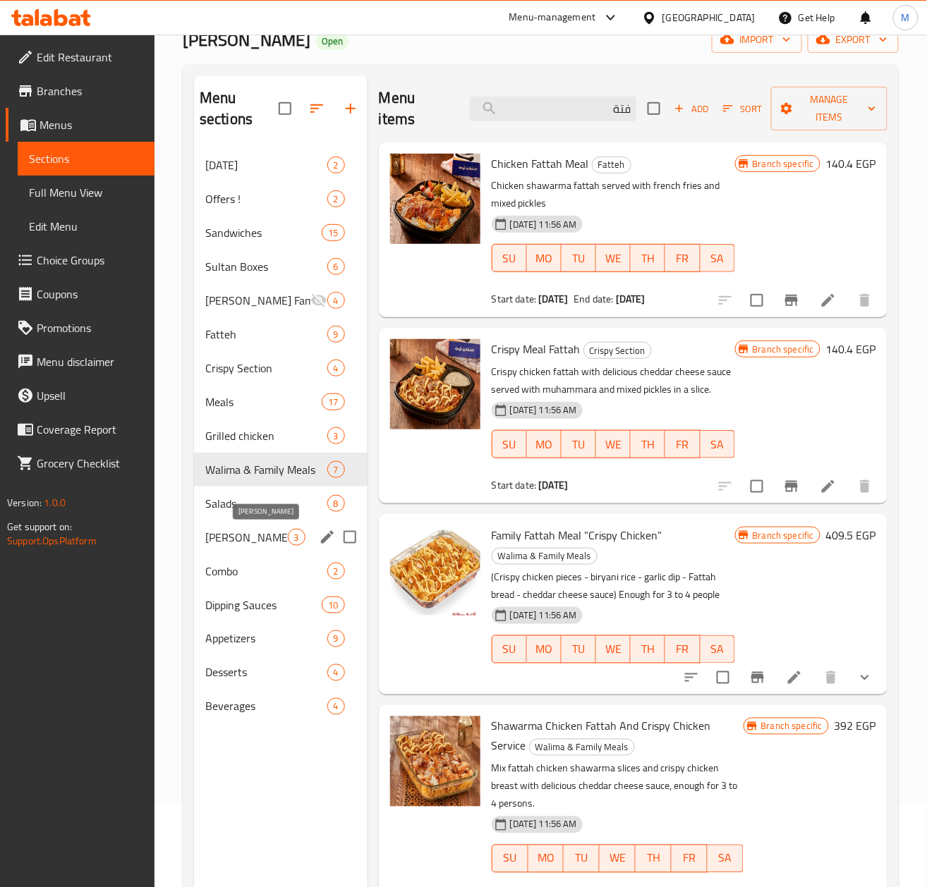
scroll to position [104, 0]
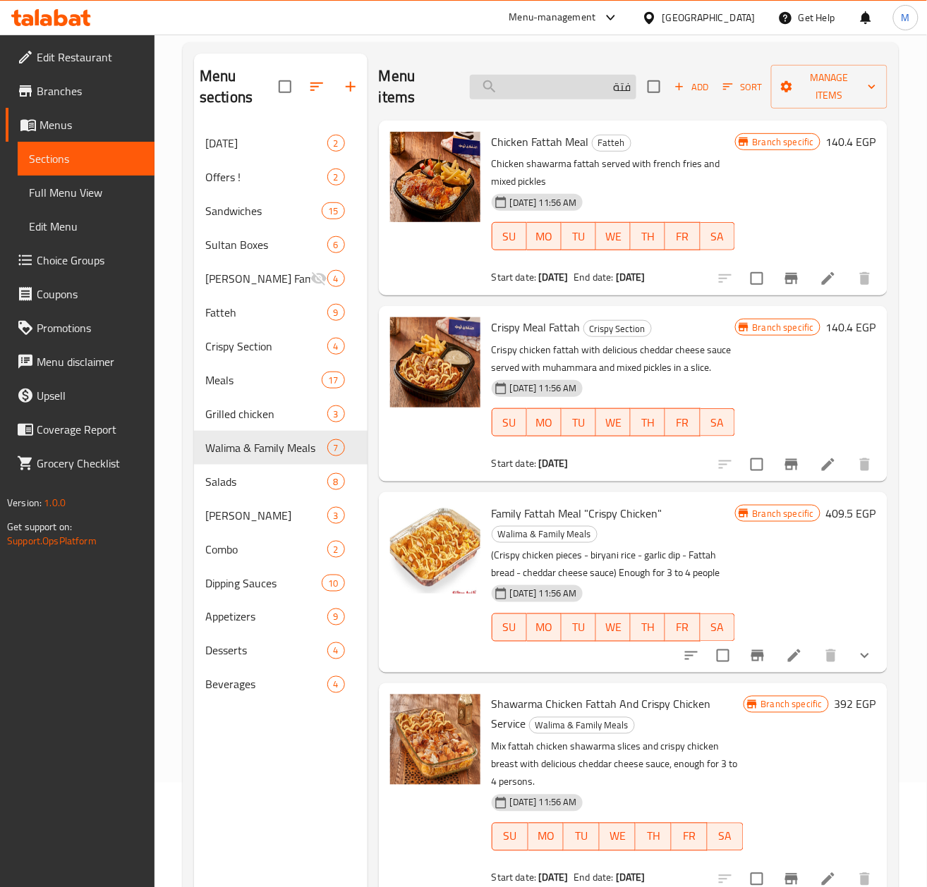
click at [551, 83] on input "فتة" at bounding box center [553, 87] width 166 height 25
paste input "فتة بشاميل شاورما لحم"
click at [551, 83] on input "فتة فتة بشاميل شاورما لحم" at bounding box center [553, 87] width 166 height 25
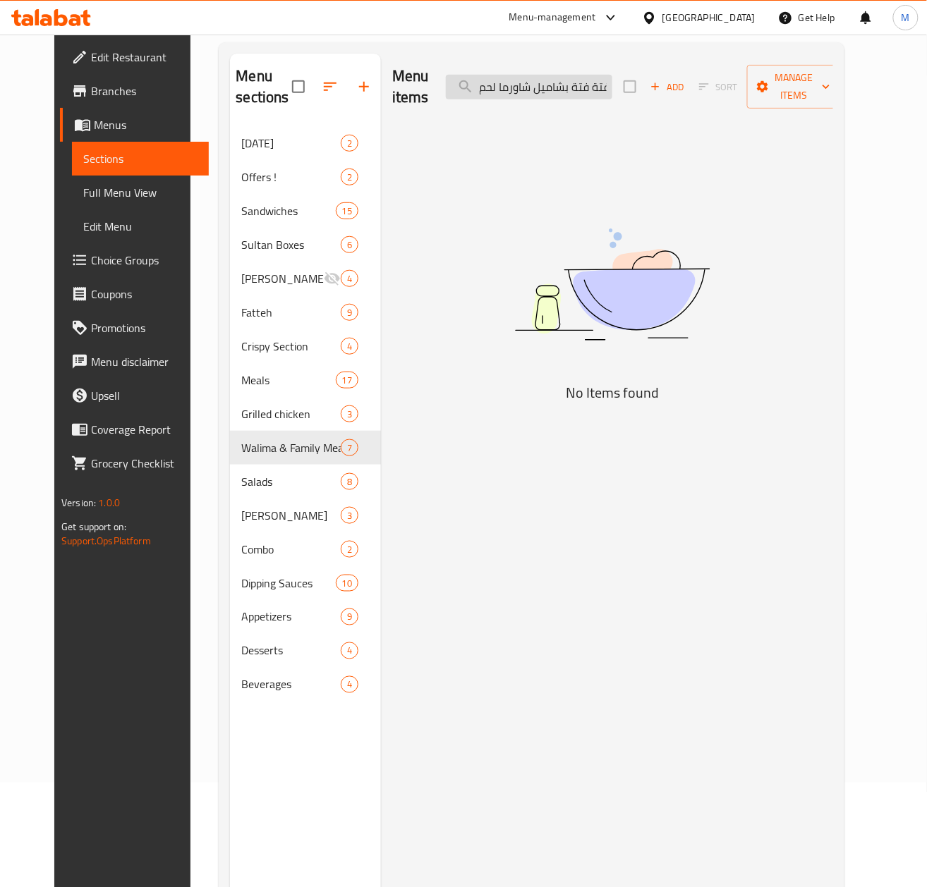
click at [551, 83] on input "فتة فتة بشاميل شاورما لحم" at bounding box center [529, 87] width 166 height 25
paste input "search"
click at [559, 91] on input "Bachamel" at bounding box center [529, 87] width 166 height 25
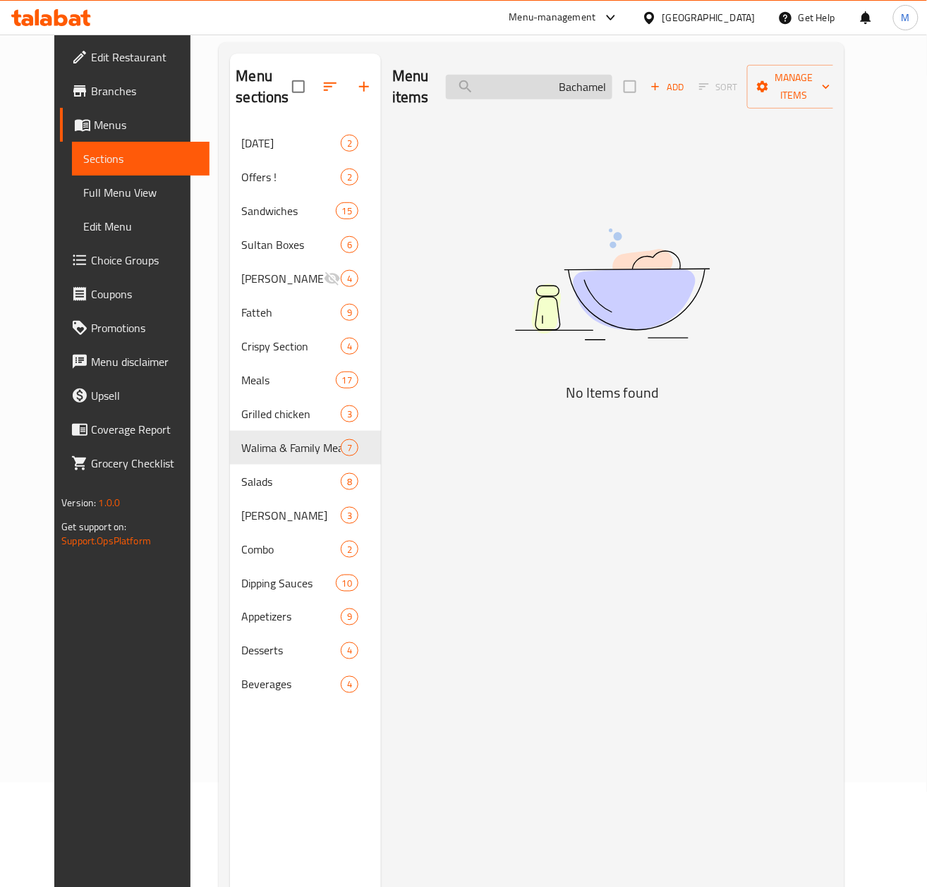
click at [559, 91] on input "Bachamel" at bounding box center [529, 87] width 166 height 25
paste input "فتة بشاميل مشكل لحوم"
drag, startPoint x: 622, startPoint y: 87, endPoint x: 283, endPoint y: 92, distance: 339.3
click at [283, 92] on div "Menu sections potato day 2 Offers ! 2 Sandwiches 15 Sultan Boxes 6 Sultan Ayub …" at bounding box center [531, 497] width 602 height 887
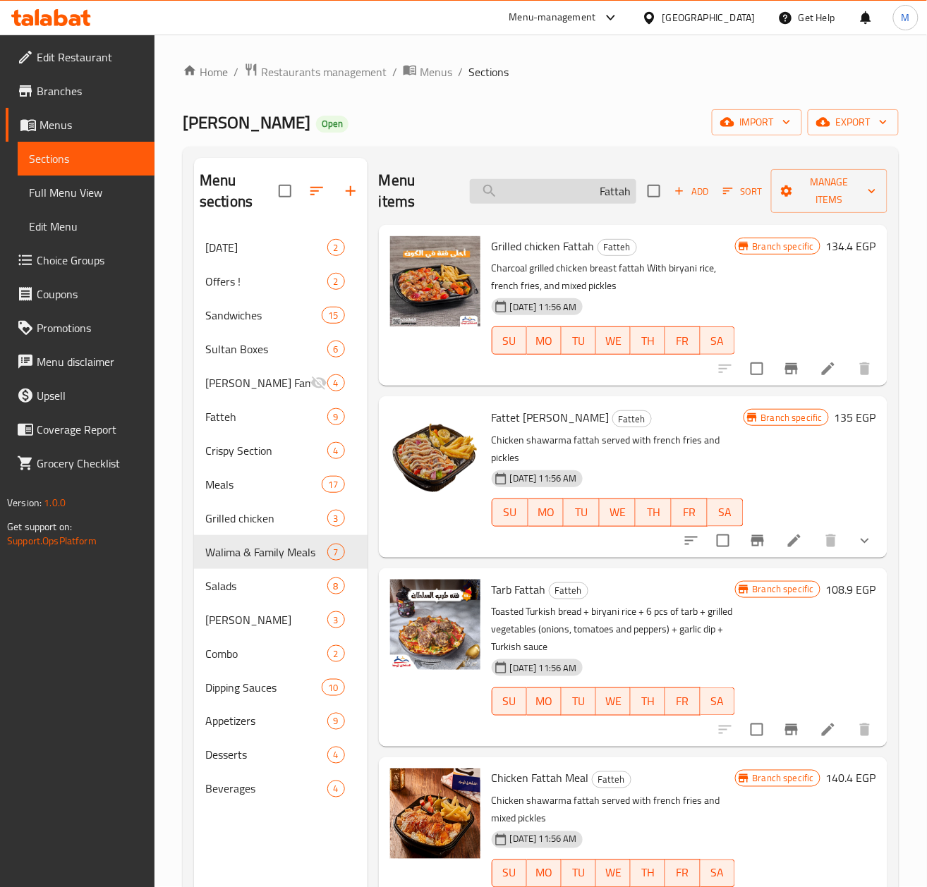
click at [542, 188] on input "Fattah" at bounding box center [553, 191] width 166 height 25
paste input "بوكس كباب لحم وسط"
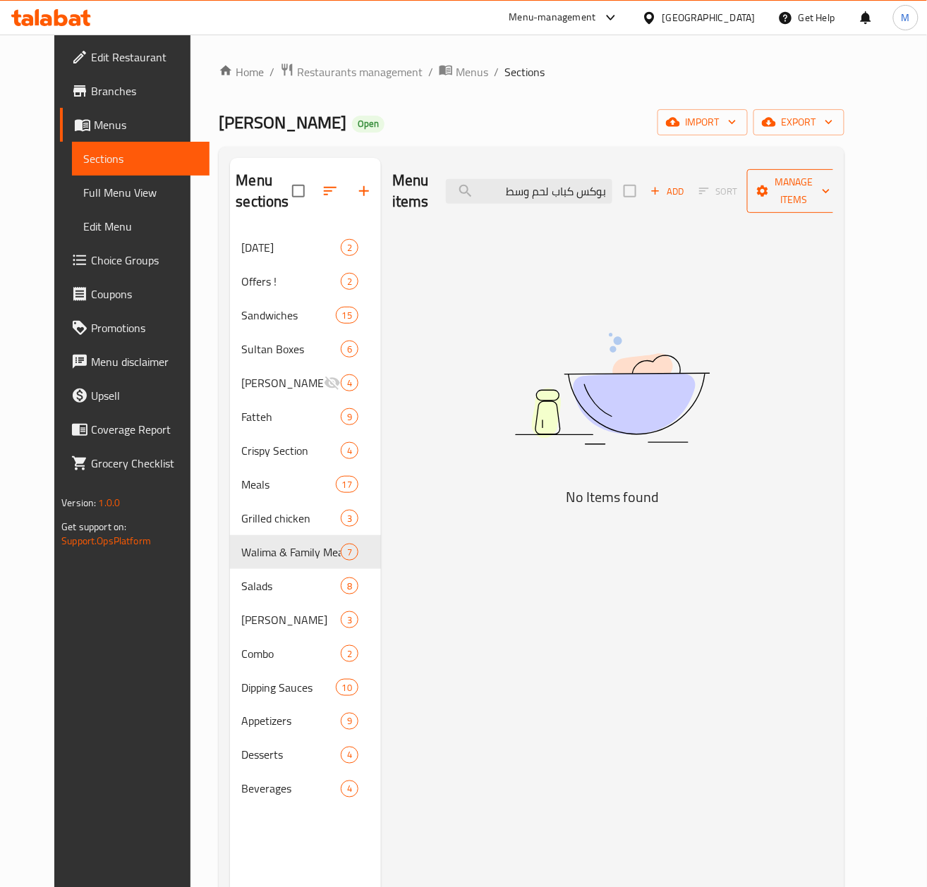
drag, startPoint x: 522, startPoint y: 193, endPoint x: 838, endPoint y: 198, distance: 316.0
click at [833, 198] on div "Menu items بوكس كباب لحم وسط Add Sort Manage items" at bounding box center [612, 191] width 441 height 67
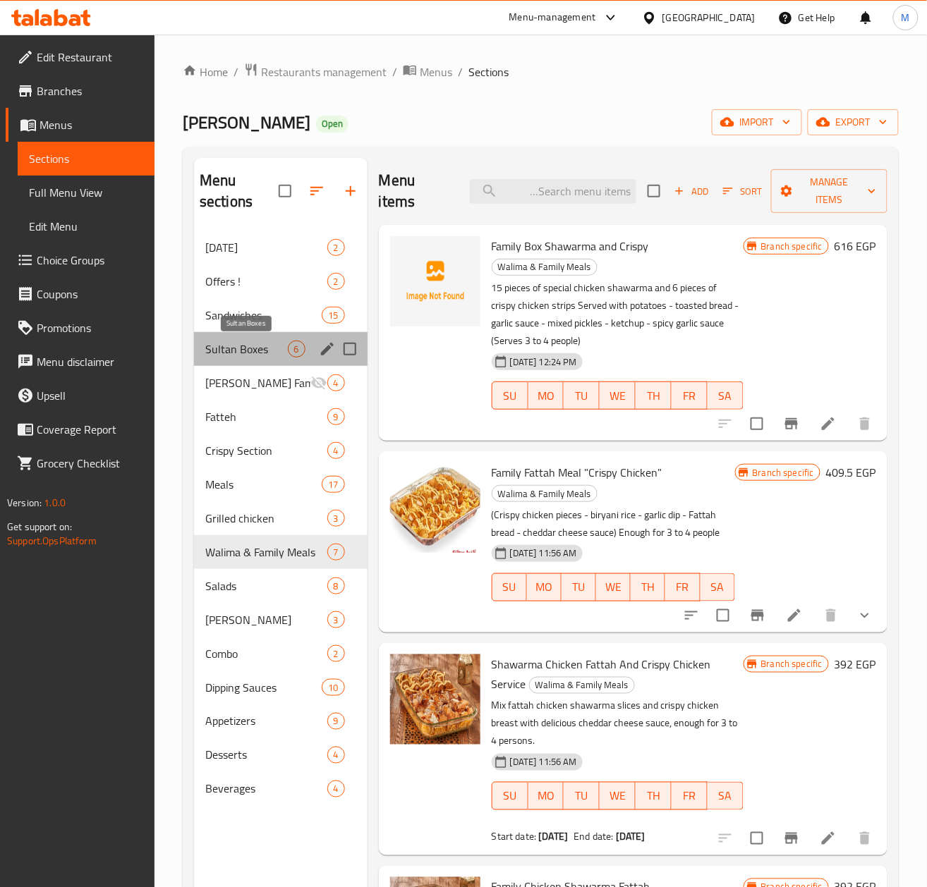
click at [243, 355] on span "Sultan Boxes" at bounding box center [246, 349] width 83 height 17
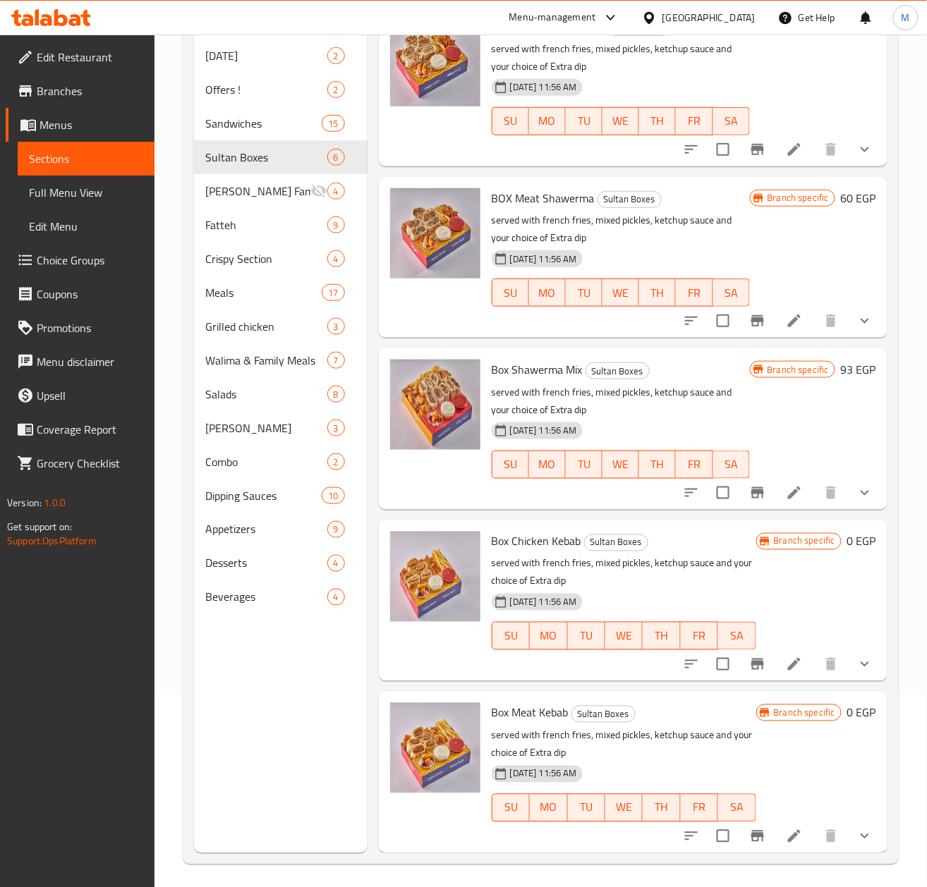
scroll to position [198, 0]
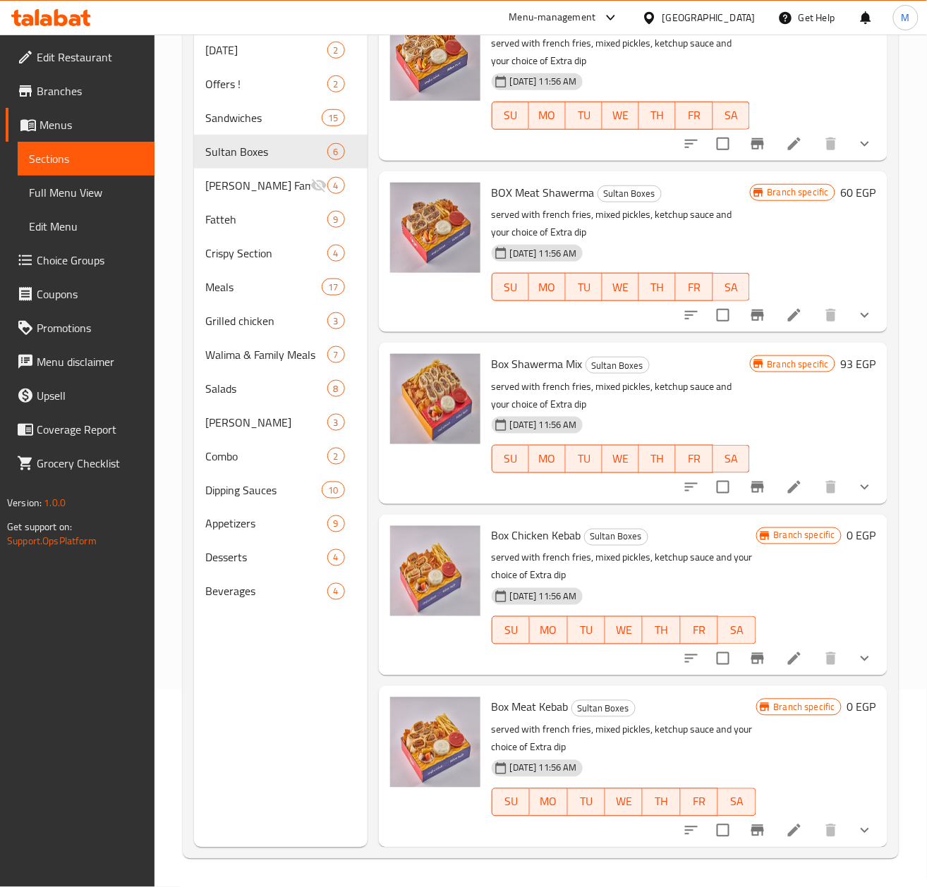
click at [859, 833] on button "show more" at bounding box center [865, 831] width 34 height 34
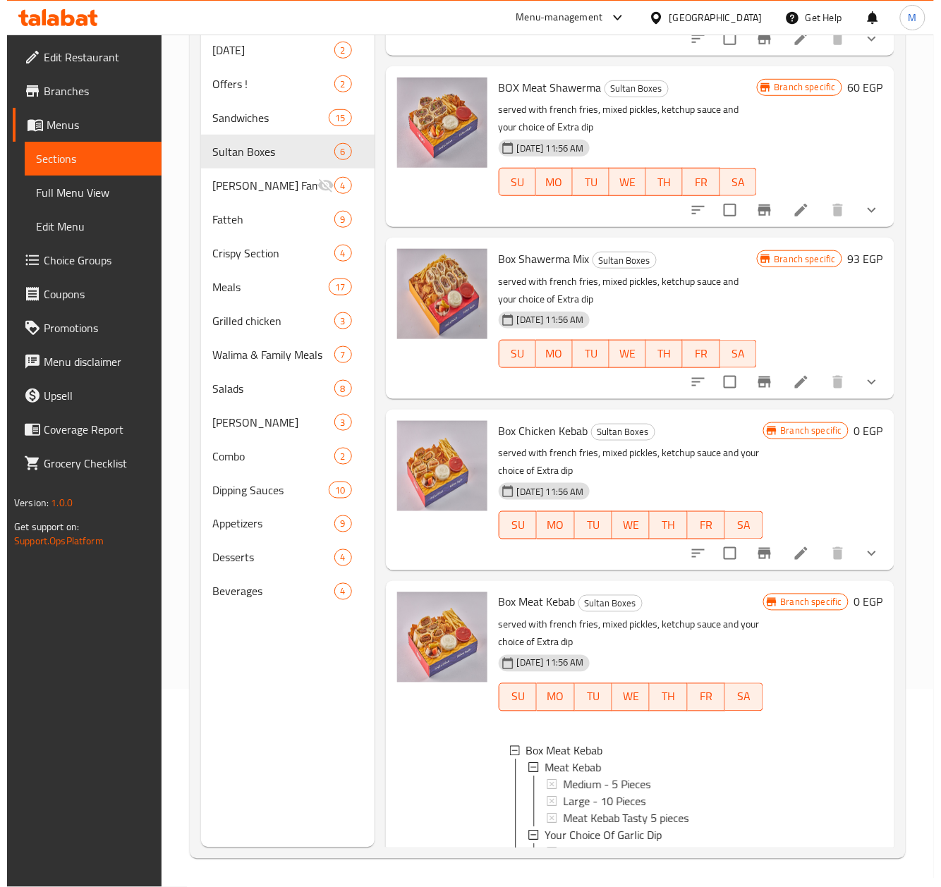
scroll to position [440, 0]
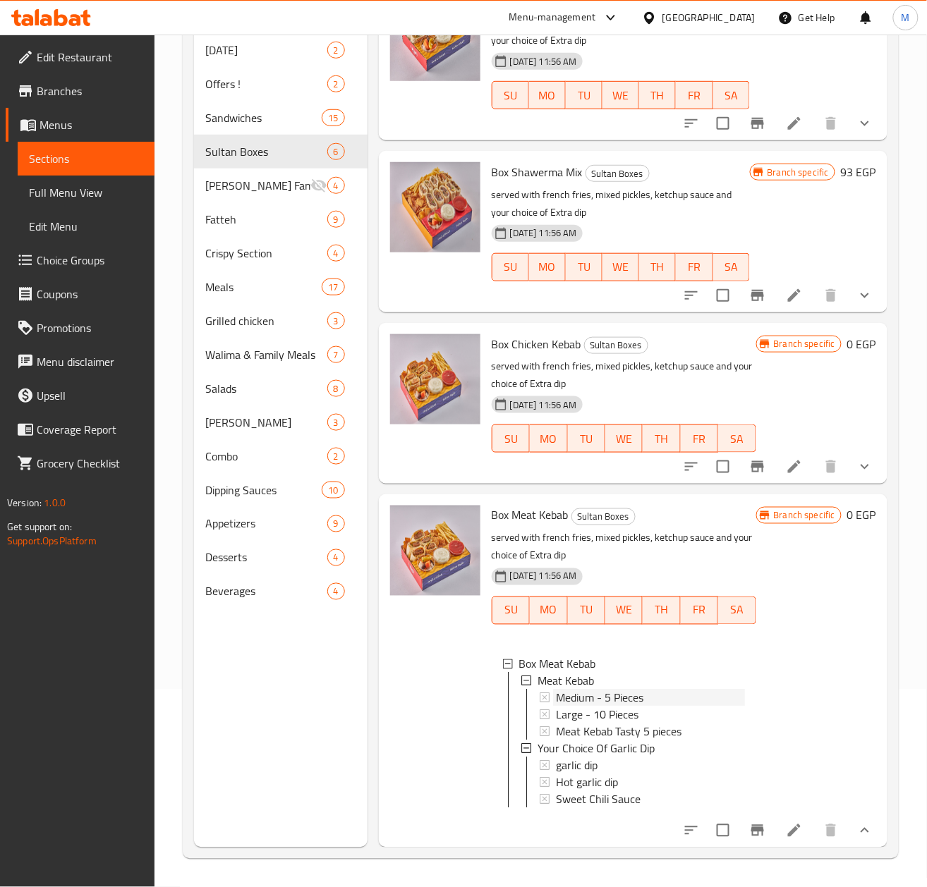
click at [619, 690] on span "Medium - 5 Pieces" at bounding box center [599, 698] width 87 height 17
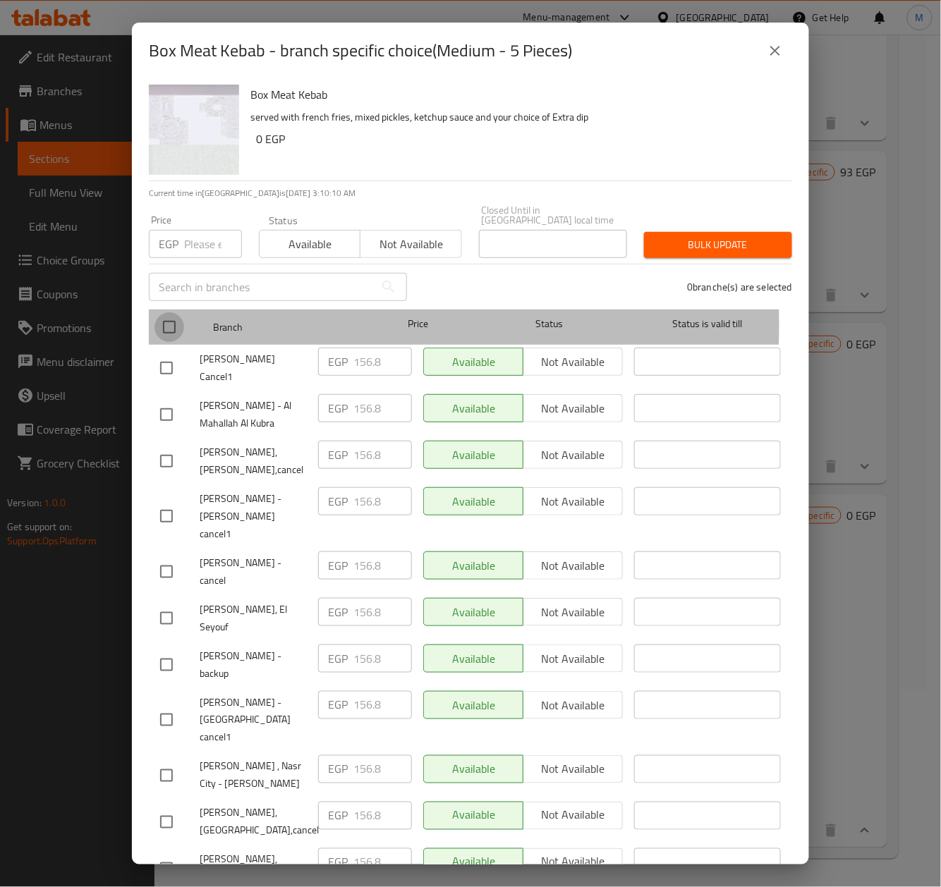
click at [178, 315] on input "checkbox" at bounding box center [169, 327] width 30 height 30
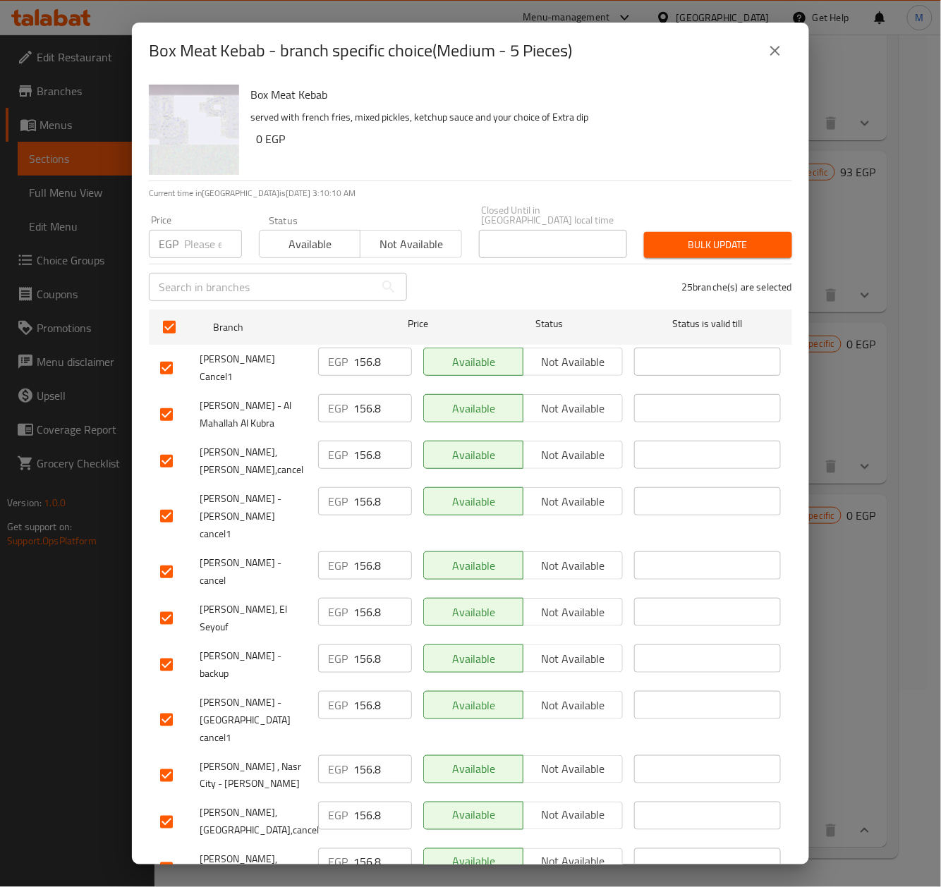
click at [192, 236] on input "number" at bounding box center [213, 244] width 58 height 28
click at [206, 236] on input "number" at bounding box center [213, 244] width 58 height 28
paste input "159.00"
click at [525, 138] on h6 "0 EGP" at bounding box center [518, 139] width 525 height 20
click at [571, 140] on h6 "0 EGP" at bounding box center [518, 139] width 525 height 20
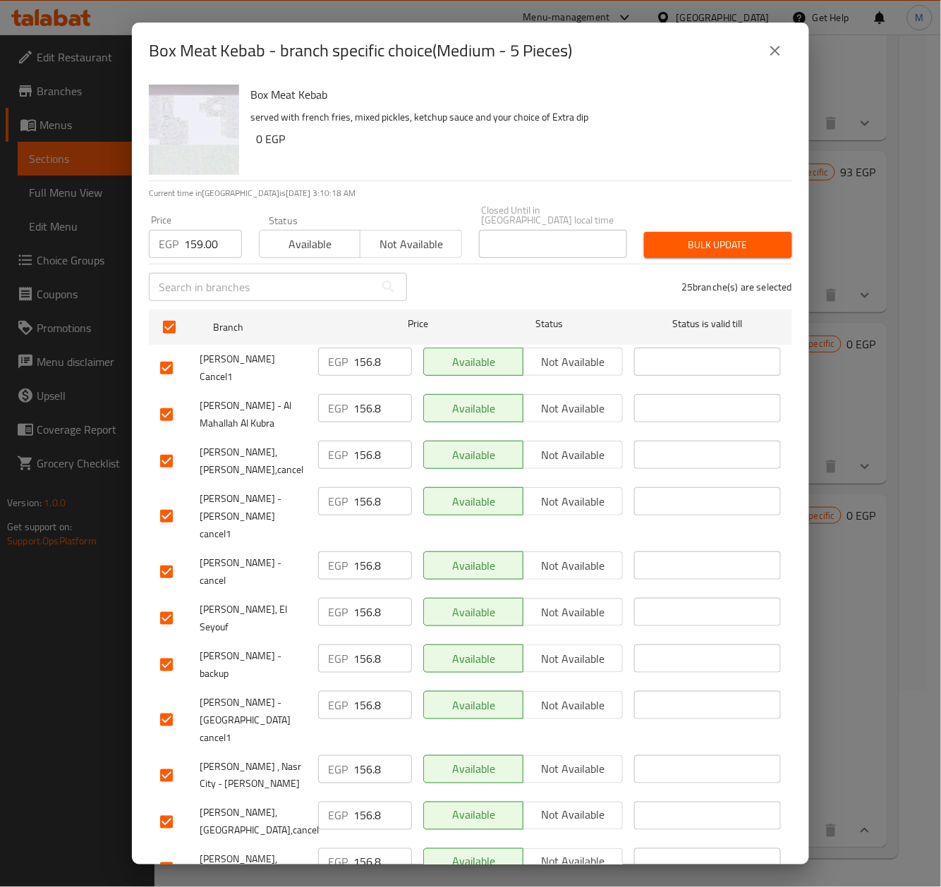
scroll to position [568, 0]
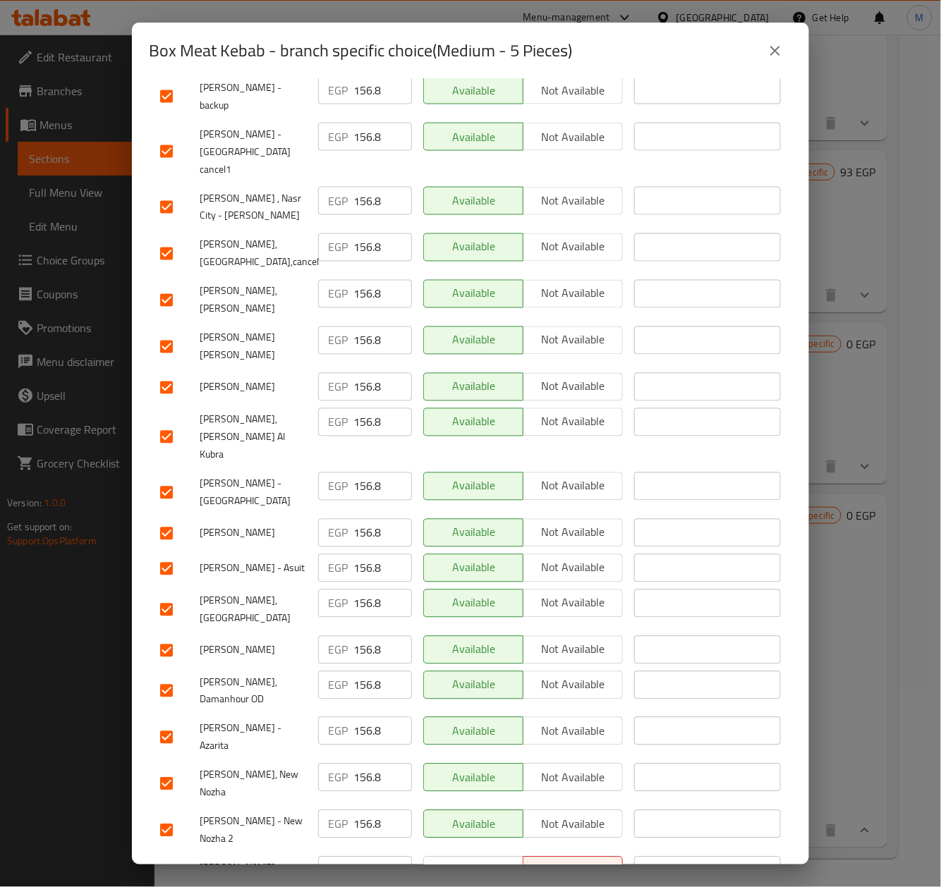
drag, startPoint x: 164, startPoint y: 751, endPoint x: 652, endPoint y: 525, distance: 538.0
click at [164, 872] on input "checkbox" at bounding box center [167, 887] width 30 height 30
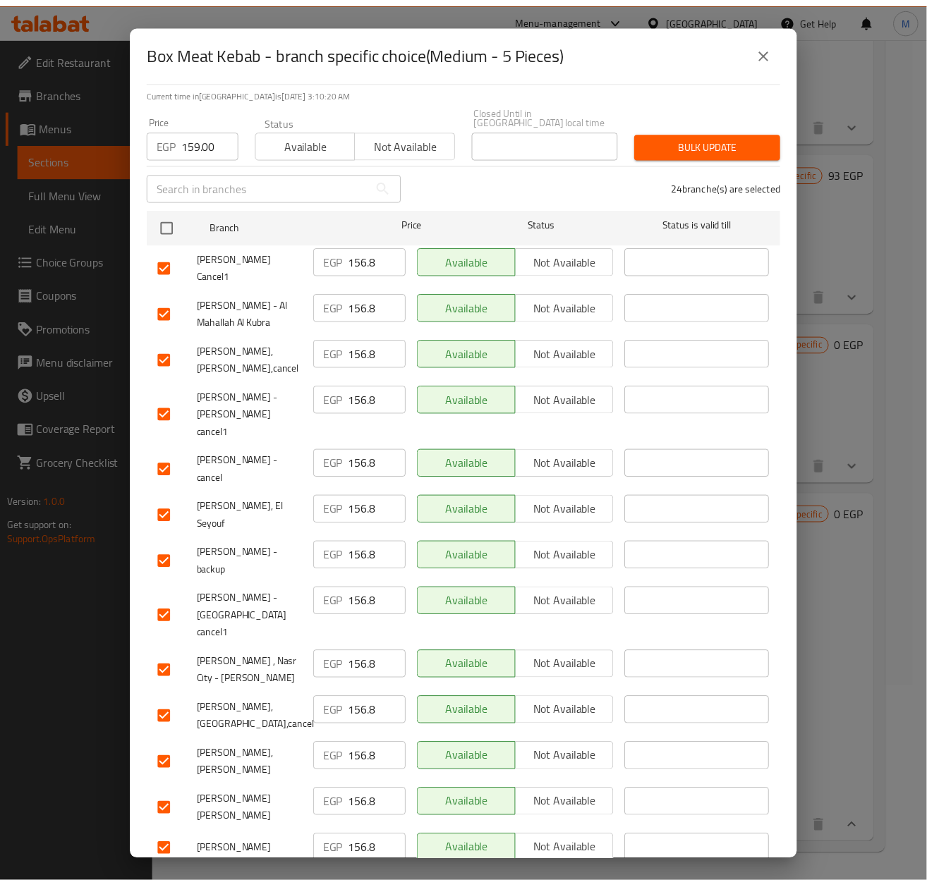
scroll to position [0, 0]
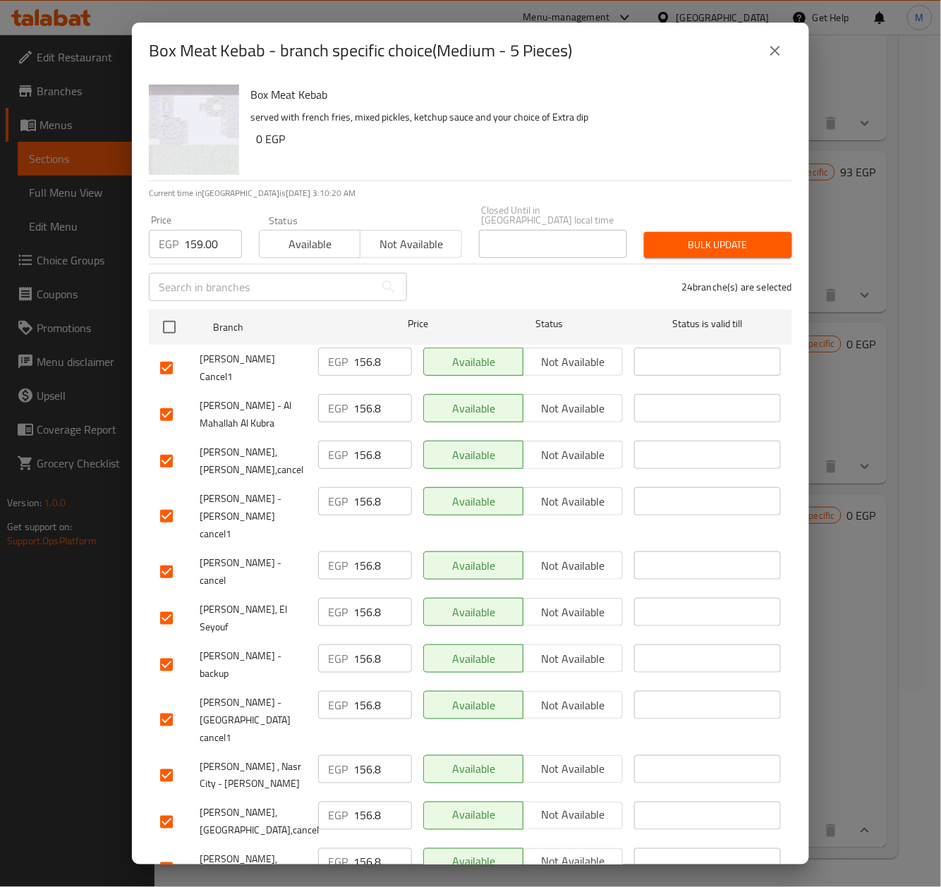
click at [714, 236] on span "Bulk update" at bounding box center [718, 245] width 126 height 18
click at [779, 41] on button "close" at bounding box center [775, 51] width 34 height 34
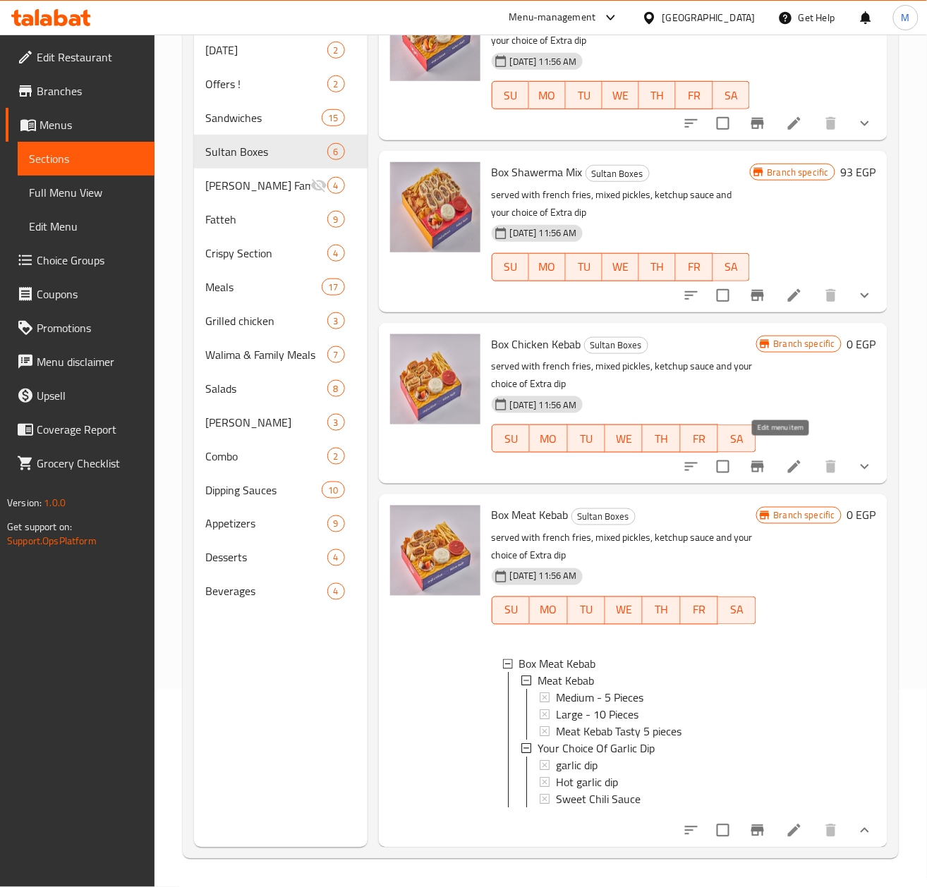
click at [788, 461] on icon at bounding box center [794, 467] width 13 height 13
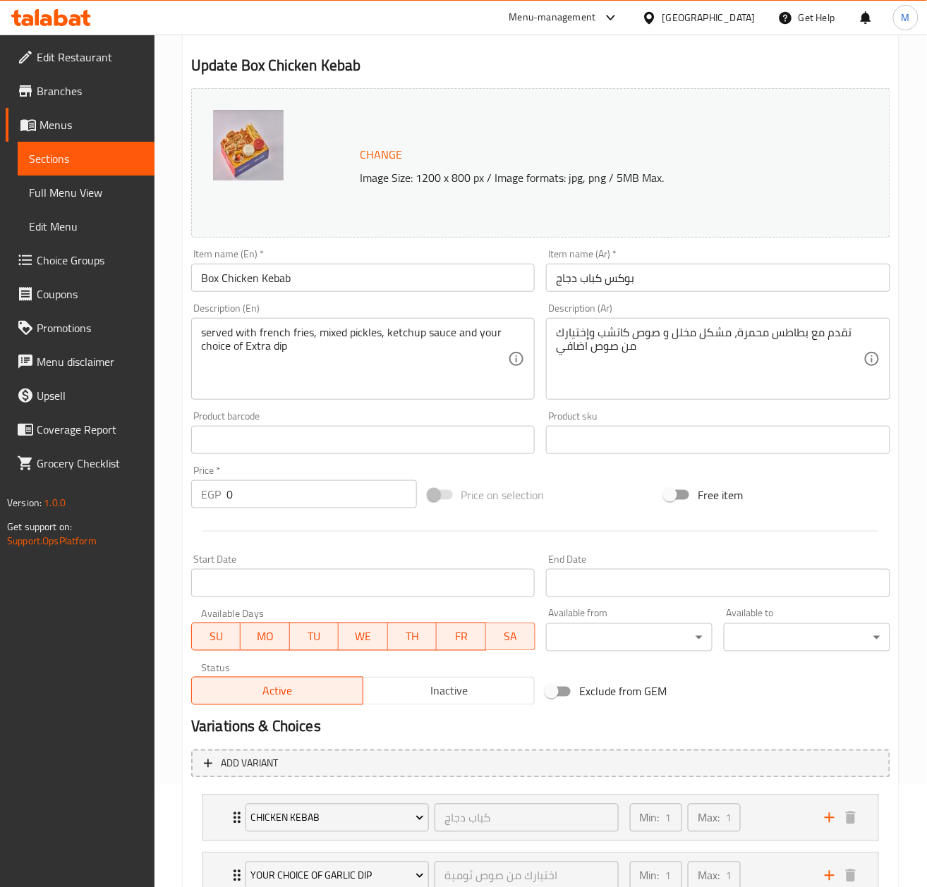
scroll to position [212, 0]
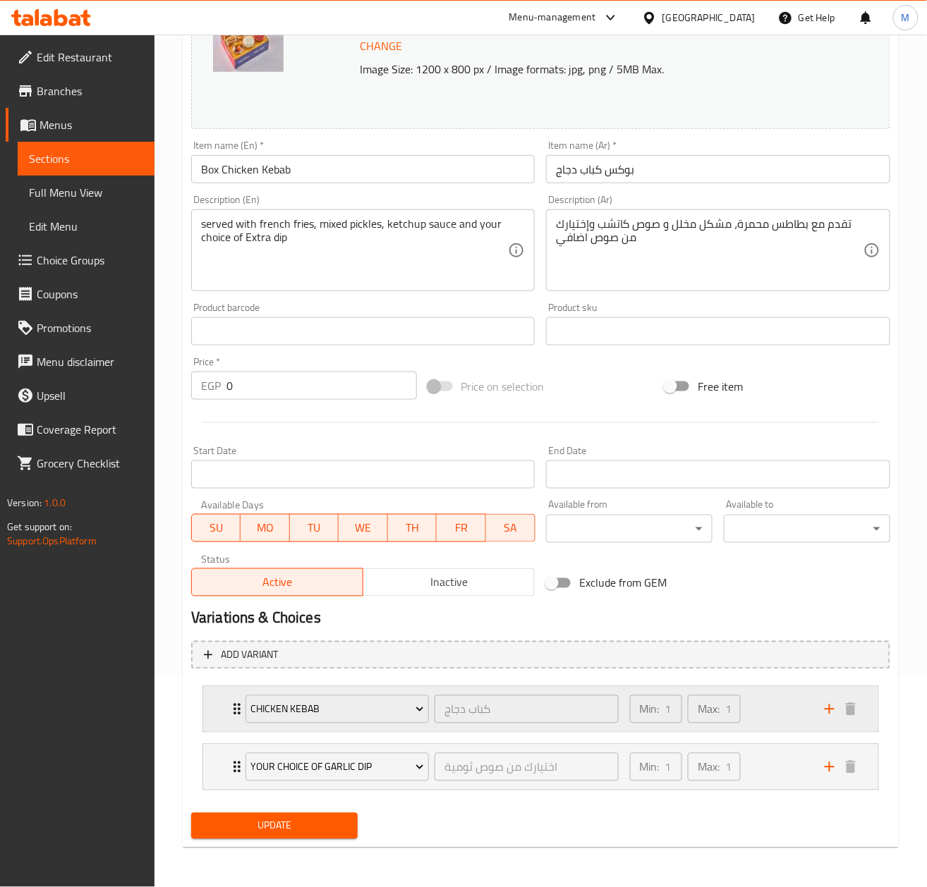
click at [235, 717] on div "Chicken Kebab كباب دجاج ​ Min: 1 ​ Max: 1 ​" at bounding box center [545, 709] width 633 height 45
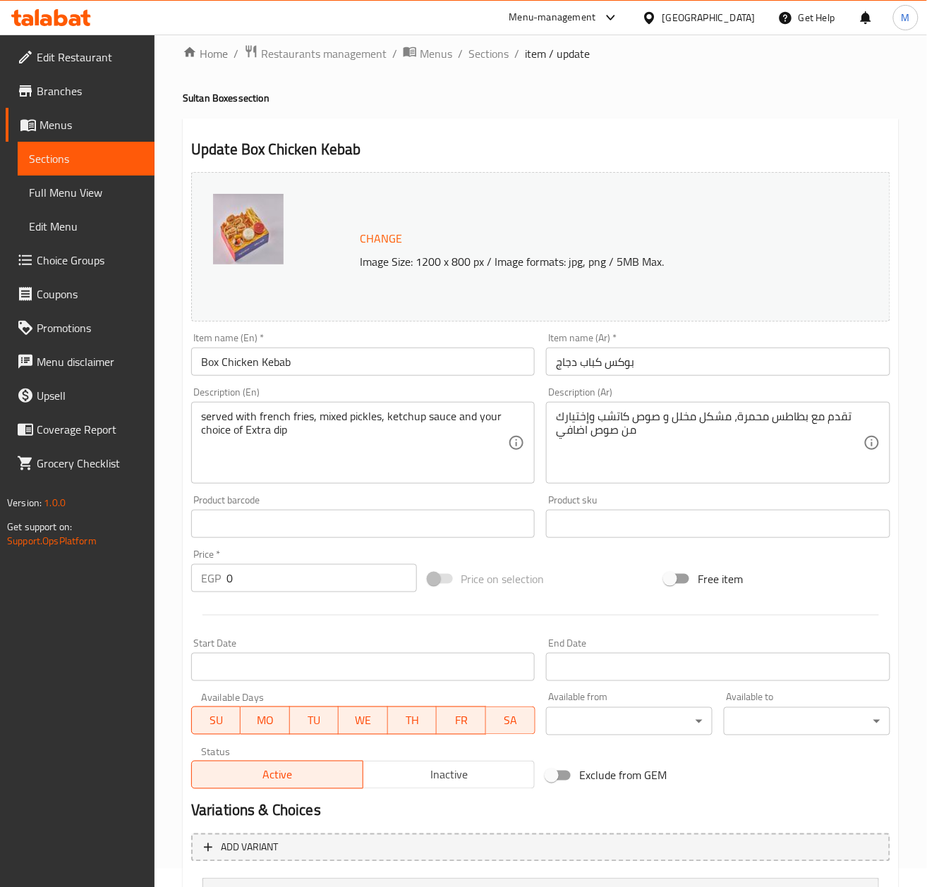
scroll to position [16, 0]
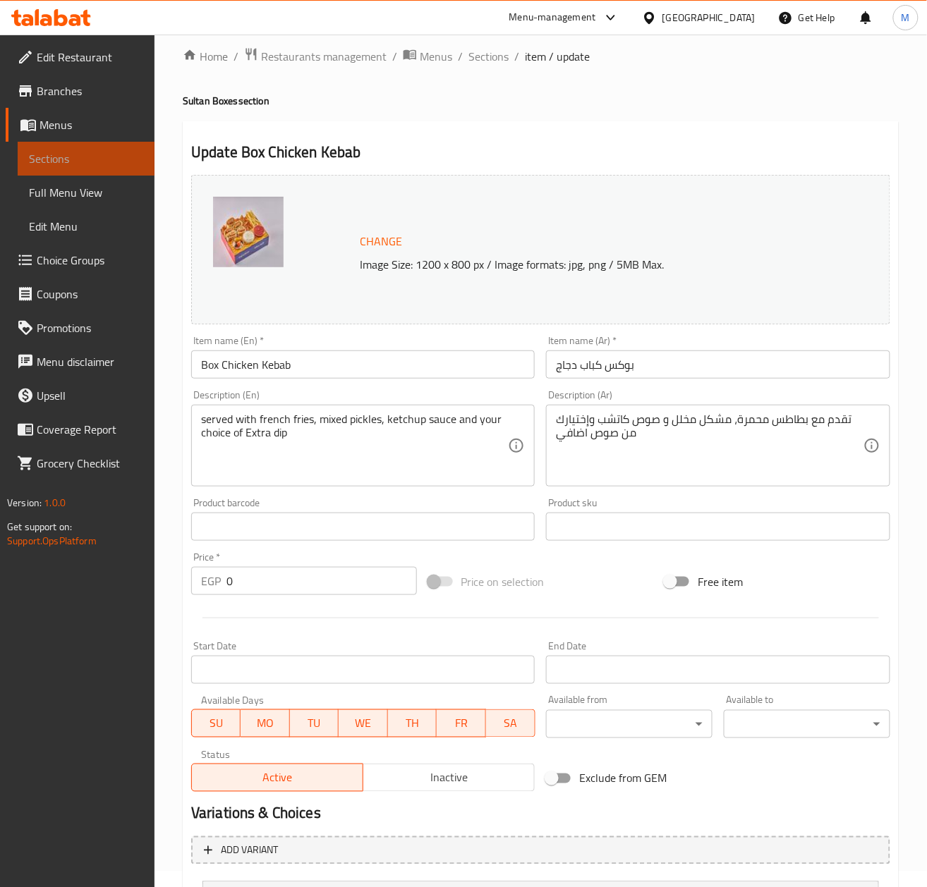
click at [57, 159] on span "Sections" at bounding box center [86, 158] width 114 height 17
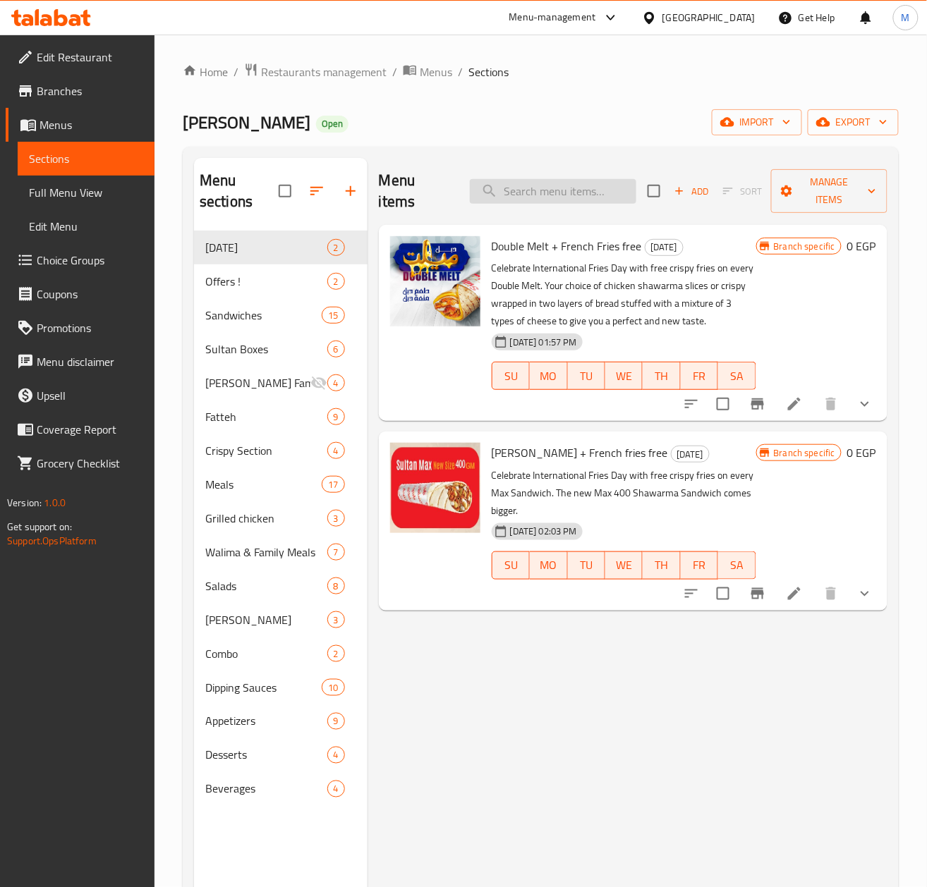
click at [576, 195] on input "search" at bounding box center [553, 191] width 166 height 25
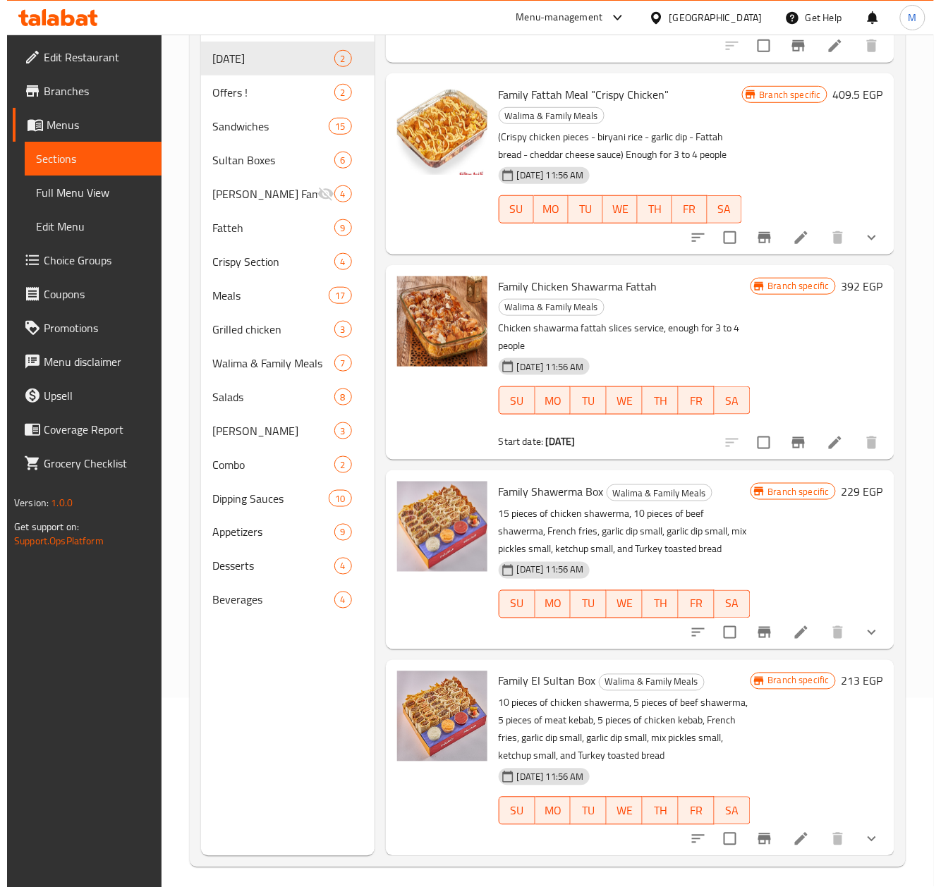
scroll to position [198, 0]
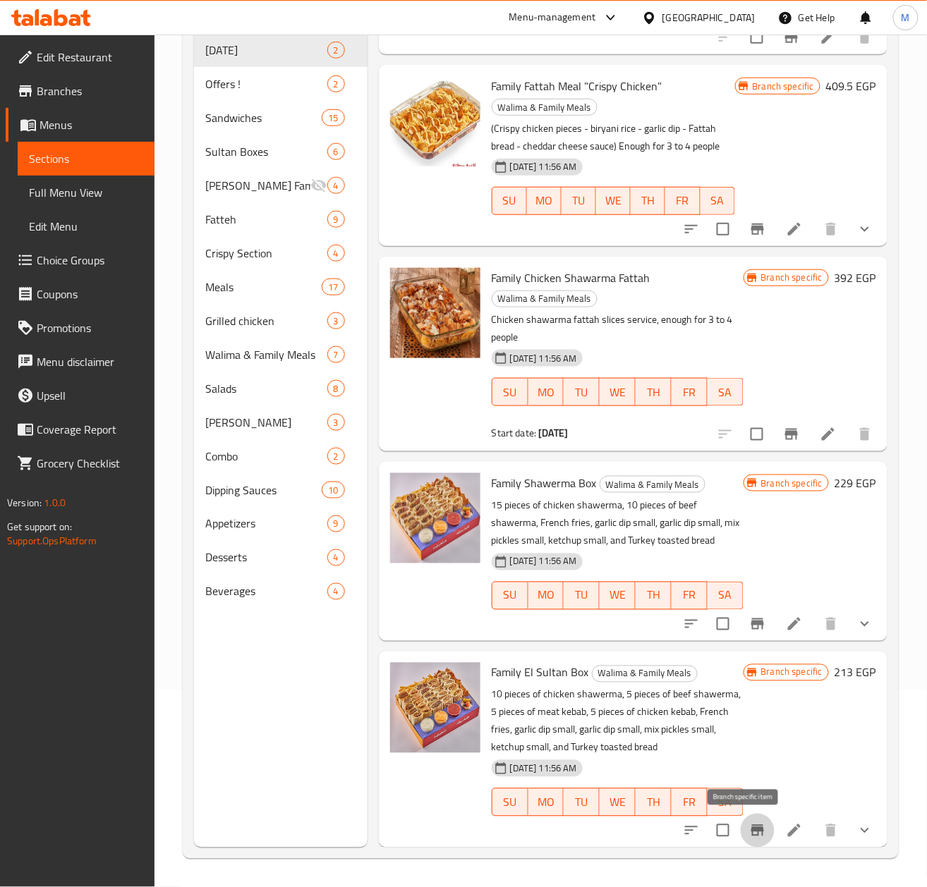
click at [753, 831] on button "Branch-specific-item" at bounding box center [758, 831] width 34 height 34
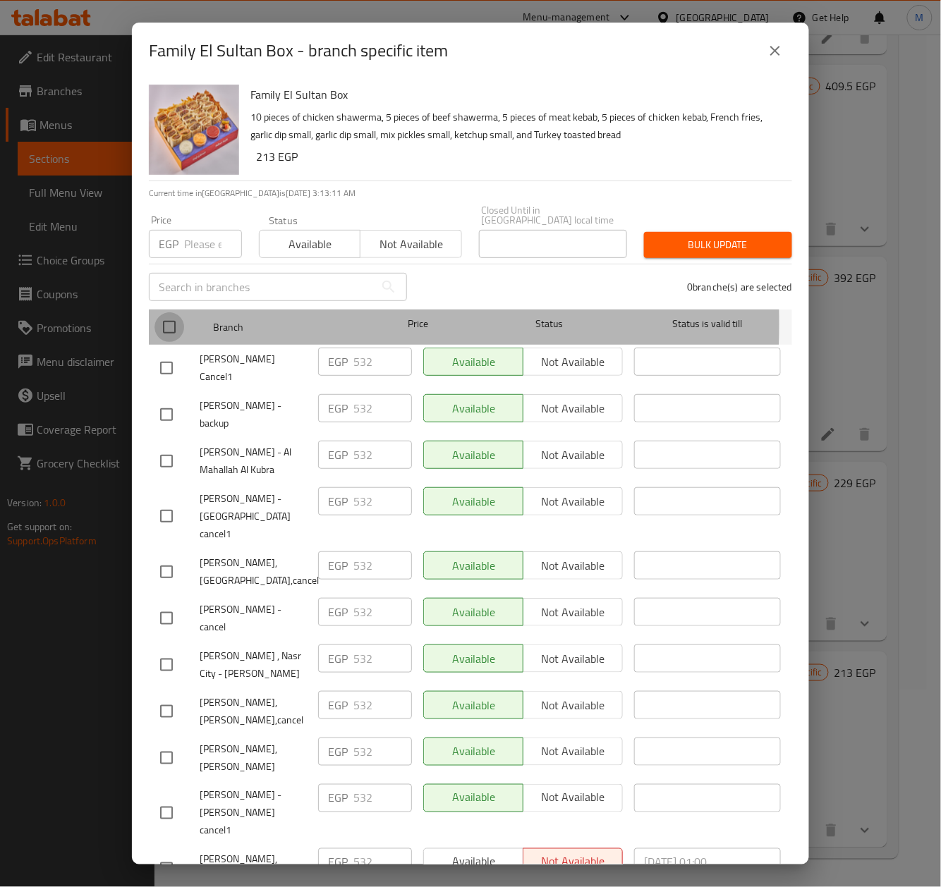
drag, startPoint x: 161, startPoint y: 314, endPoint x: 215, endPoint y: 257, distance: 78.8
click at [171, 312] on input "checkbox" at bounding box center [169, 327] width 30 height 30
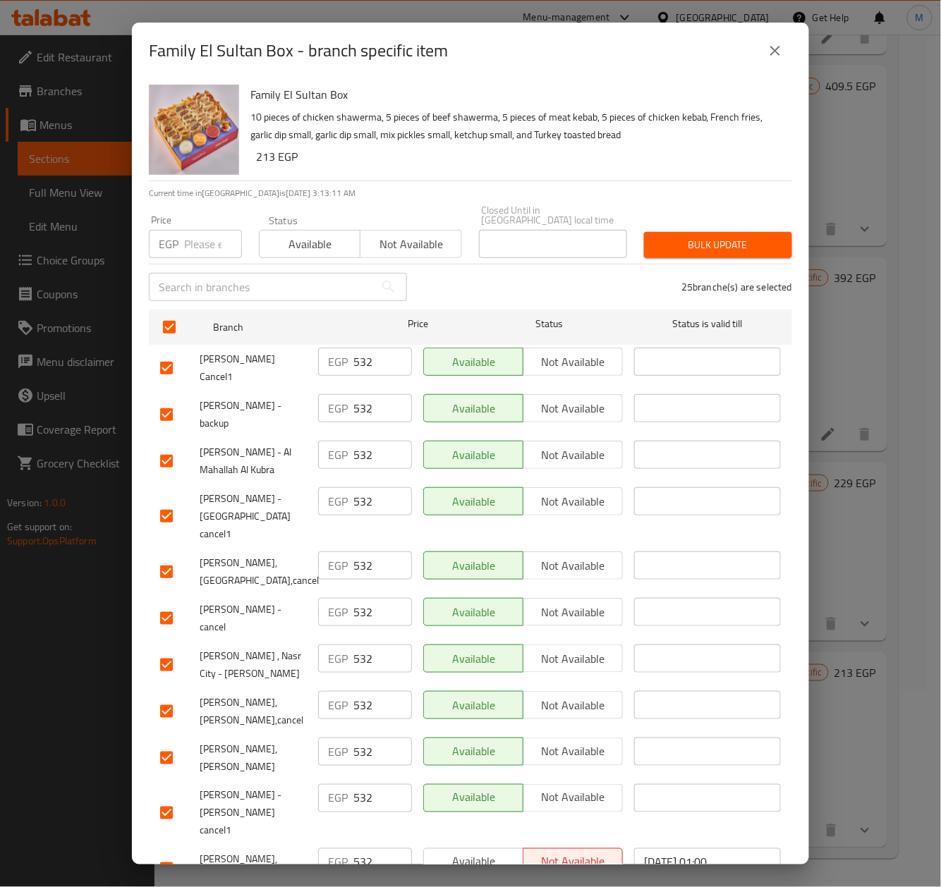
drag, startPoint x: 204, startPoint y: 236, endPoint x: 331, endPoint y: 135, distance: 161.7
click at [204, 235] on input "number" at bounding box center [213, 244] width 58 height 28
paste input "545.00"
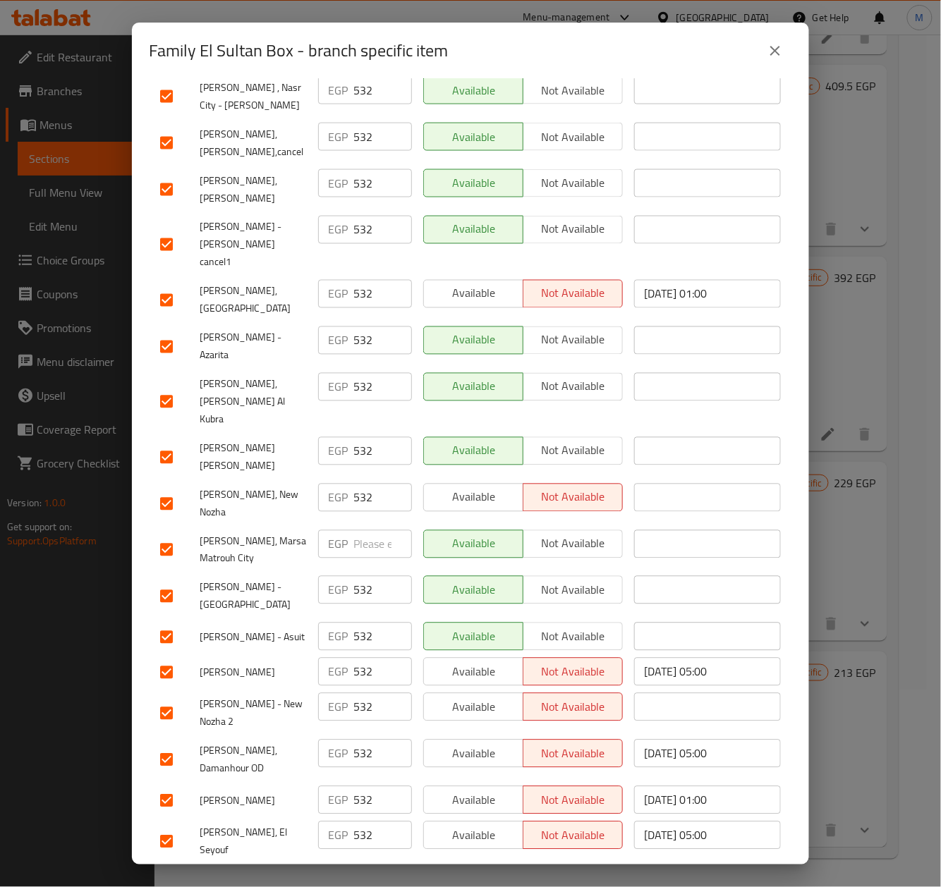
drag, startPoint x: 162, startPoint y: 804, endPoint x: 650, endPoint y: 592, distance: 531.3
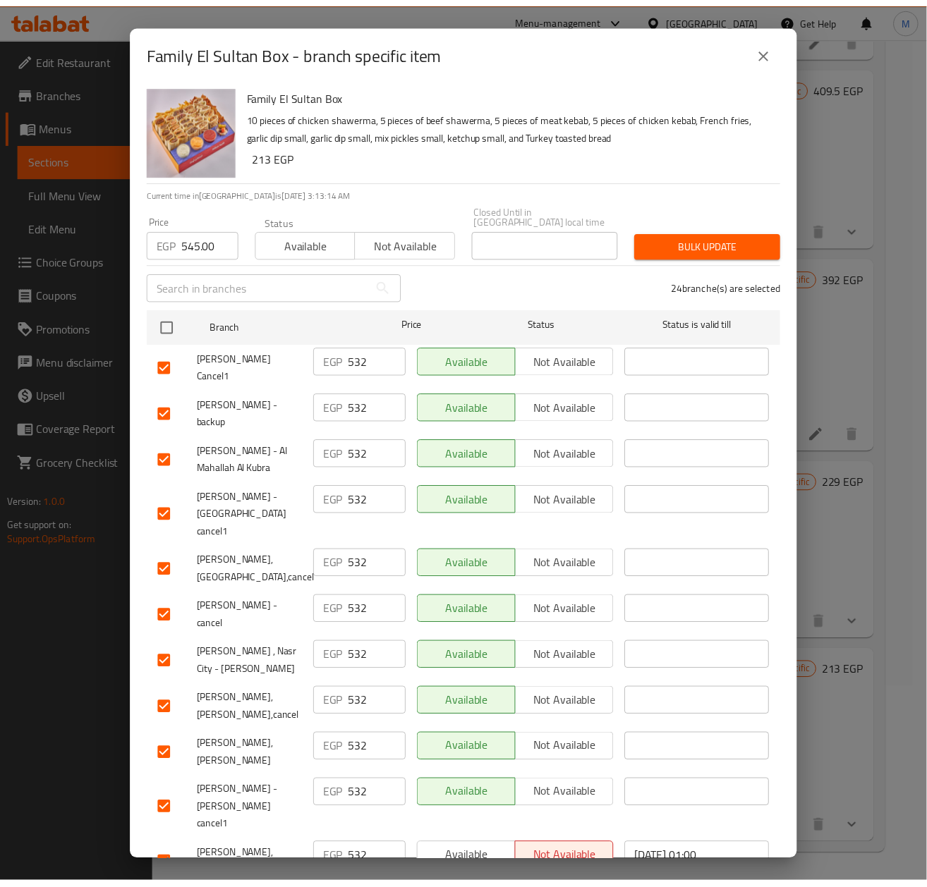
scroll to position [0, 0]
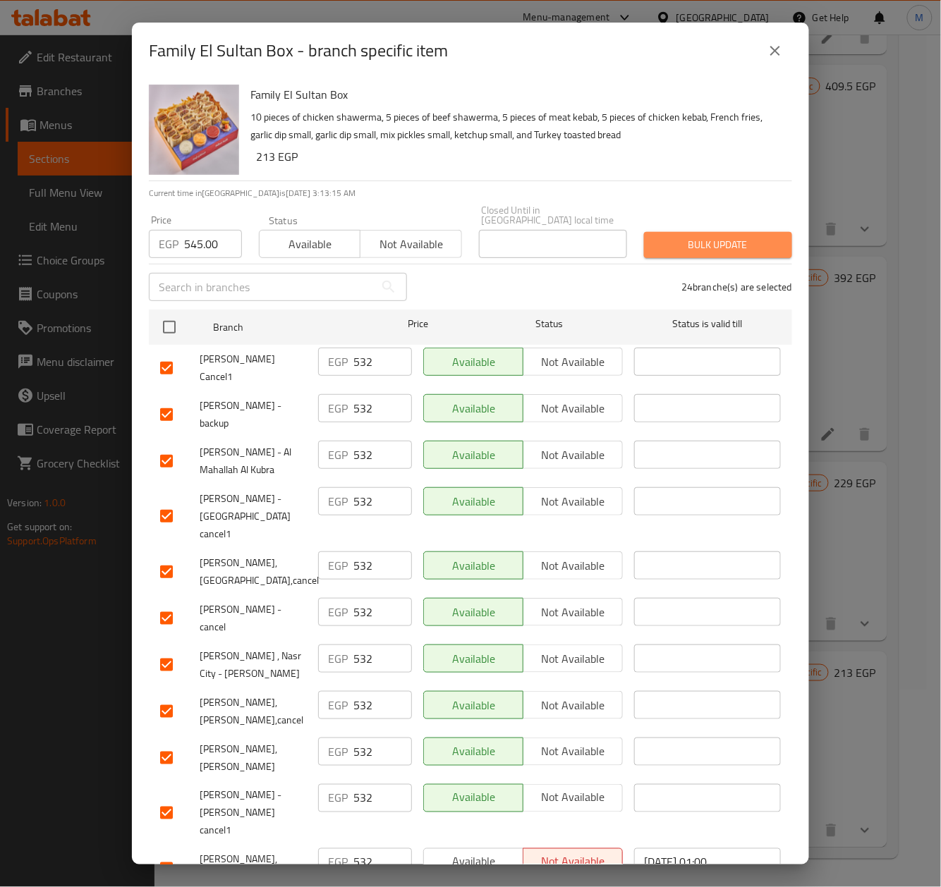
drag, startPoint x: 718, startPoint y: 235, endPoint x: 717, endPoint y: 224, distance: 11.3
click at [719, 236] on span "Bulk update" at bounding box center [718, 245] width 126 height 18
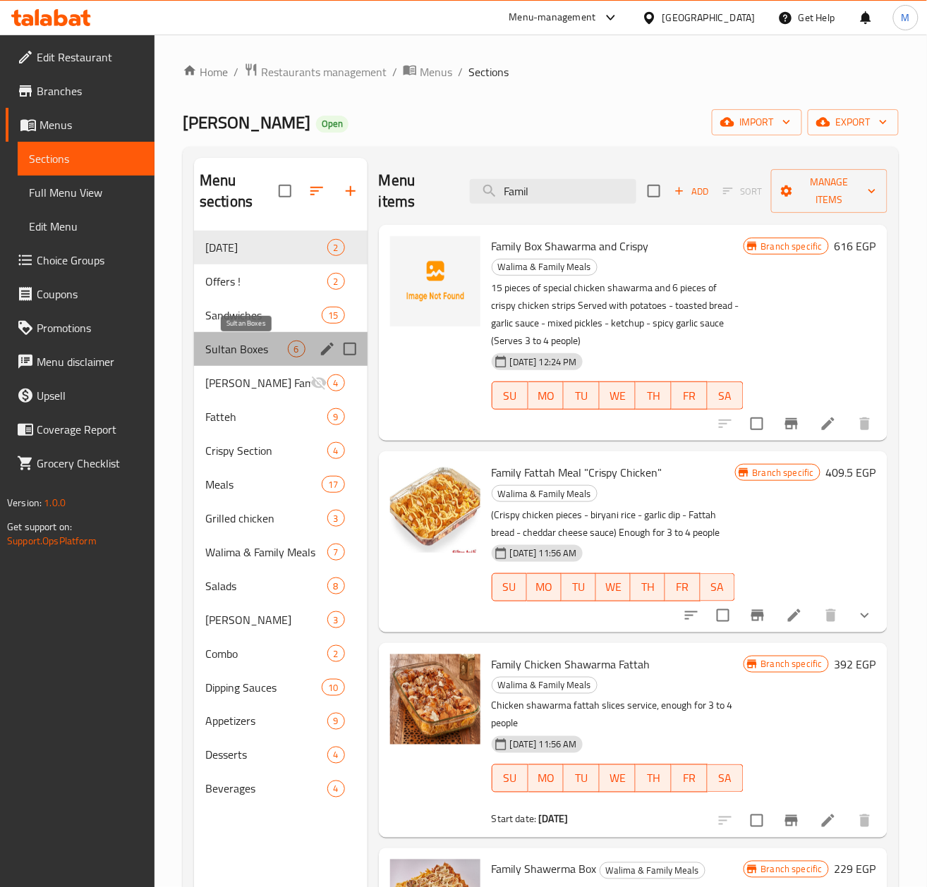
click at [240, 350] on span "Sultan Boxes" at bounding box center [246, 349] width 83 height 17
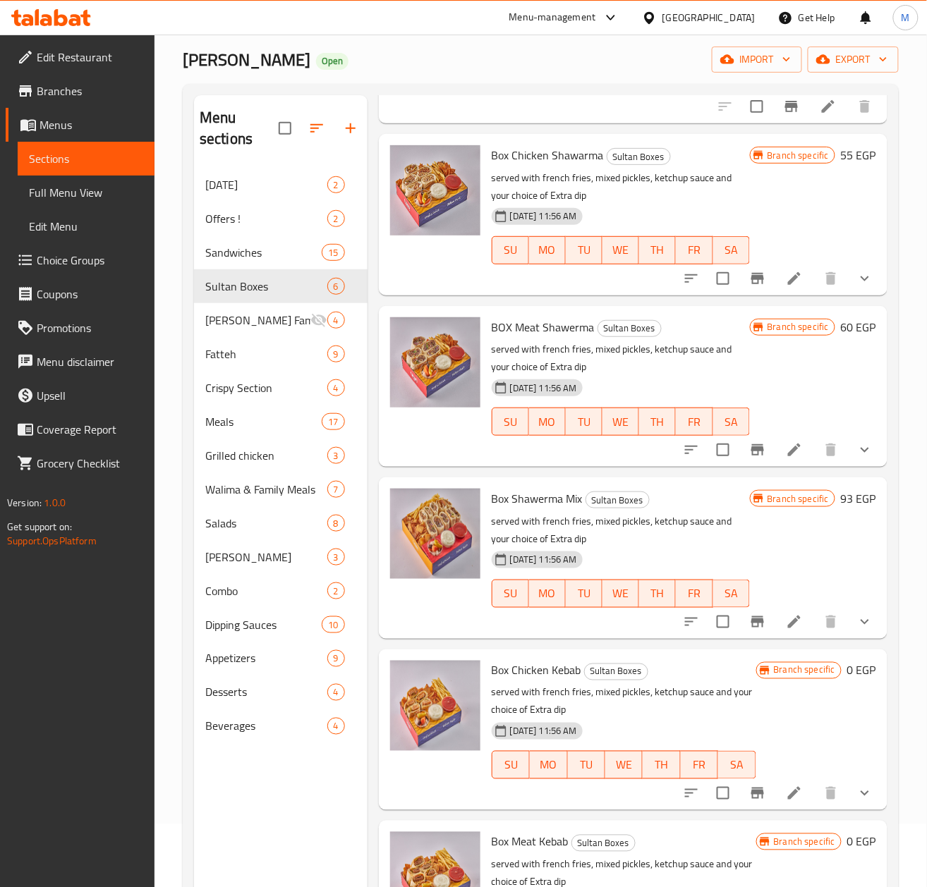
scroll to position [94, 0]
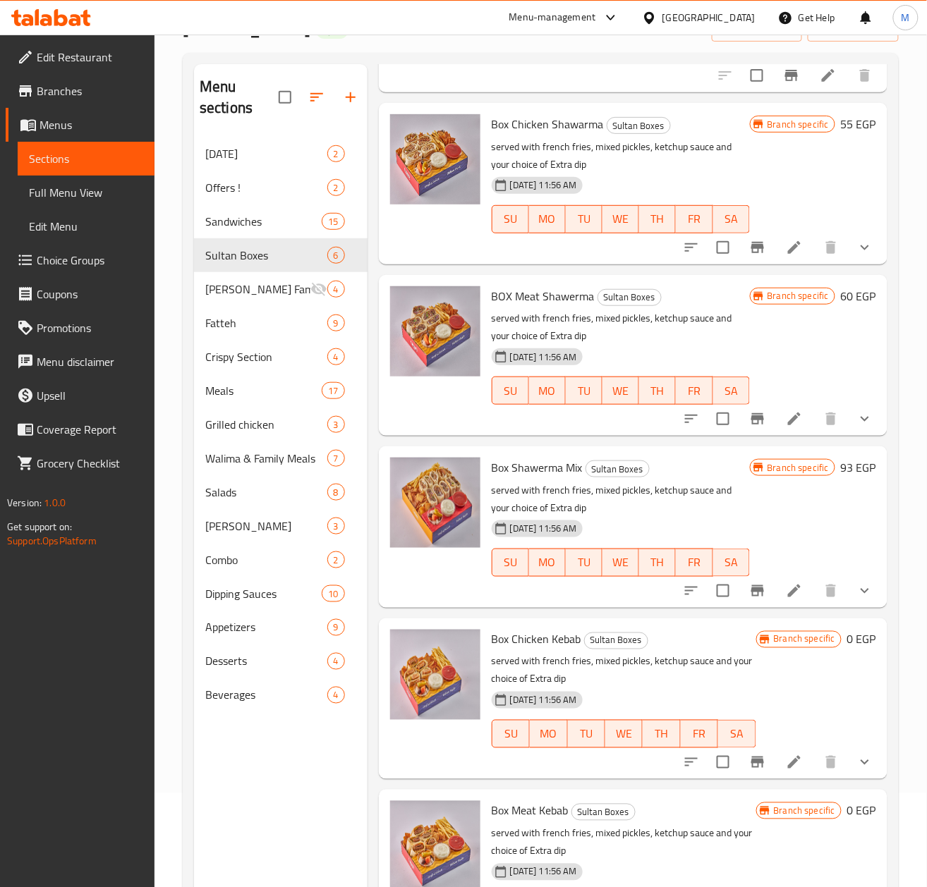
click at [860, 765] on icon "show more" at bounding box center [864, 762] width 8 height 5
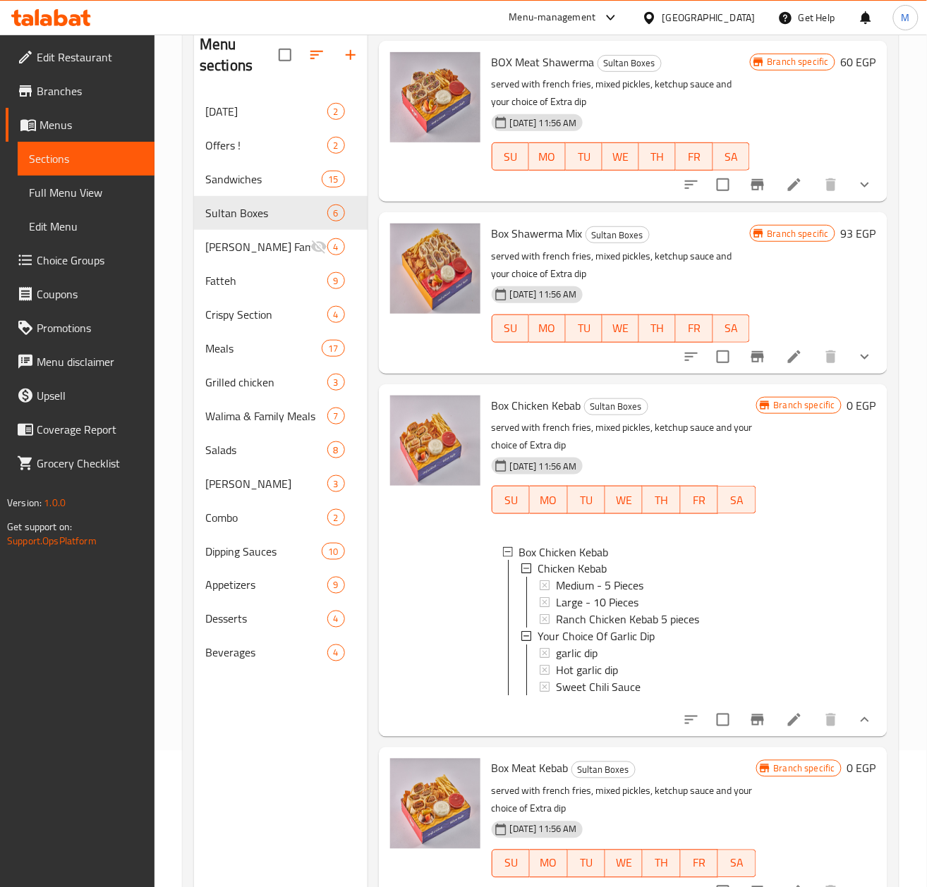
scroll to position [198, 0]
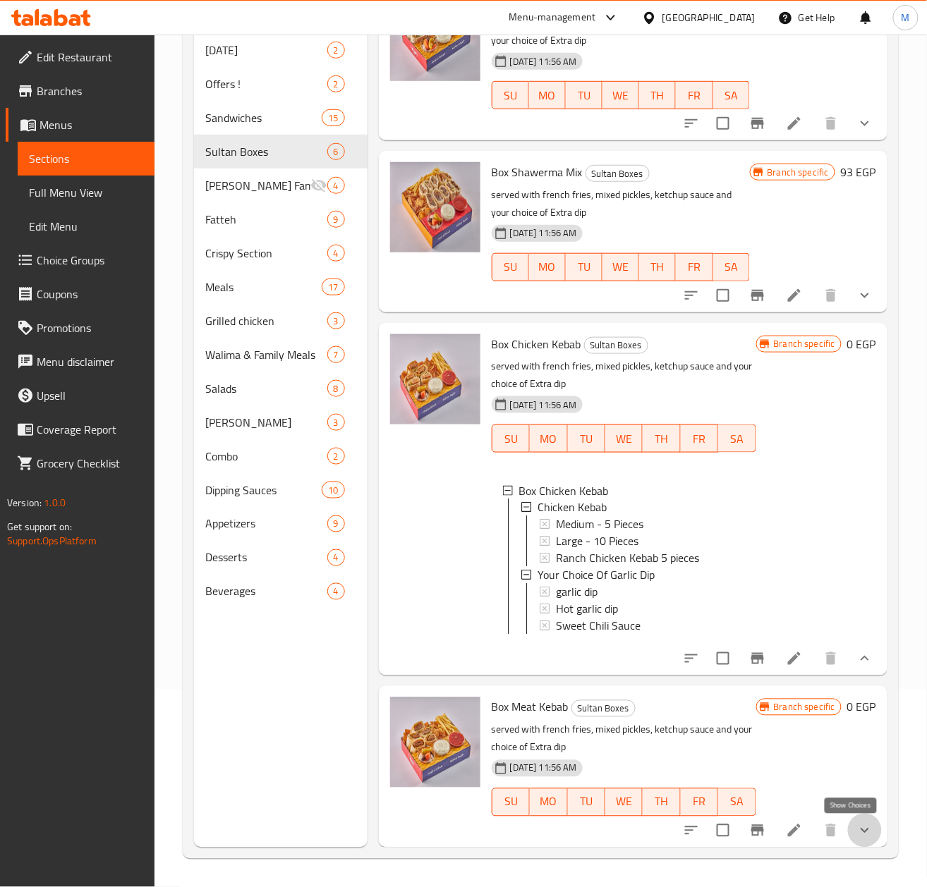
click at [856, 830] on icon "show more" at bounding box center [864, 830] width 17 height 17
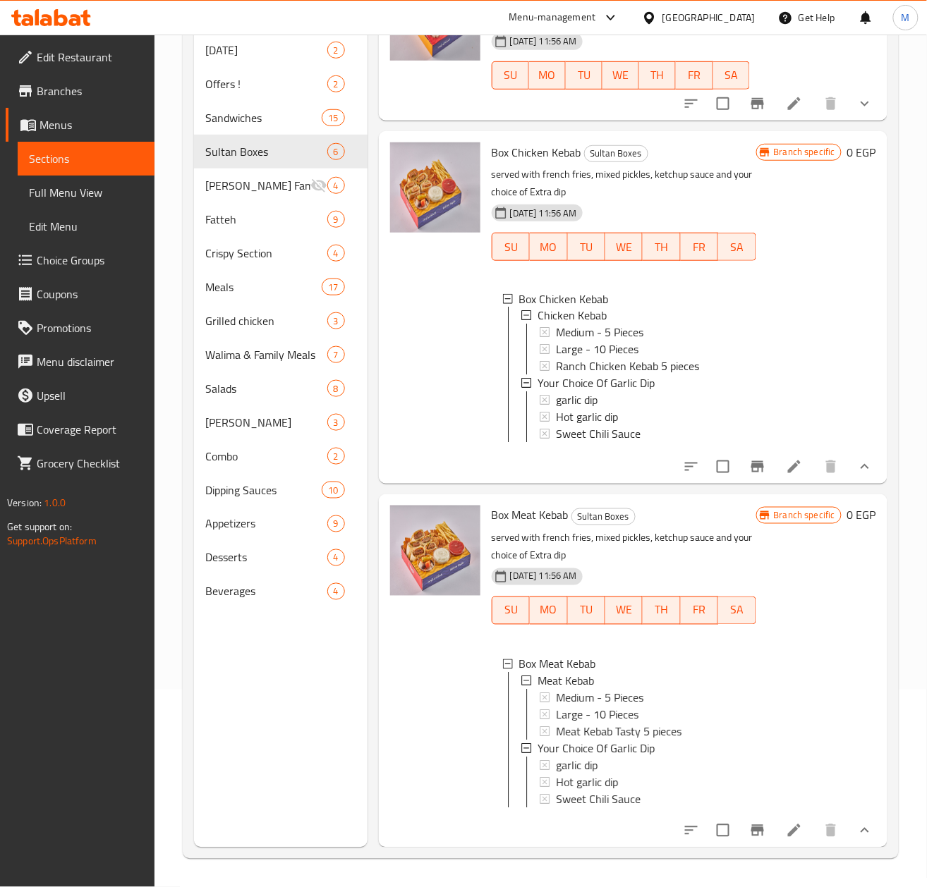
scroll to position [646, 0]
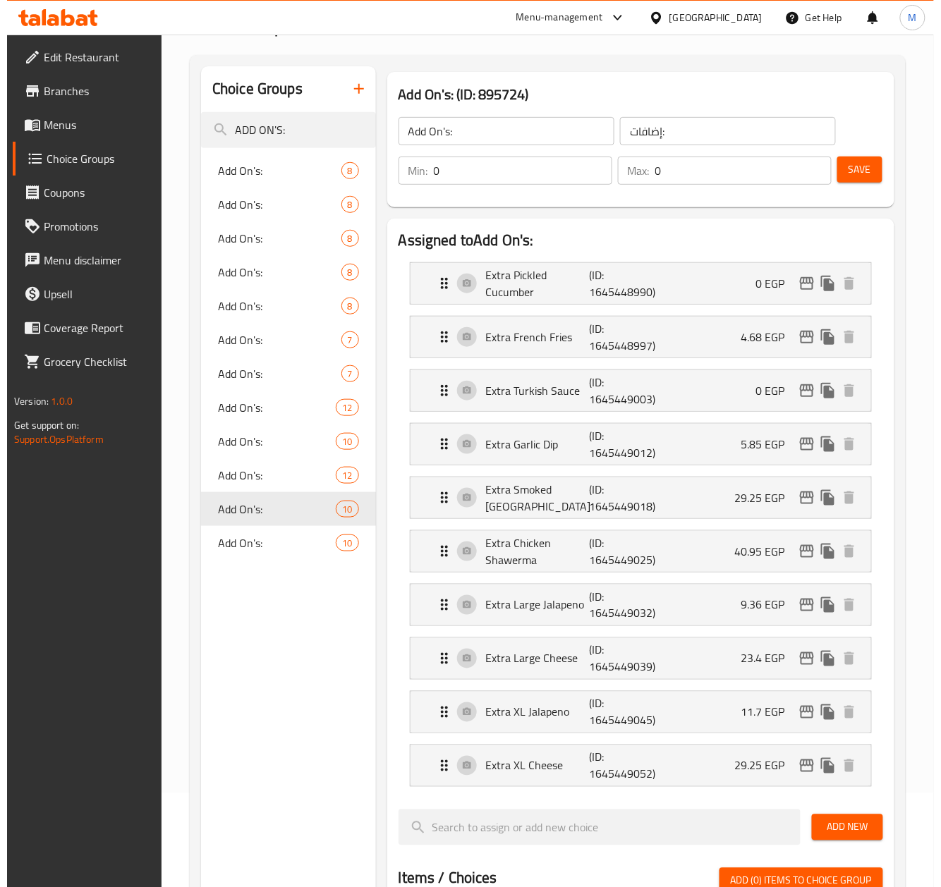
scroll to position [94, 0]
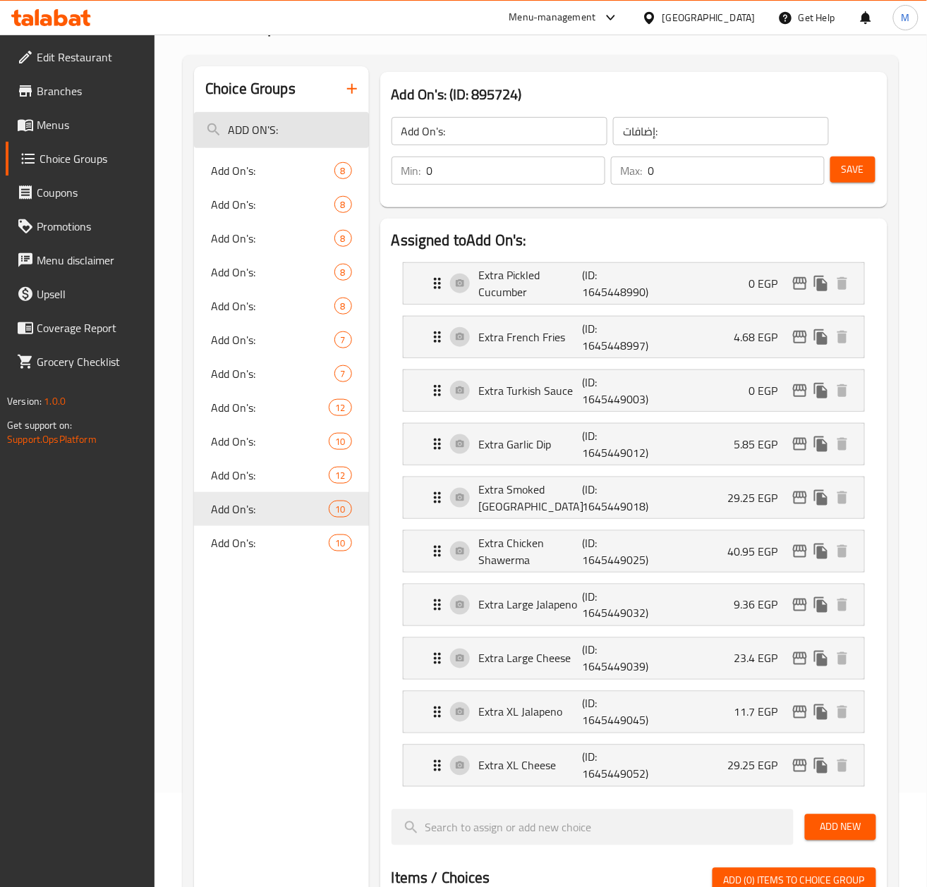
click at [271, 131] on input "ADD ON'S:" at bounding box center [281, 130] width 175 height 36
paste input "Your Choice Of Flavour"
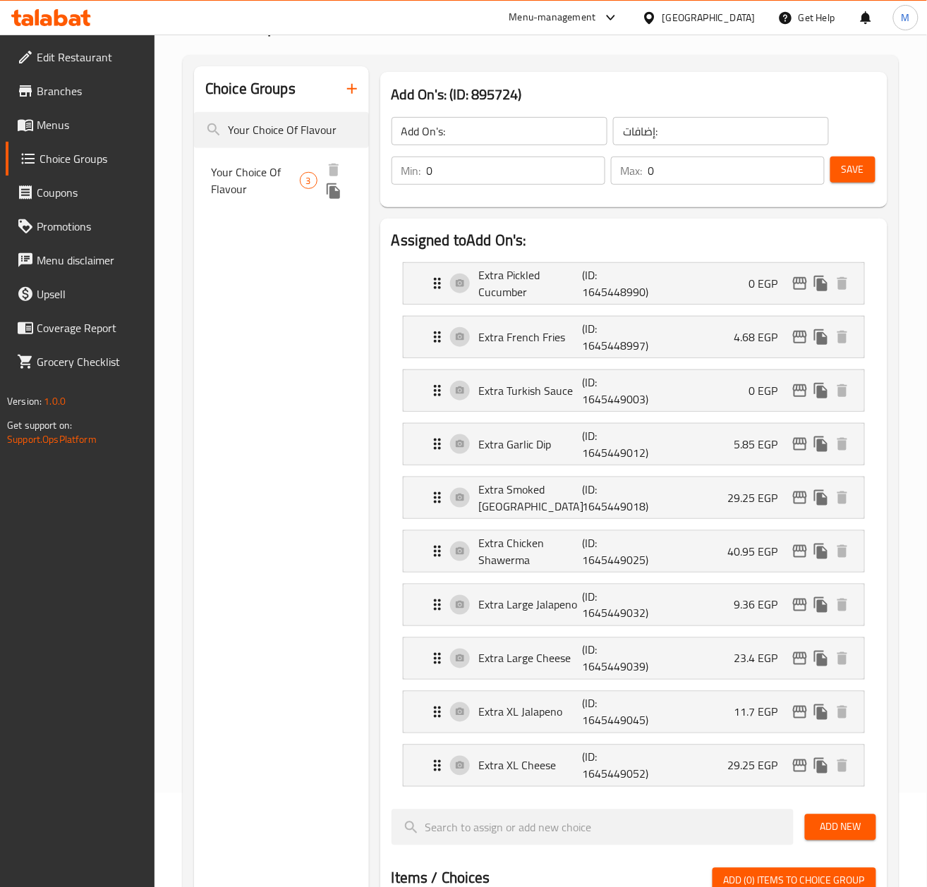
type input "Your Choice Of Flavour"
click at [251, 167] on span "Your Choice Of Flavour" at bounding box center [255, 181] width 89 height 34
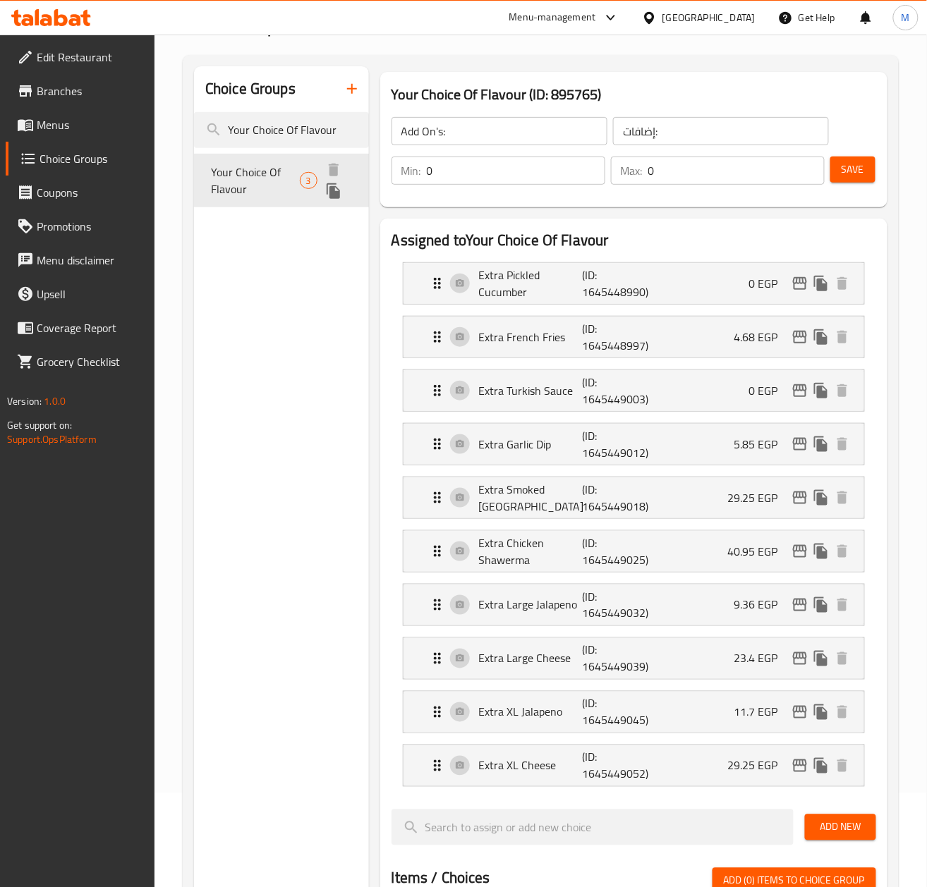
type input "Your Choice Of Flavour"
type input "اختيارك من النكهة"
type input "1"
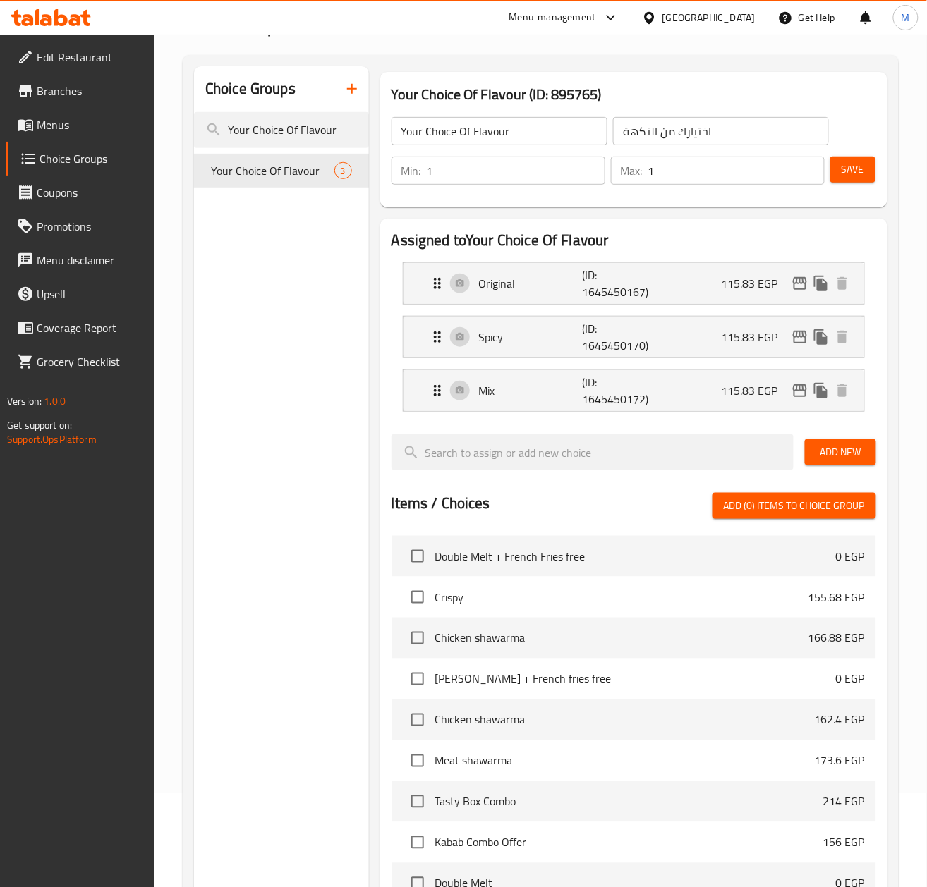
click at [271, 517] on div "Choice Groups Your Choice Of Flavour Your Choice Of Flavour 3" at bounding box center [281, 622] width 175 height 1112
click at [794, 279] on icon "edit" at bounding box center [800, 283] width 14 height 13
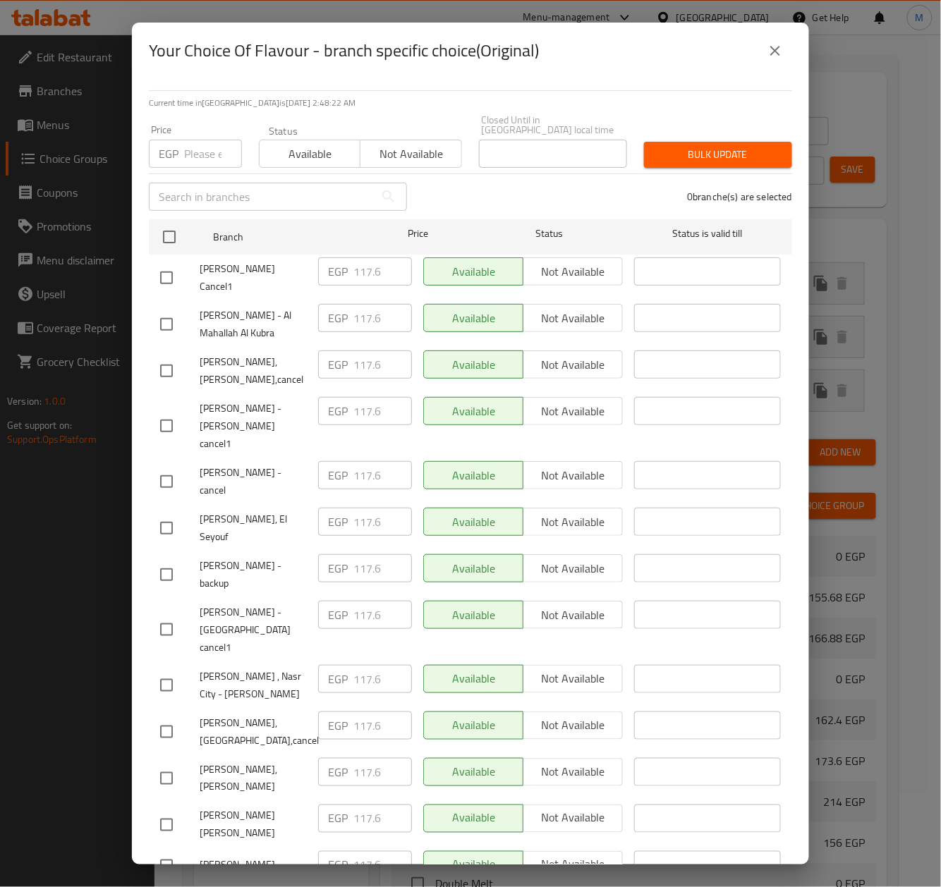
drag, startPoint x: 170, startPoint y: 229, endPoint x: 198, endPoint y: 204, distance: 38.0
click at [170, 229] on input "checkbox" at bounding box center [169, 237] width 30 height 30
checkbox input "true"
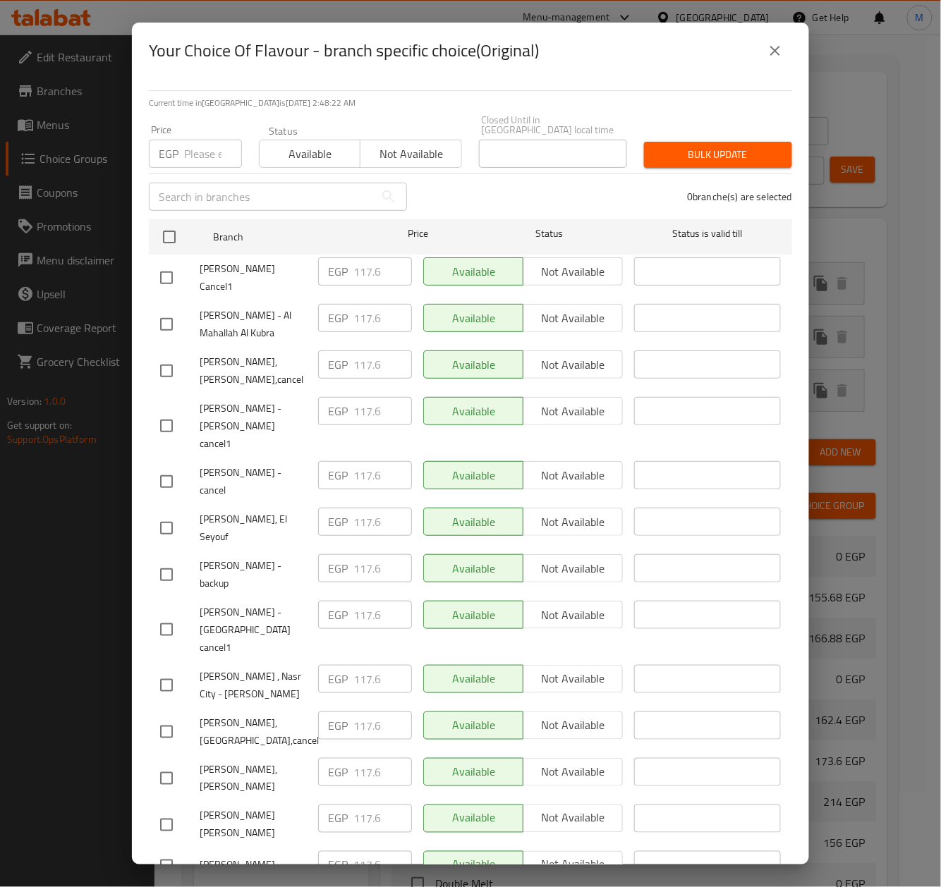
checkbox input "true"
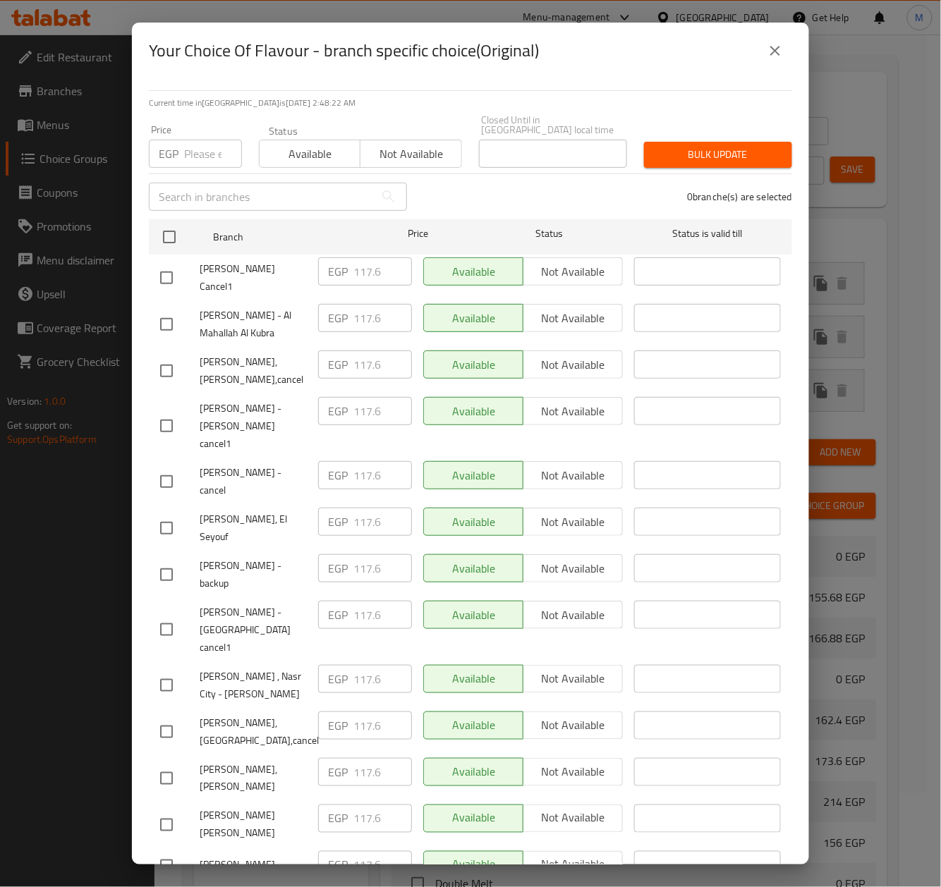
checkbox input "true"
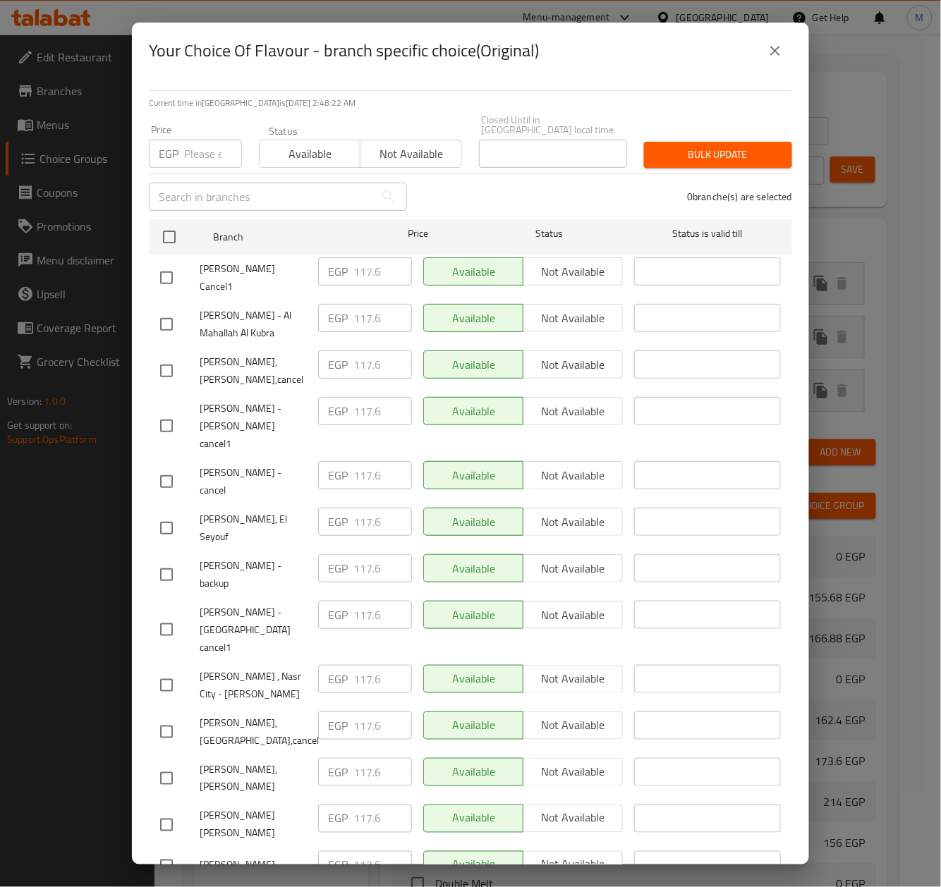
checkbox input "true"
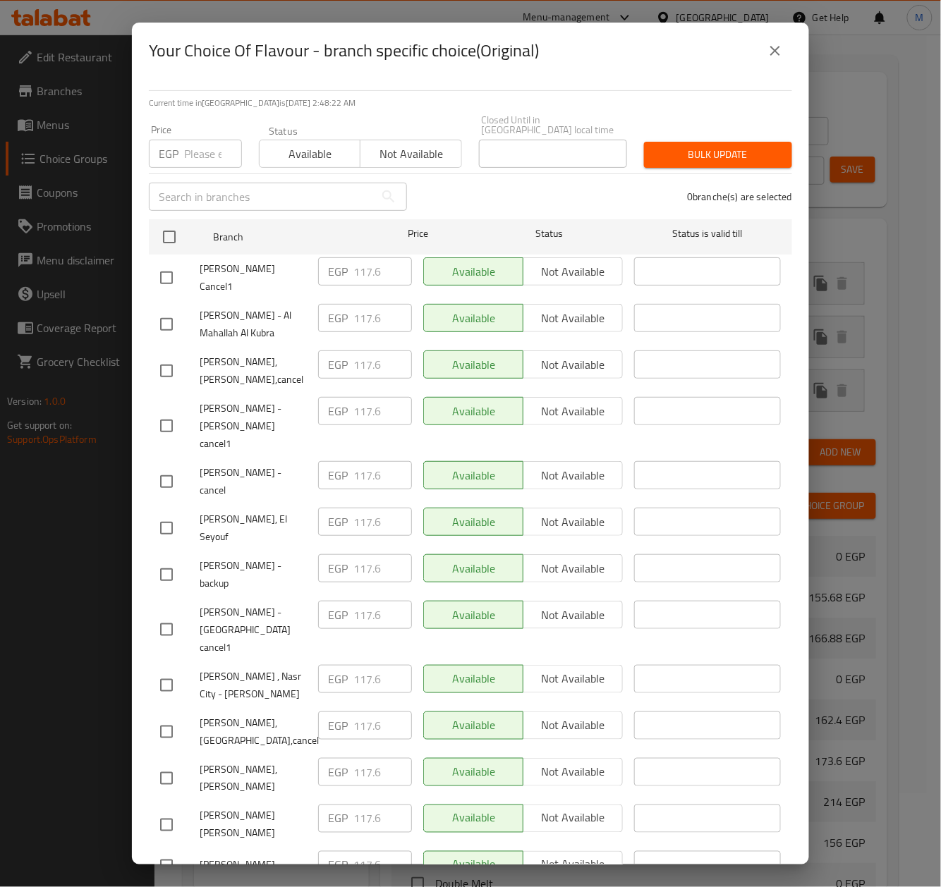
checkbox input "true"
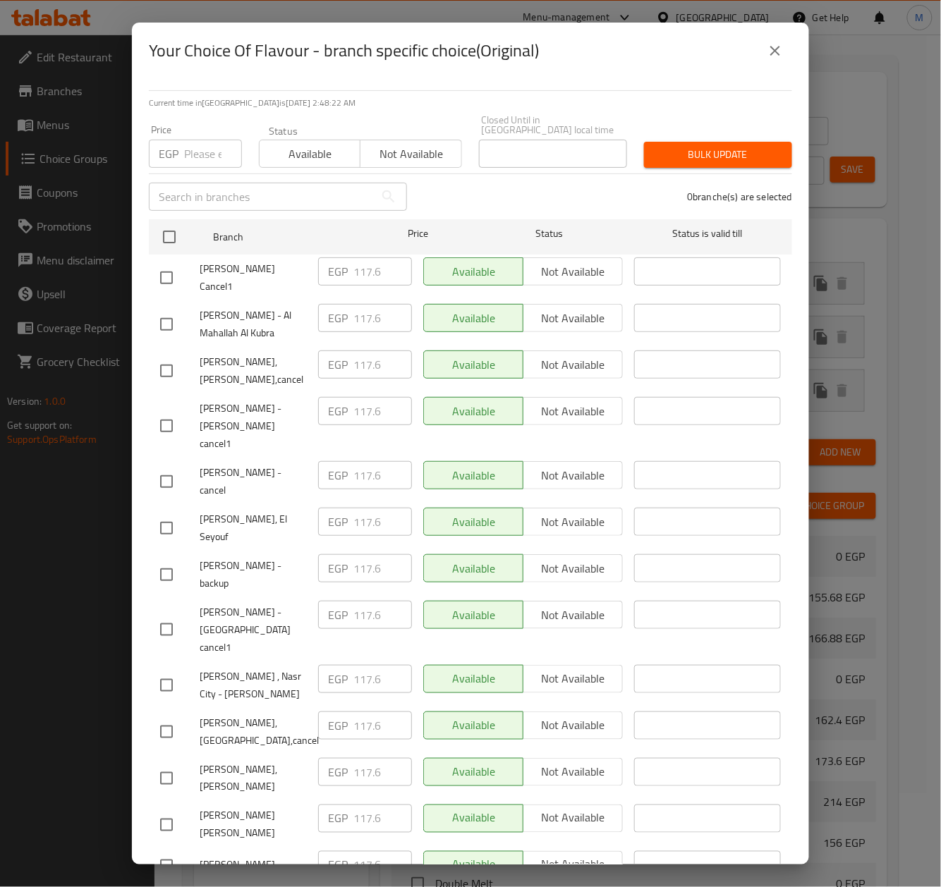
checkbox input "true"
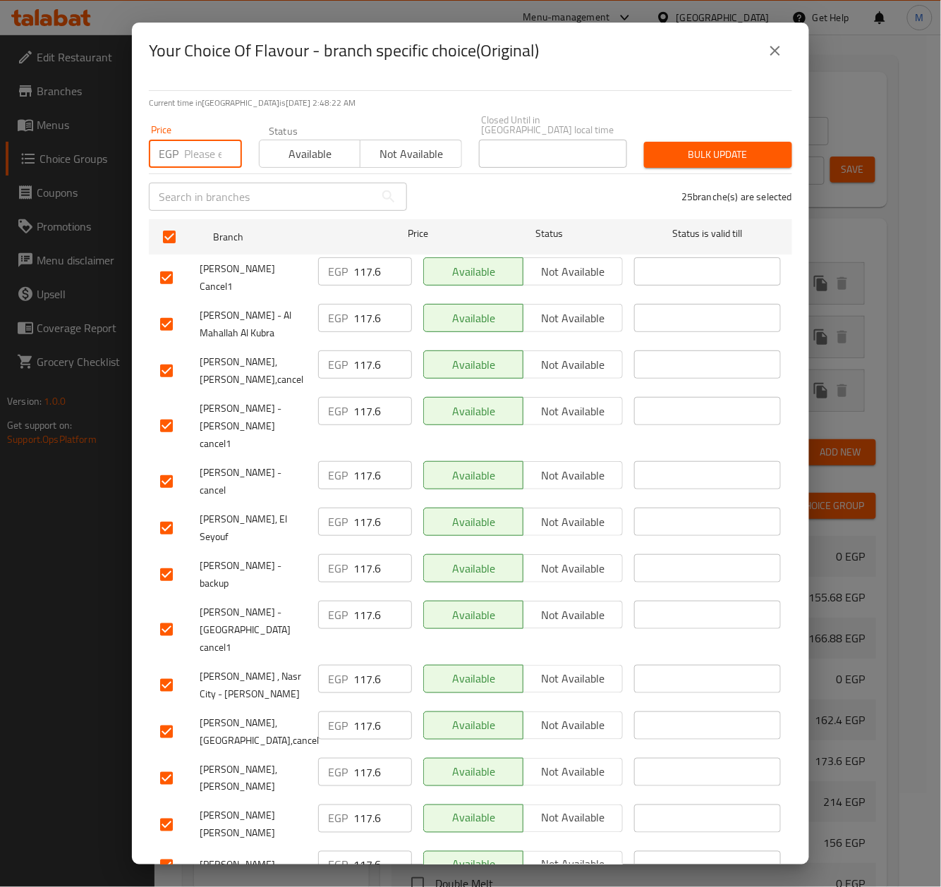
click at [203, 147] on input "number" at bounding box center [213, 154] width 58 height 28
type input "130"
click at [520, 178] on div "25 branche(s) are selected" at bounding box center [607, 196] width 385 height 51
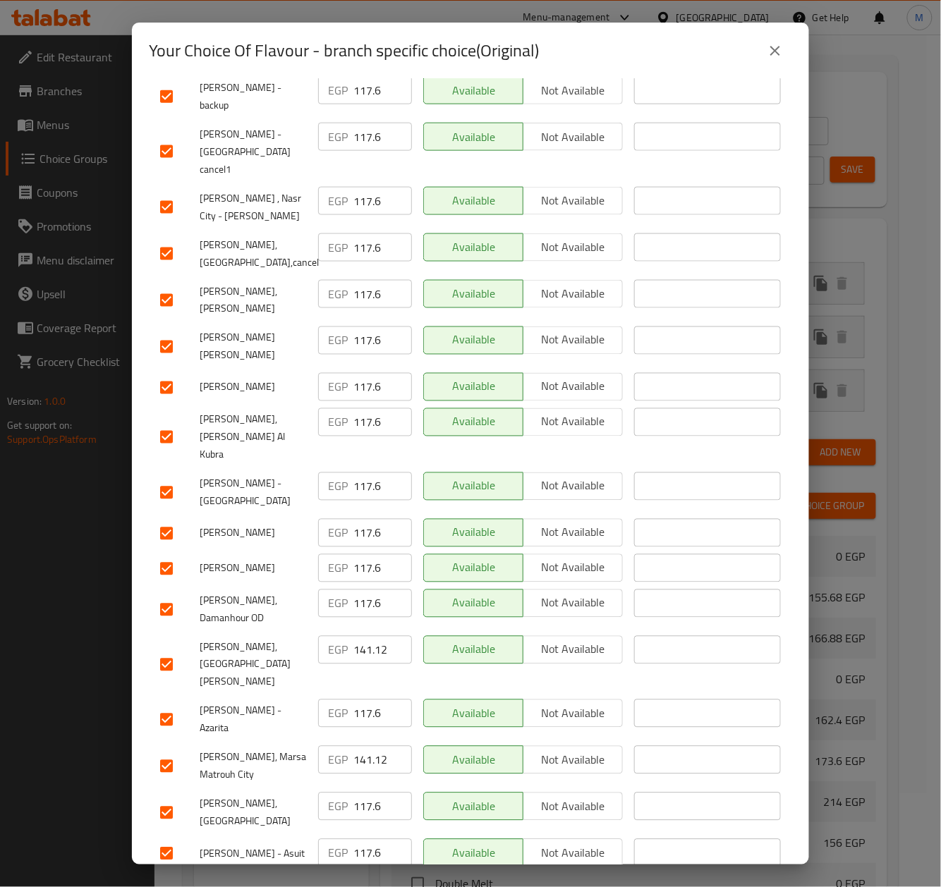
click at [166, 650] on input "checkbox" at bounding box center [167, 665] width 30 height 30
checkbox input "false"
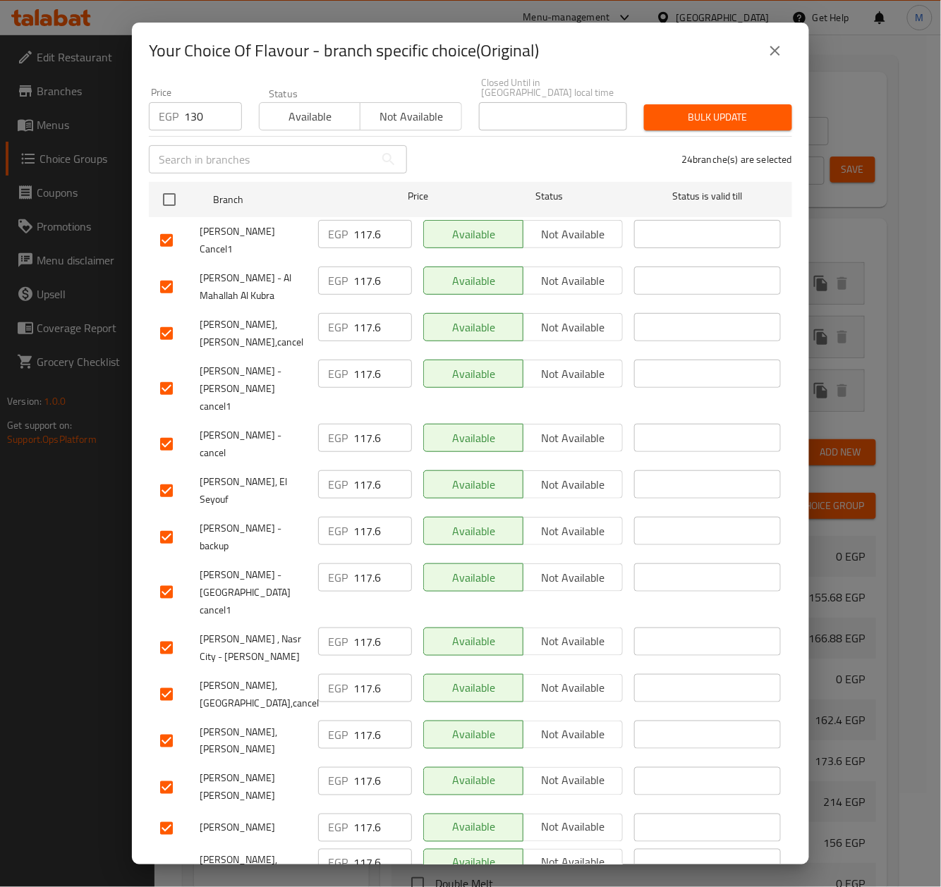
scroll to position [0, 0]
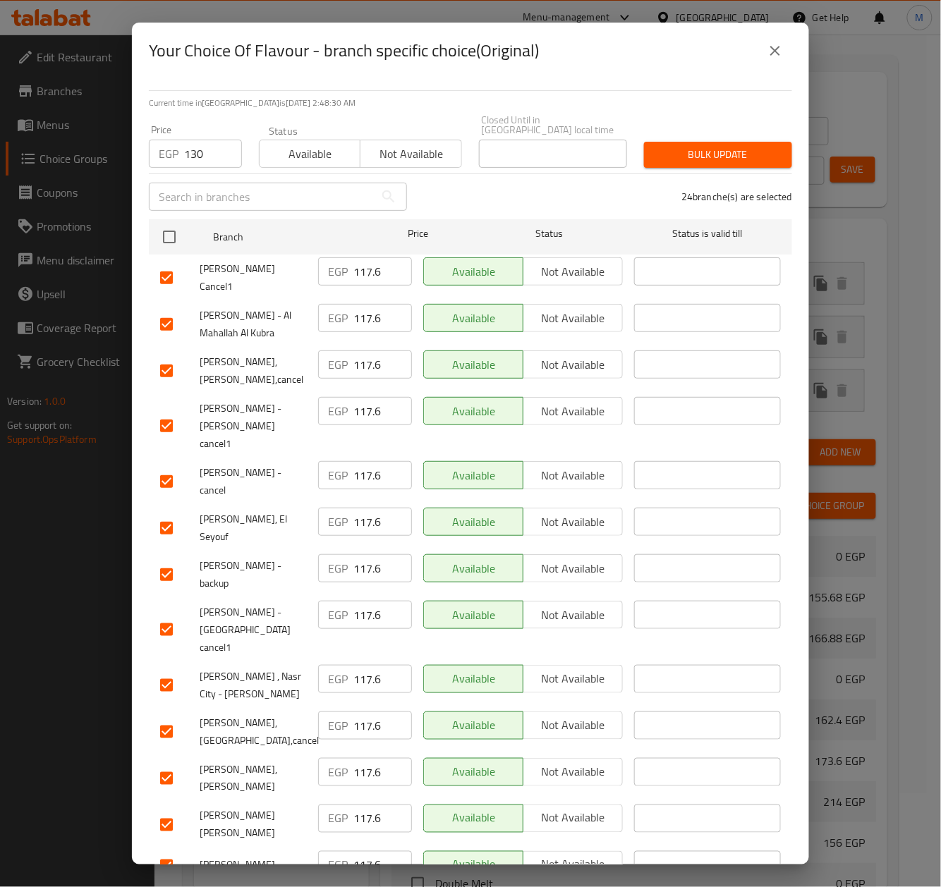
click at [737, 146] on span "Bulk update" at bounding box center [718, 155] width 126 height 18
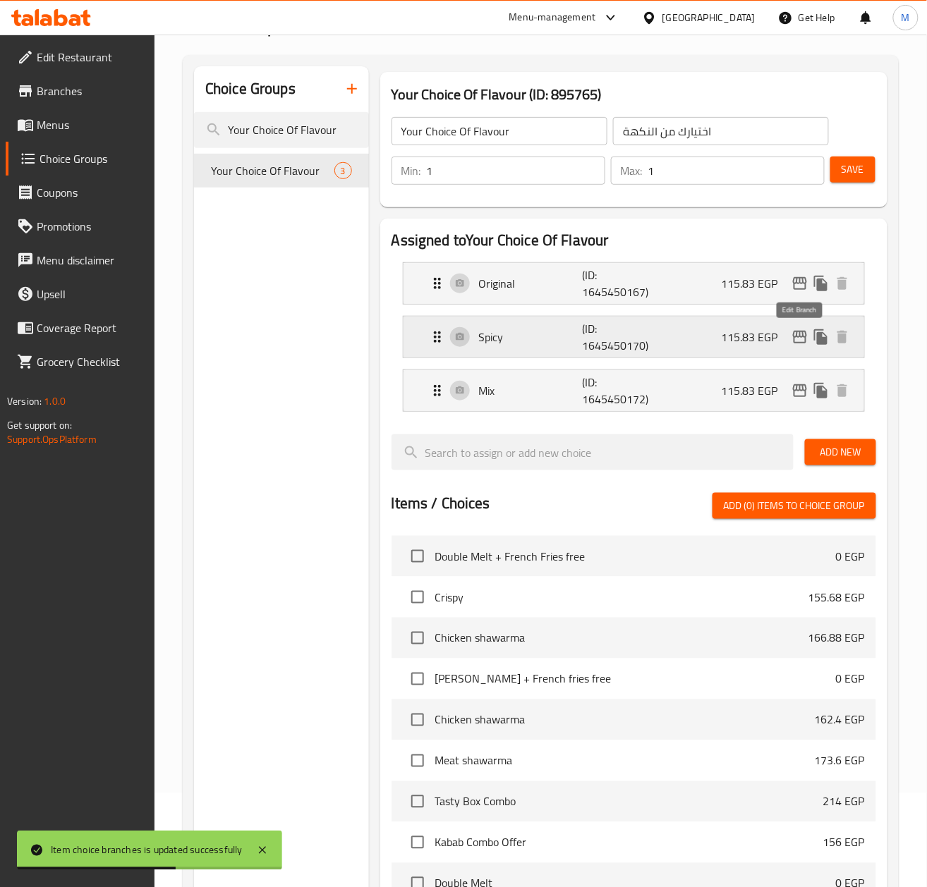
click at [803, 334] on icon "edit" at bounding box center [800, 337] width 14 height 13
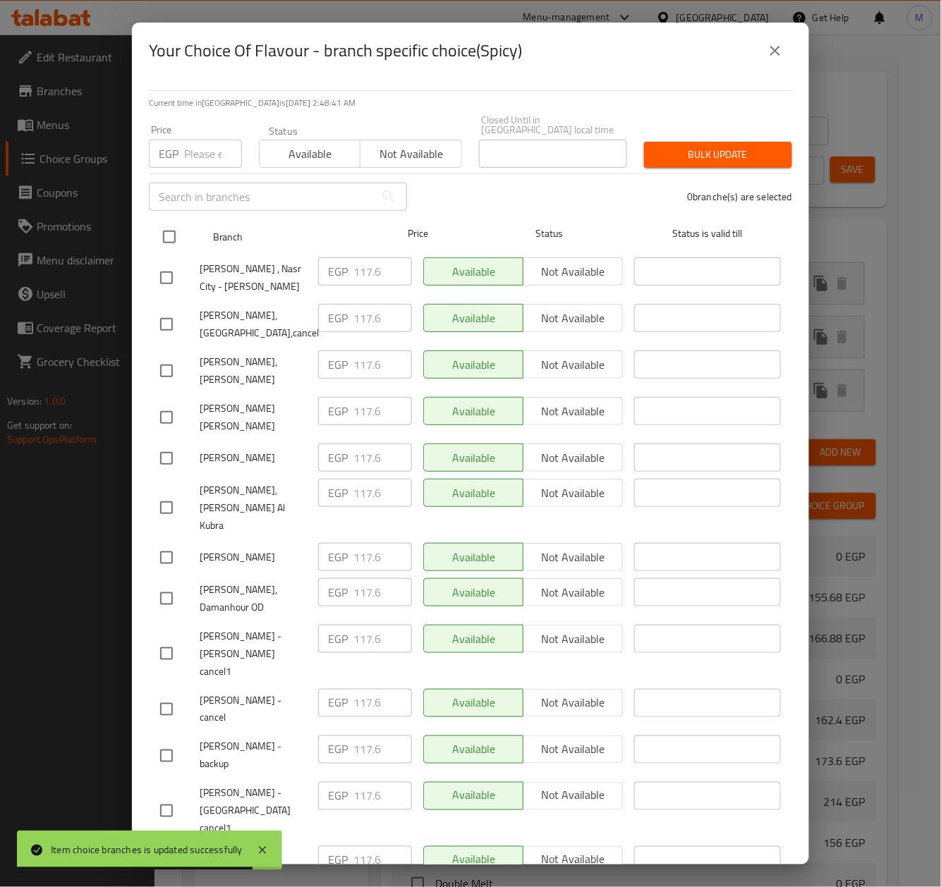
click at [169, 222] on input "checkbox" at bounding box center [169, 237] width 30 height 30
checkbox input "true"
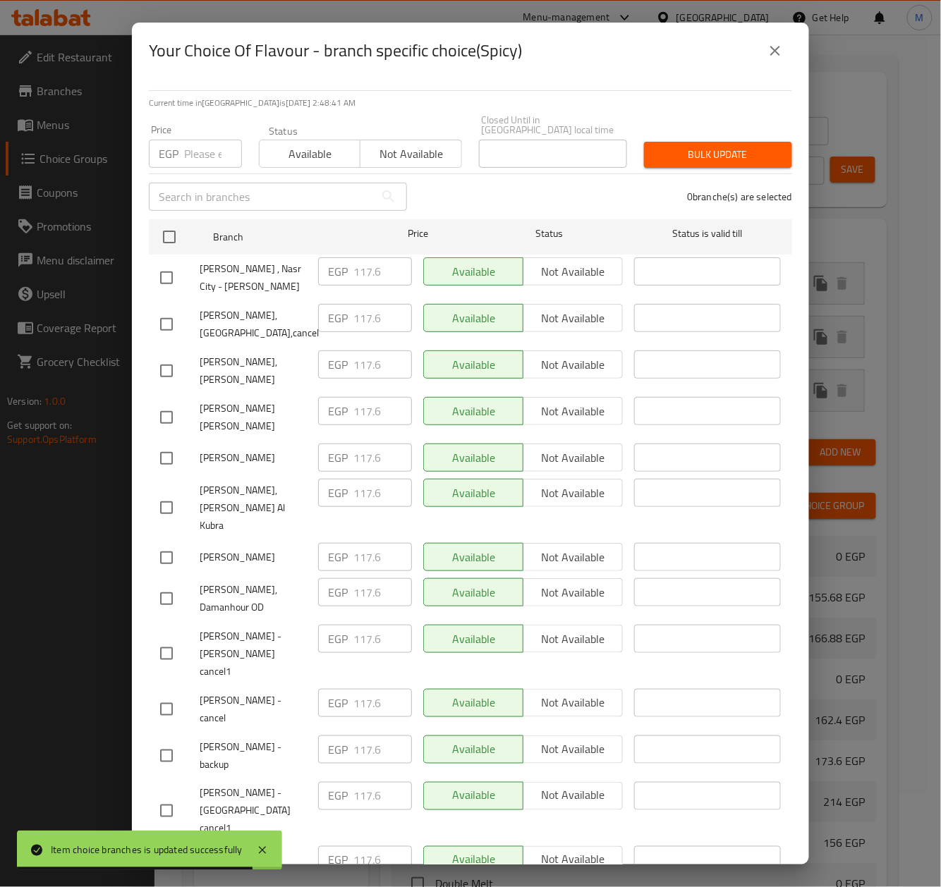
checkbox input "true"
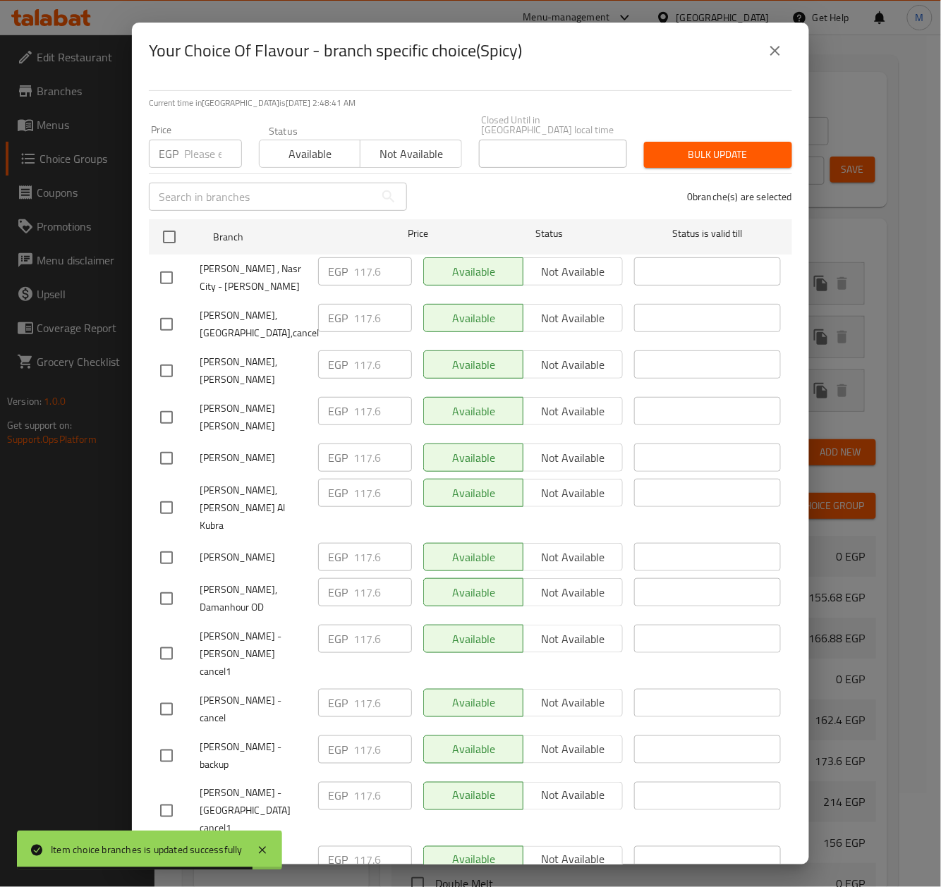
checkbox input "true"
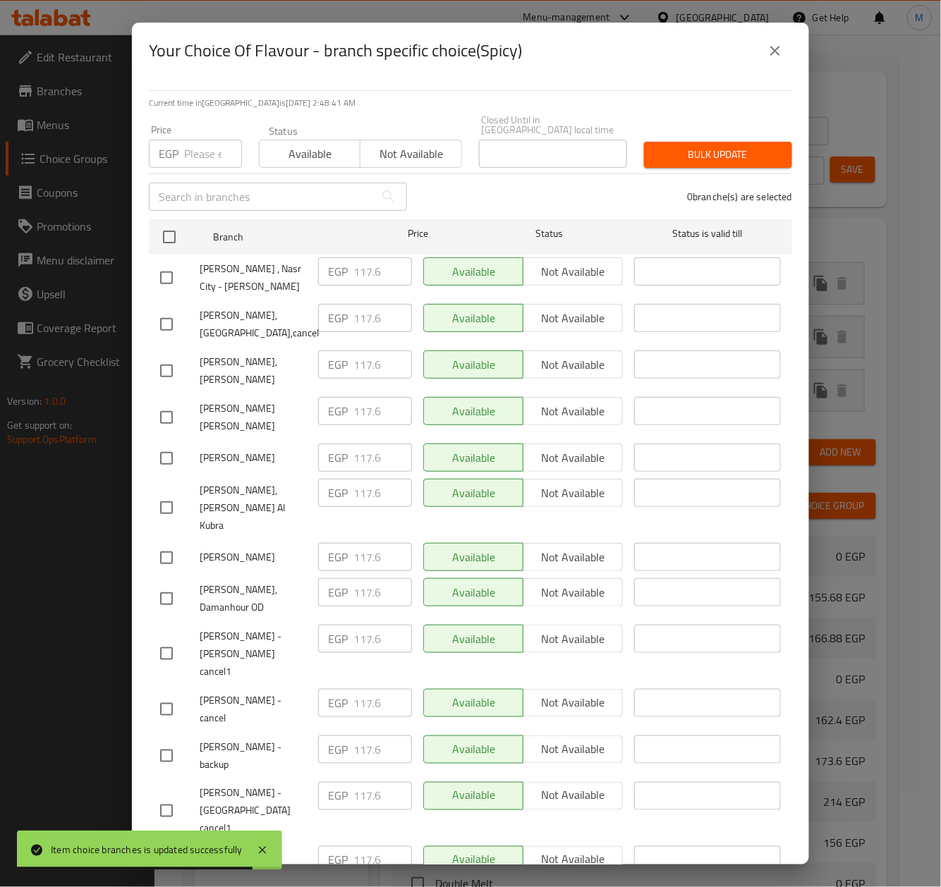
checkbox input "true"
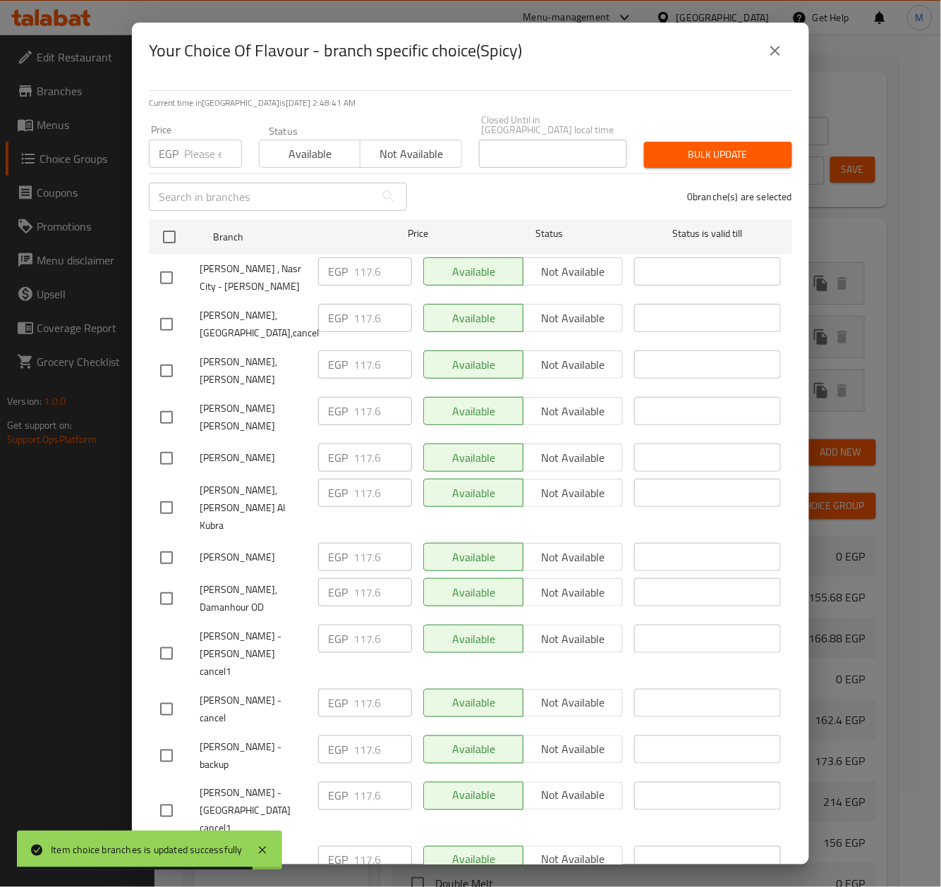
checkbox input "true"
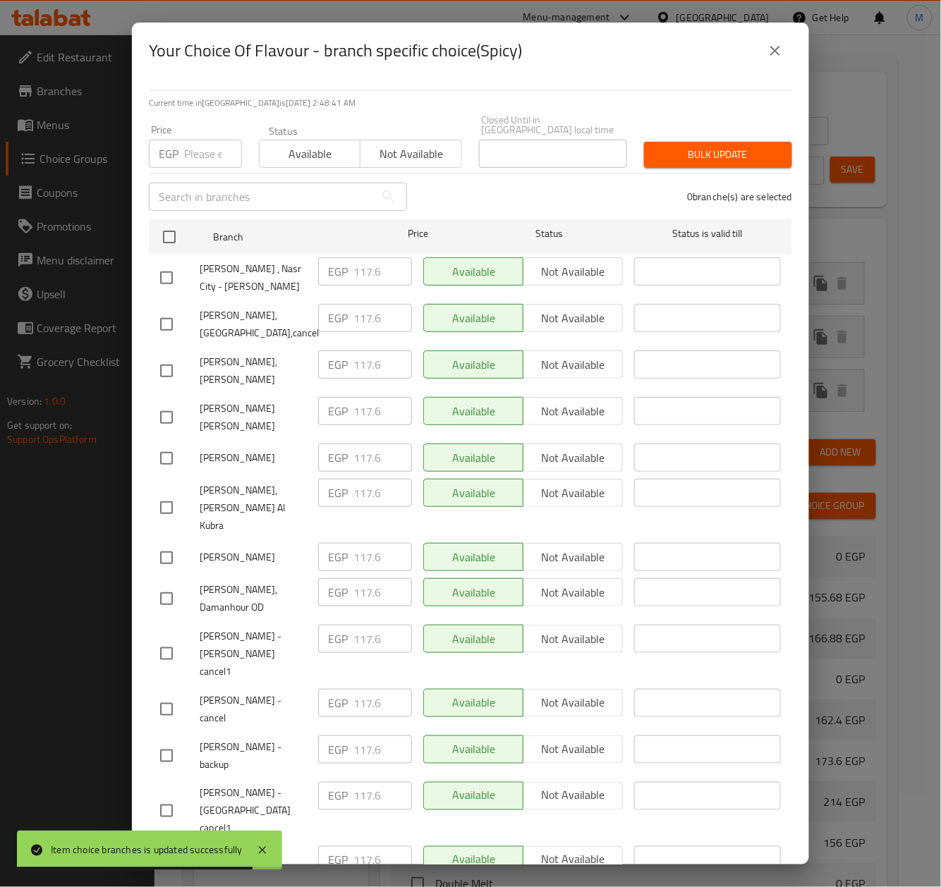
checkbox input "true"
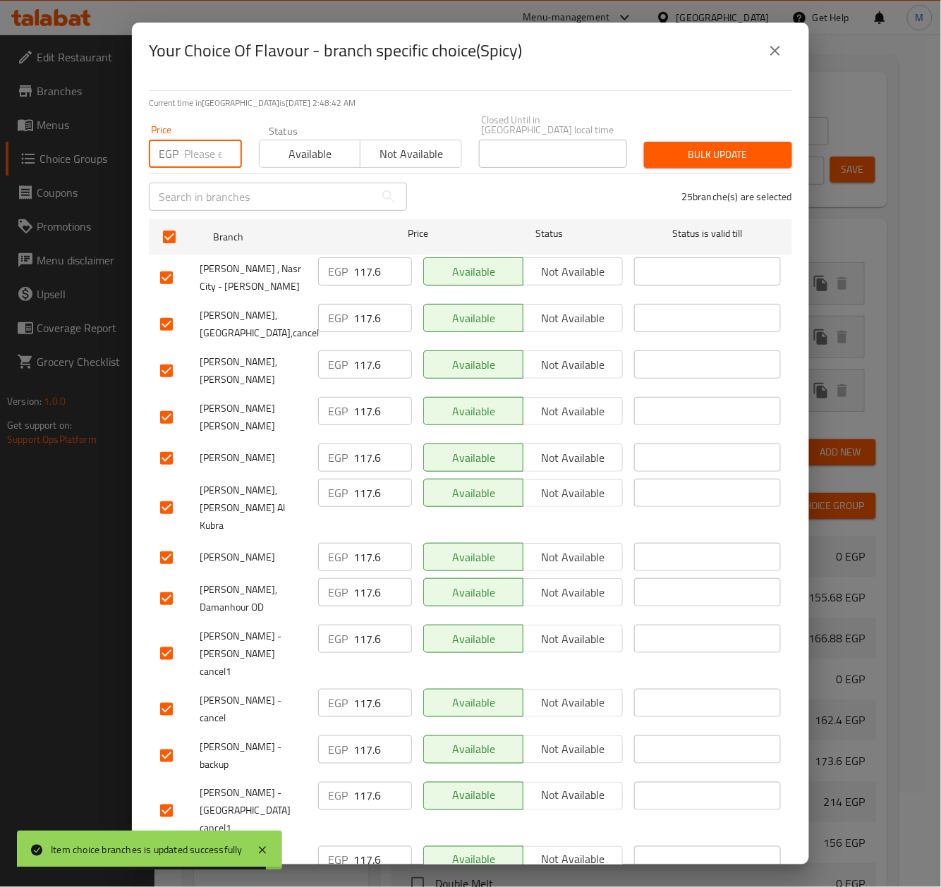
click at [199, 144] on input "number" at bounding box center [213, 154] width 58 height 28
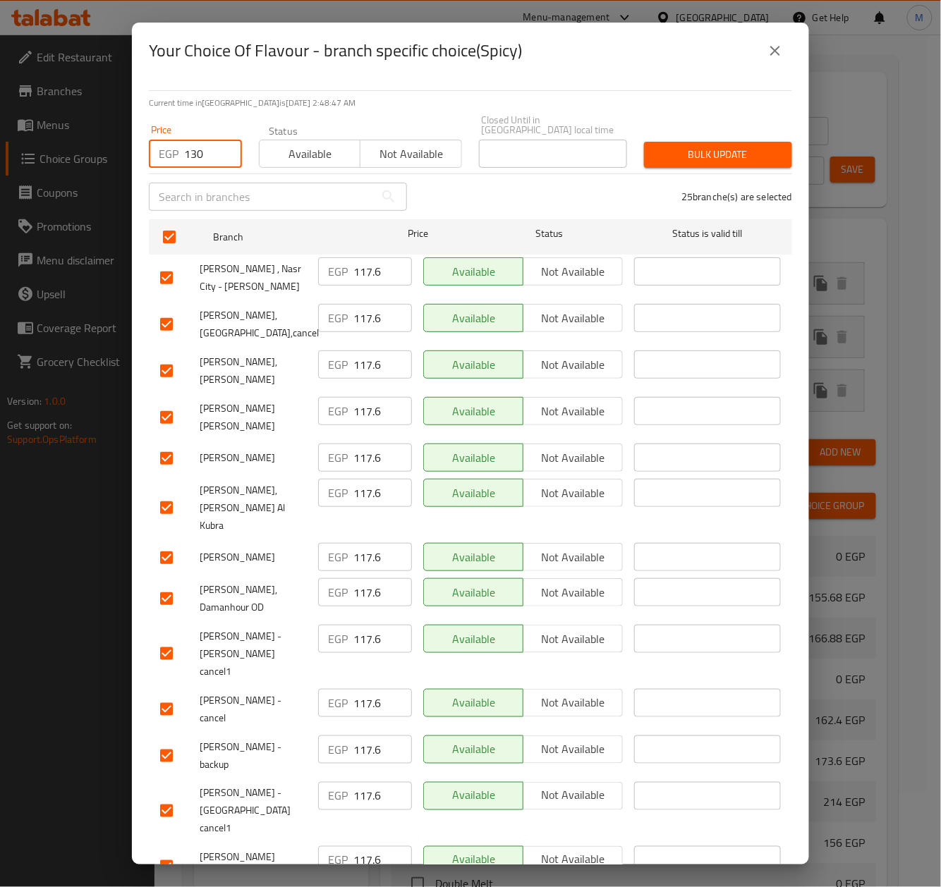
type input "130"
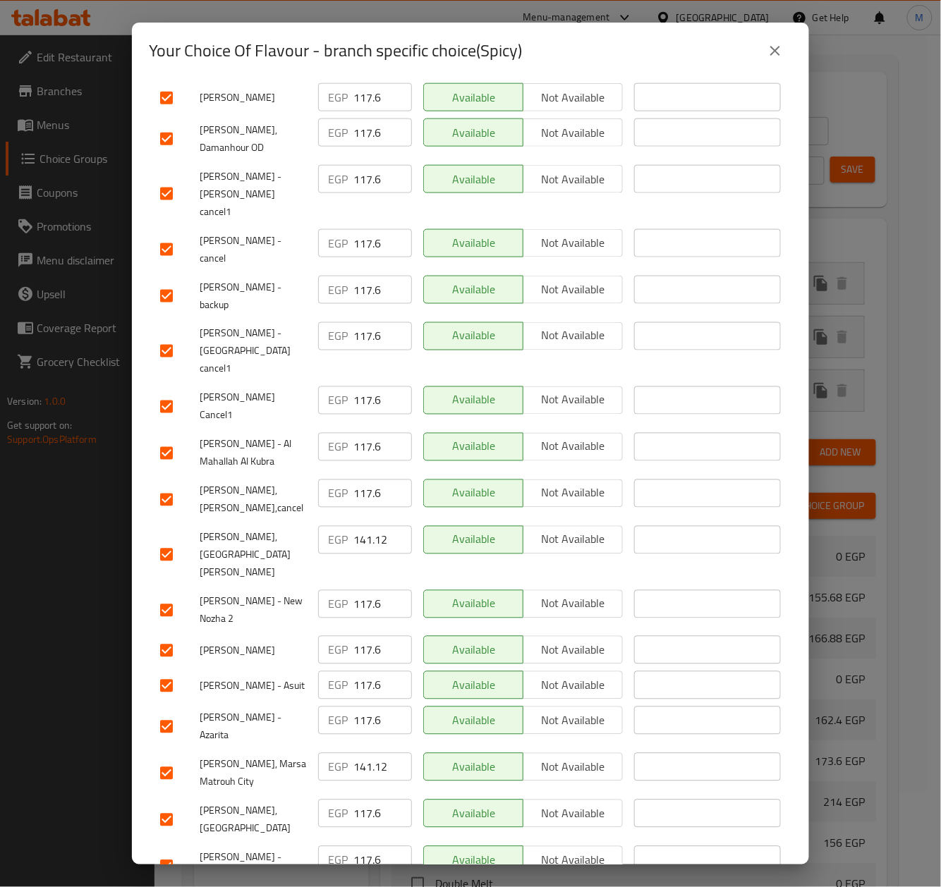
drag, startPoint x: 159, startPoint y: 471, endPoint x: 451, endPoint y: 469, distance: 292.0
click at [159, 540] on input "checkbox" at bounding box center [167, 555] width 30 height 30
checkbox input "false"
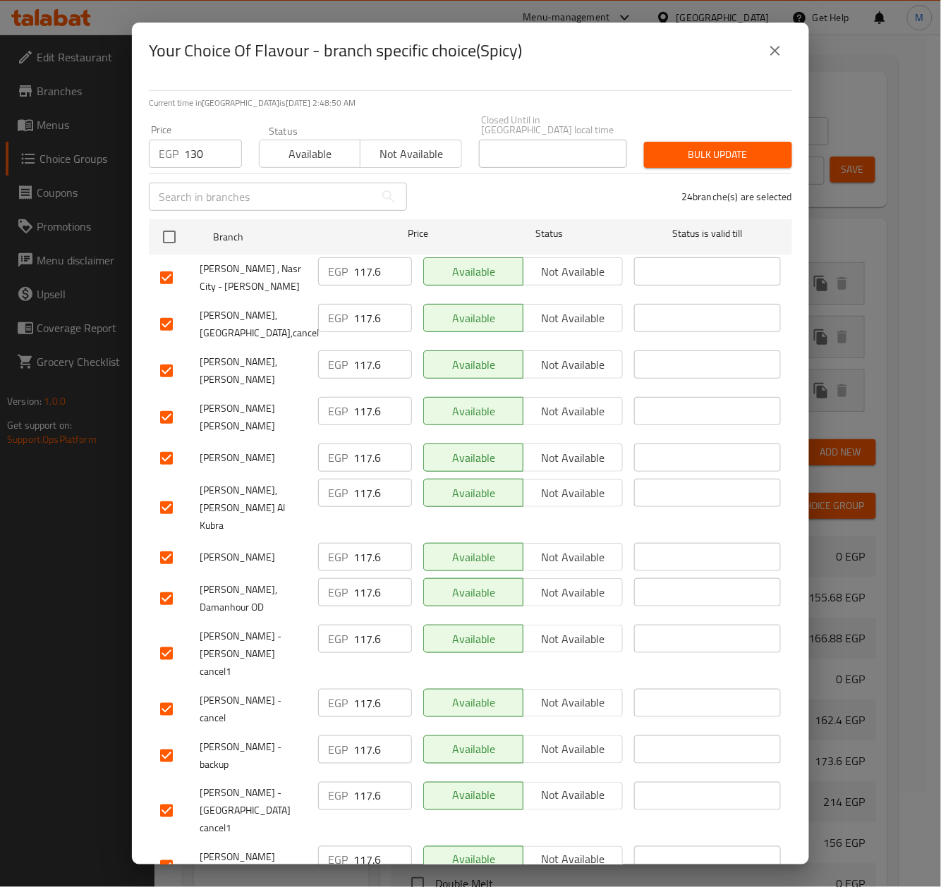
click at [708, 153] on span "Bulk update" at bounding box center [718, 155] width 126 height 18
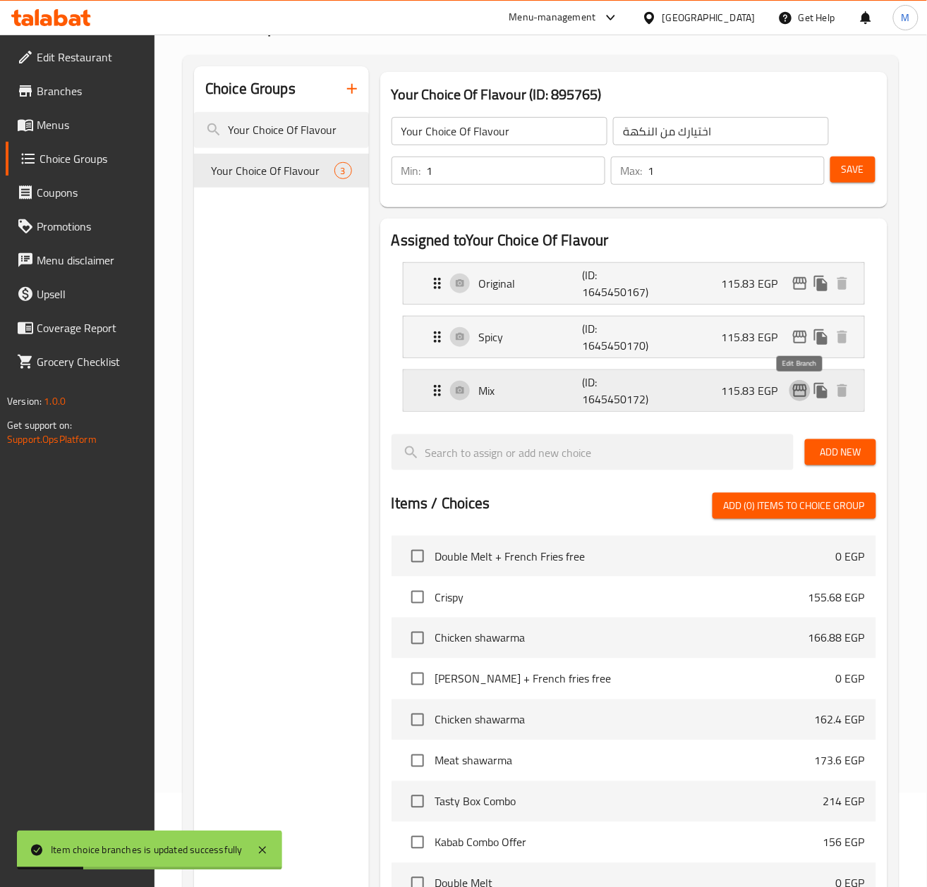
click at [799, 390] on icon "edit" at bounding box center [800, 390] width 14 height 13
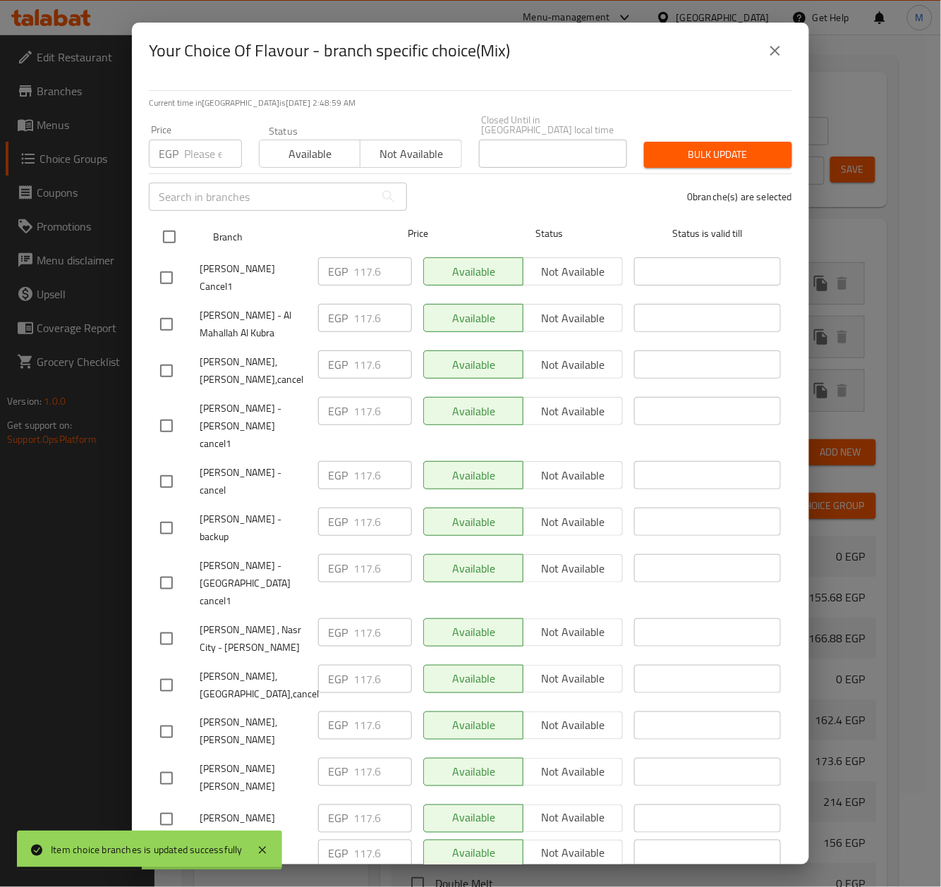
click at [178, 222] on input "checkbox" at bounding box center [169, 237] width 30 height 30
checkbox input "true"
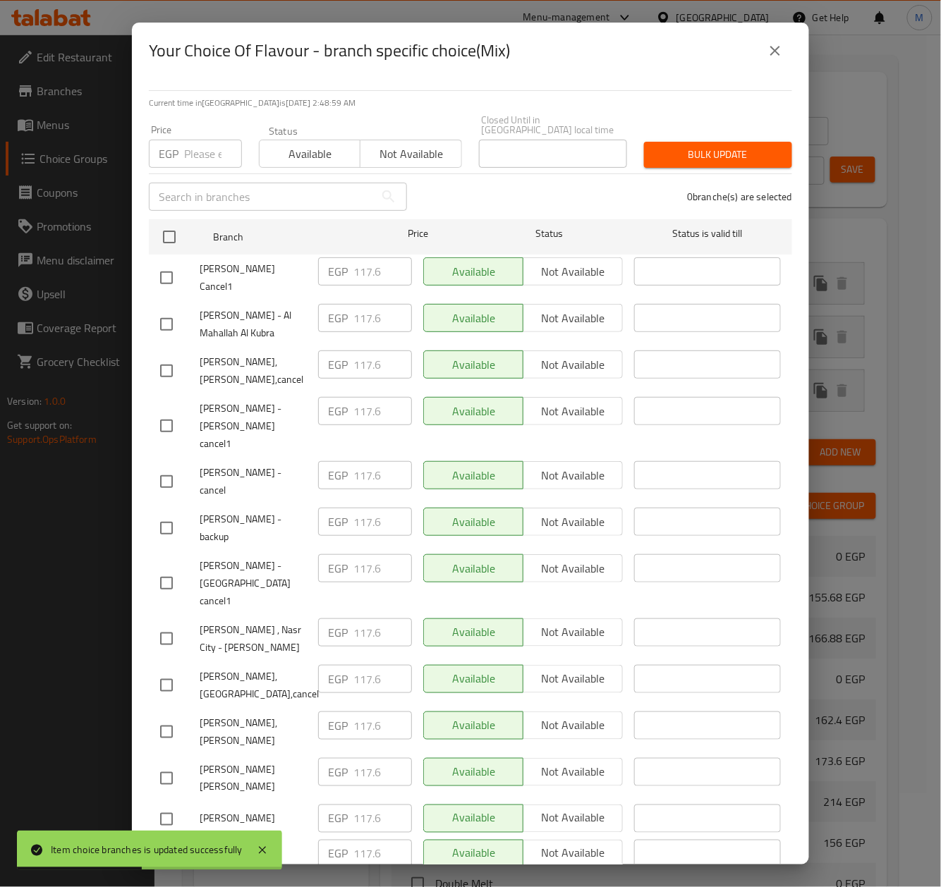
checkbox input "true"
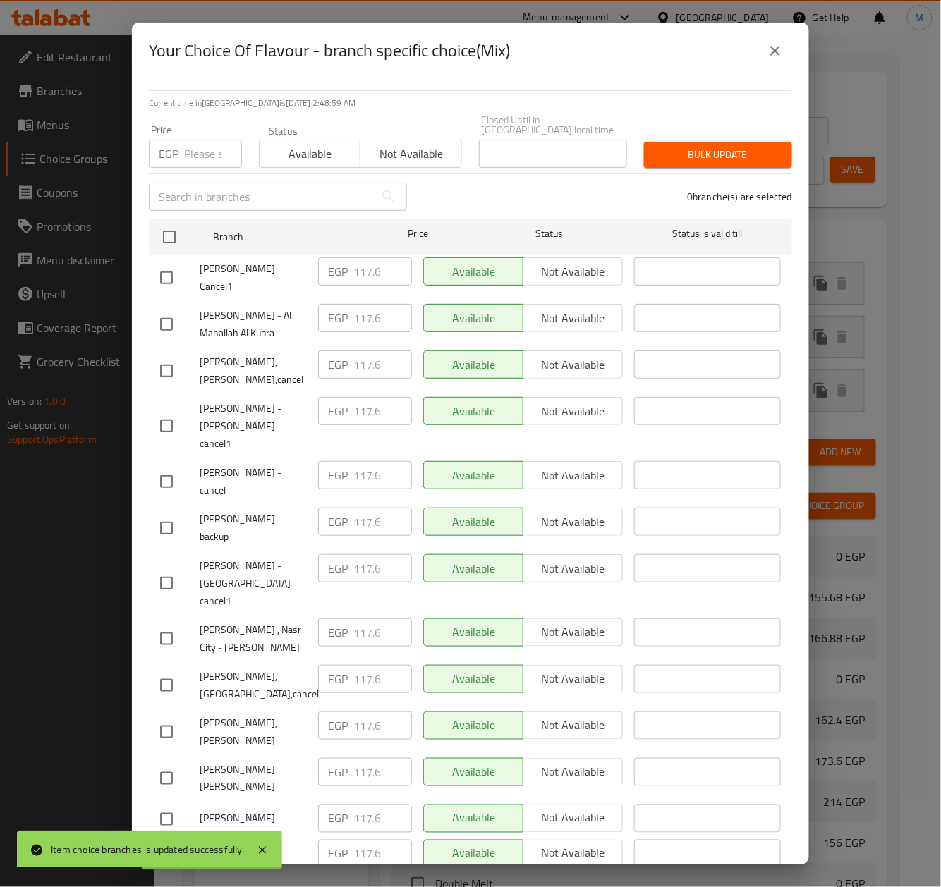
checkbox input "true"
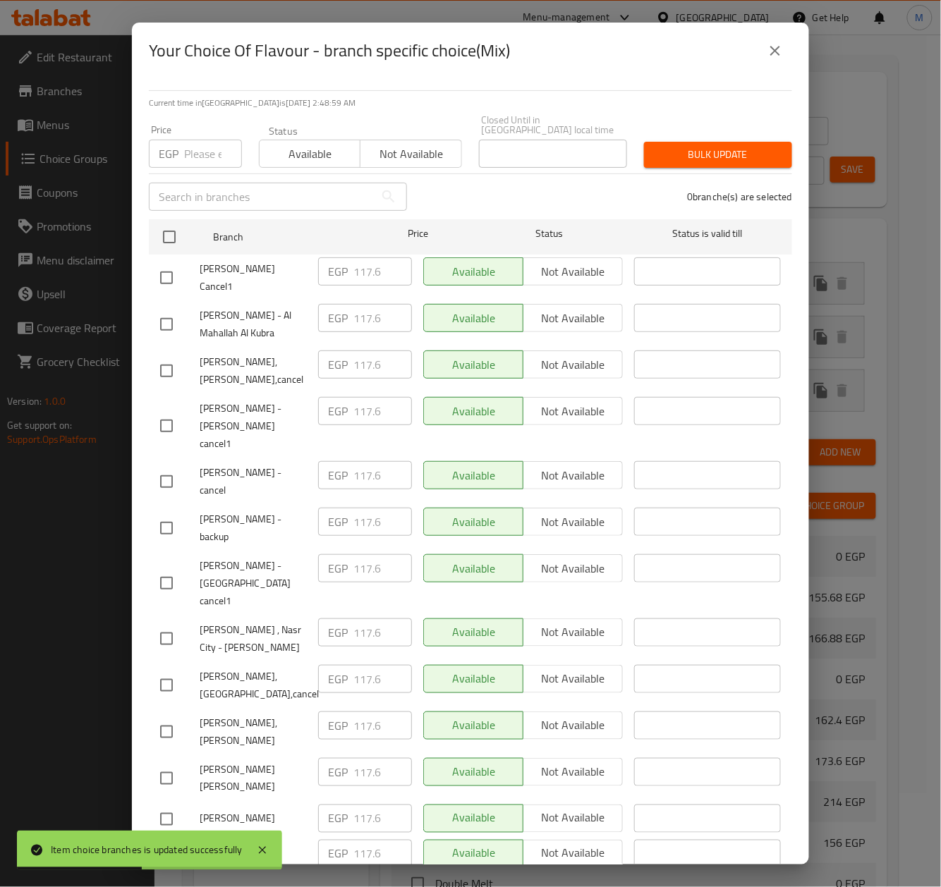
checkbox input "true"
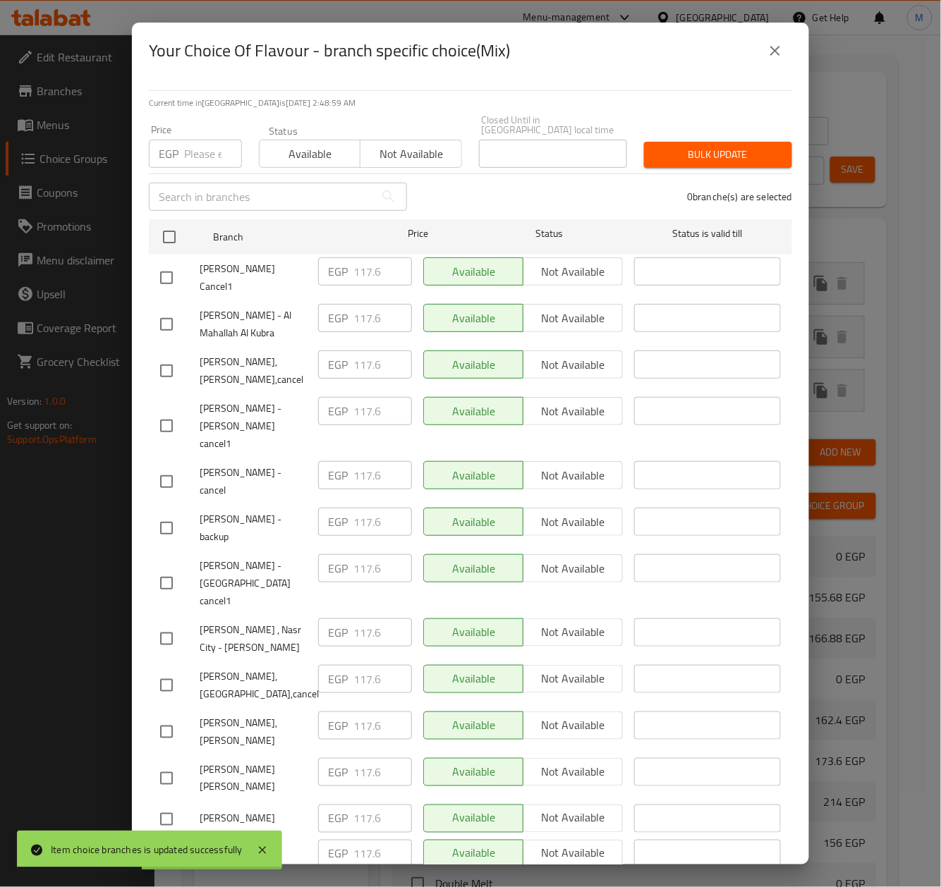
checkbox input "true"
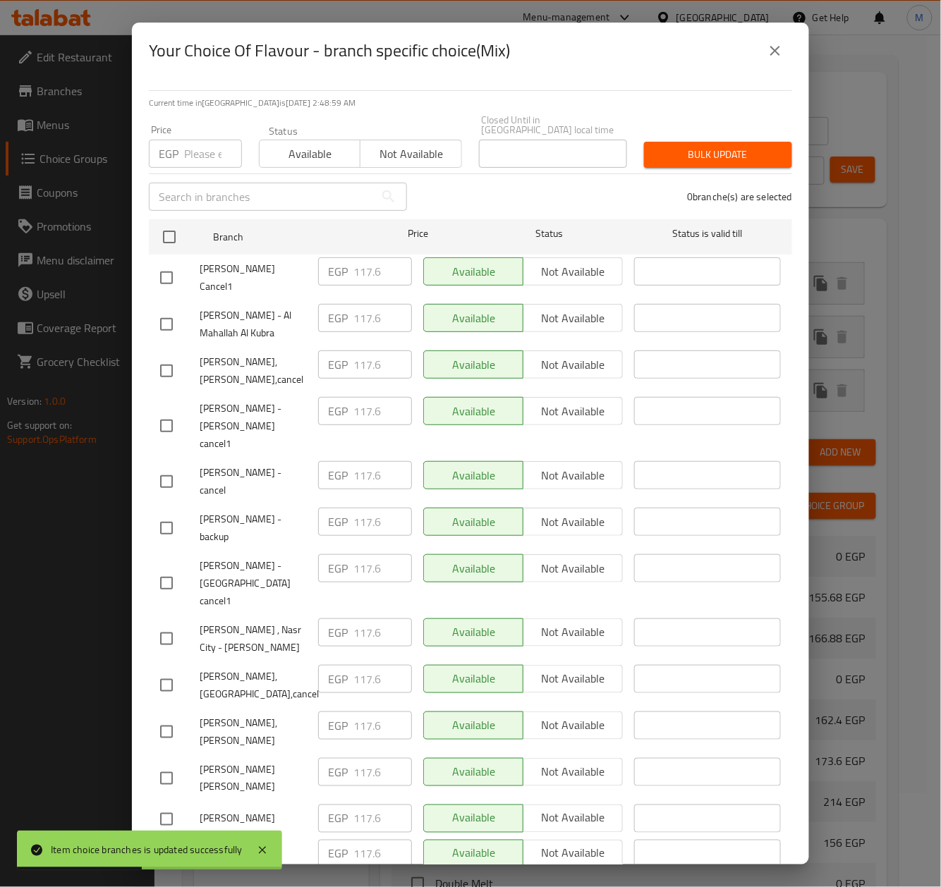
checkbox input "true"
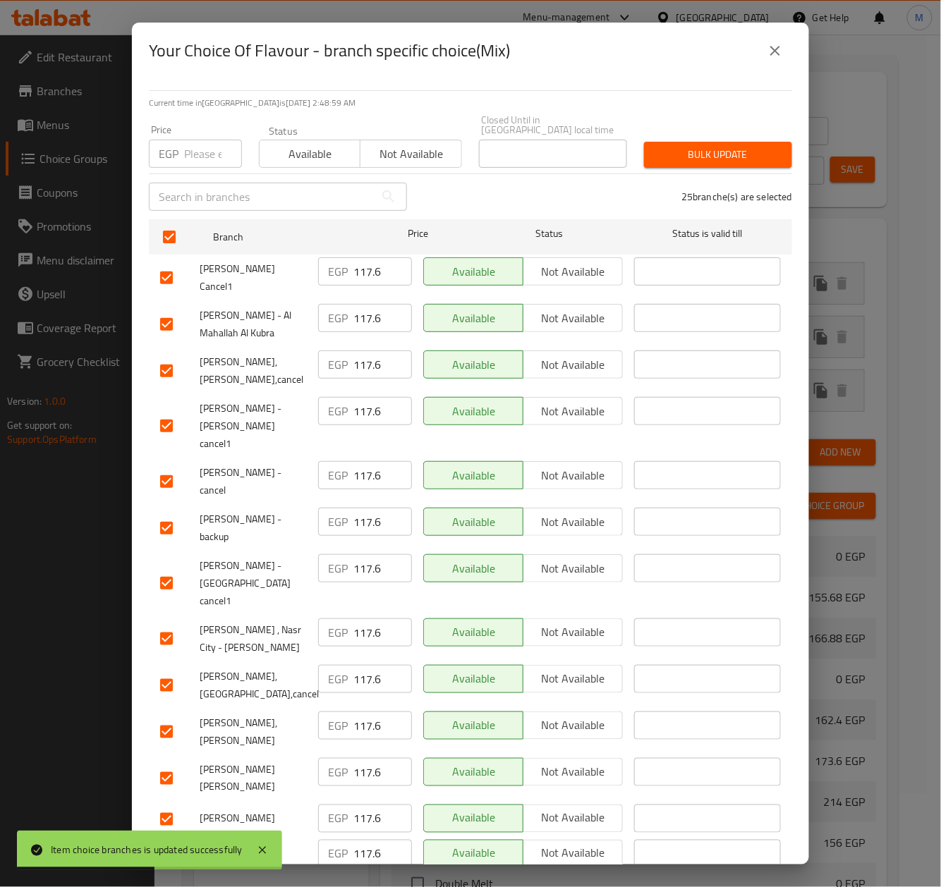
click at [205, 140] on input "number" at bounding box center [213, 154] width 58 height 28
type input "130"
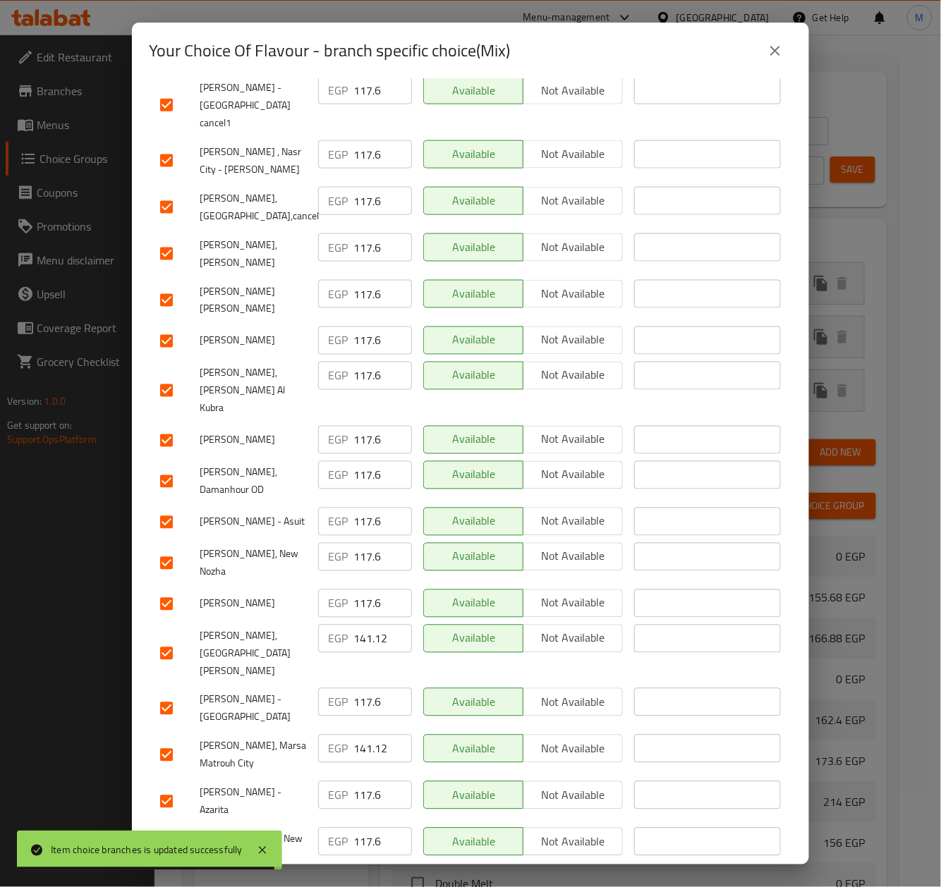
drag, startPoint x: 158, startPoint y: 564, endPoint x: 293, endPoint y: 545, distance: 136.7
click at [162, 639] on input "checkbox" at bounding box center [167, 654] width 30 height 30
checkbox input "false"
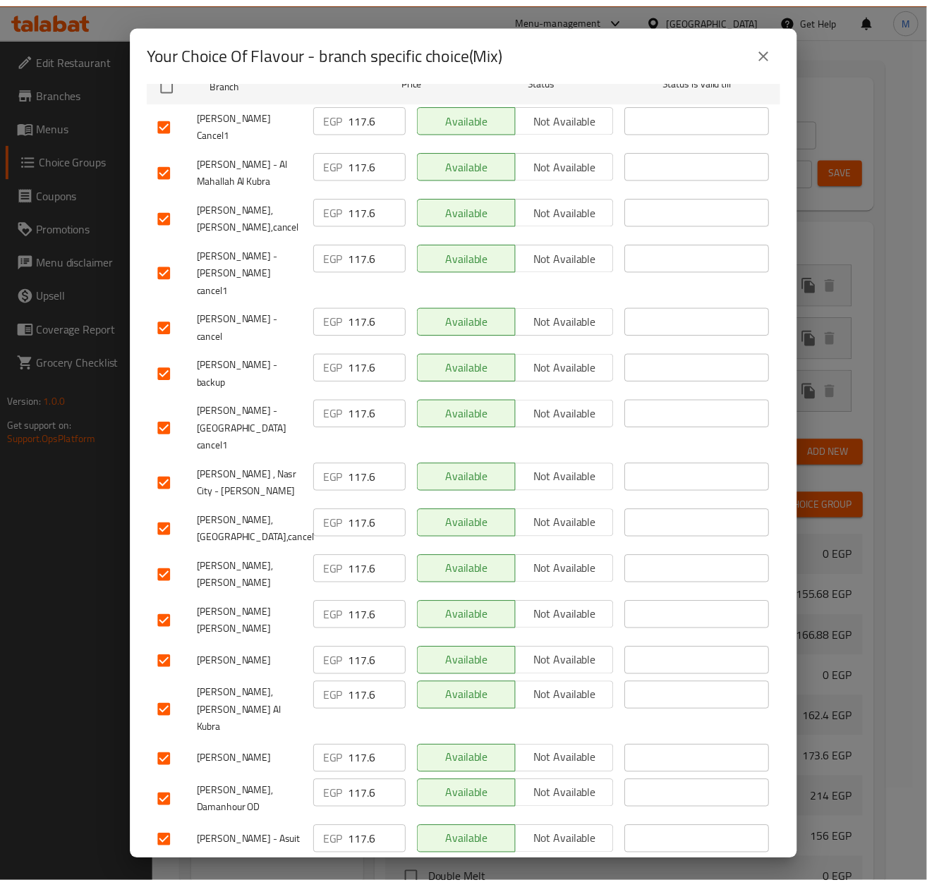
scroll to position [0, 0]
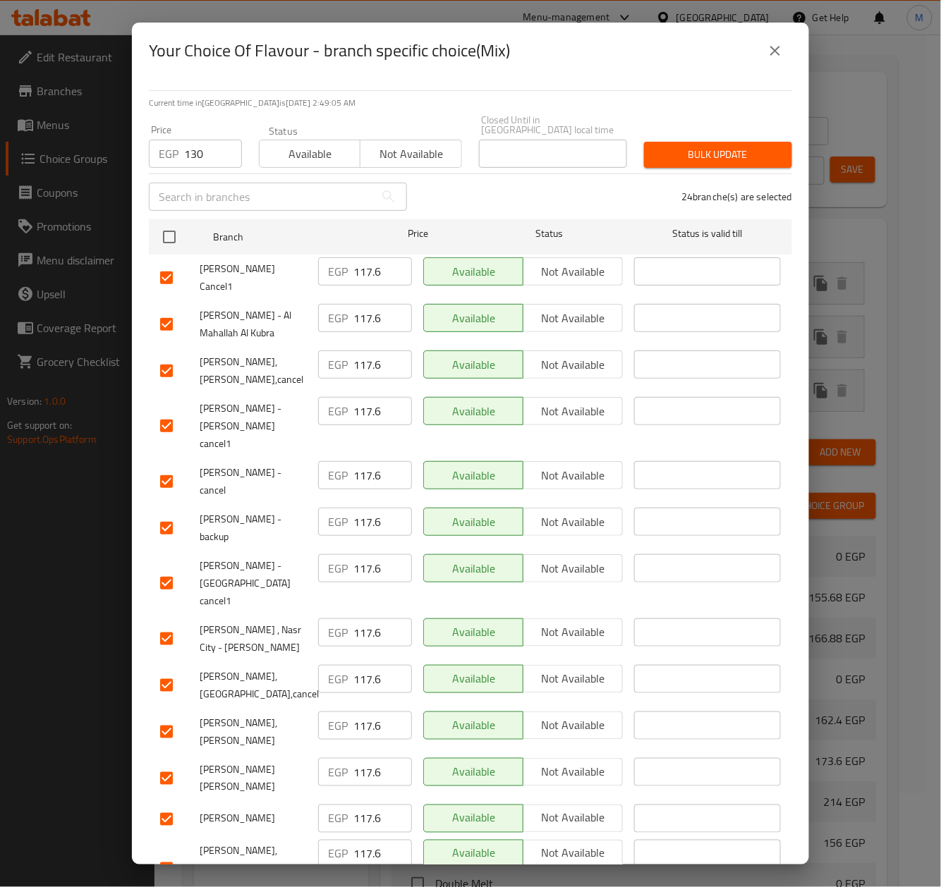
click at [714, 151] on span "Bulk update" at bounding box center [718, 155] width 126 height 18
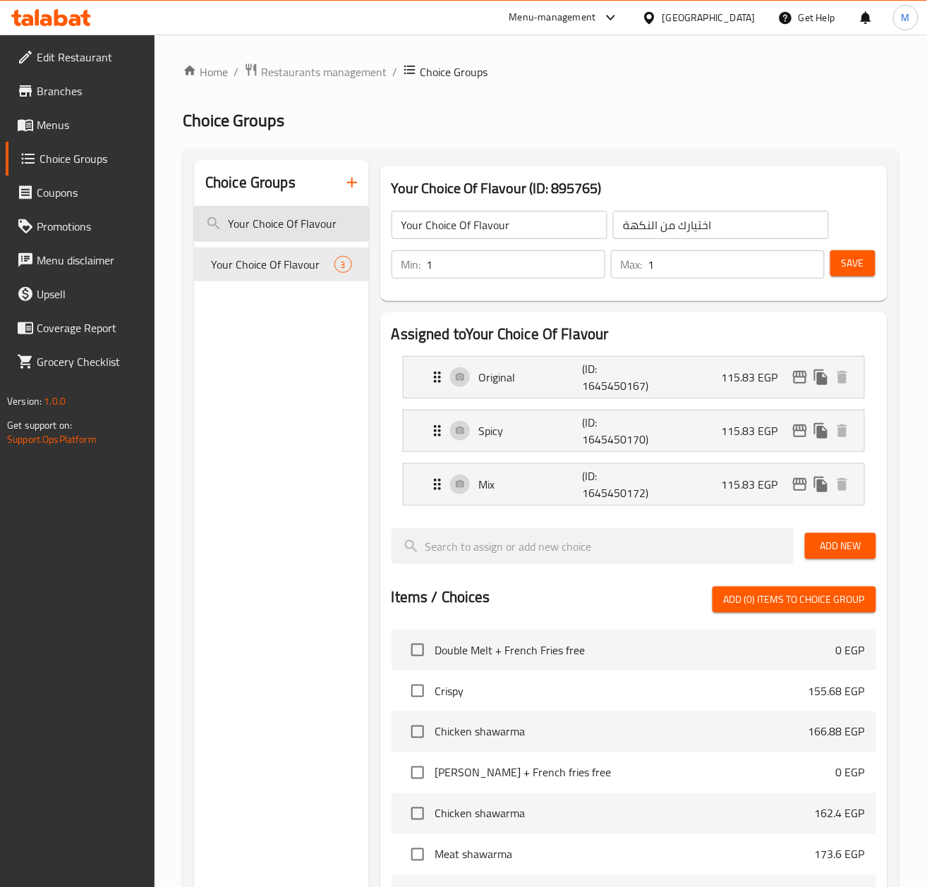
click at [317, 229] on input "Your Choice Of Flavour" at bounding box center [281, 224] width 175 height 36
paste input ":"
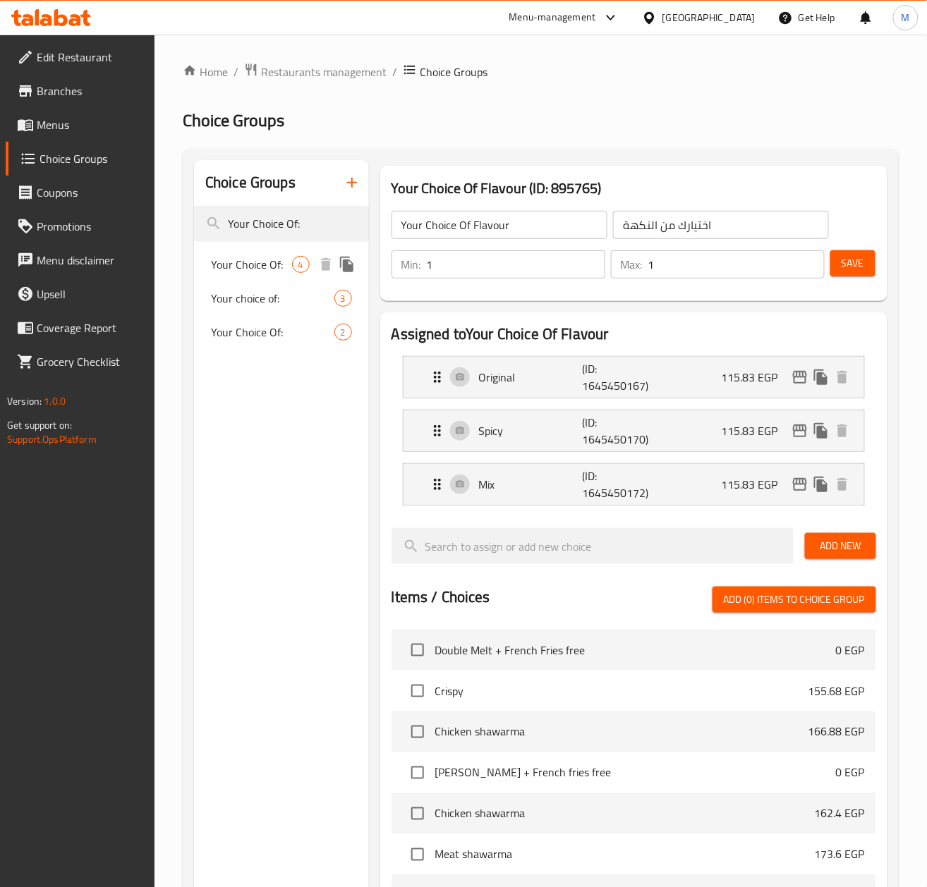
type input "Your Choice Of:"
click at [245, 272] on span "Your Choice Of:" at bounding box center [251, 264] width 81 height 17
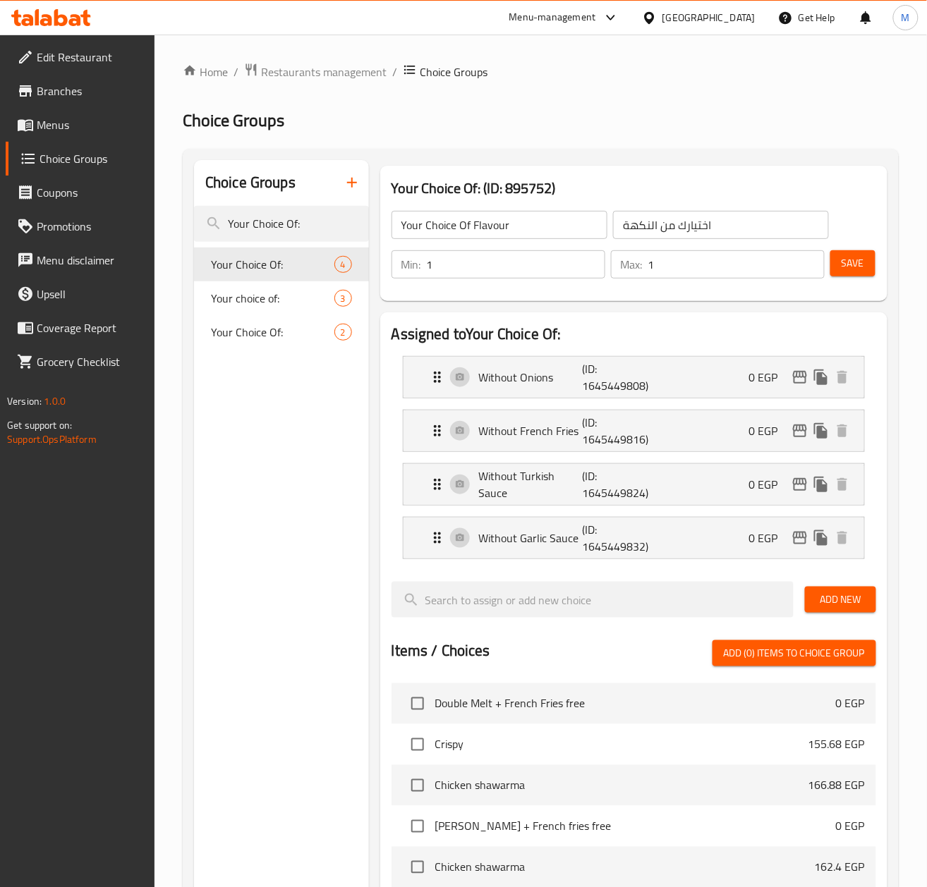
type input "Your Choice Of:"
type input "اختيارك من:"
type input "0"
click at [262, 560] on div "Choice Groups Your Choice Of: Your Choice Of: 4 Your choice of: 3 Your Choice O…" at bounding box center [281, 743] width 175 height 1166
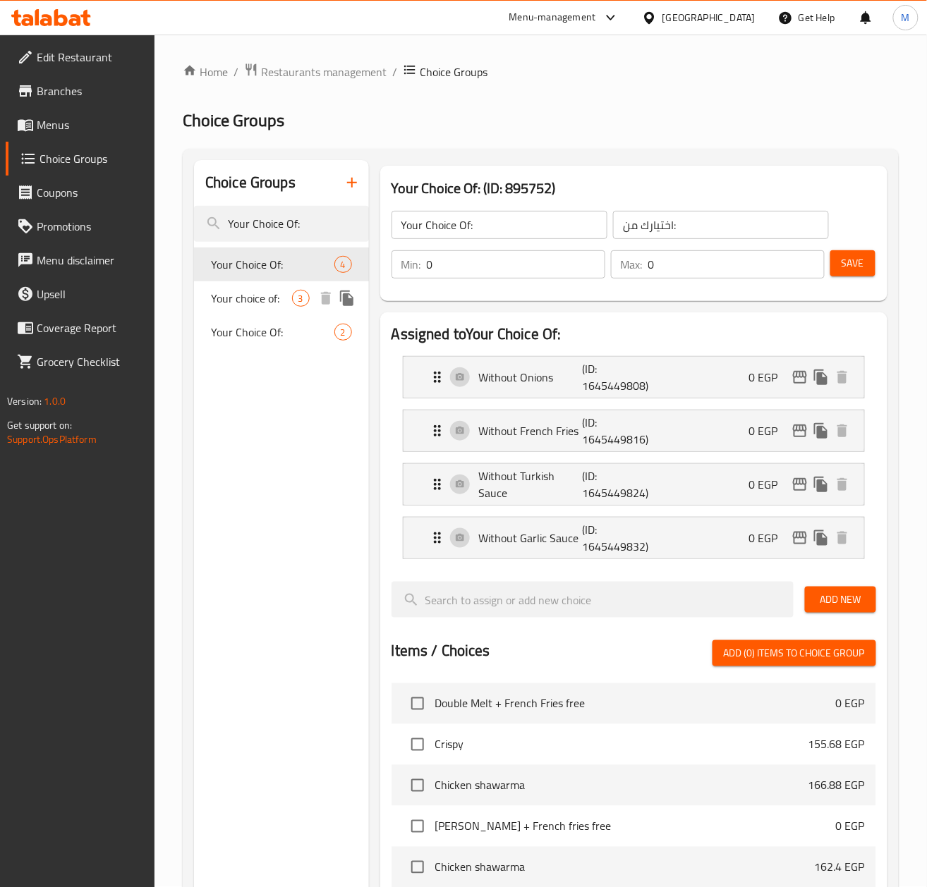
click at [262, 285] on div "Your choice of: 3" at bounding box center [281, 298] width 175 height 34
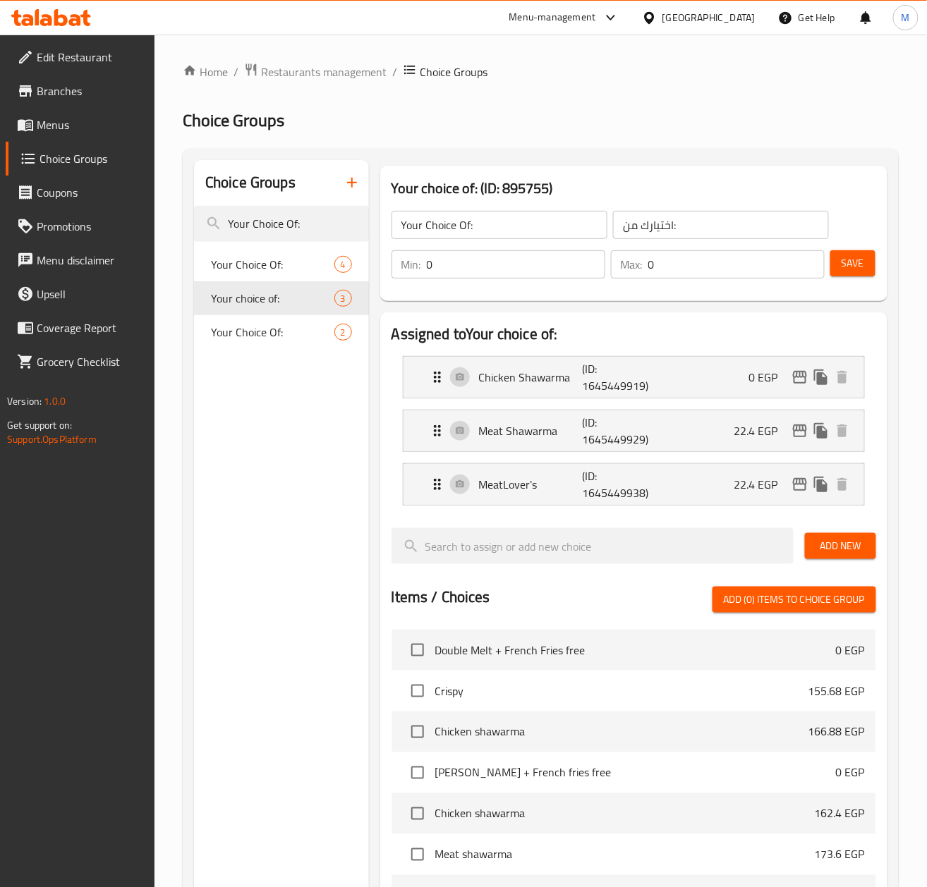
type input "Your choice of:"
type input "اختيارك من"
type input "1"
click at [283, 616] on div "Choice Groups Your Choice Of: Your Choice Of: 4 Your choice of: 3 Your Choice O…" at bounding box center [281, 716] width 175 height 1112
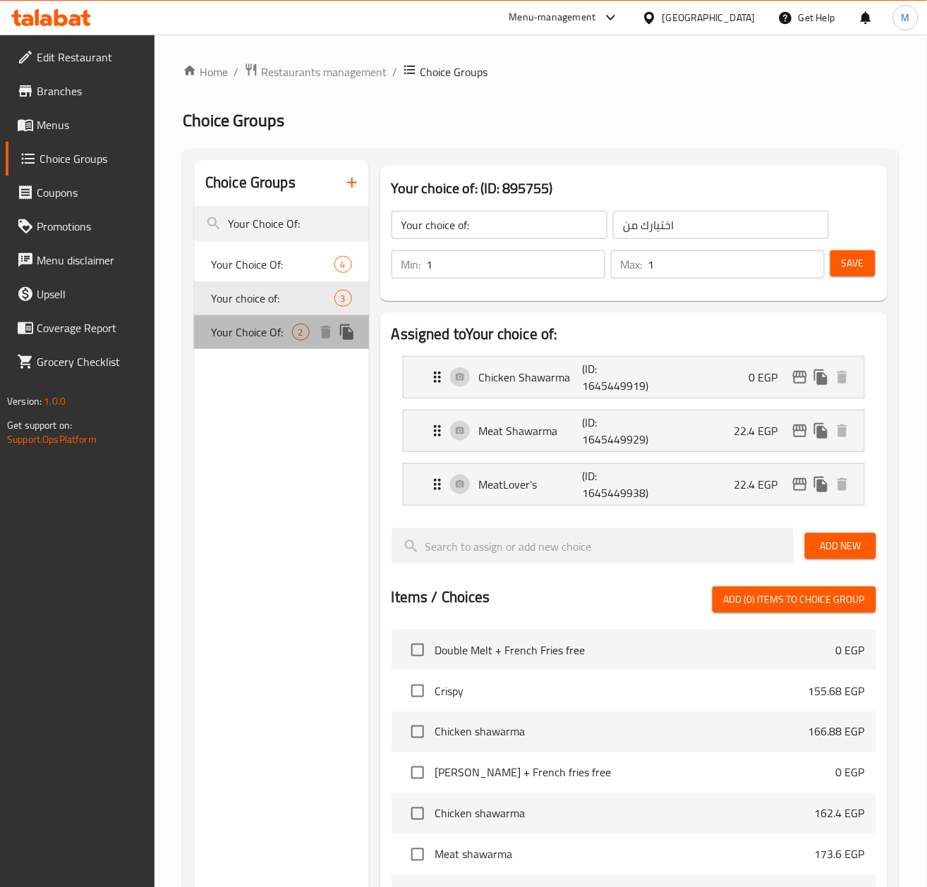
click at [255, 340] on span "Your Choice Of:" at bounding box center [251, 332] width 81 height 17
type input "Your Choice Of:"
type input "اختيارك من:"
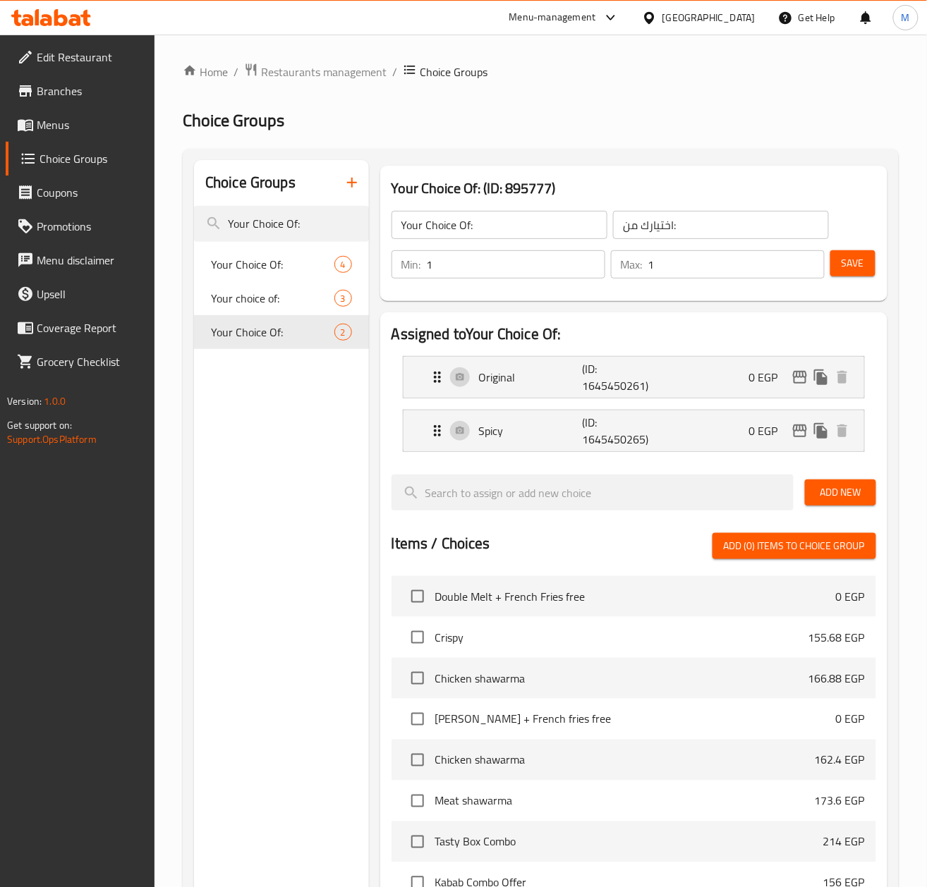
click at [311, 598] on div "Choice Groups Your Choice Of: Your Choice Of: 4 Your choice of: 3 Your Choice O…" at bounding box center [281, 689] width 175 height 1059
click at [315, 226] on input "Your Choice Of:" at bounding box center [281, 224] width 175 height 36
type input "Your choice of:"
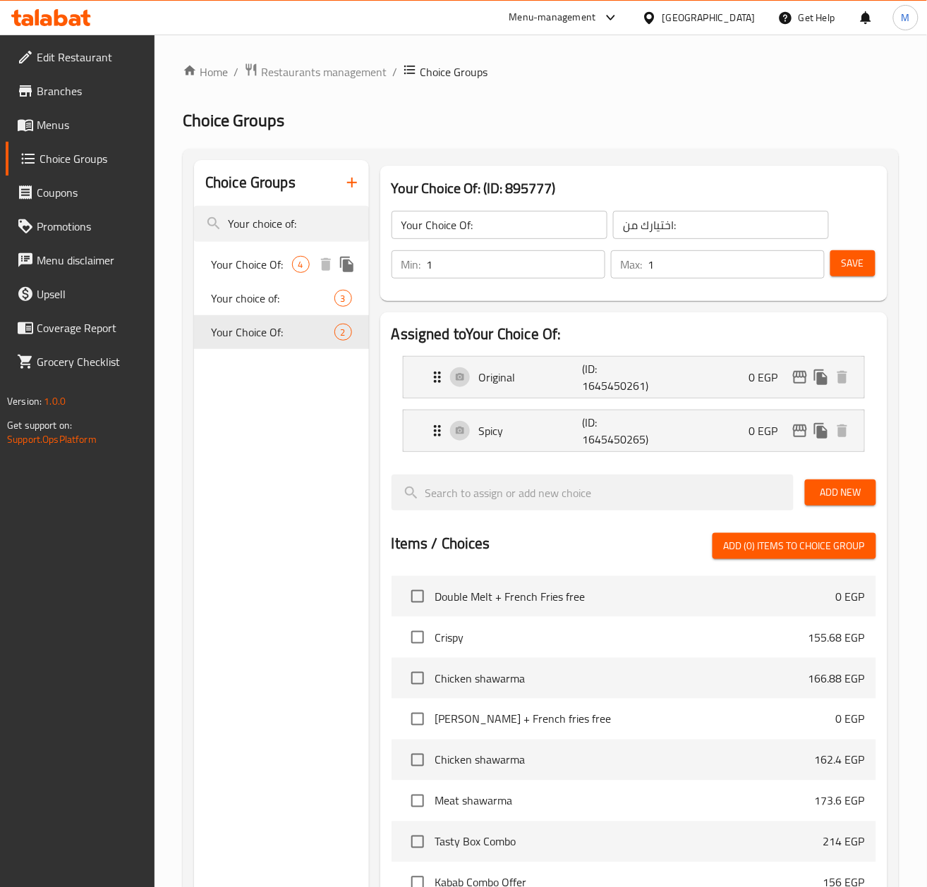
click at [285, 272] on span "Your Choice Of:" at bounding box center [251, 264] width 81 height 17
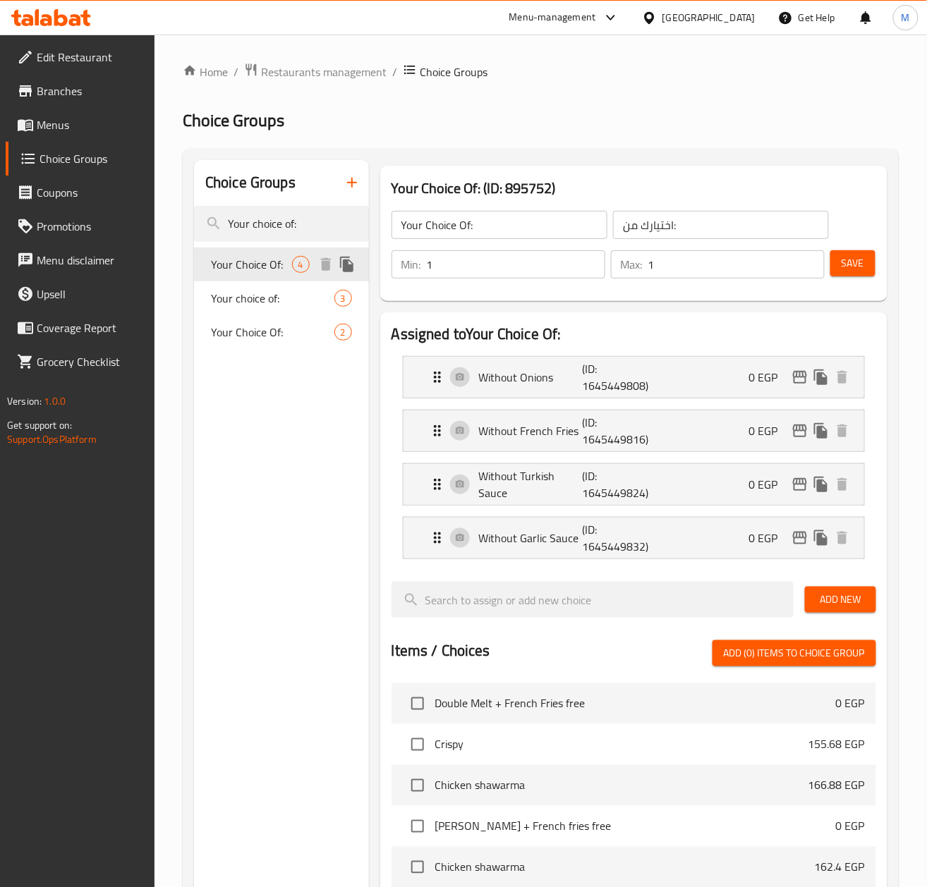
type input "0"
click at [257, 290] on span "Your choice of:" at bounding box center [251, 298] width 81 height 17
type input "Your choice of:"
type input "اختيارك من"
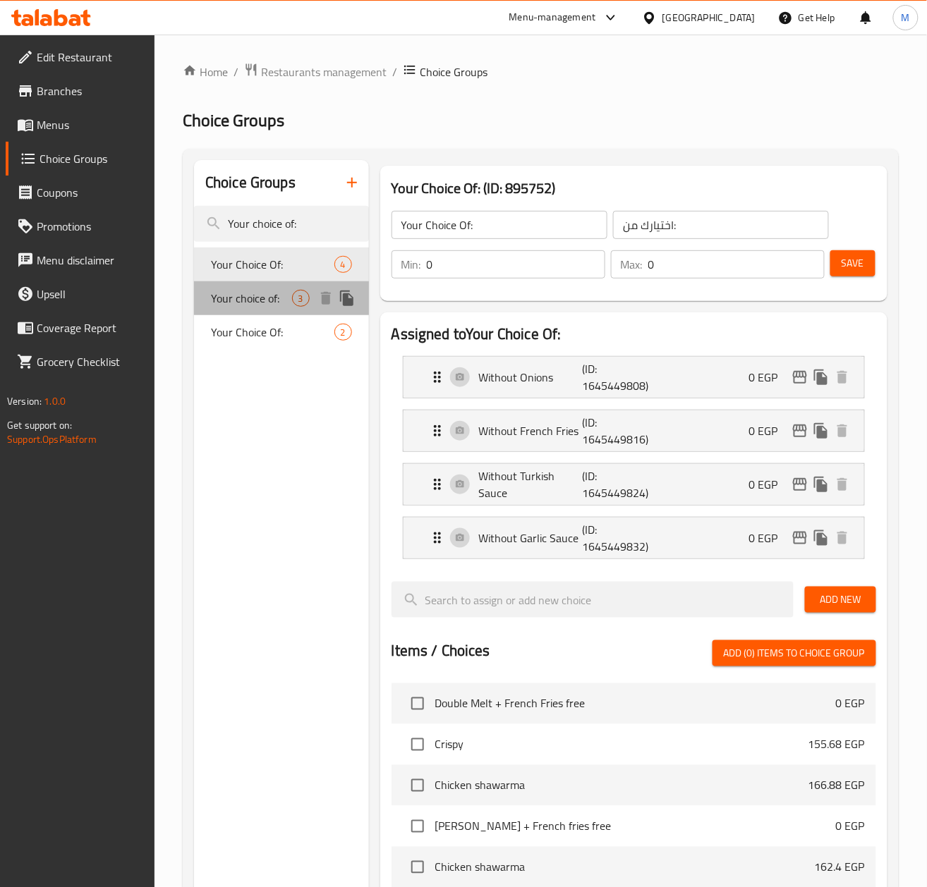
type input "1"
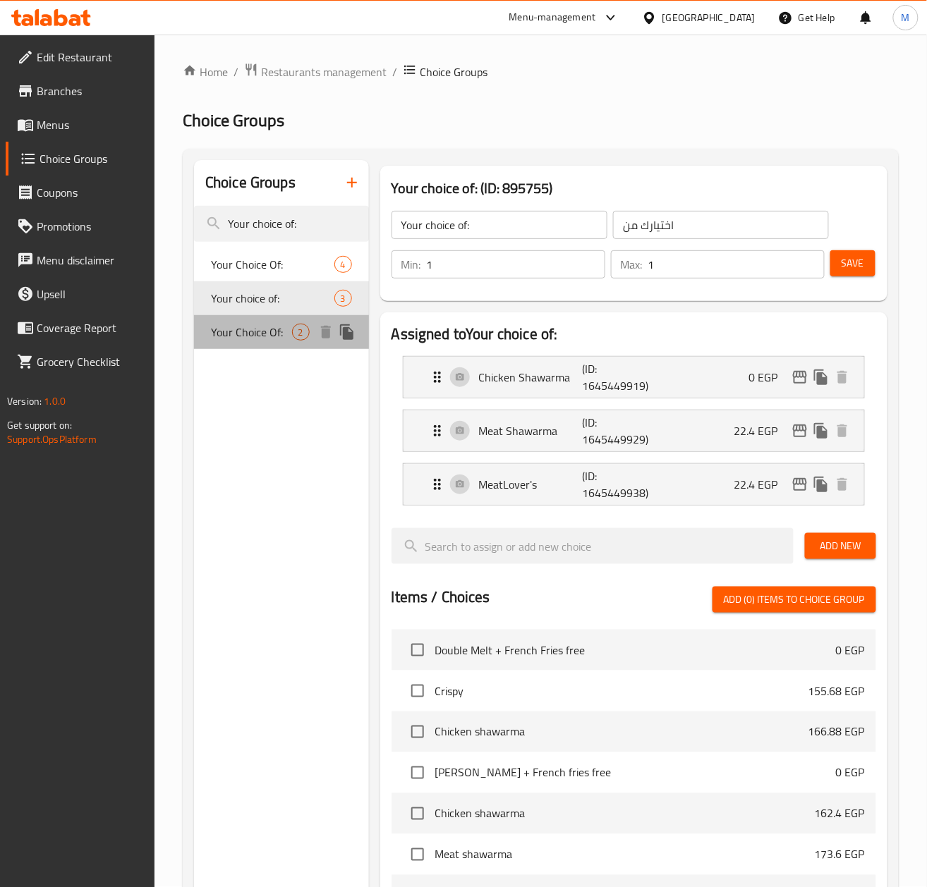
click at [245, 316] on div "Your Choice Of: 2" at bounding box center [281, 332] width 175 height 34
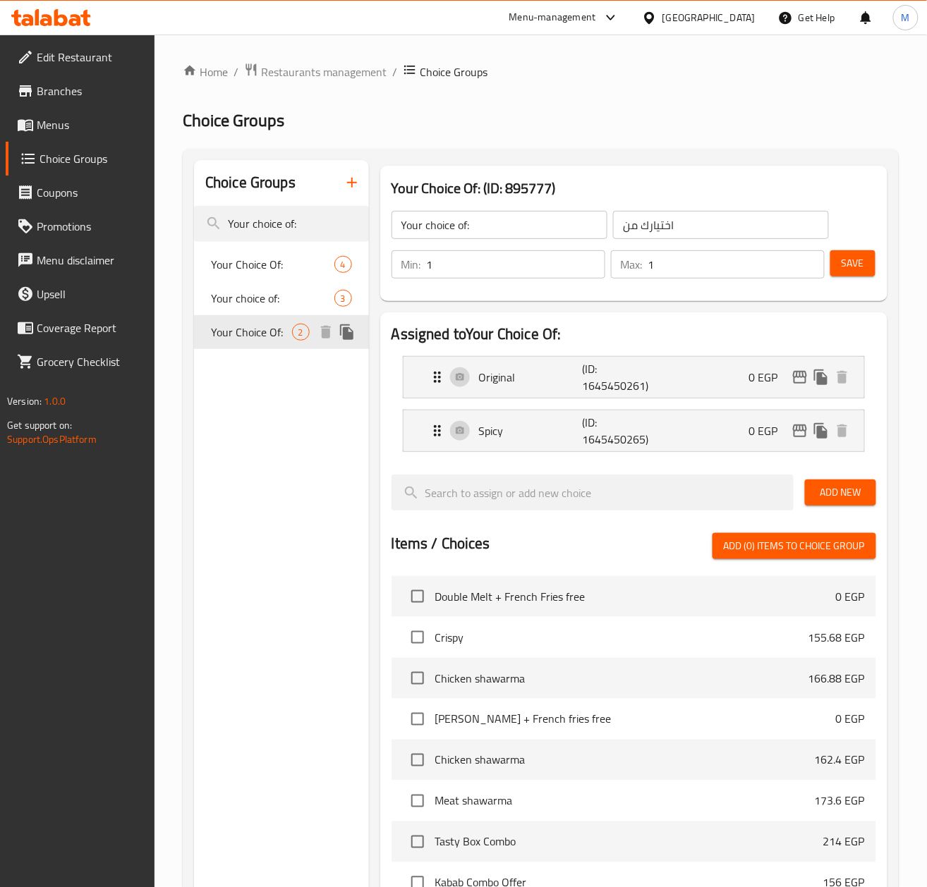
type input "Your Choice Of:"
type input "اختيارك من:"
click at [292, 230] on input "Your choice of:" at bounding box center [281, 224] width 175 height 36
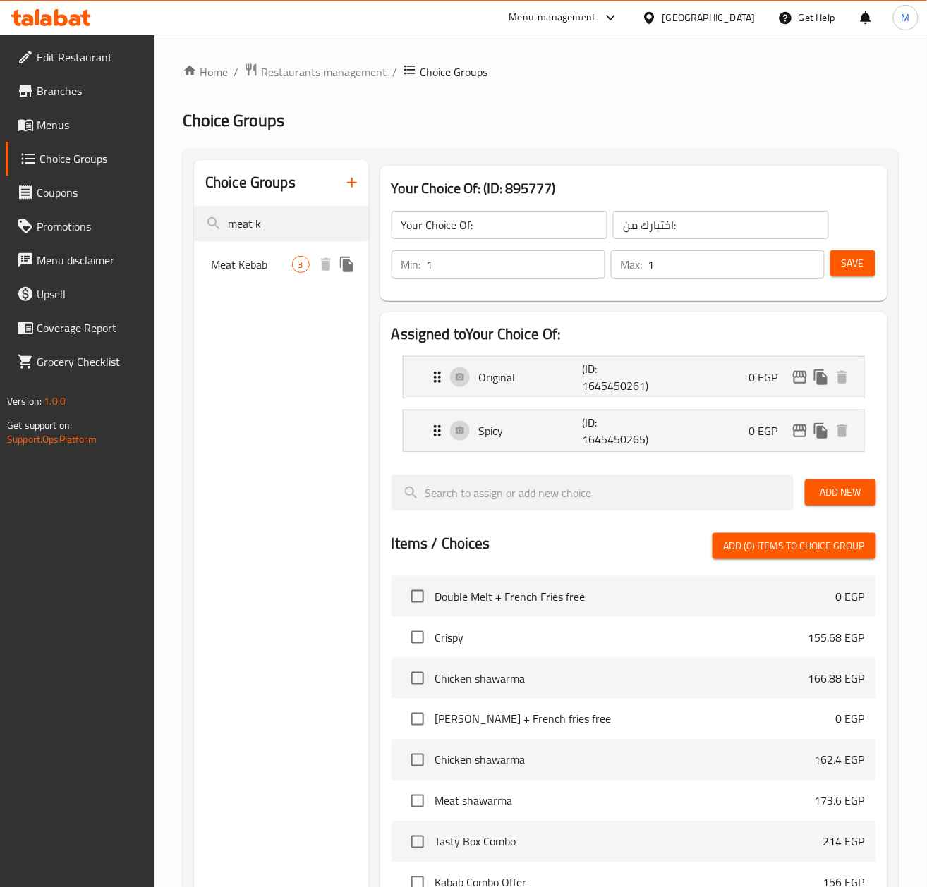
type input "meat k"
click at [260, 263] on span "Meat Kebab" at bounding box center [251, 264] width 81 height 17
type input "Meat Kebab"
type input "كباب لحم"
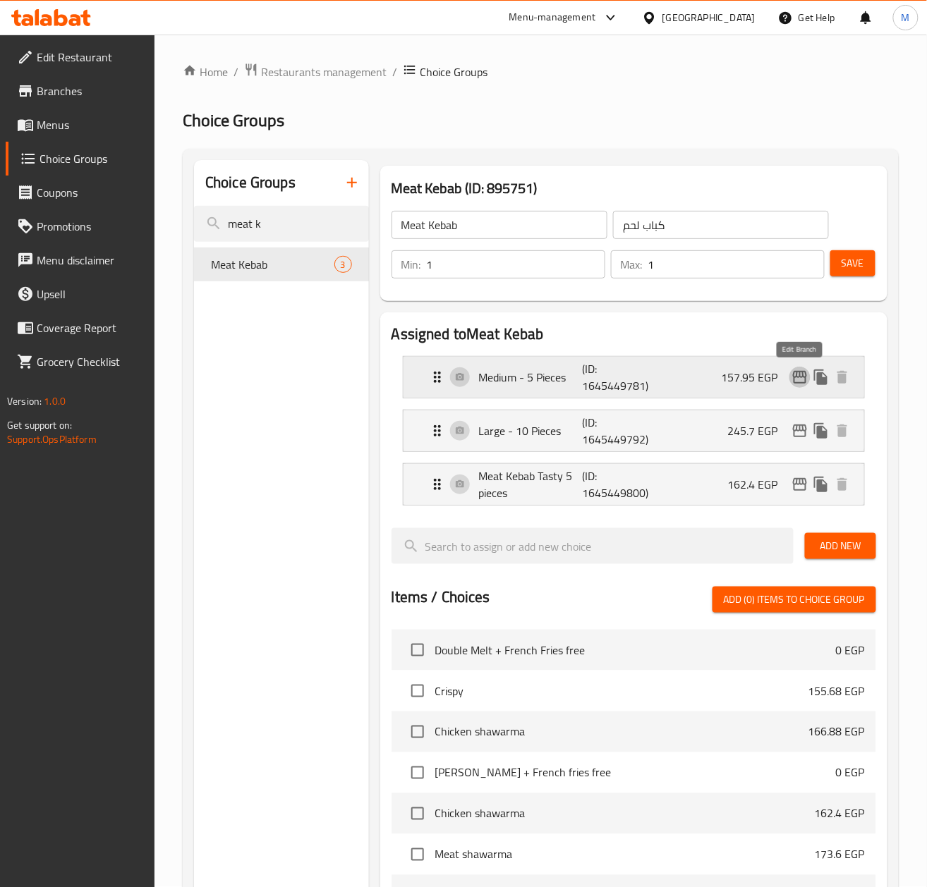
click at [797, 386] on button "edit" at bounding box center [799, 377] width 21 height 21
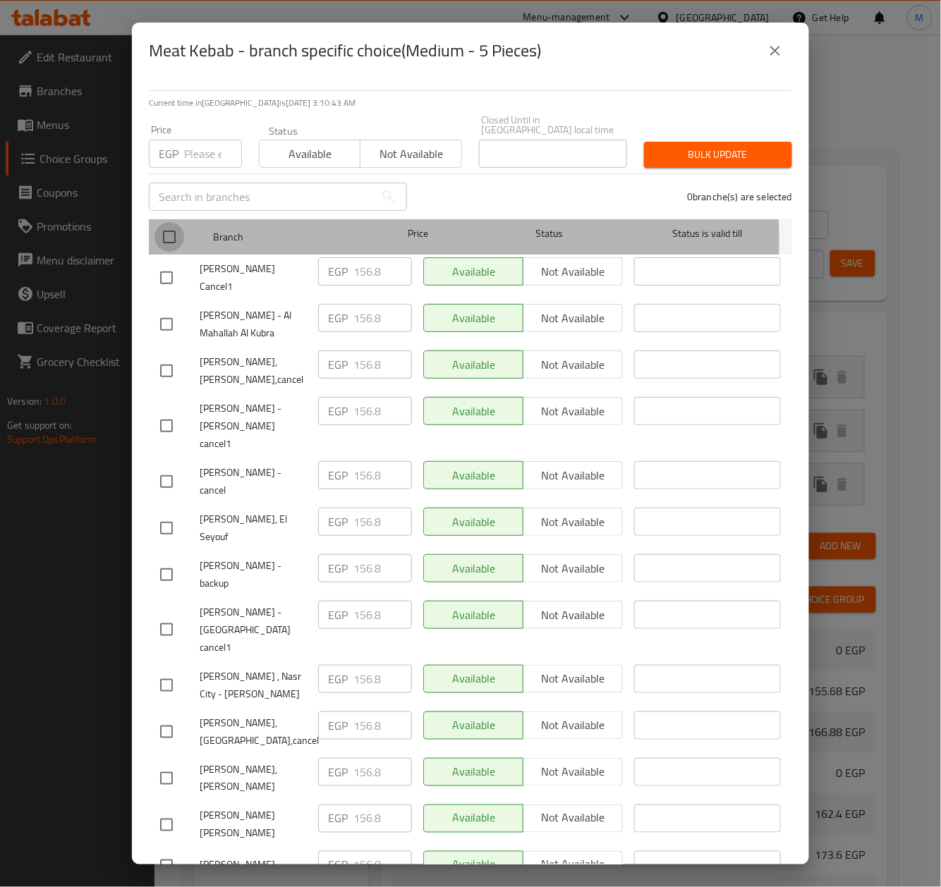
drag, startPoint x: 173, startPoint y: 233, endPoint x: 206, endPoint y: 170, distance: 71.0
click at [173, 231] on input "checkbox" at bounding box center [169, 237] width 30 height 30
checkbox input "true"
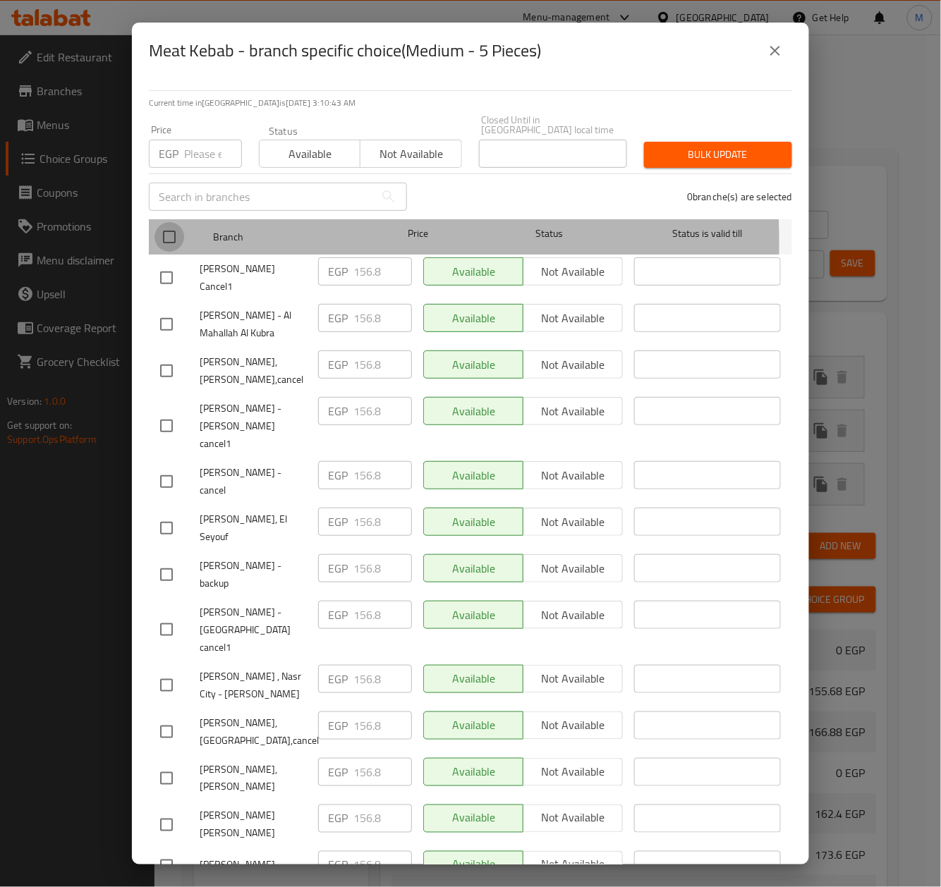
checkbox input "true"
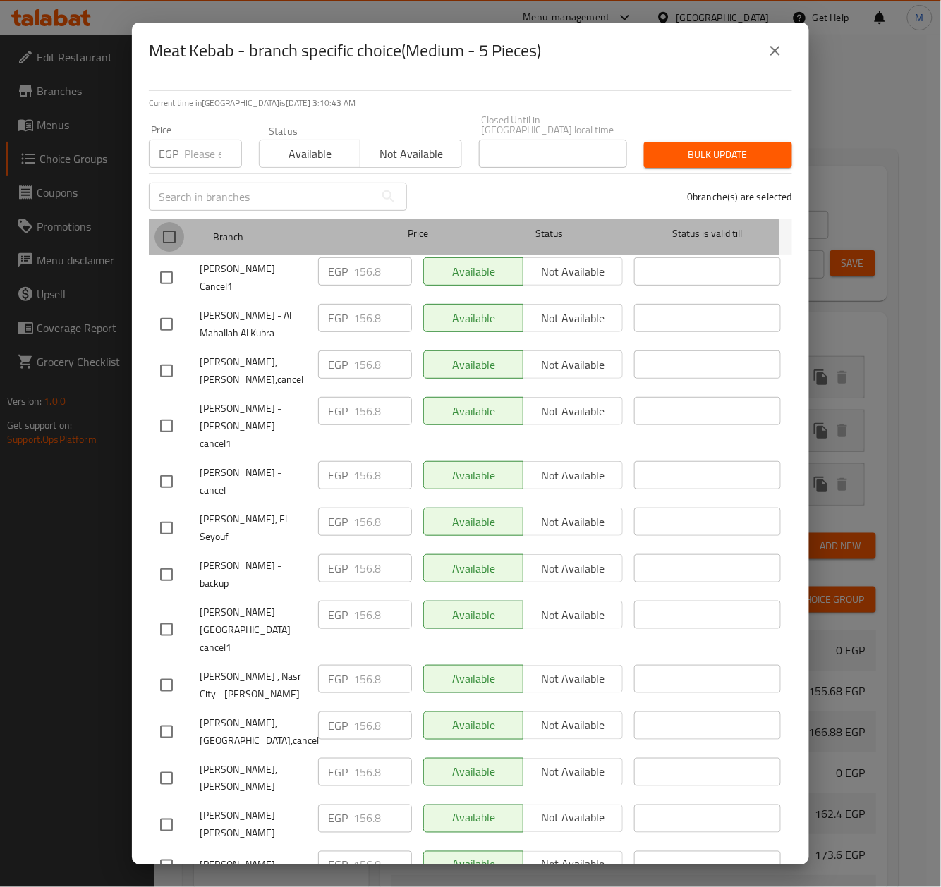
checkbox input "true"
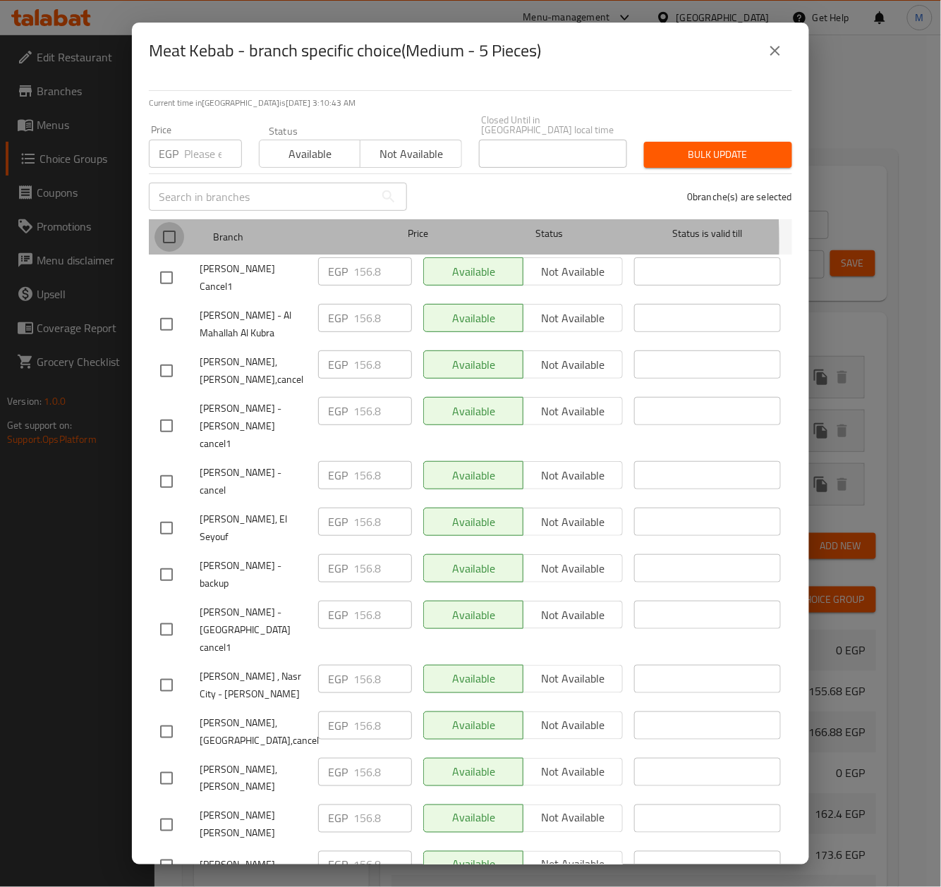
checkbox input "true"
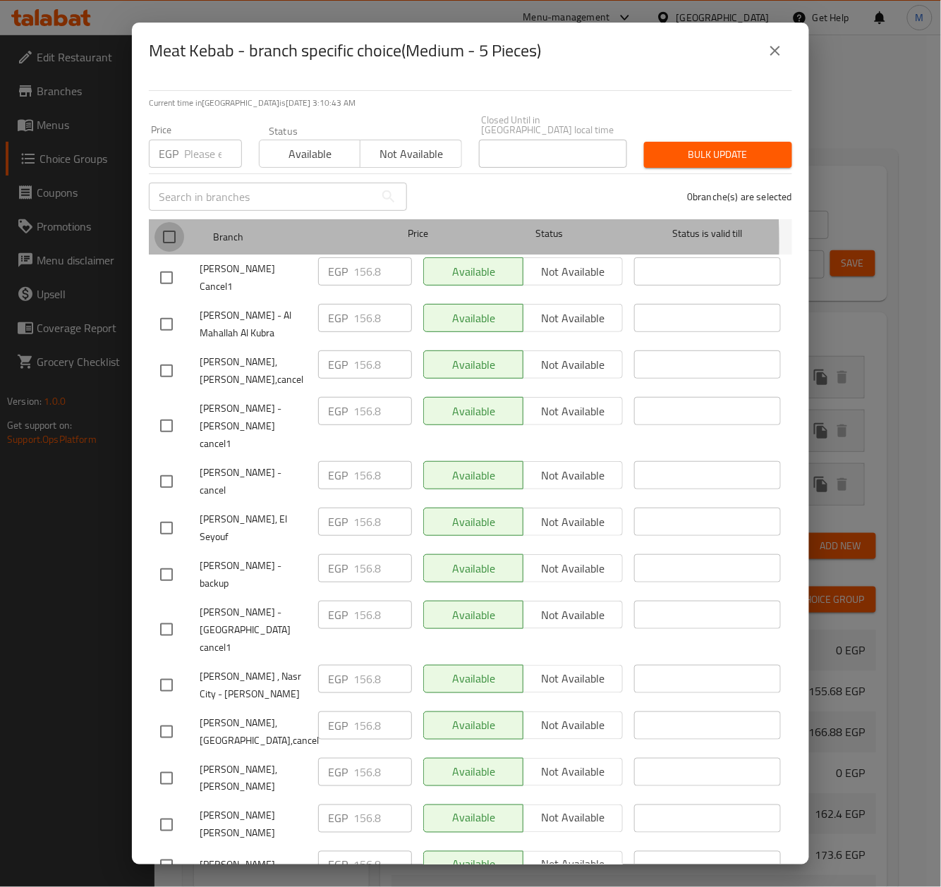
checkbox input "true"
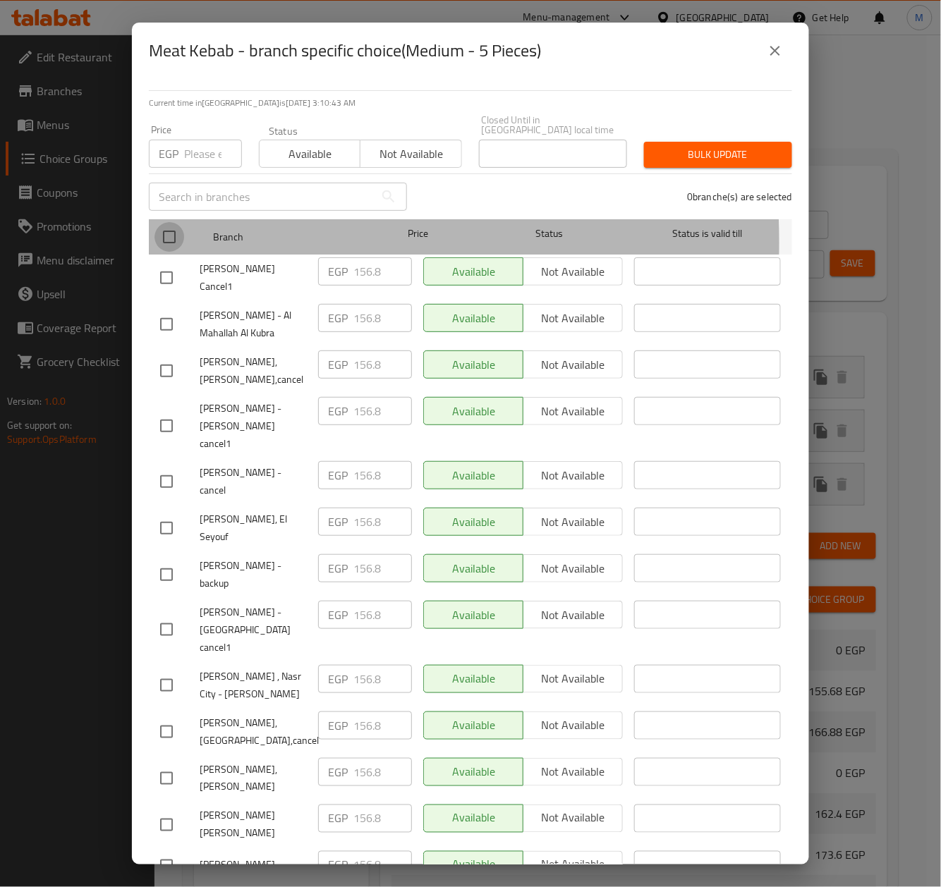
checkbox input "true"
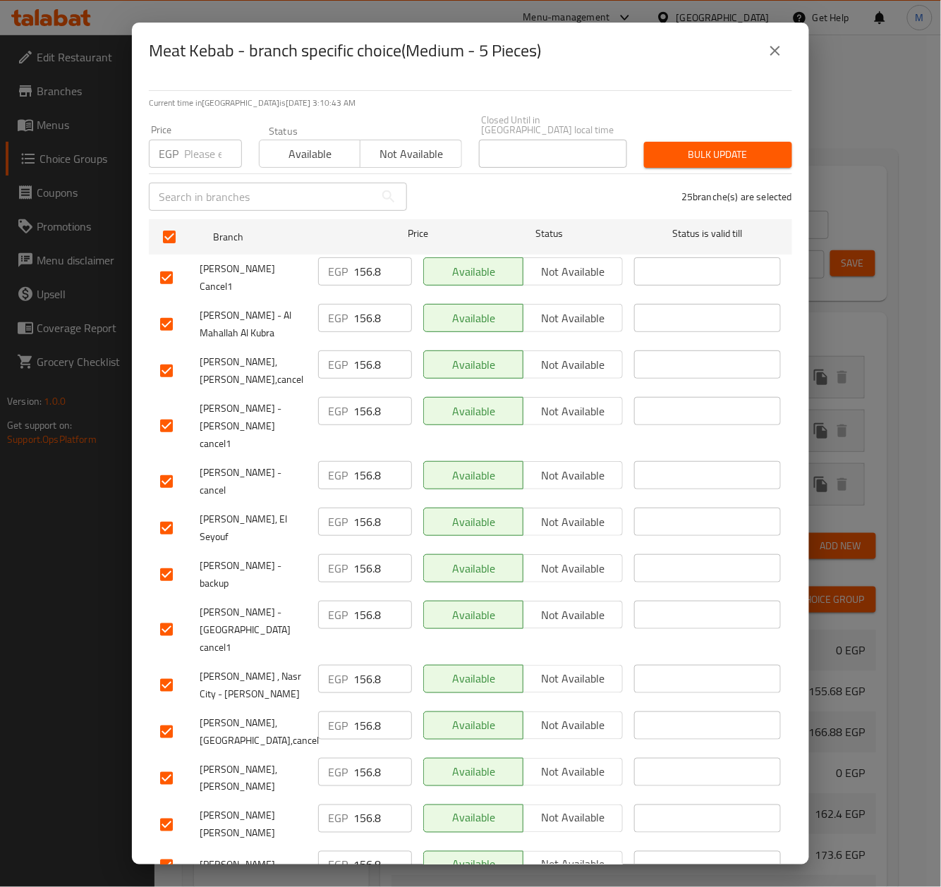
click at [198, 142] on input "number" at bounding box center [213, 154] width 58 height 28
paste input "159.00"
type input "159.00"
click at [536, 181] on div "25 branche(s) are selected" at bounding box center [607, 196] width 385 height 51
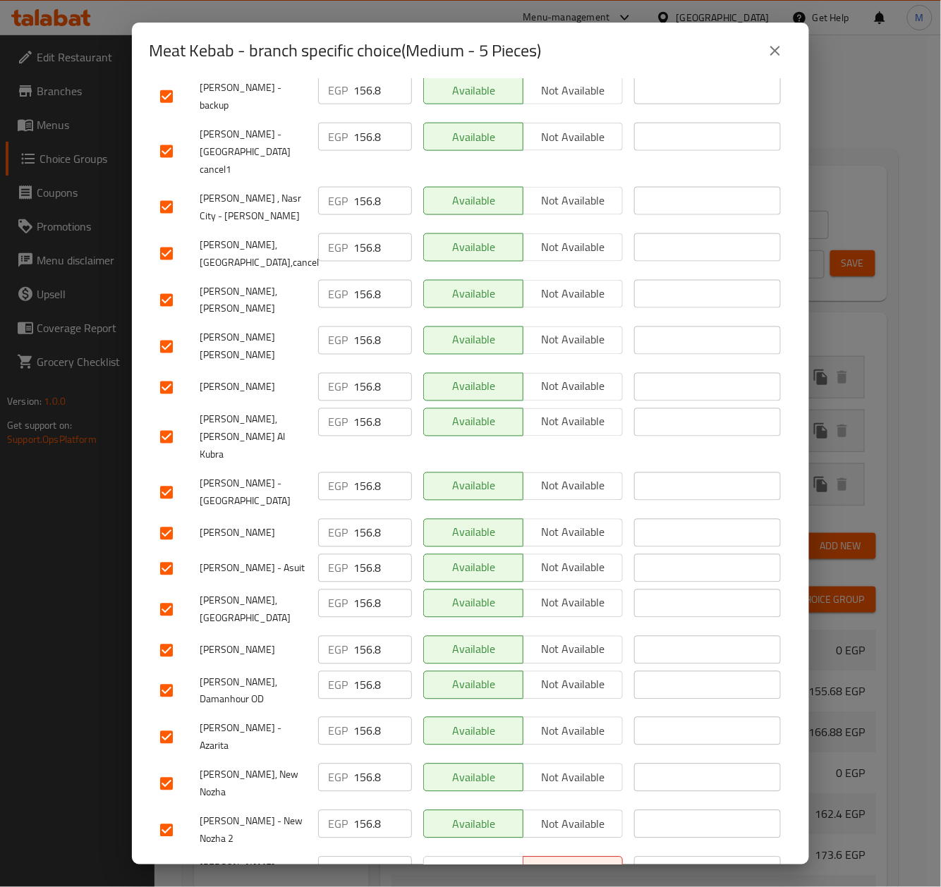
drag, startPoint x: 159, startPoint y: 760, endPoint x: 289, endPoint y: 700, distance: 142.9
click at [161, 872] on input "checkbox" at bounding box center [167, 887] width 30 height 30
checkbox input "false"
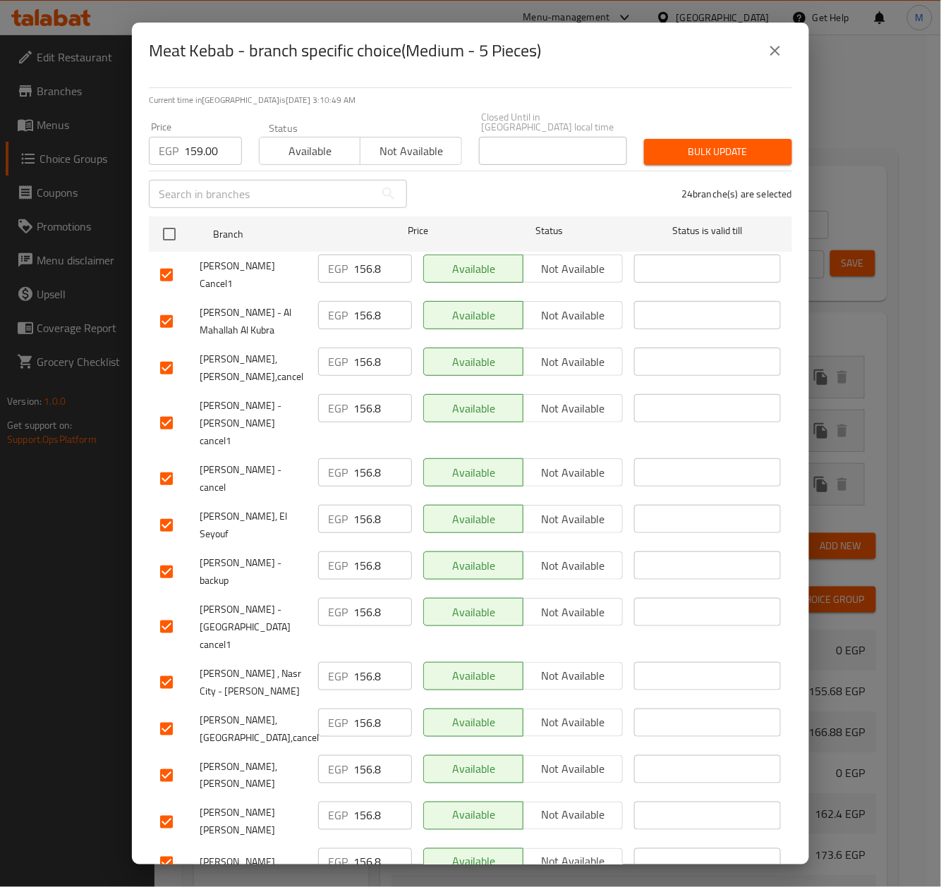
scroll to position [0, 0]
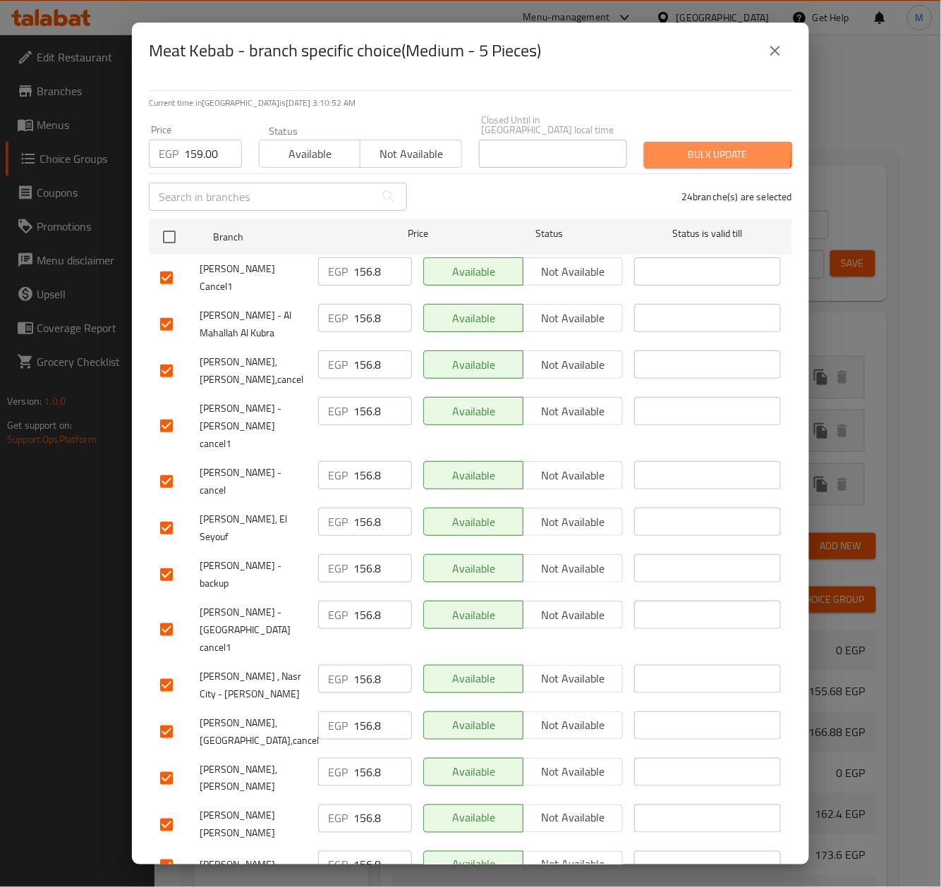
click at [664, 146] on span "Bulk update" at bounding box center [718, 155] width 126 height 18
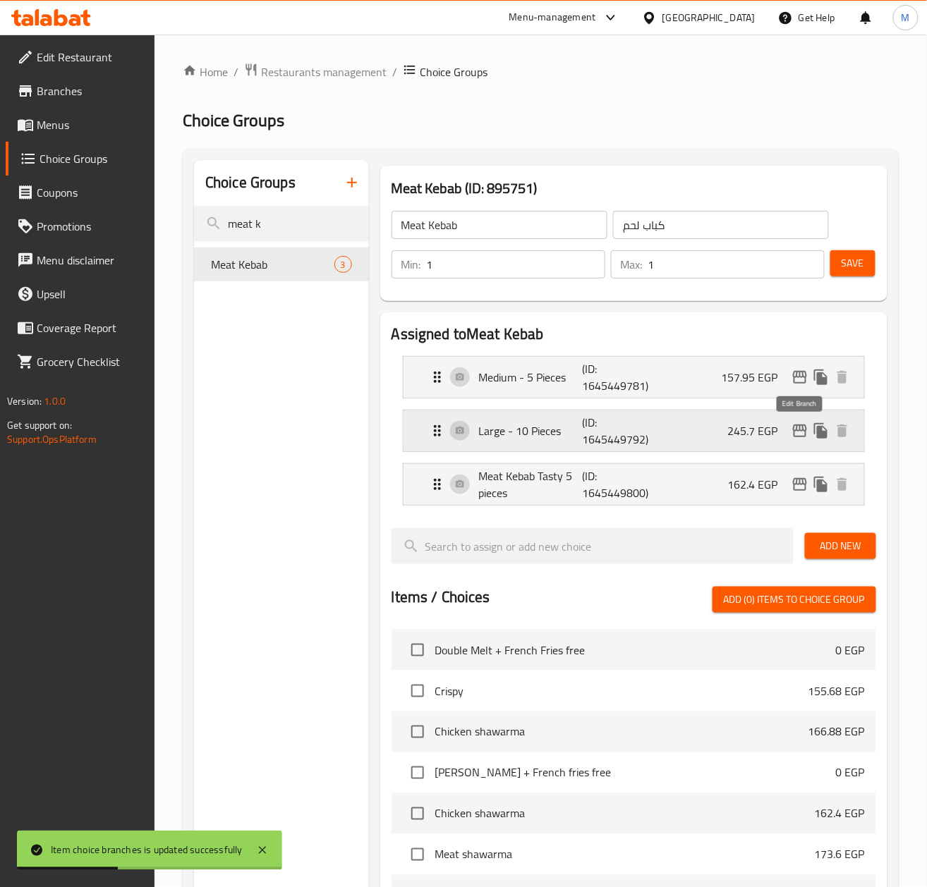
click at [796, 430] on icon "edit" at bounding box center [800, 431] width 14 height 13
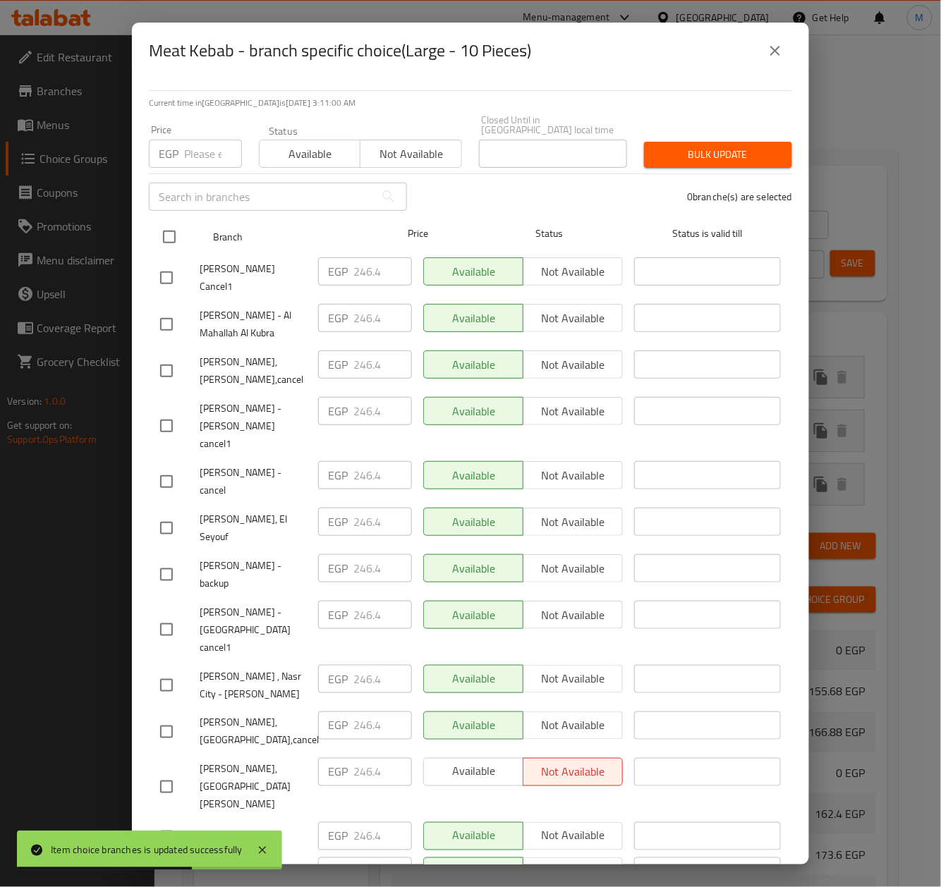
click at [164, 229] on input "checkbox" at bounding box center [169, 237] width 30 height 30
checkbox input "true"
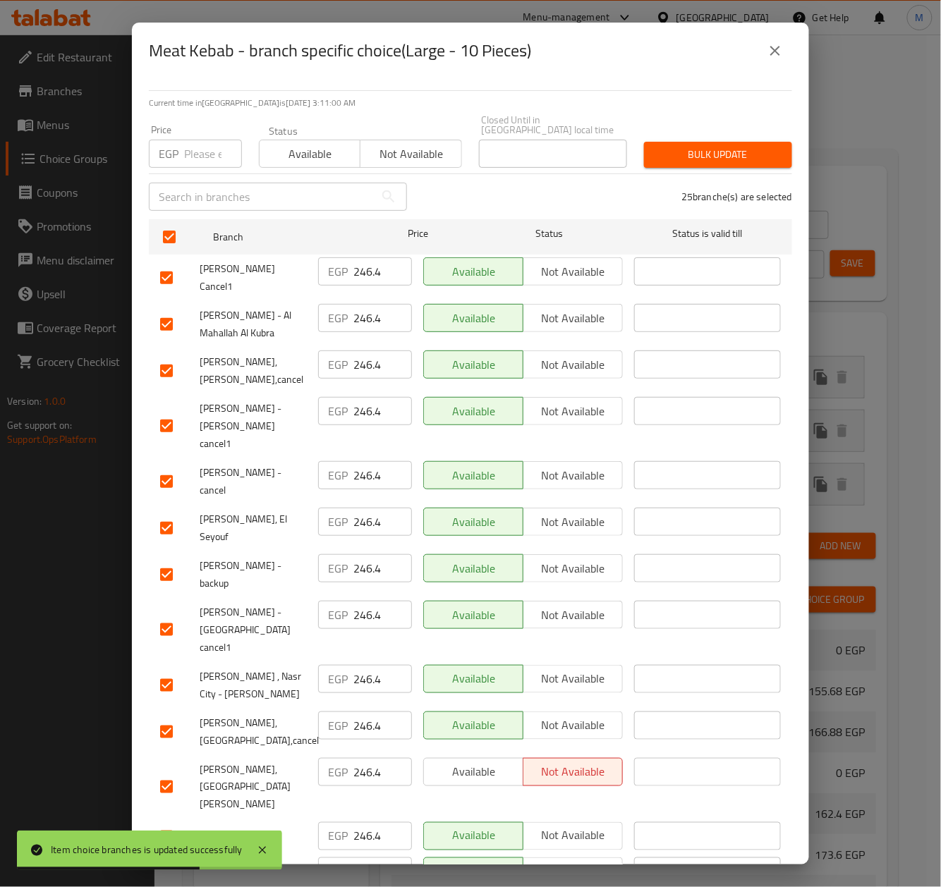
checkbox input "true"
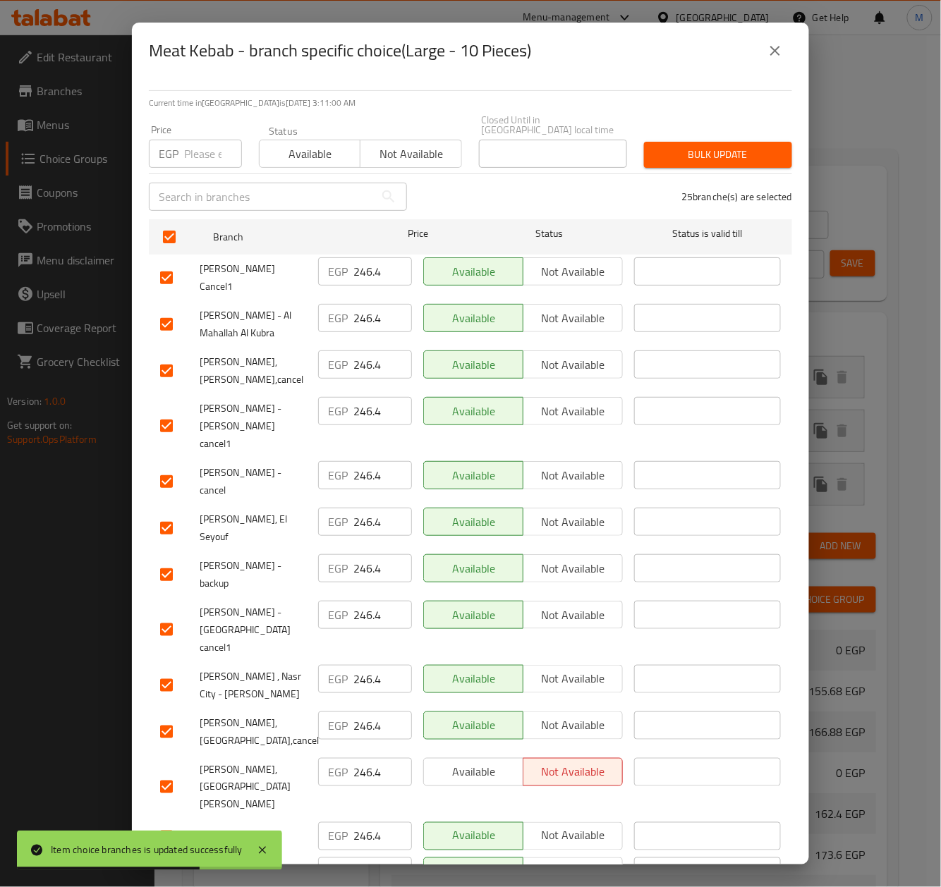
checkbox input "true"
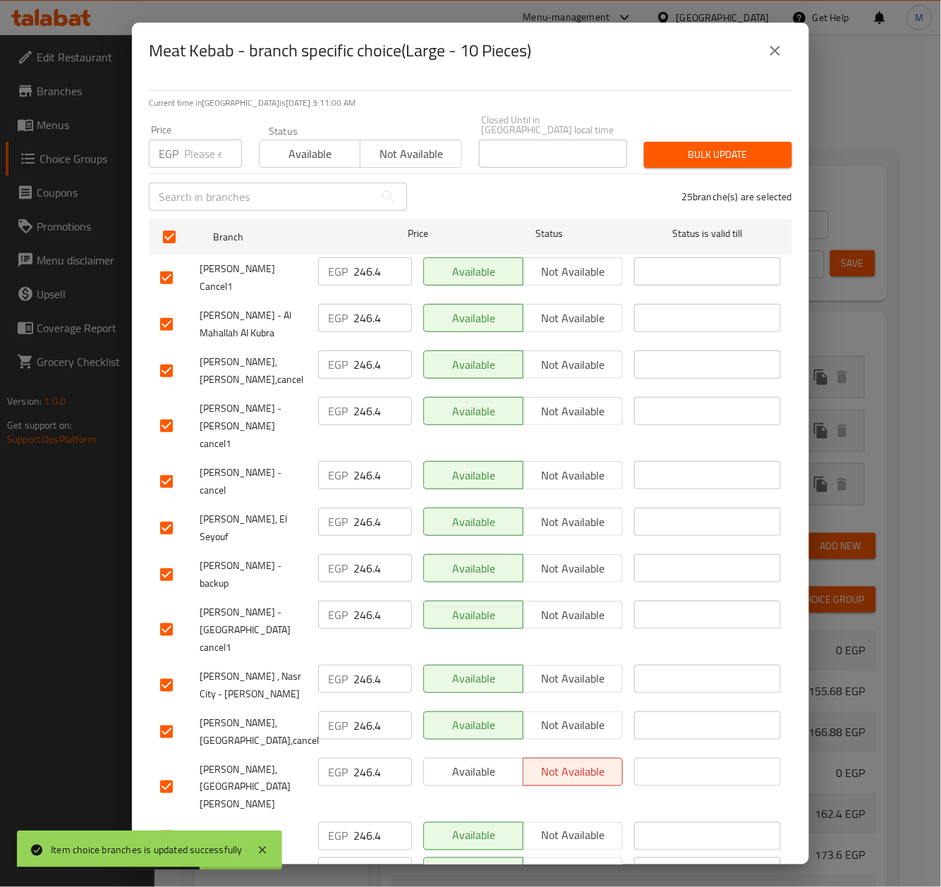
checkbox input "true"
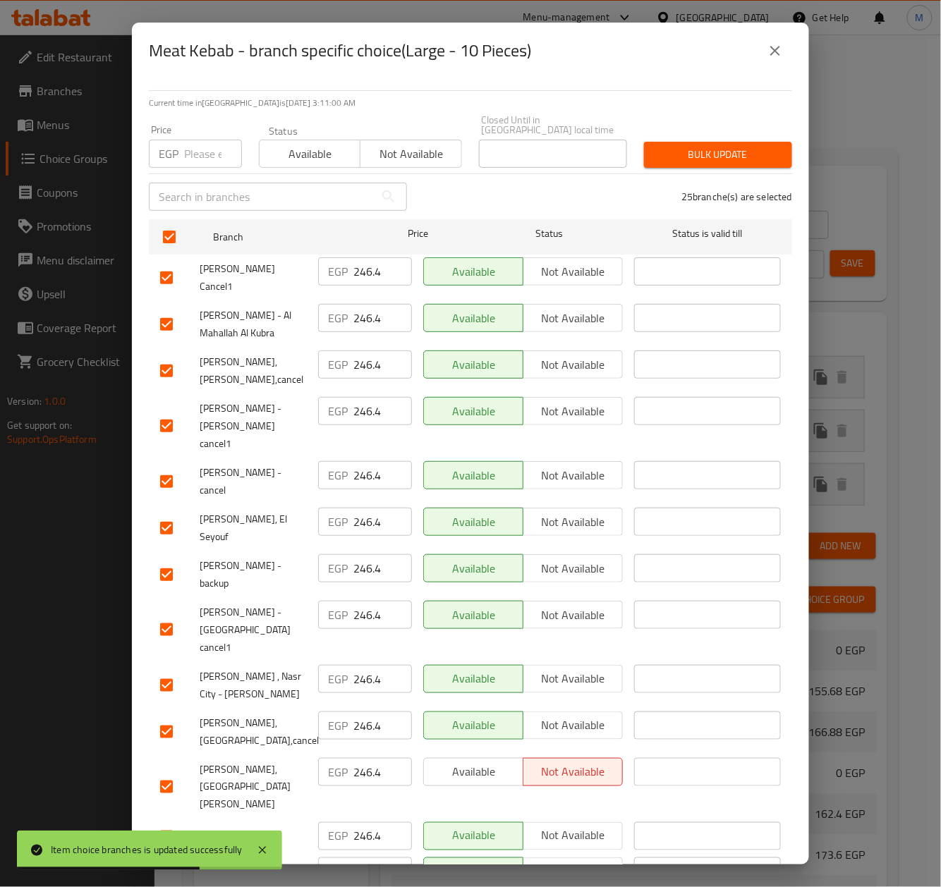
checkbox input "true"
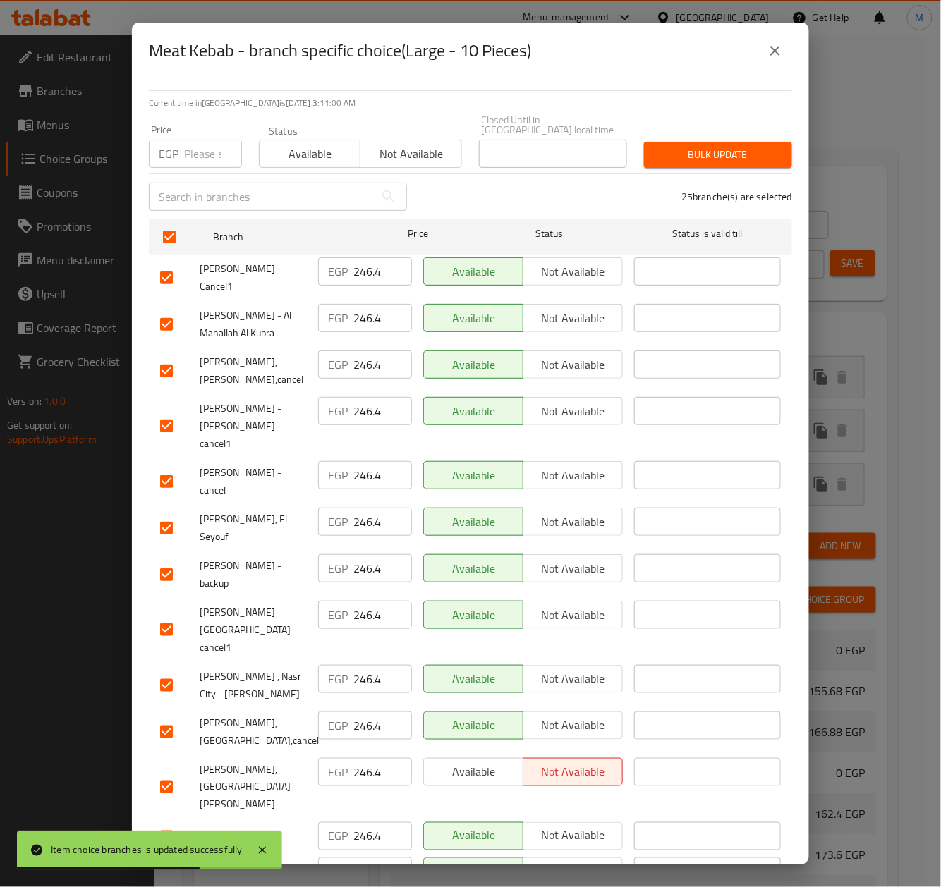
checkbox input "true"
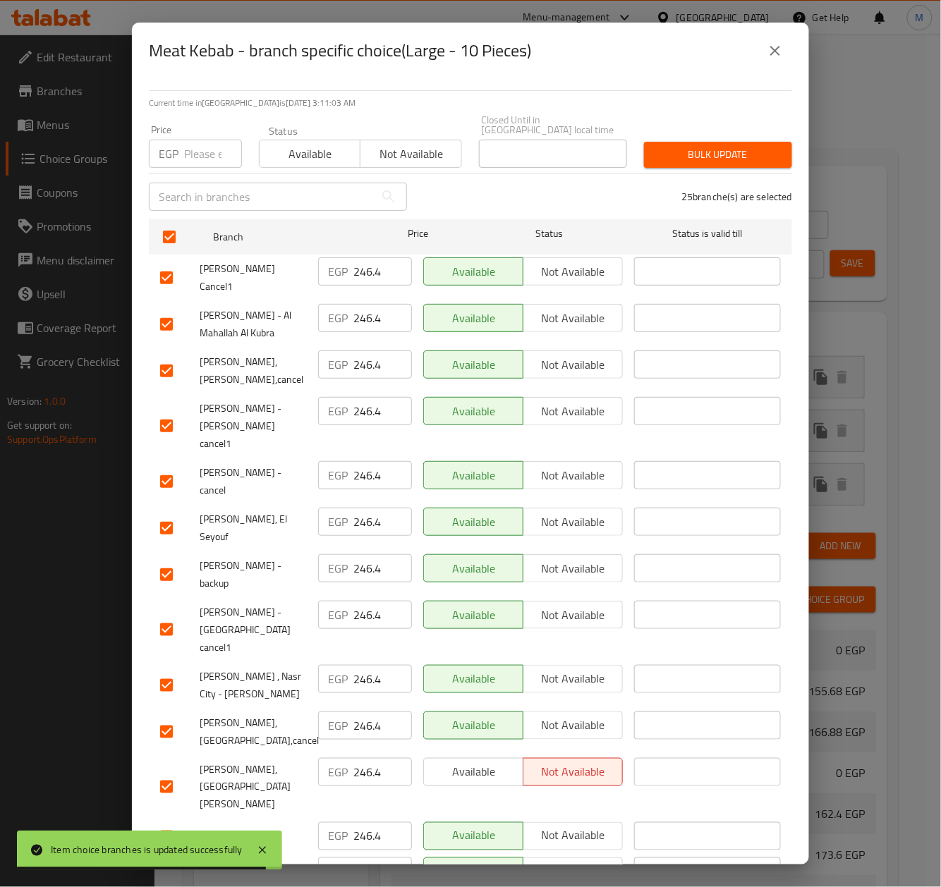
click at [193, 145] on input "number" at bounding box center [213, 154] width 58 height 28
paste input "251.00"
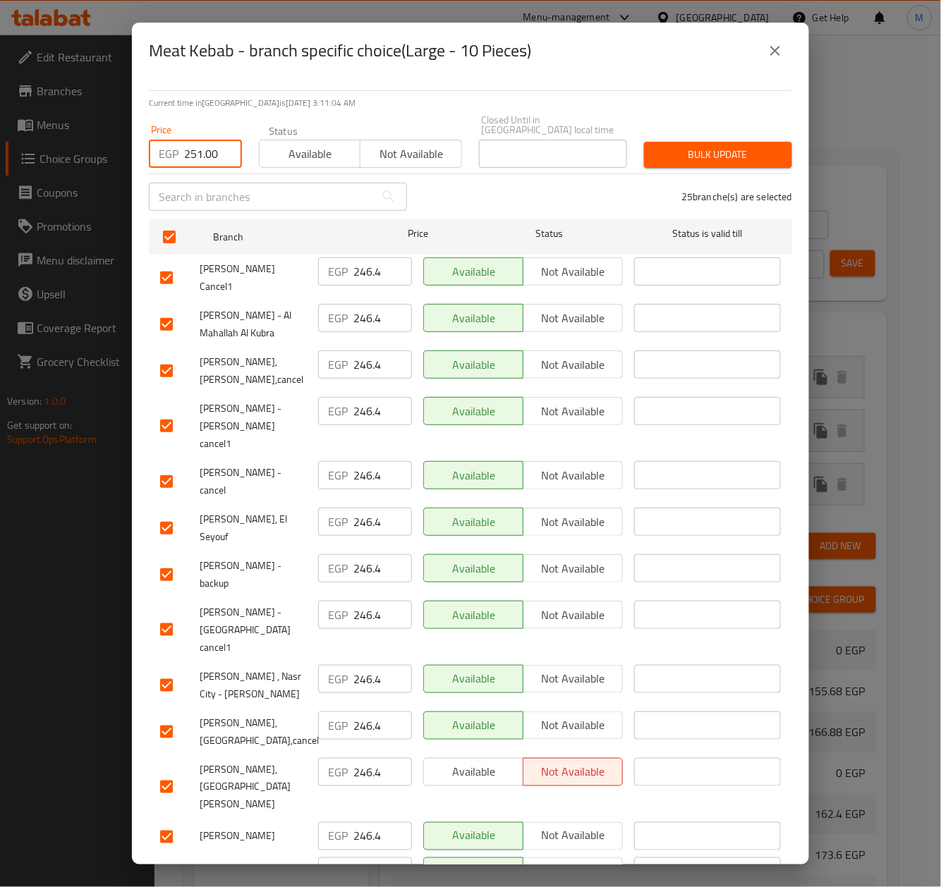
type input "251.00"
click at [161, 772] on input "checkbox" at bounding box center [167, 787] width 30 height 30
checkbox input "false"
click at [709, 155] on button "Bulk update" at bounding box center [718, 155] width 148 height 26
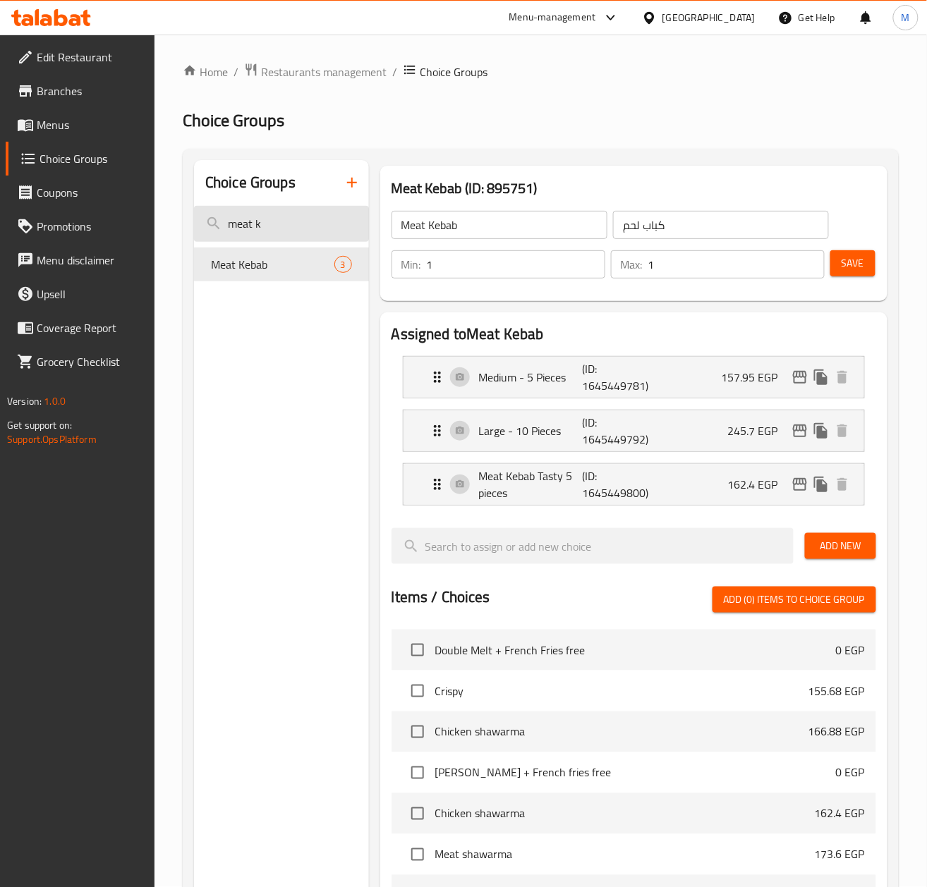
click at [278, 224] on input "meat k" at bounding box center [281, 224] width 175 height 36
click at [284, 220] on input "meat k" at bounding box center [281, 224] width 175 height 36
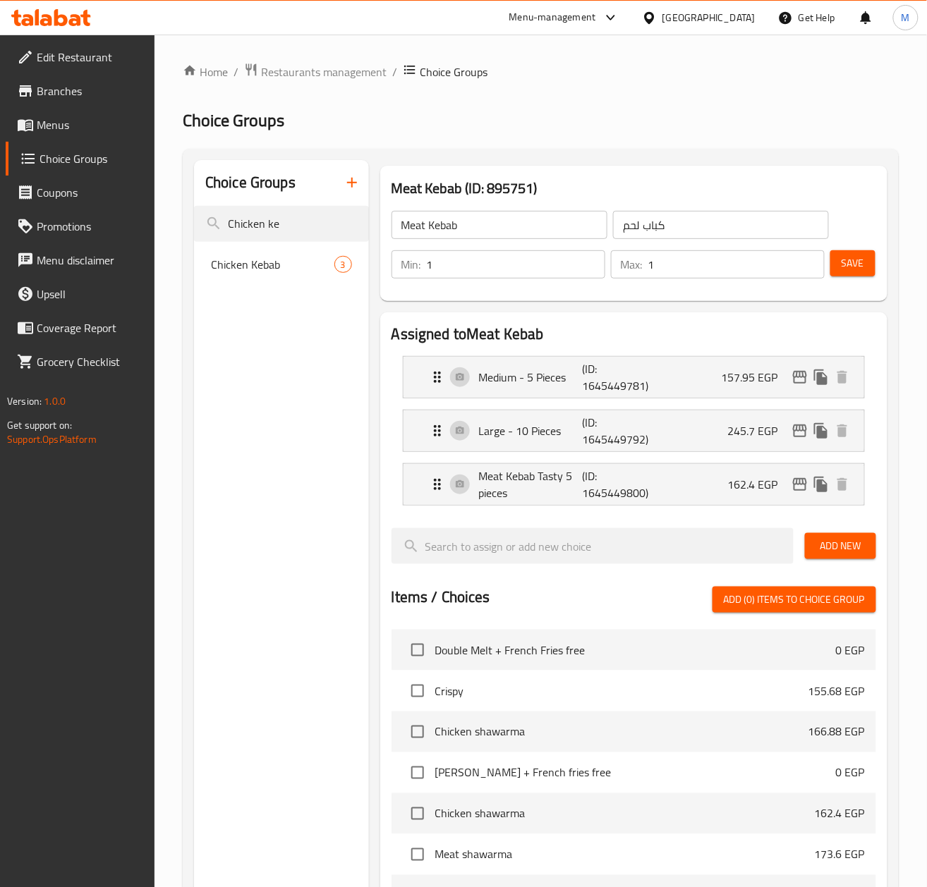
type input "Chicken ke"
click at [236, 273] on span "Chicken Kebab" at bounding box center [251, 264] width 81 height 17
type input "Chicken Kebab"
type input "كباب دجاج"
click at [797, 376] on icon "edit" at bounding box center [800, 377] width 14 height 13
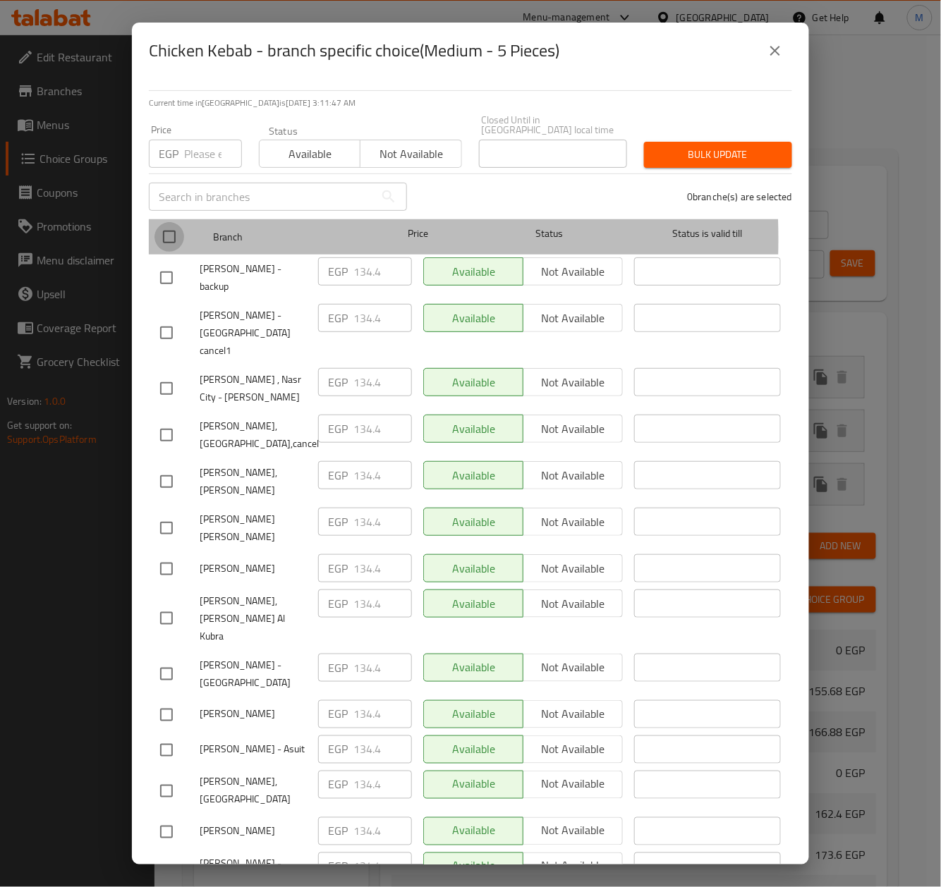
drag, startPoint x: 172, startPoint y: 229, endPoint x: 178, endPoint y: 176, distance: 53.3
click at [171, 229] on input "checkbox" at bounding box center [169, 237] width 30 height 30
checkbox input "true"
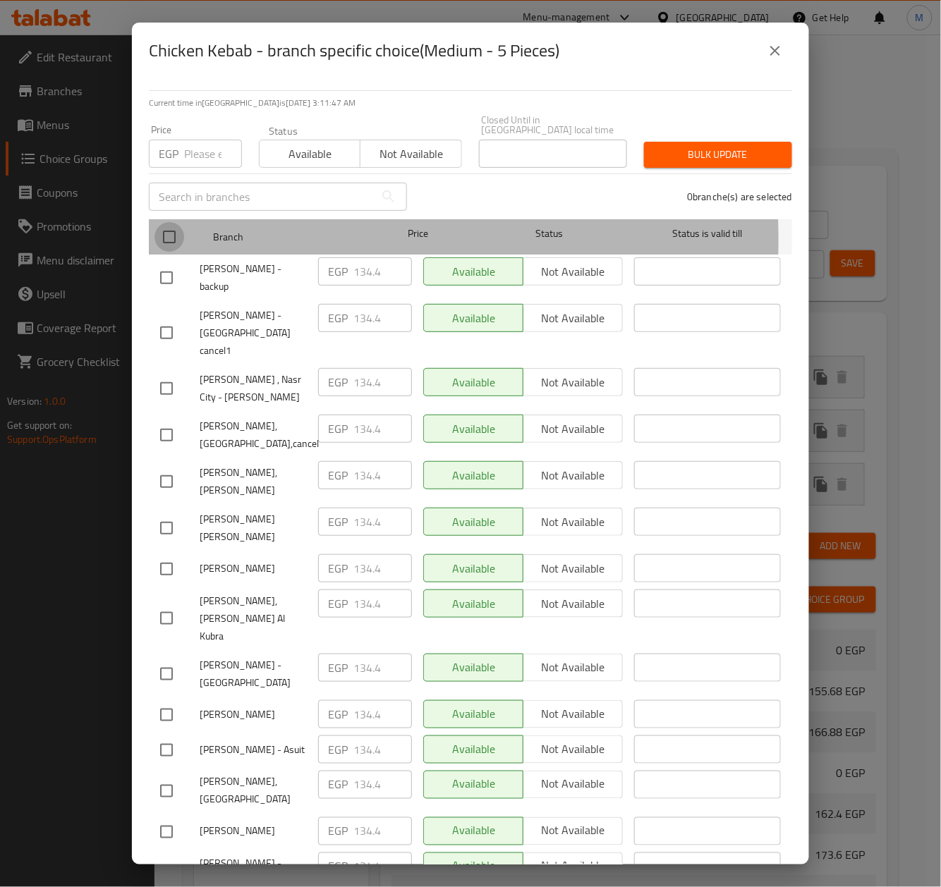
checkbox input "true"
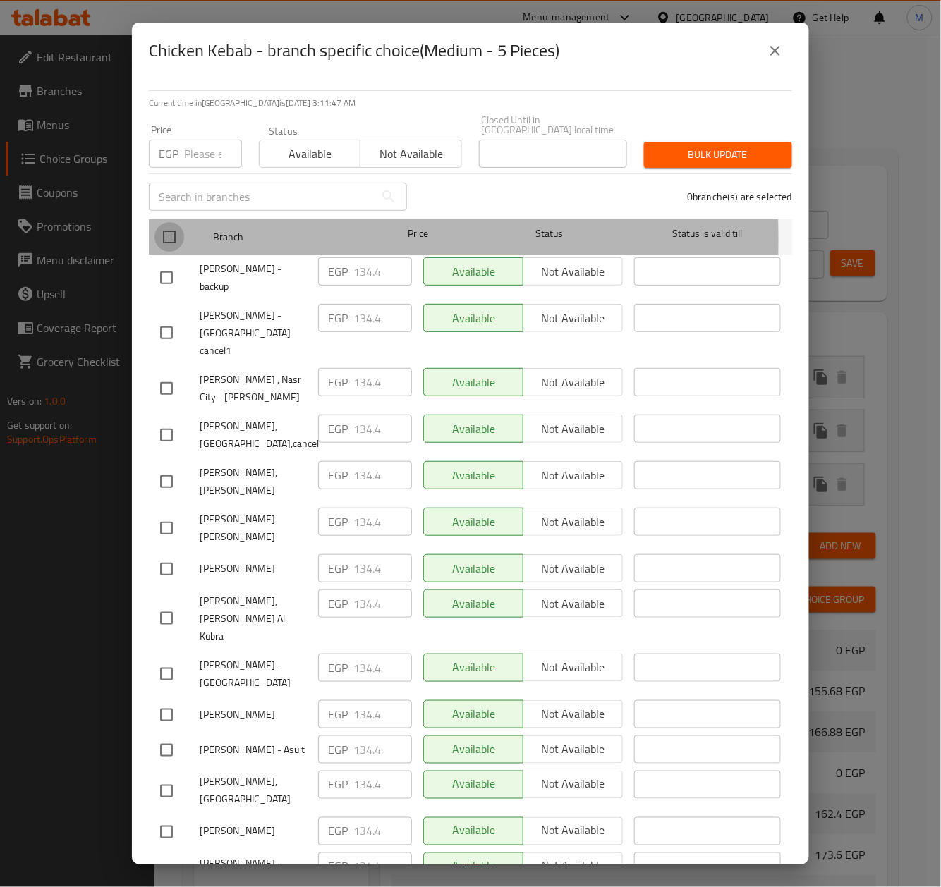
checkbox input "true"
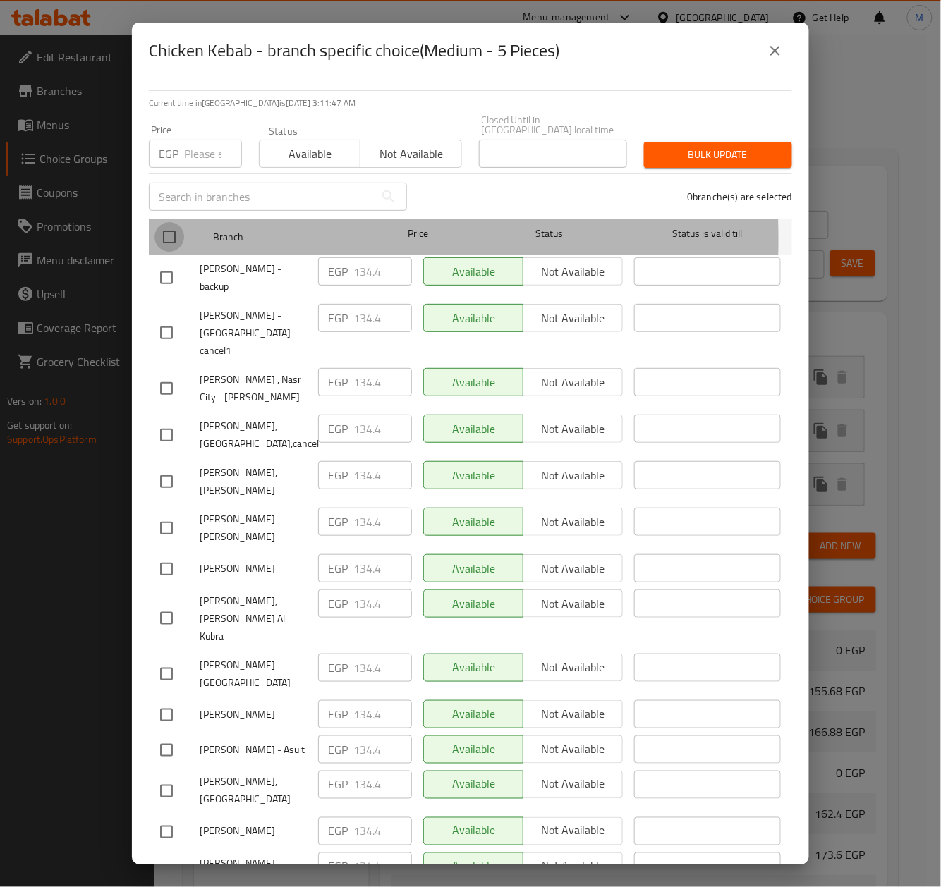
checkbox input "true"
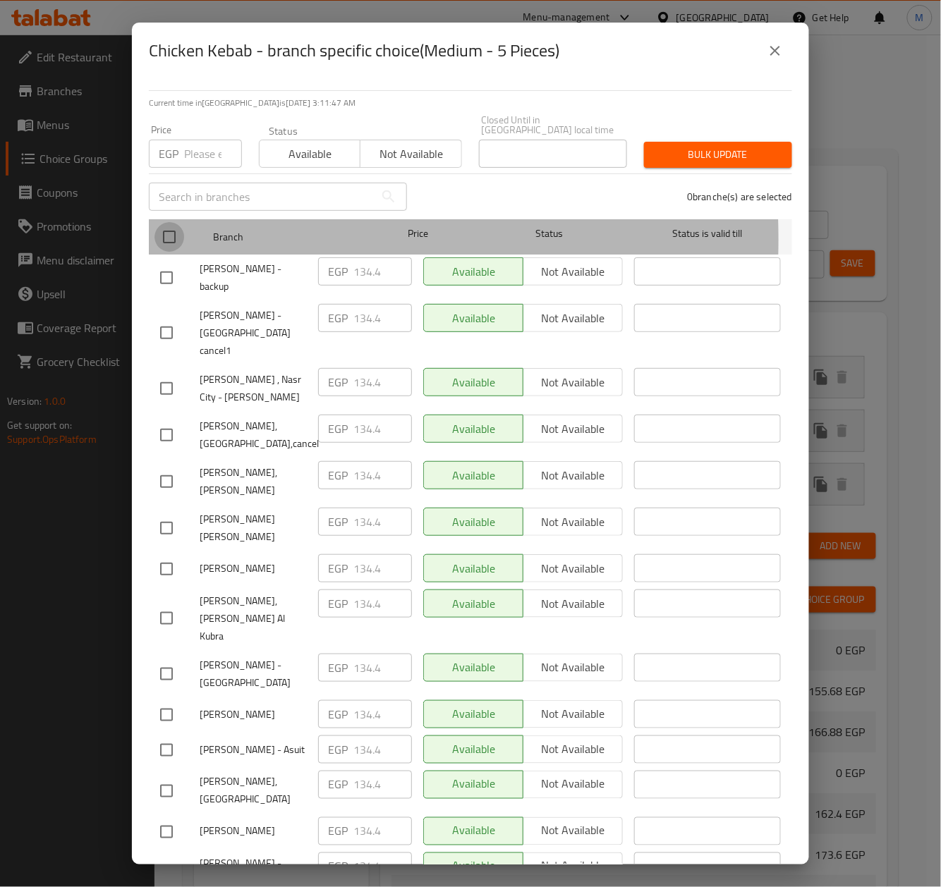
checkbox input "true"
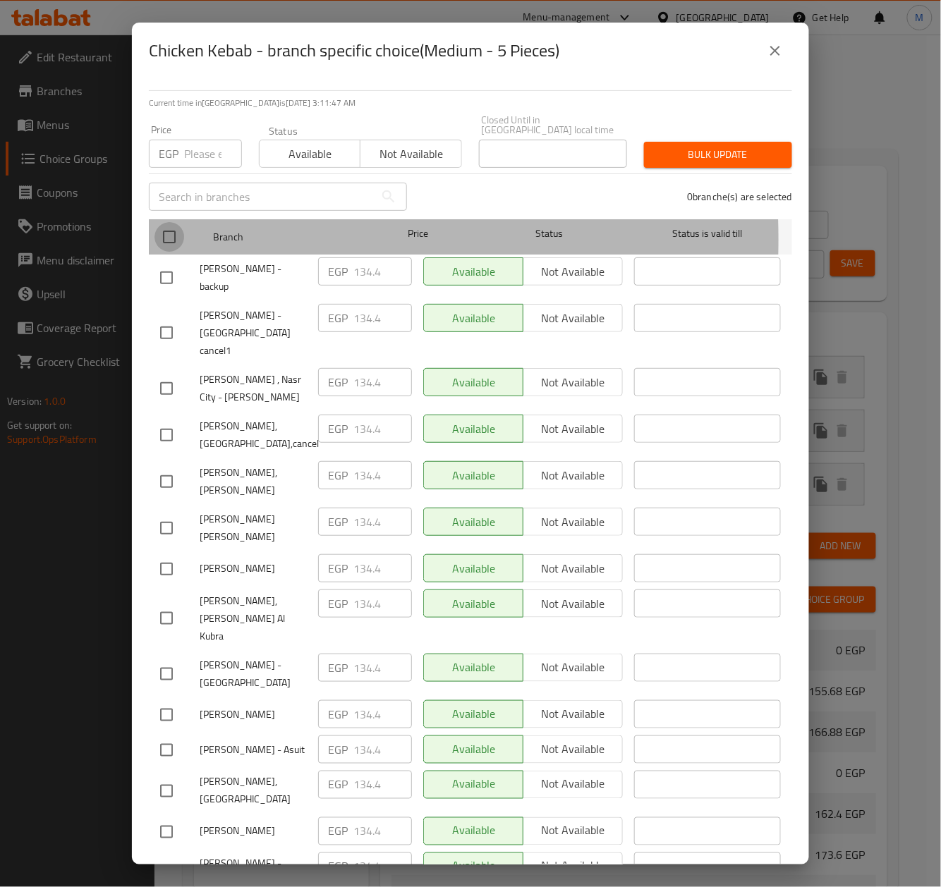
checkbox input "true"
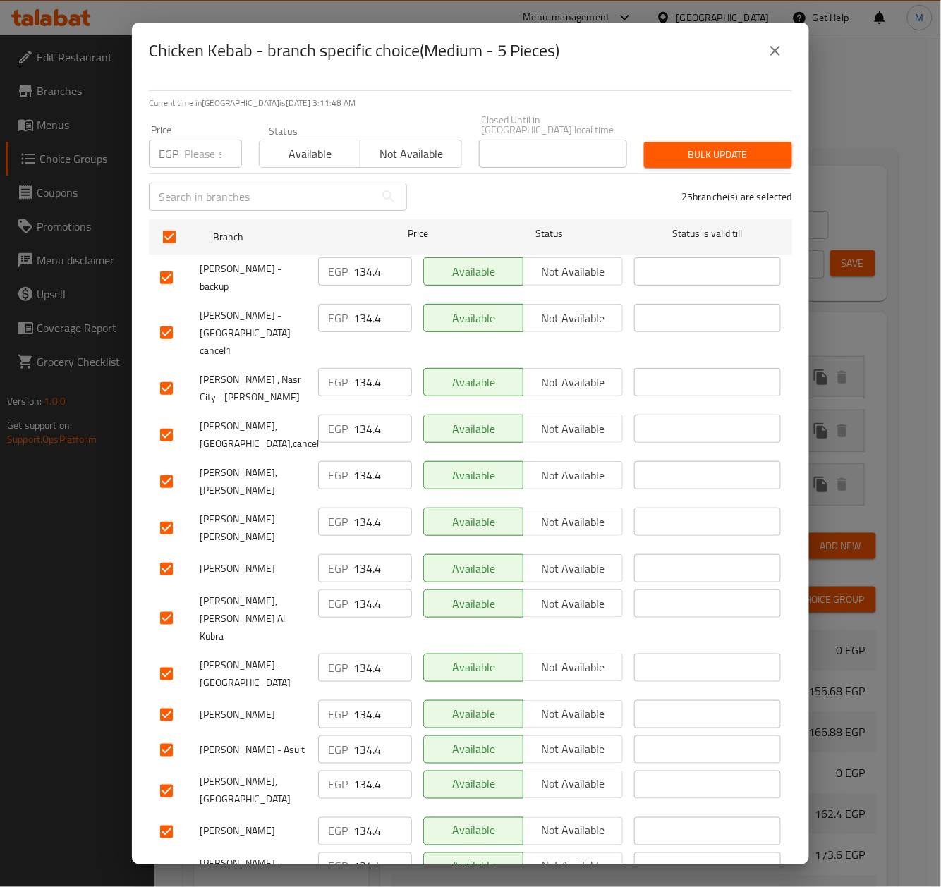
click at [182, 152] on div "EGP Price" at bounding box center [195, 154] width 93 height 28
paste input "137.30"
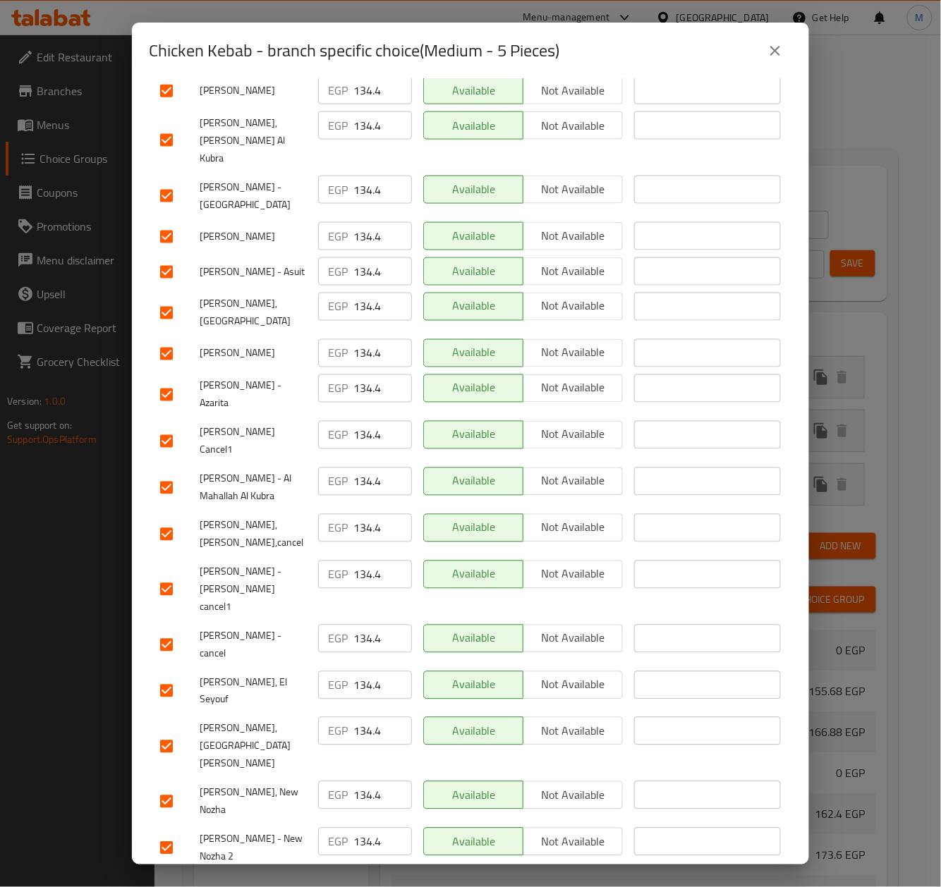
click at [169, 732] on input "checkbox" at bounding box center [167, 747] width 30 height 30
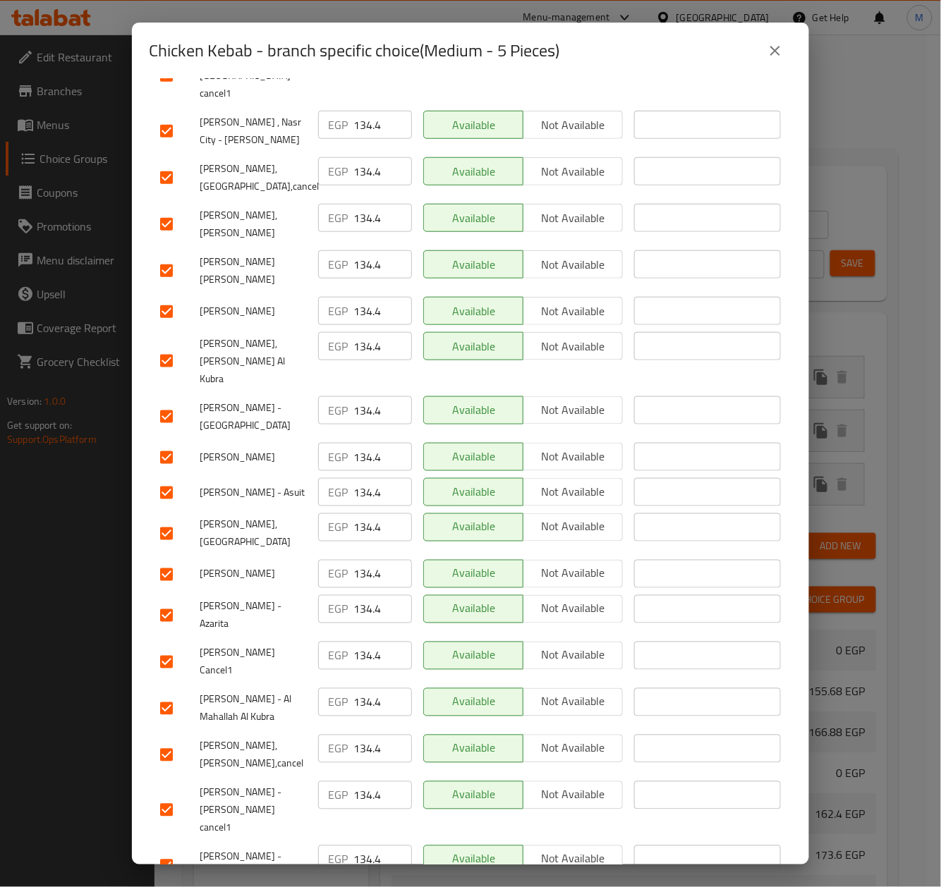
scroll to position [0, 0]
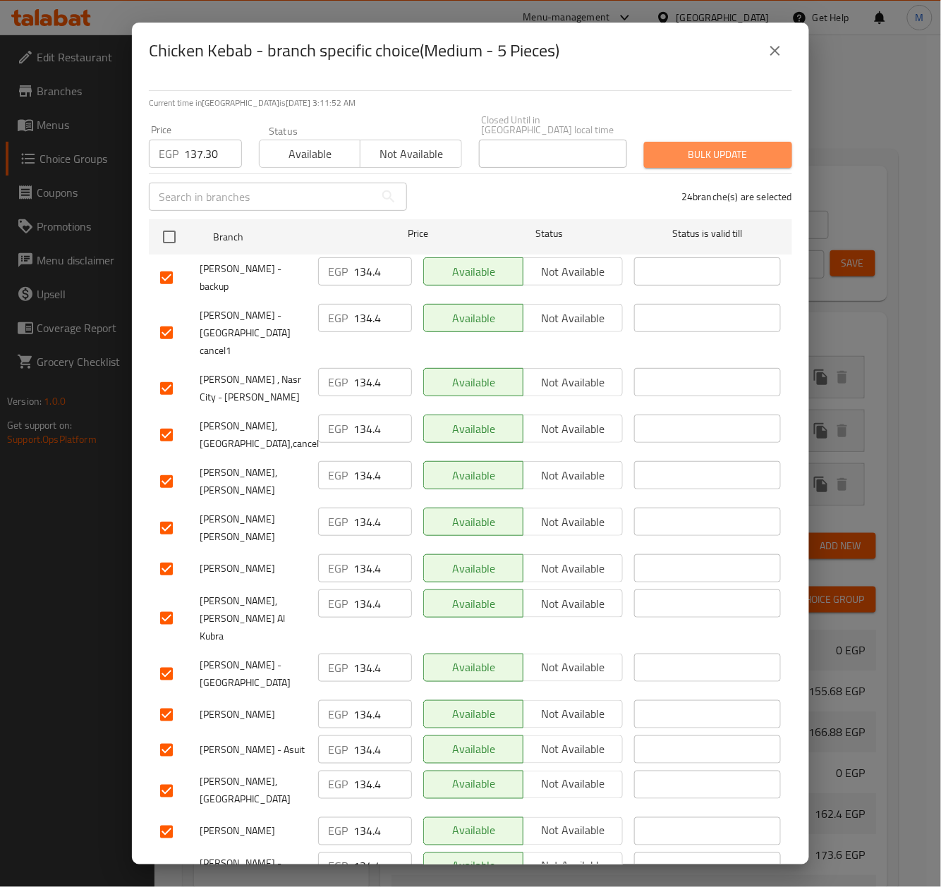
click at [722, 146] on span "Bulk update" at bounding box center [718, 155] width 126 height 18
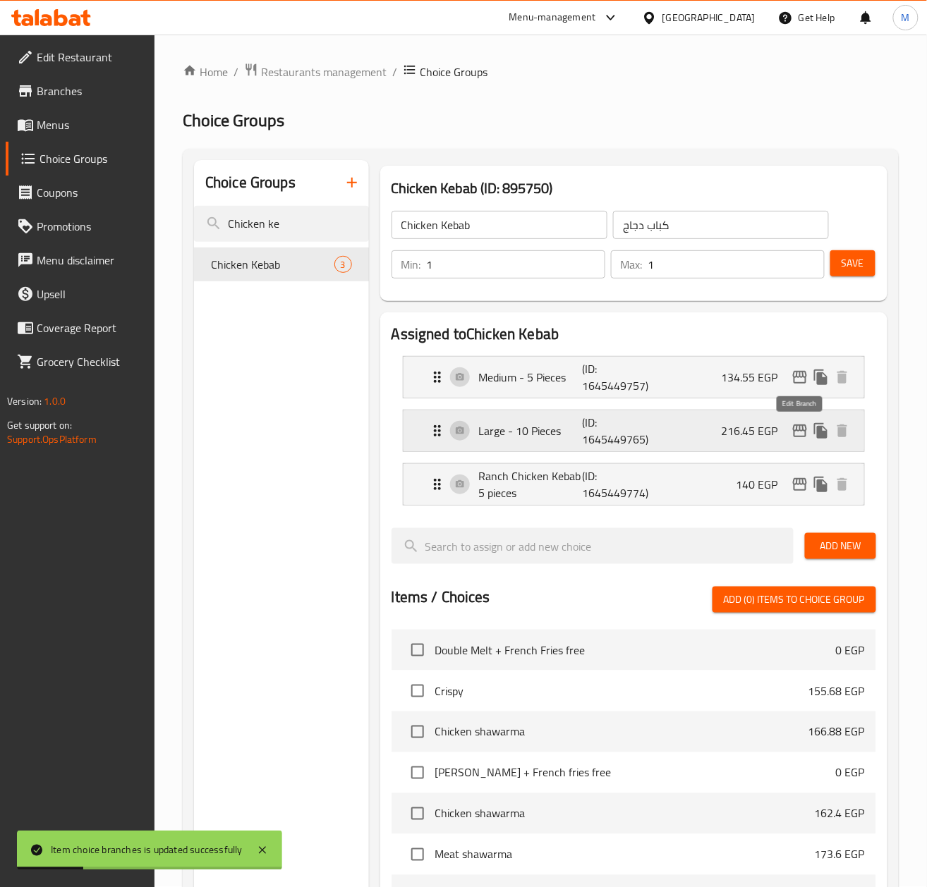
click at [793, 430] on icon "edit" at bounding box center [800, 431] width 14 height 13
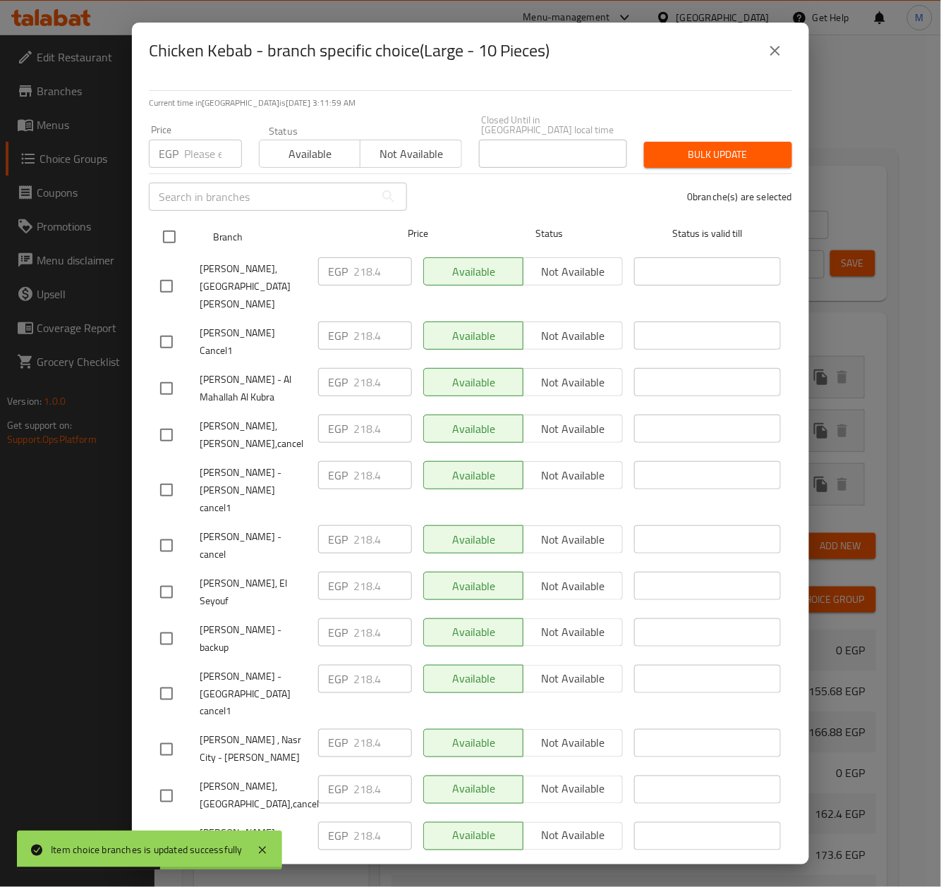
click at [170, 233] on input "checkbox" at bounding box center [169, 237] width 30 height 30
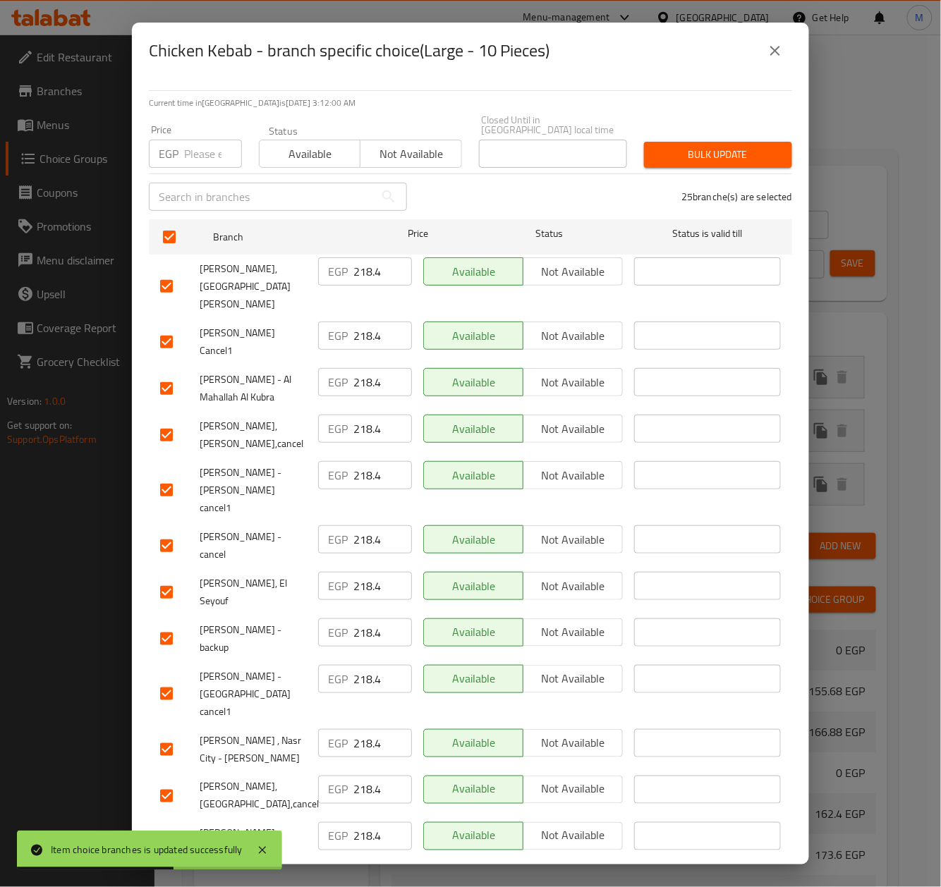
click at [203, 144] on input "number" at bounding box center [213, 154] width 58 height 28
paste input "223.00"
click at [169, 272] on input "checkbox" at bounding box center [167, 287] width 30 height 30
click at [743, 146] on span "Bulk update" at bounding box center [718, 155] width 126 height 18
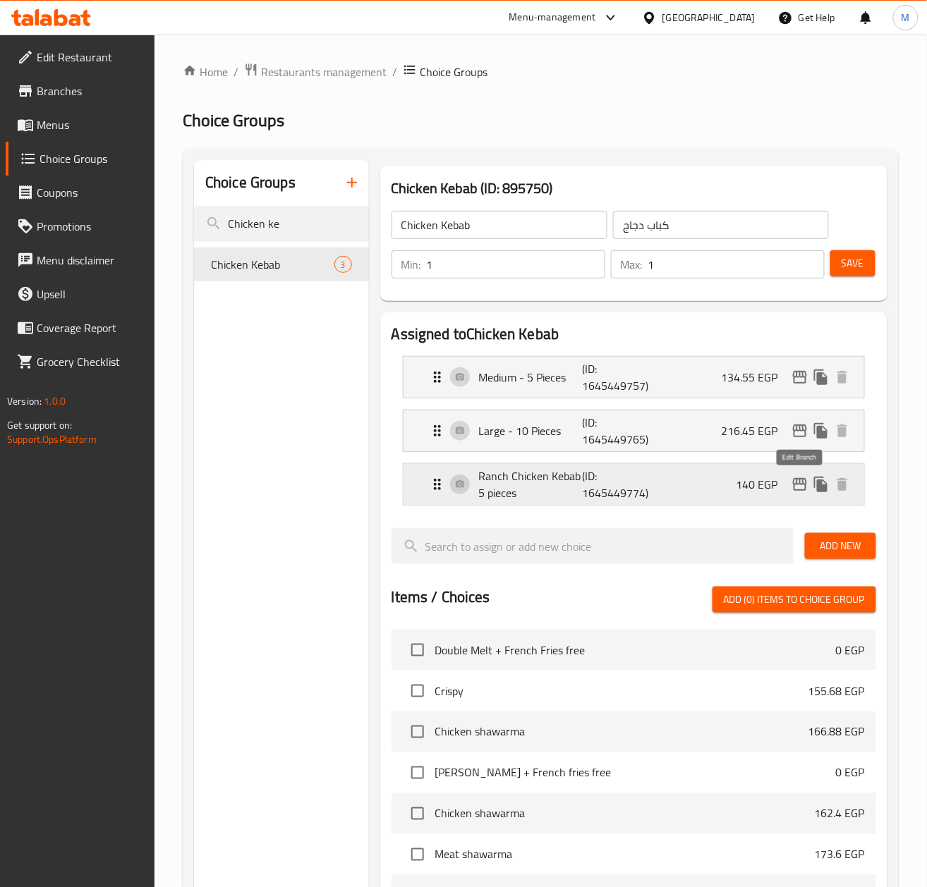
click at [807, 482] on icon "edit" at bounding box center [799, 484] width 17 height 17
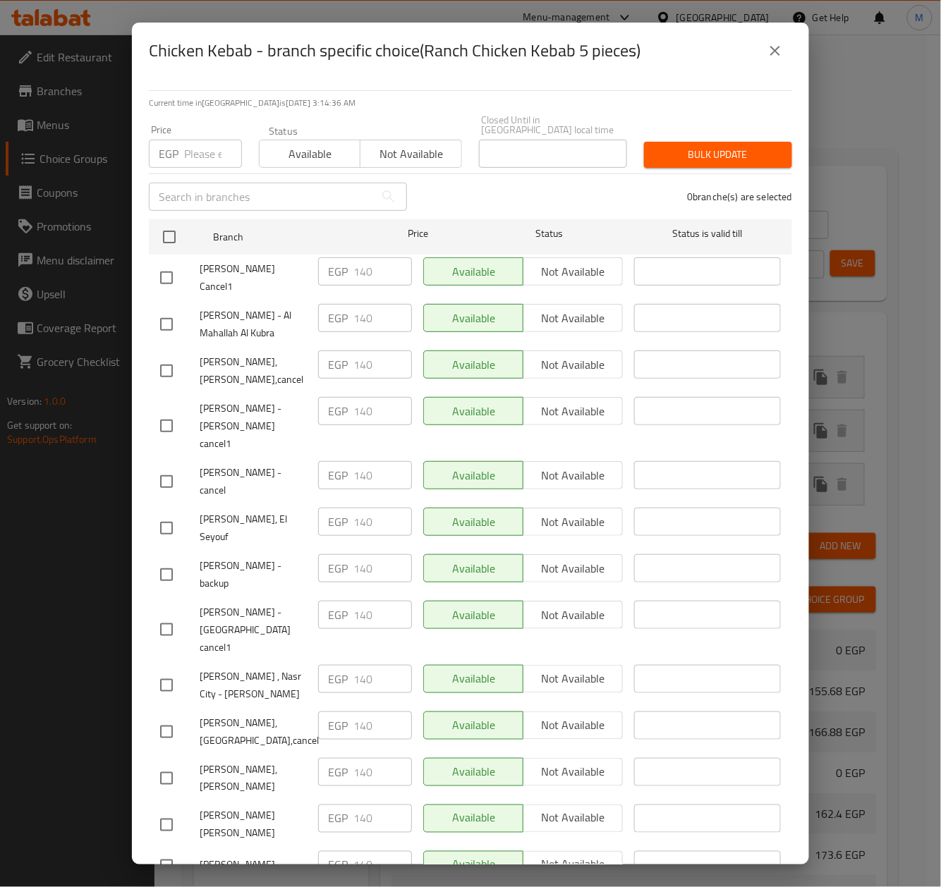
drag, startPoint x: 206, startPoint y: 150, endPoint x: 218, endPoint y: 150, distance: 12.0
click at [206, 150] on input "number" at bounding box center [213, 154] width 58 height 28
paste input "143.00"
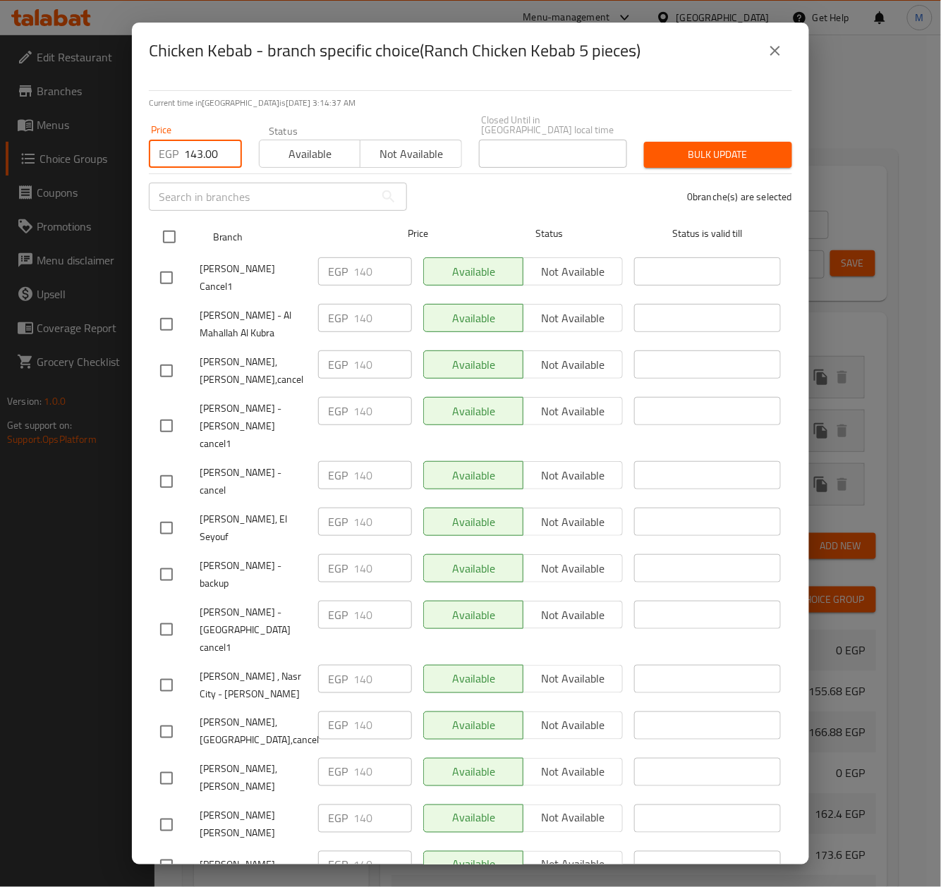
click at [178, 232] on input "checkbox" at bounding box center [169, 237] width 30 height 30
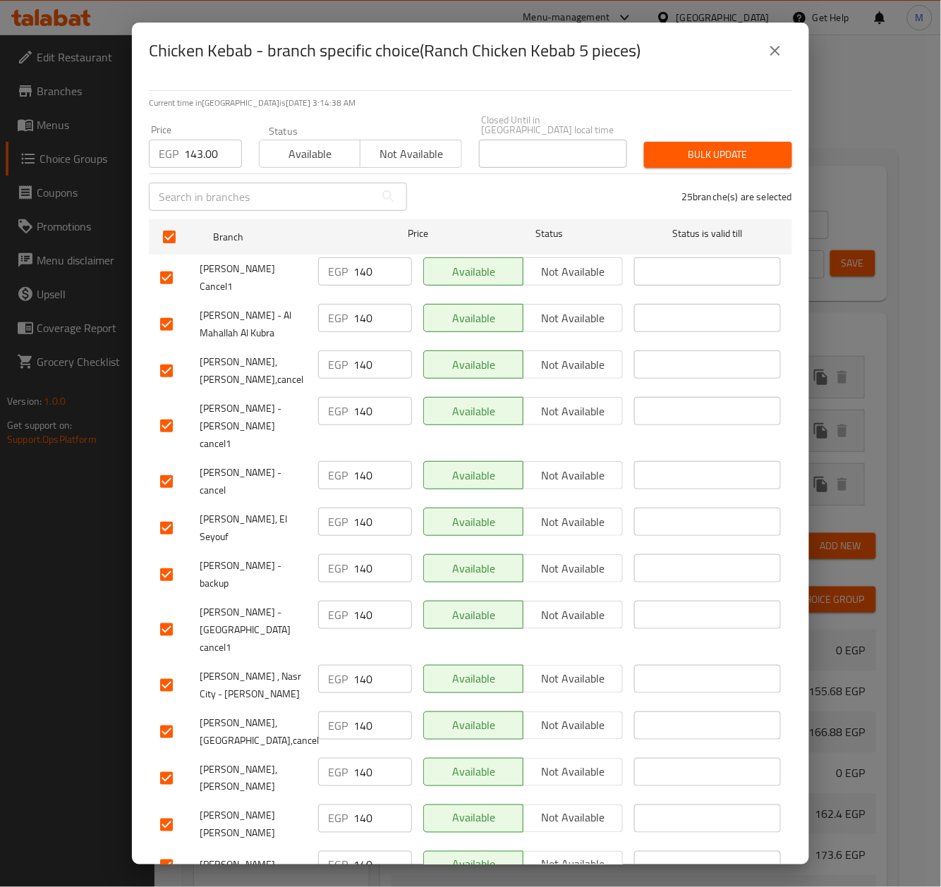
scroll to position [478, 0]
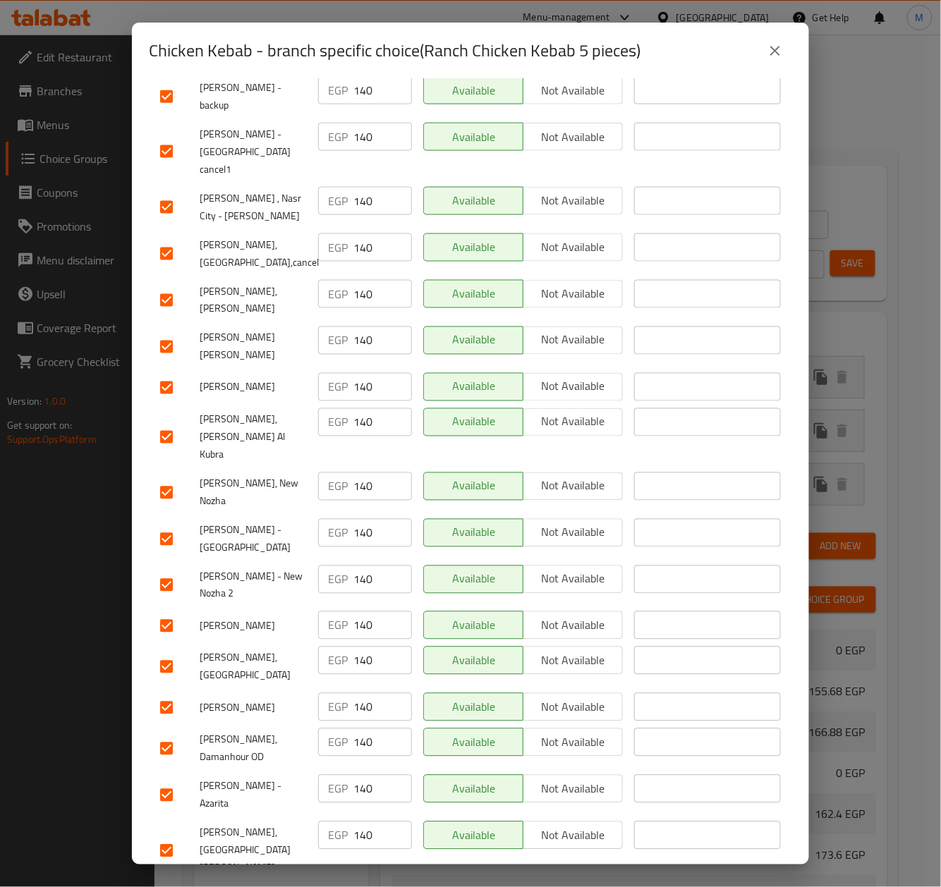
click at [159, 836] on input "checkbox" at bounding box center [167, 851] width 30 height 30
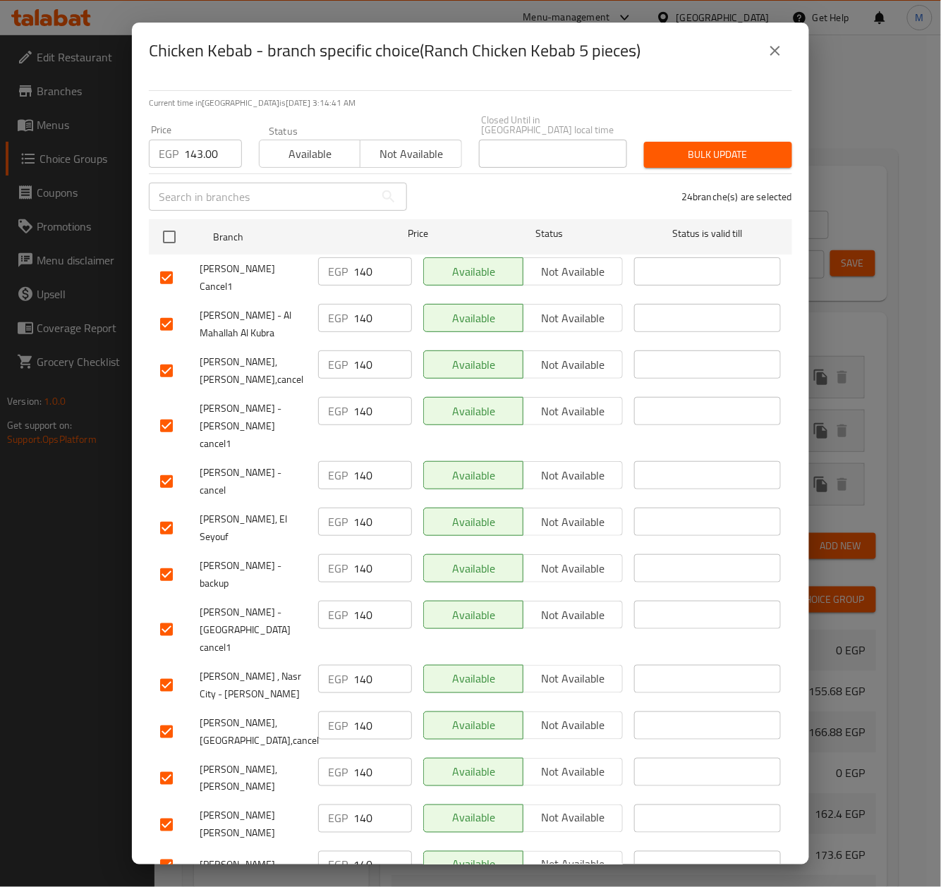
click at [712, 150] on span "Bulk update" at bounding box center [718, 155] width 126 height 18
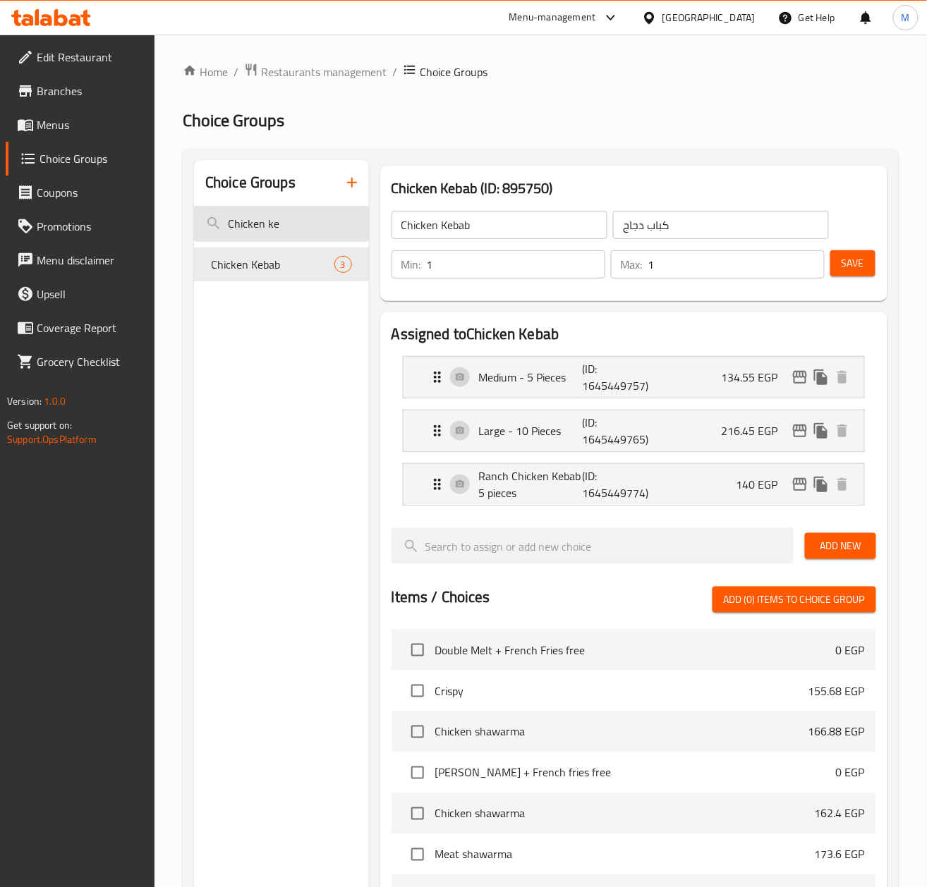
click at [295, 232] on input "Chicken ke" at bounding box center [281, 224] width 175 height 36
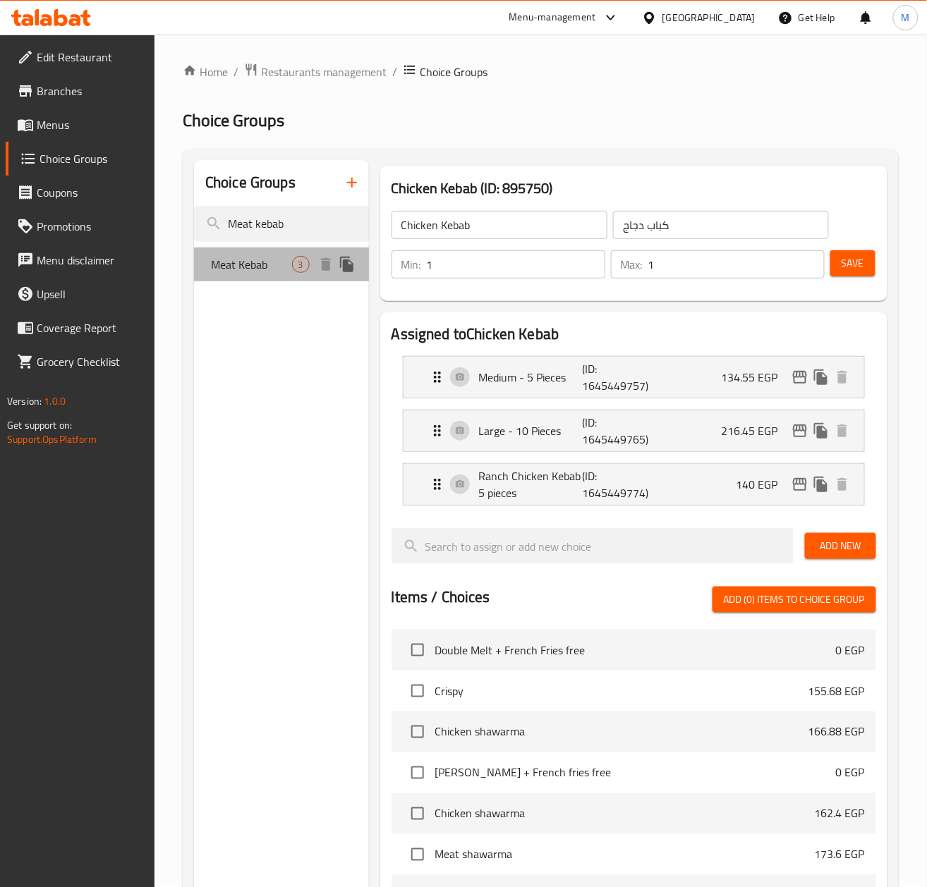
click at [252, 269] on span "Meat Kebab" at bounding box center [251, 264] width 81 height 17
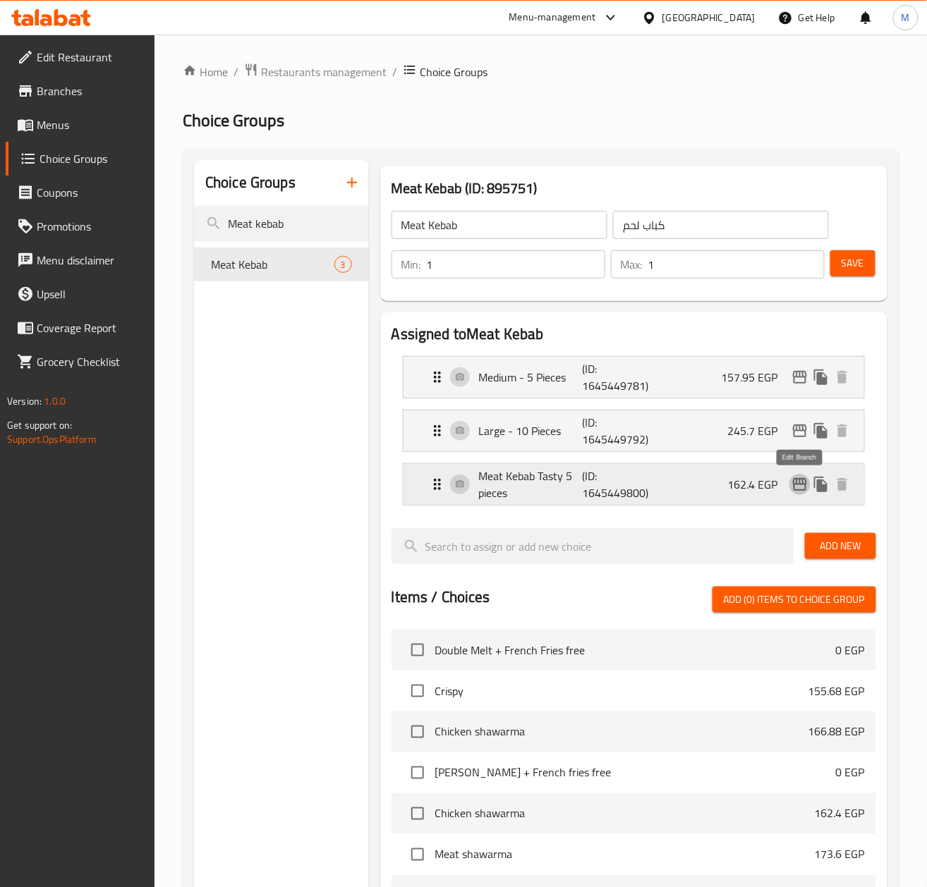
click at [799, 491] on icon "edit" at bounding box center [799, 484] width 17 height 17
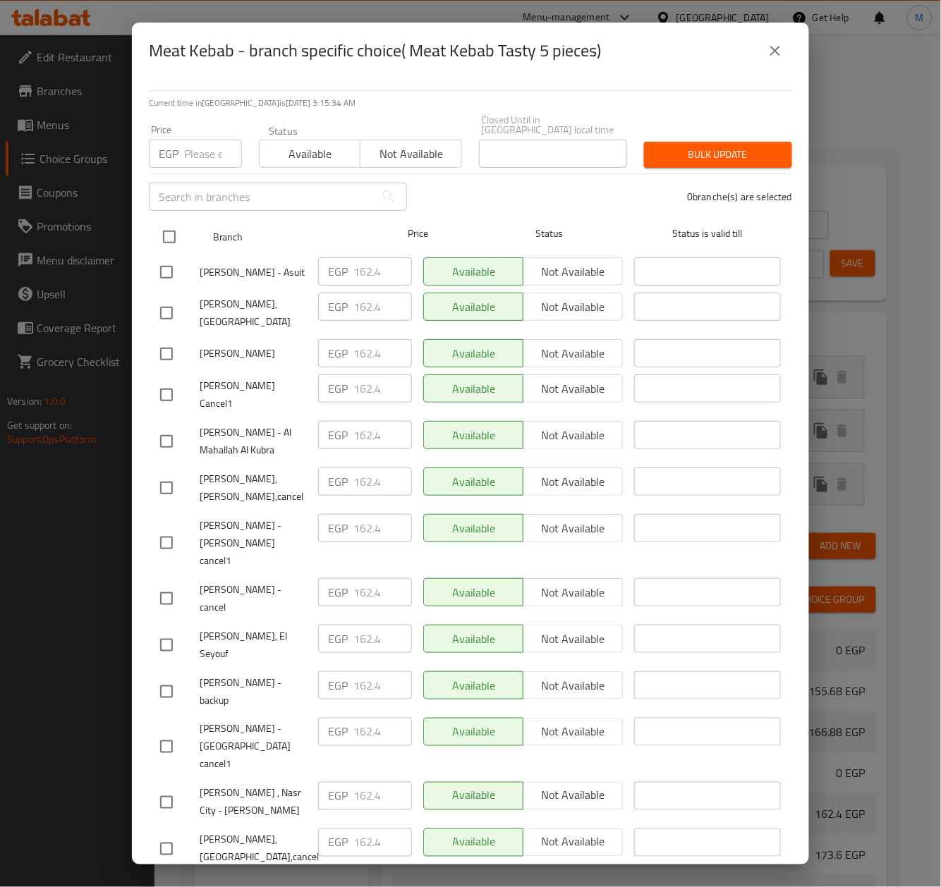
drag, startPoint x: 158, startPoint y: 223, endPoint x: 167, endPoint y: 216, distance: 11.6
click at [158, 222] on input "checkbox" at bounding box center [169, 237] width 30 height 30
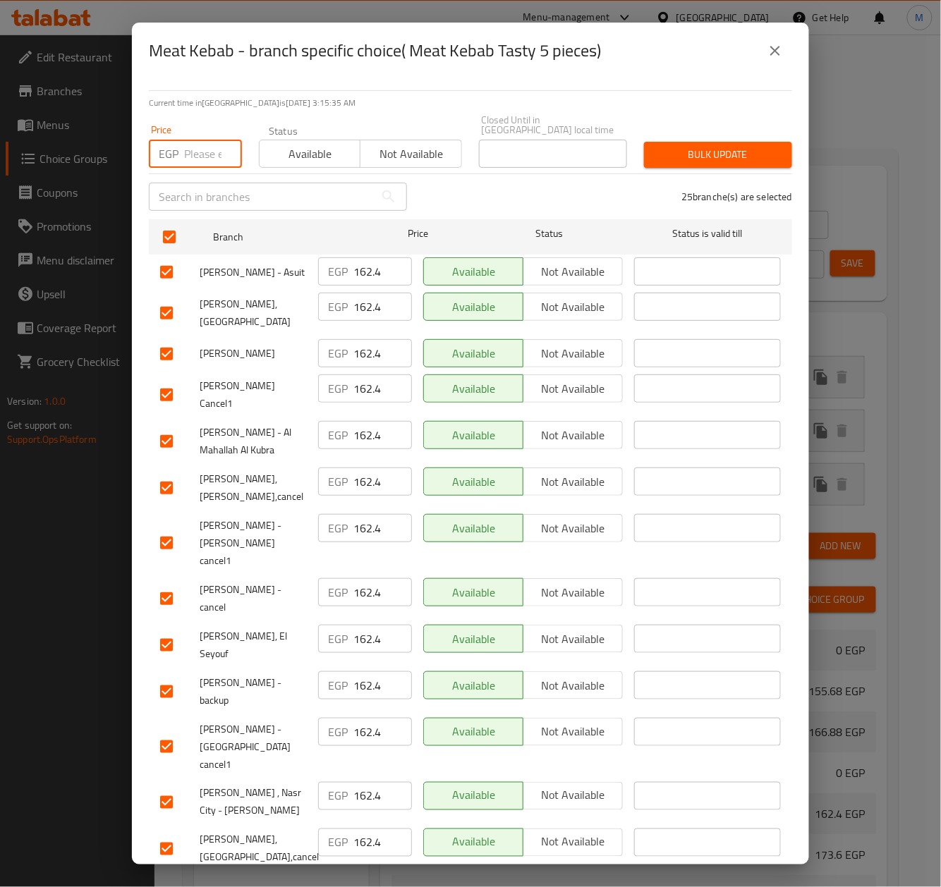
click at [189, 152] on input "number" at bounding box center [213, 154] width 58 height 28
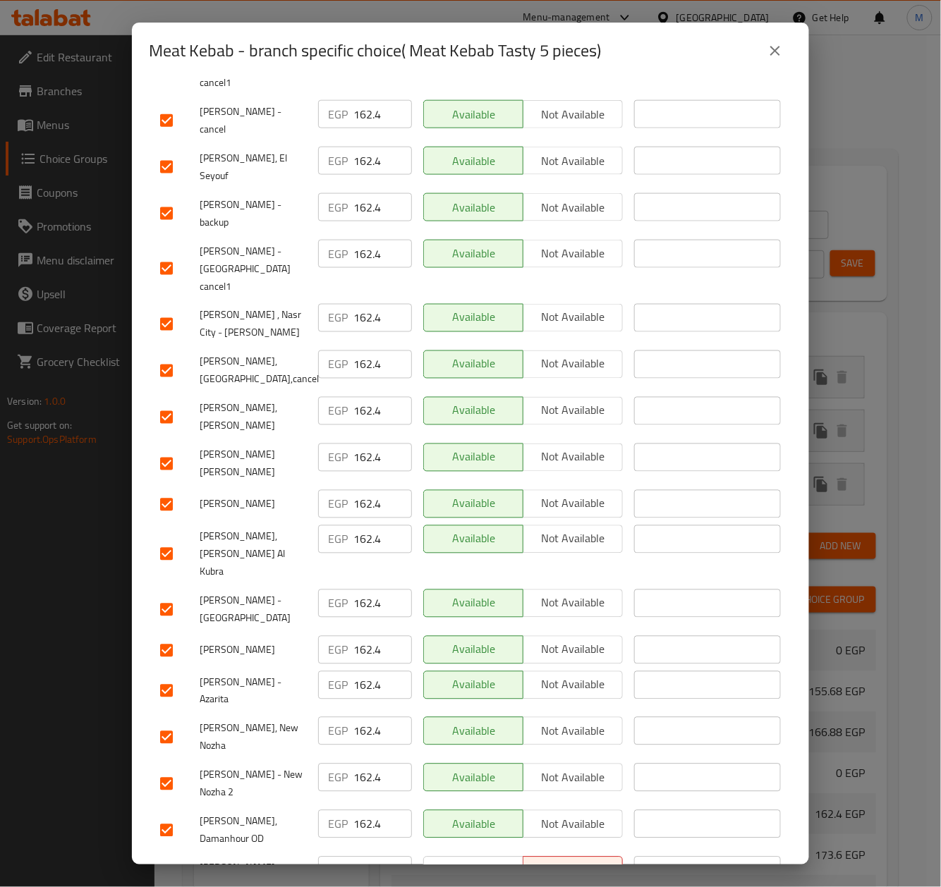
click at [167, 872] on input "checkbox" at bounding box center [167, 887] width 30 height 30
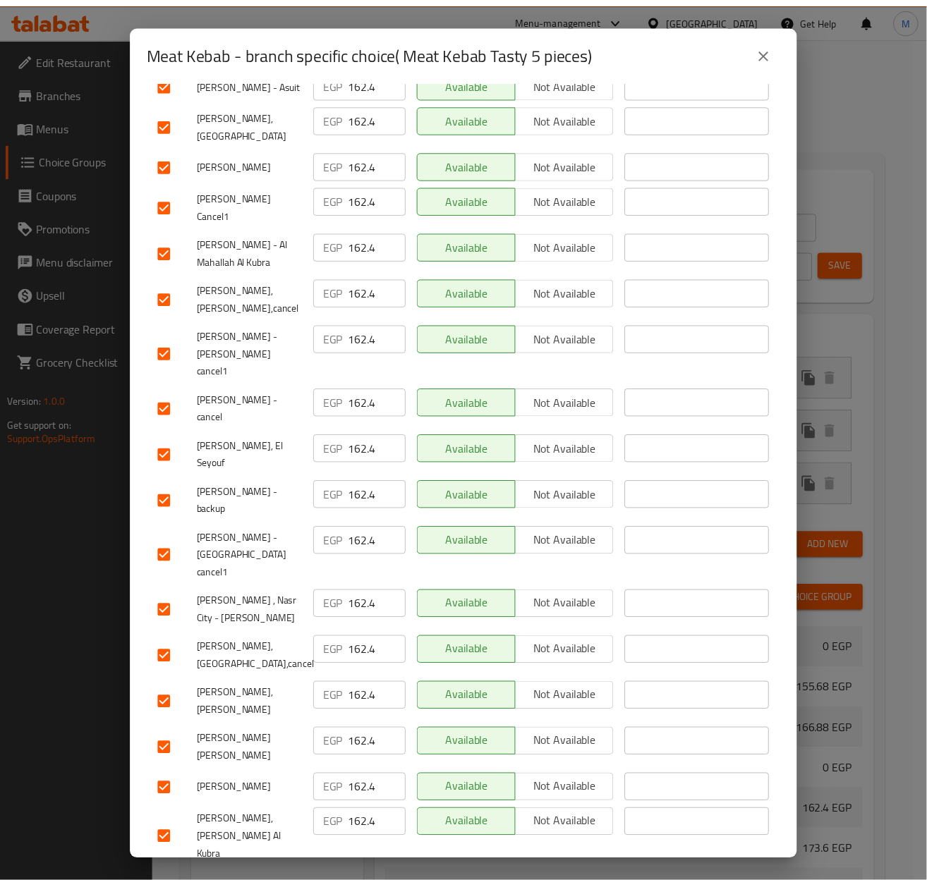
scroll to position [0, 0]
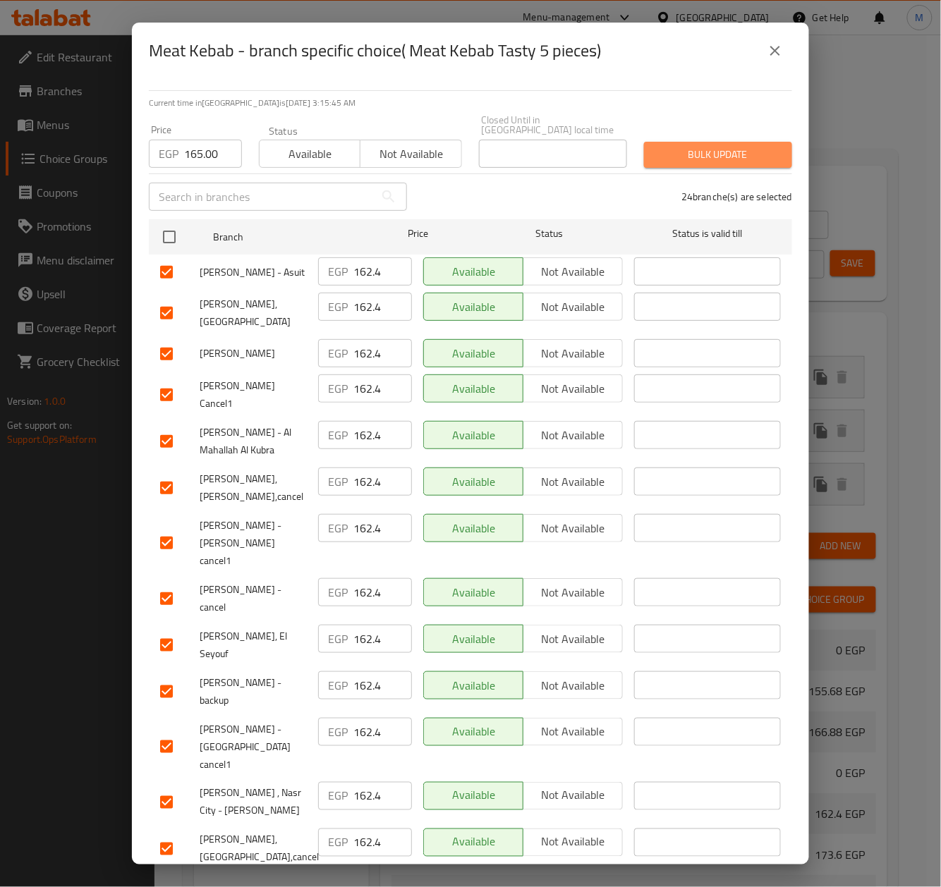
click at [743, 147] on span "Bulk update" at bounding box center [718, 155] width 126 height 18
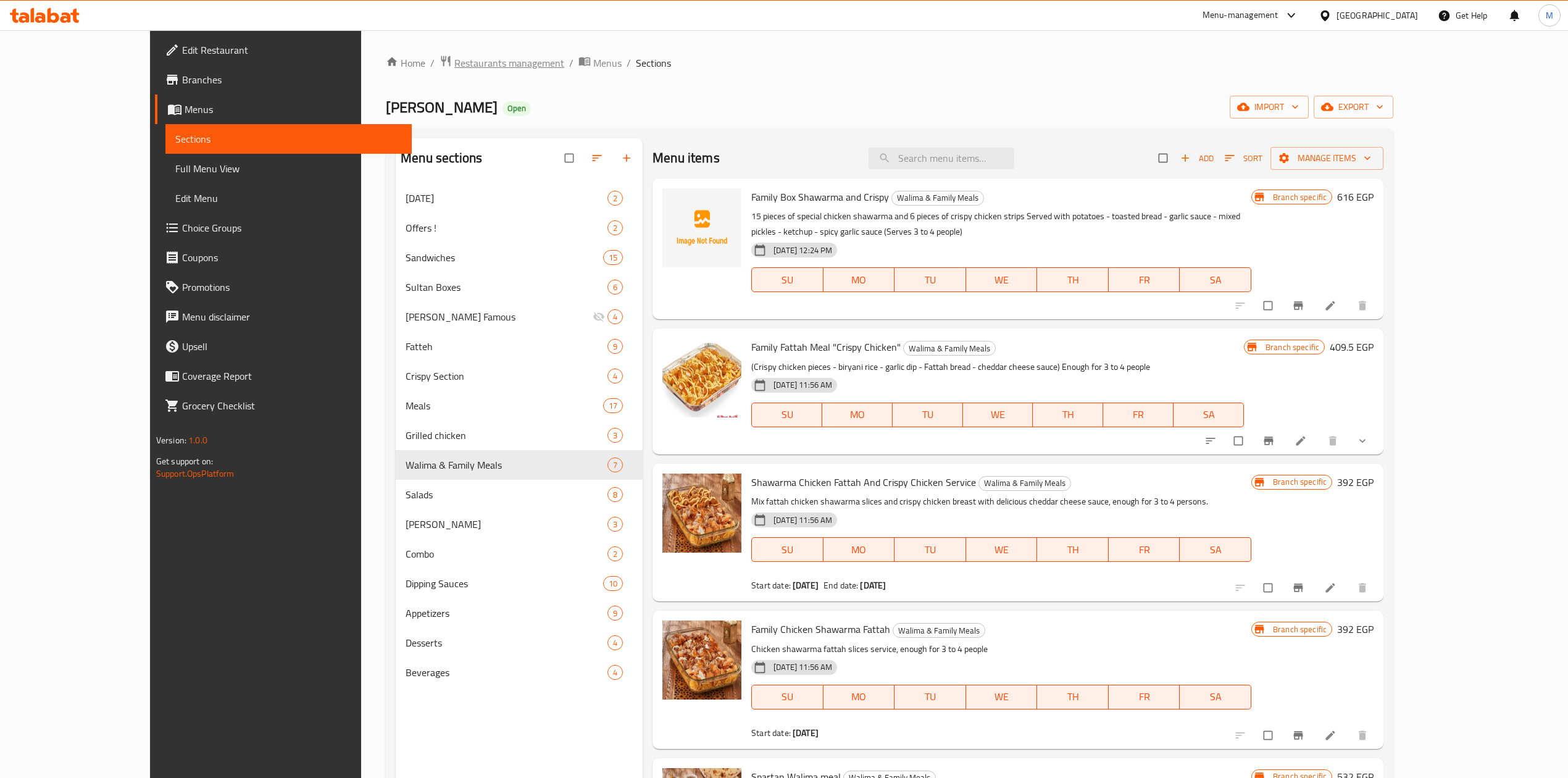
click at [454, 66] on span "Restaurants management" at bounding box center [510, 62] width 110 height 15
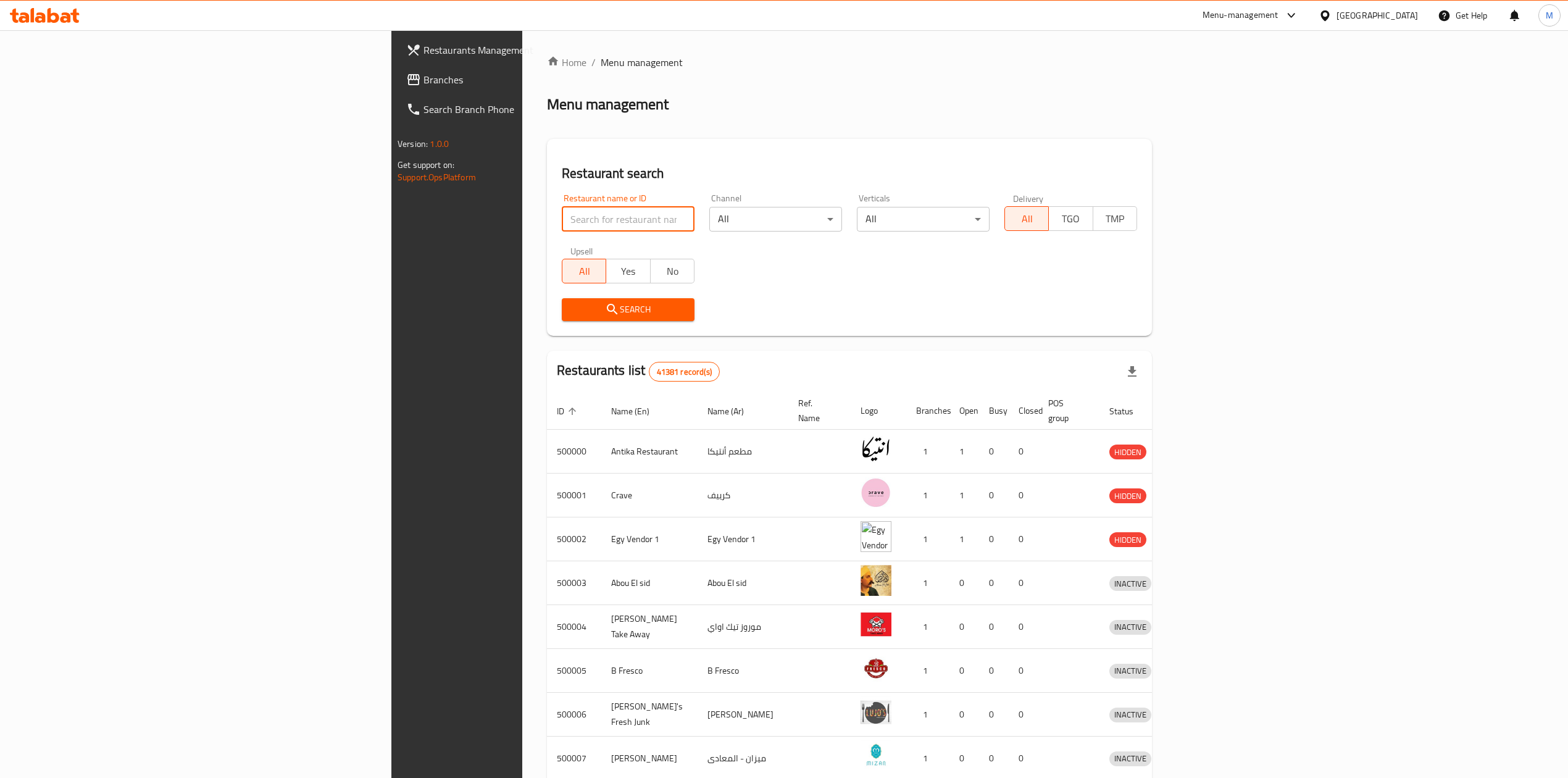
click at [562, 222] on input "search" at bounding box center [629, 219] width 133 height 25
paste input "664495"
type input "664495"
click at [572, 302] on span "Search" at bounding box center [628, 310] width 113 height 16
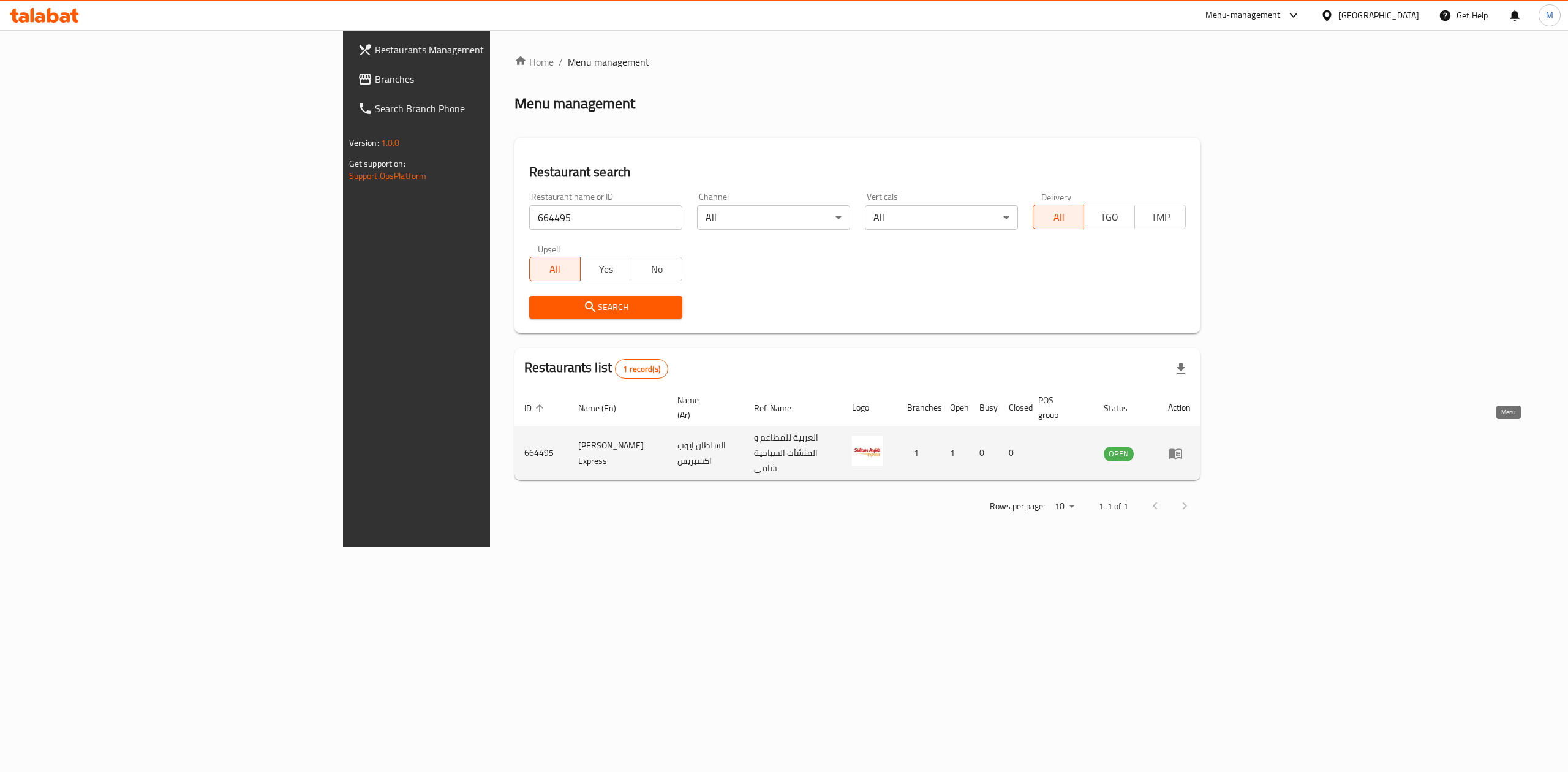
click at [1183, 445] on icon "enhanced table" at bounding box center [1175, 452] width 15 height 15
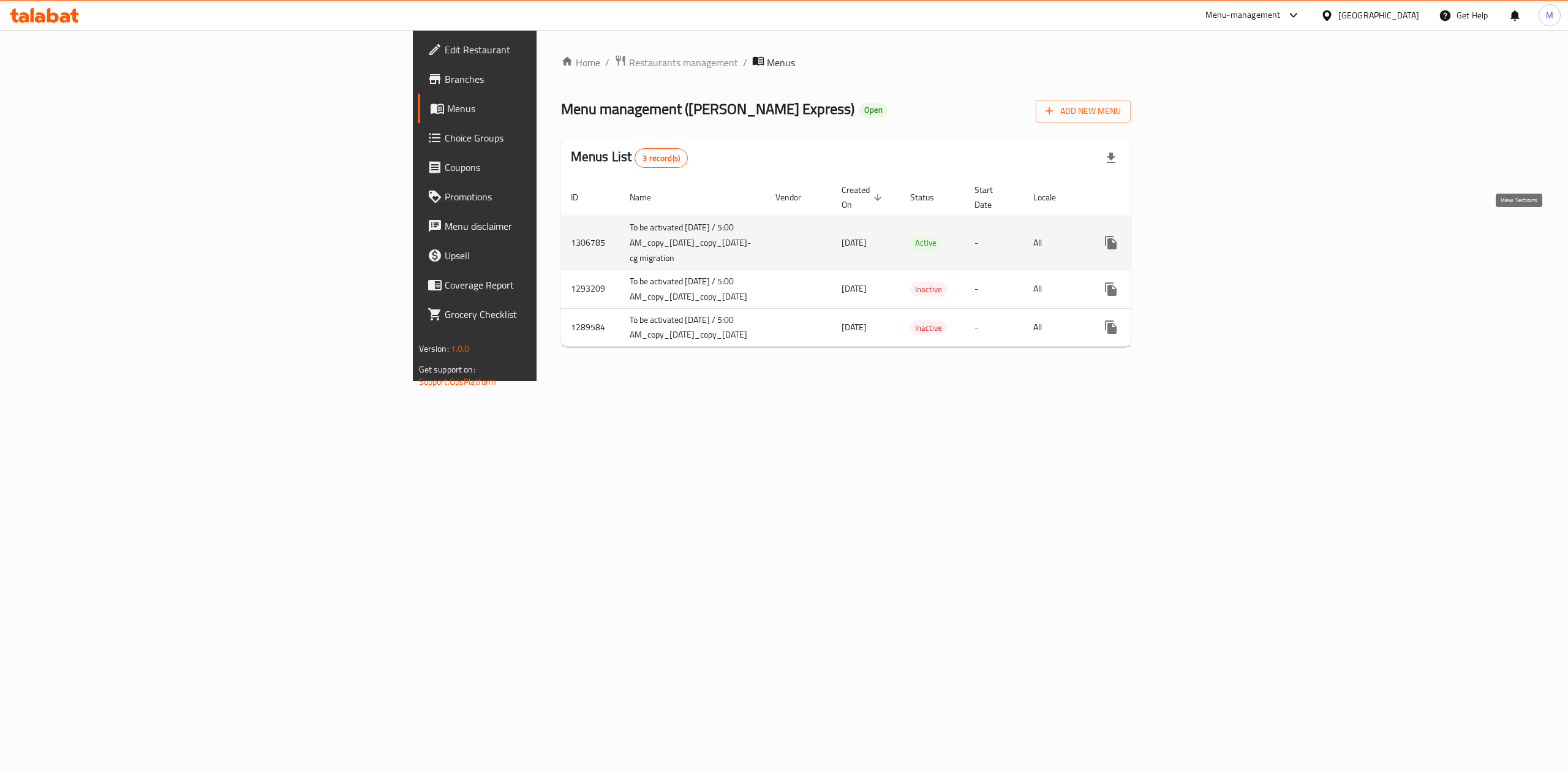
click at [1207, 235] on icon "enhanced table" at bounding box center [1199, 242] width 15 height 15
